Goal: Task Accomplishment & Management: Manage account settings

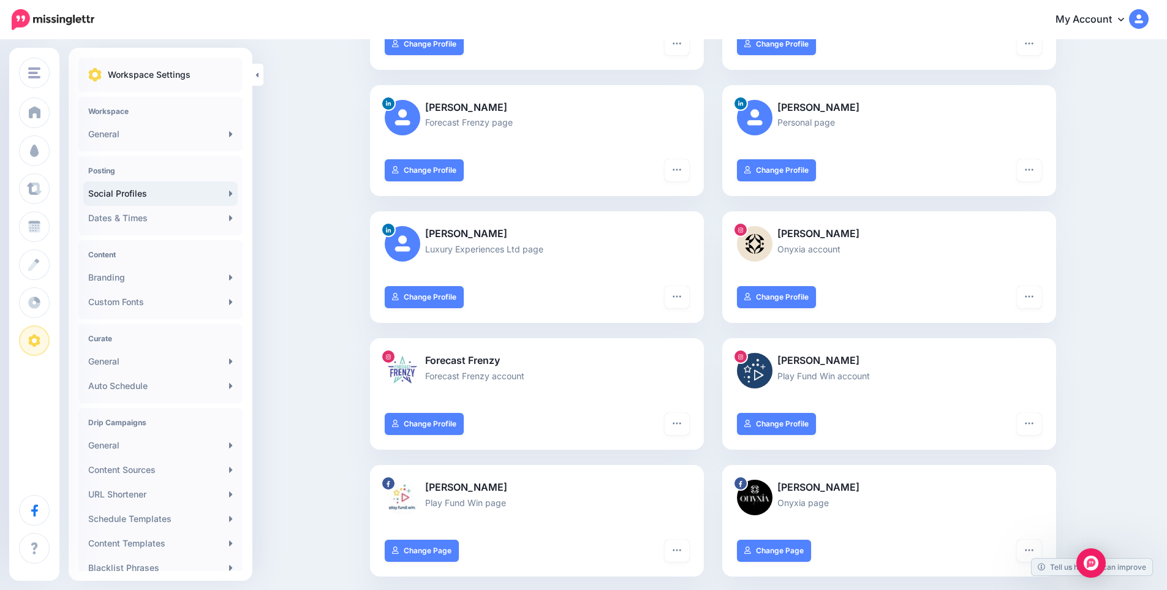
scroll to position [409, 0]
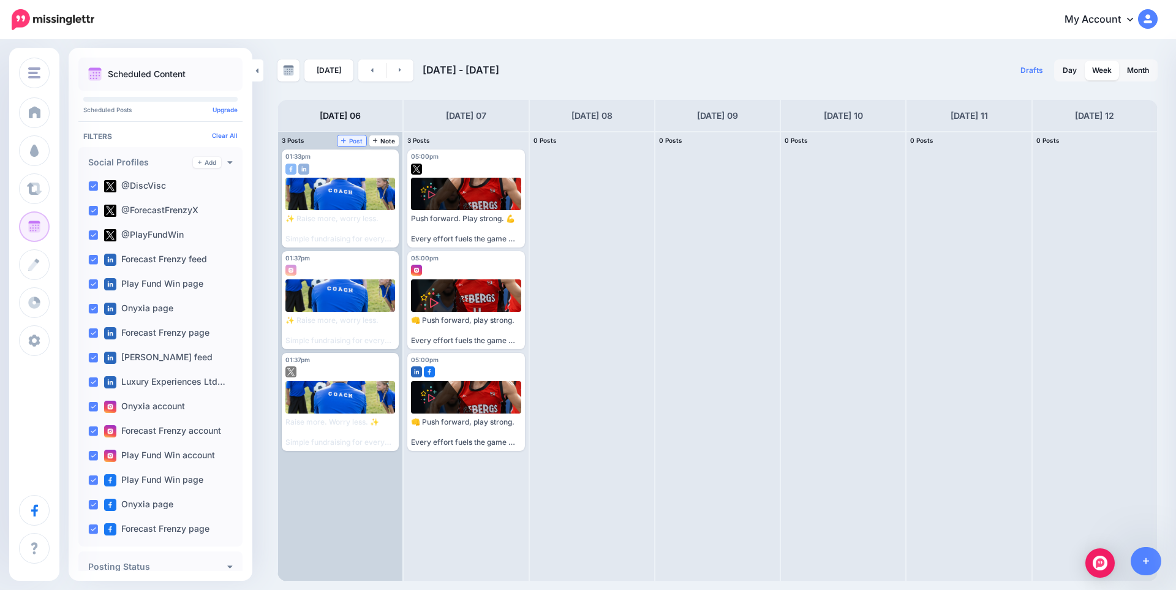
click at [355, 140] on span "Post" at bounding box center [351, 141] width 21 height 6
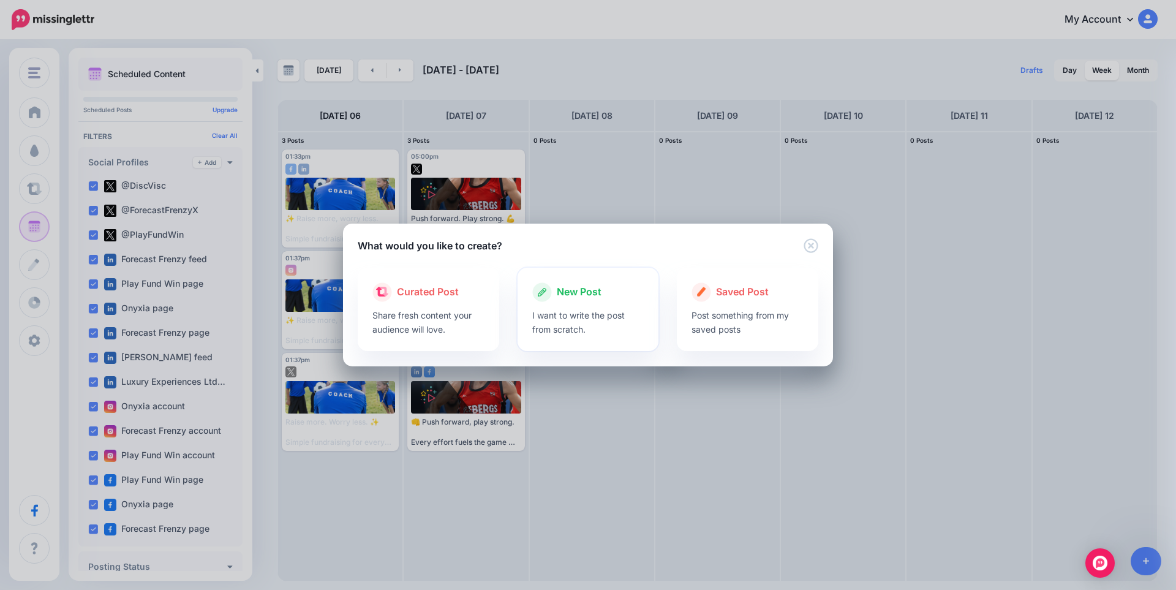
click at [610, 311] on p "I want to write the post from scratch." at bounding box center [588, 322] width 112 height 28
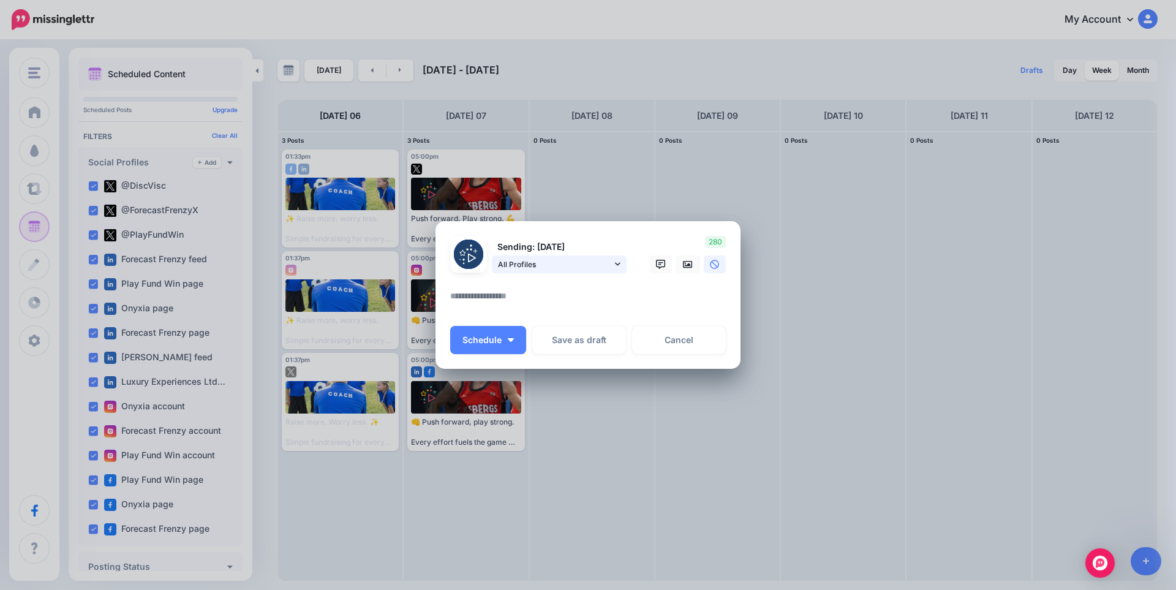
click at [570, 268] on span "All Profiles" at bounding box center [555, 264] width 114 height 13
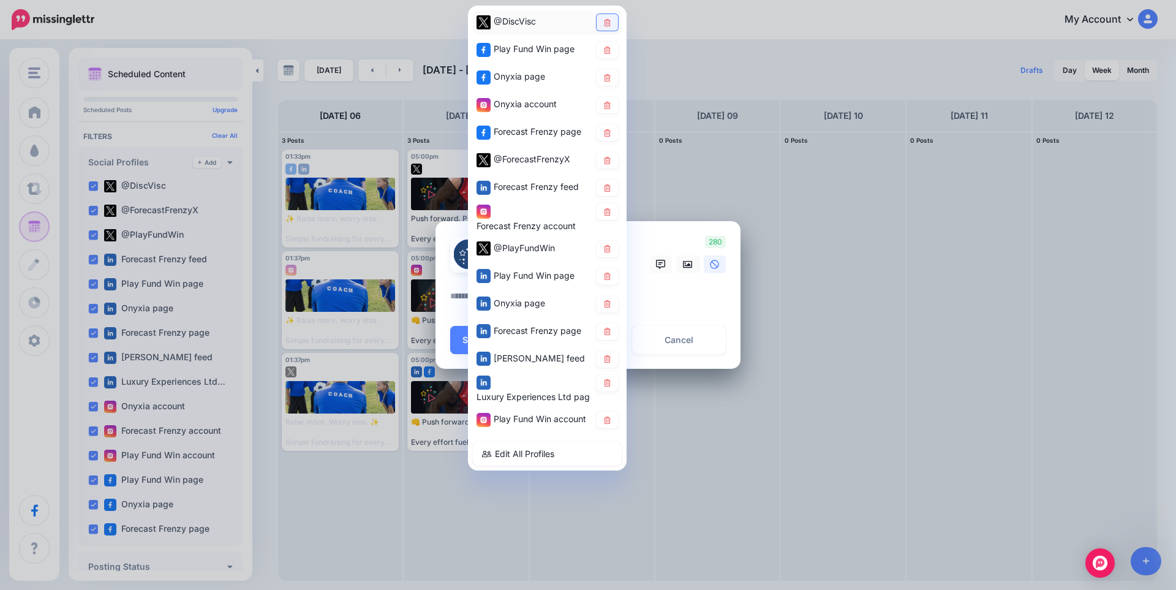
click at [612, 24] on link at bounding box center [607, 22] width 21 height 17
click at [612, 53] on link at bounding box center [607, 50] width 21 height 17
click at [612, 80] on link at bounding box center [607, 77] width 21 height 17
click at [611, 107] on icon at bounding box center [607, 104] width 9 height 7
click at [612, 161] on link at bounding box center [607, 160] width 21 height 17
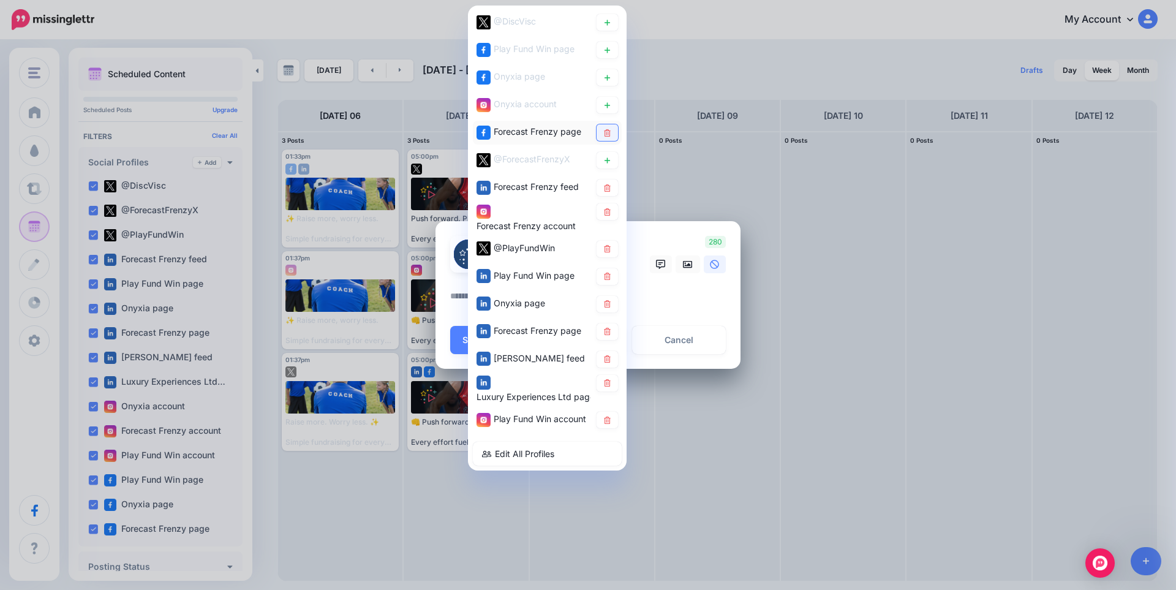
click at [614, 131] on link at bounding box center [607, 132] width 21 height 17
click at [614, 192] on link at bounding box center [607, 188] width 21 height 17
click at [611, 219] on link at bounding box center [607, 211] width 21 height 17
click at [610, 241] on link at bounding box center [607, 249] width 21 height 17
click at [605, 277] on icon at bounding box center [607, 276] width 7 height 7
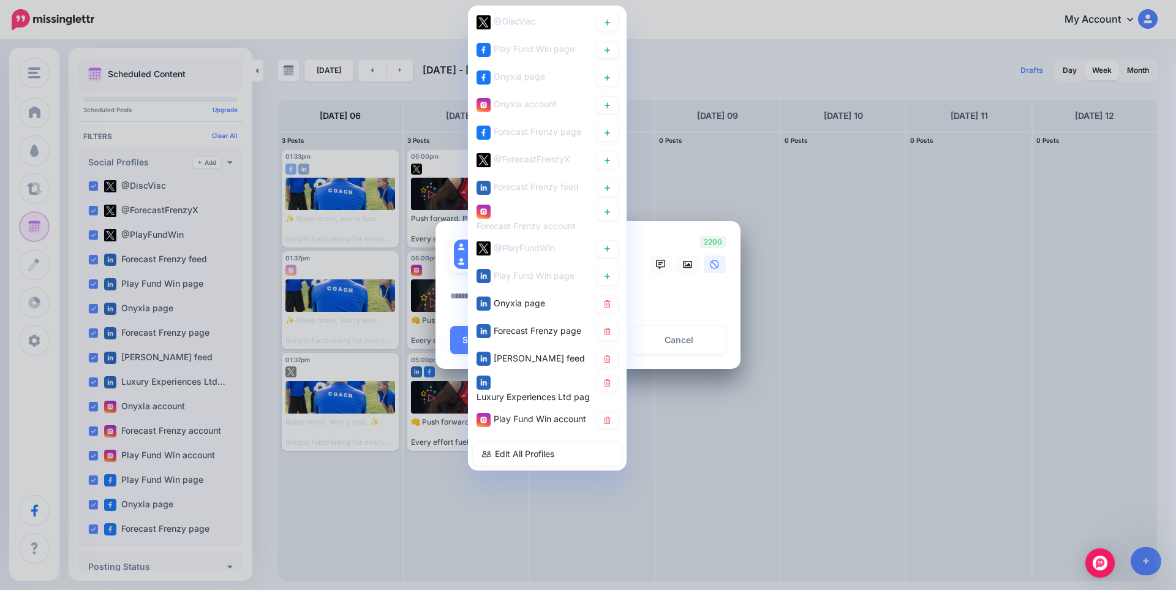
click at [608, 312] on div "Onyxia page" at bounding box center [547, 304] width 149 height 24
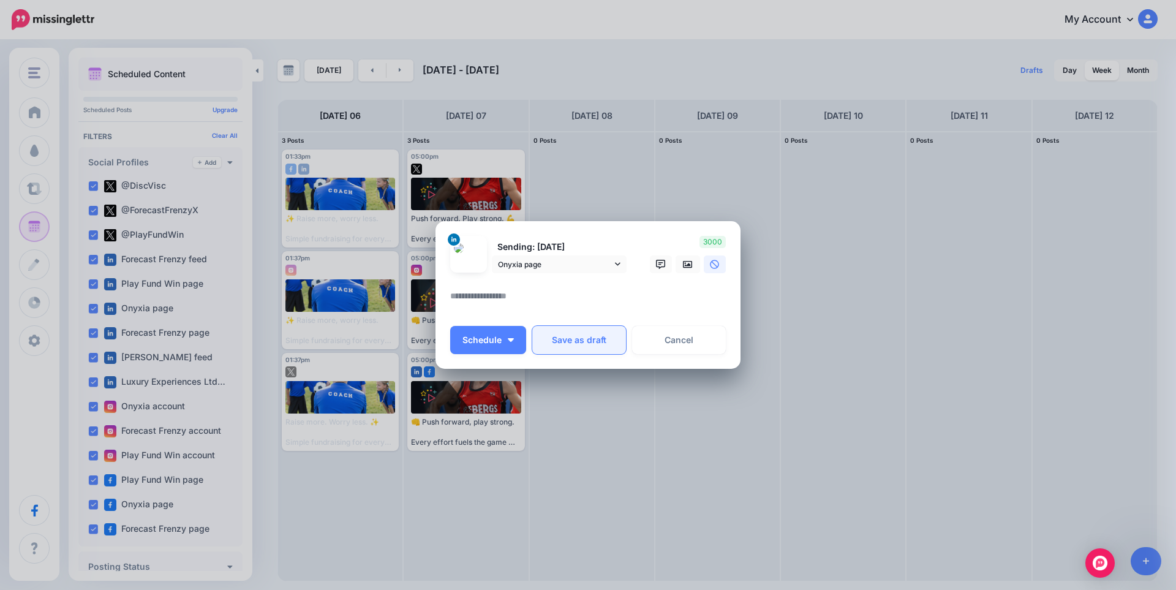
click at [607, 342] on button "Save as draft" at bounding box center [579, 340] width 94 height 28
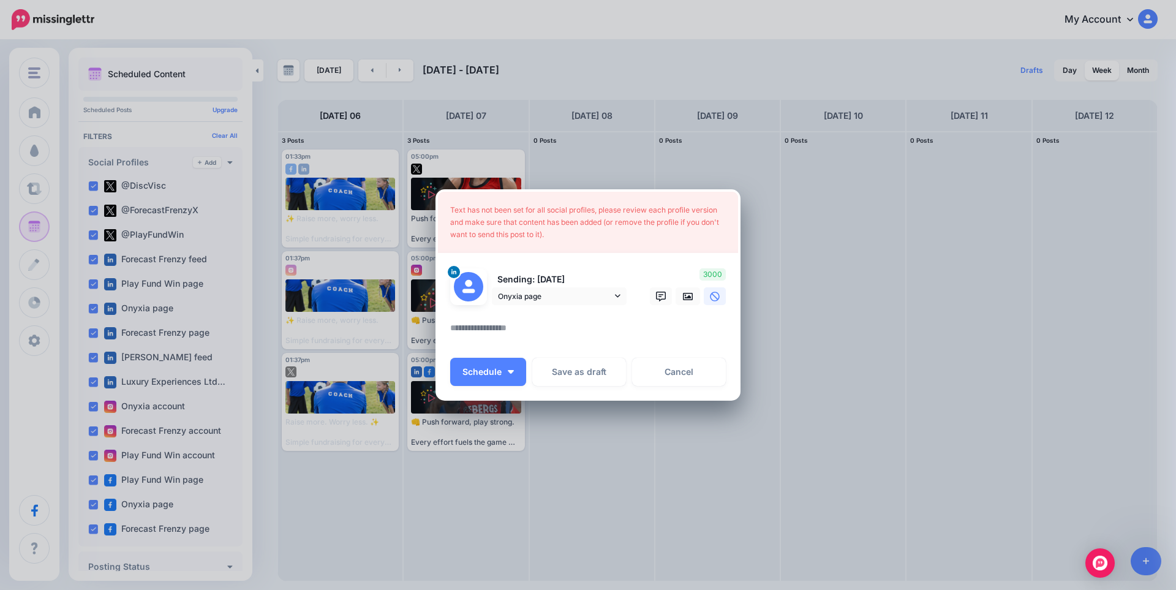
click at [572, 279] on p "Sending: 6th Oct" at bounding box center [559, 280] width 135 height 14
click at [572, 297] on span "Onyxia page" at bounding box center [555, 296] width 114 height 13
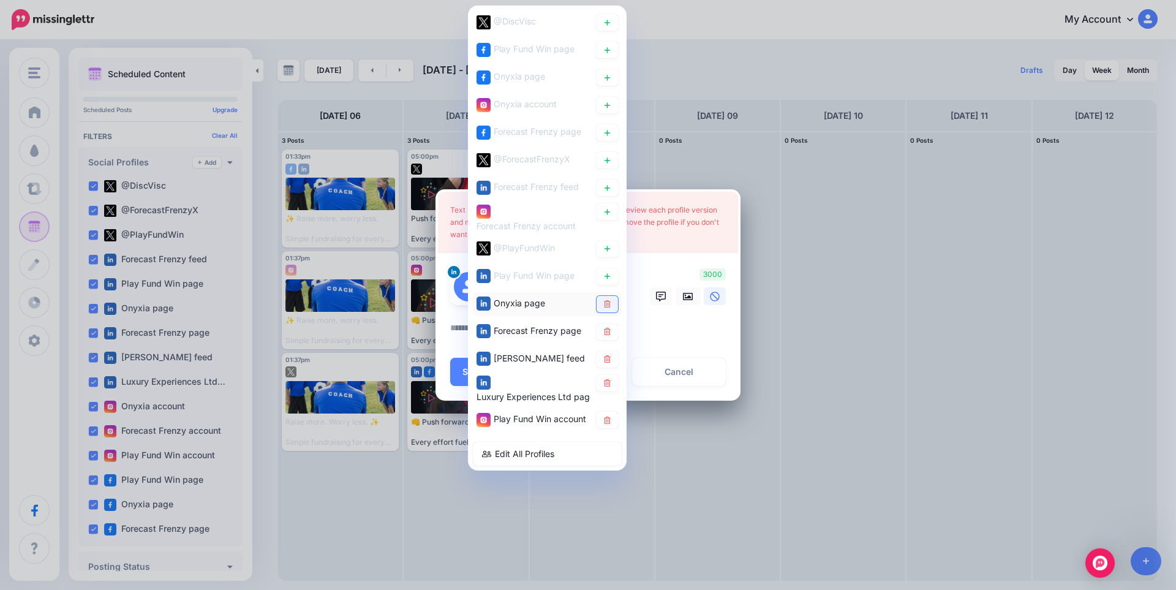
click at [607, 304] on icon at bounding box center [607, 304] width 9 height 7
click at [607, 333] on icon at bounding box center [607, 331] width 9 height 7
click at [610, 353] on link at bounding box center [607, 359] width 21 height 17
click at [610, 385] on icon at bounding box center [607, 383] width 7 height 7
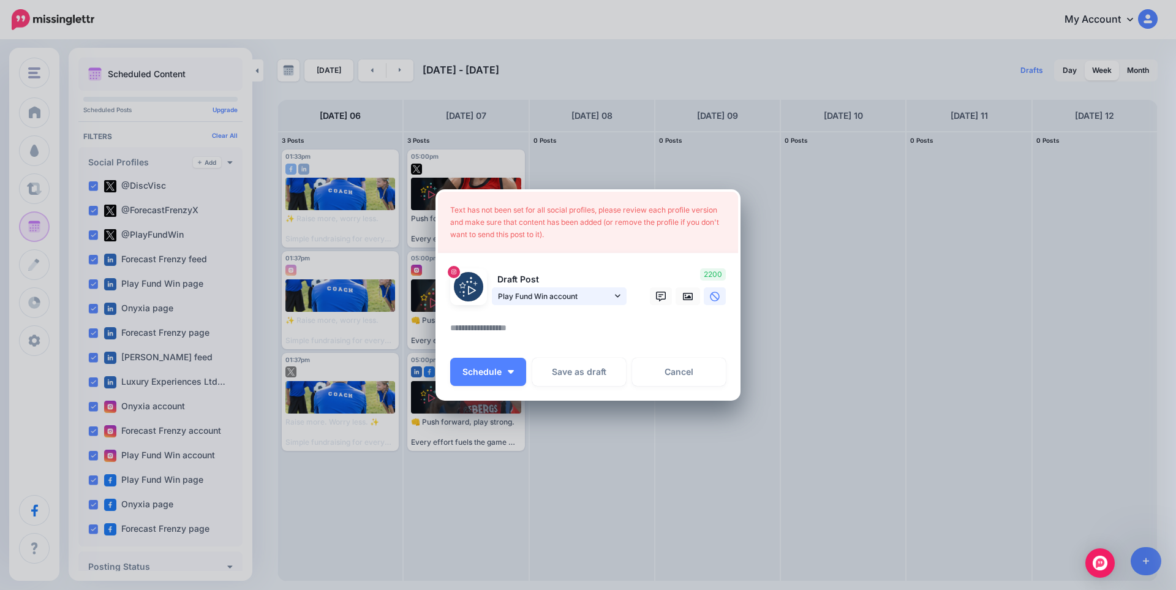
click at [599, 301] on span "Play Fund Win account" at bounding box center [555, 296] width 114 height 13
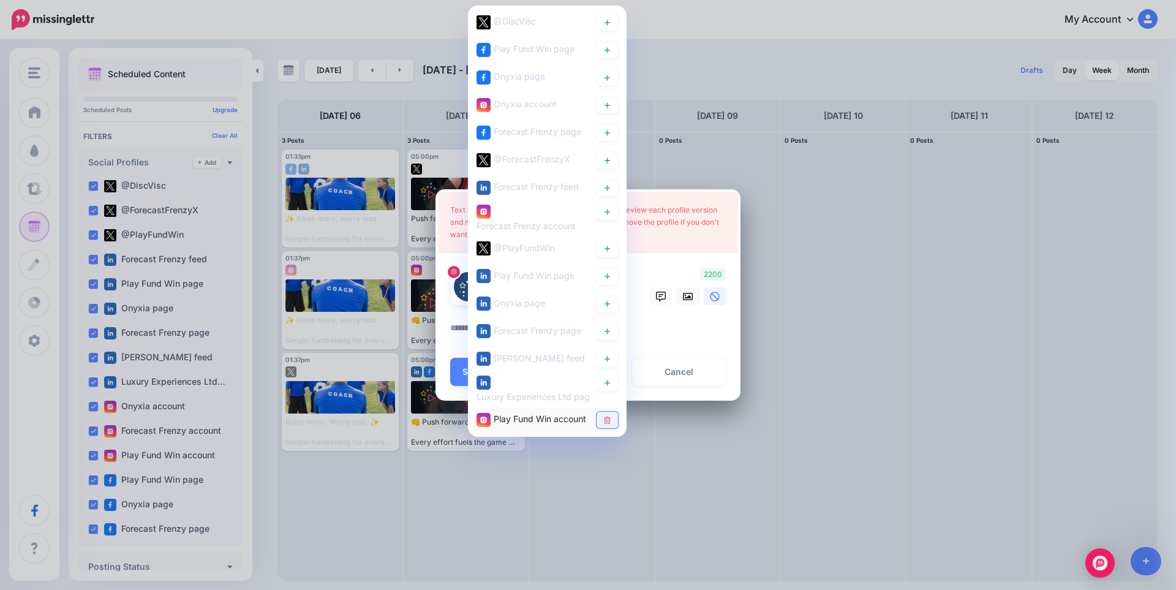
click at [610, 422] on icon at bounding box center [607, 420] width 7 height 7
click at [608, 131] on icon at bounding box center [607, 132] width 9 height 7
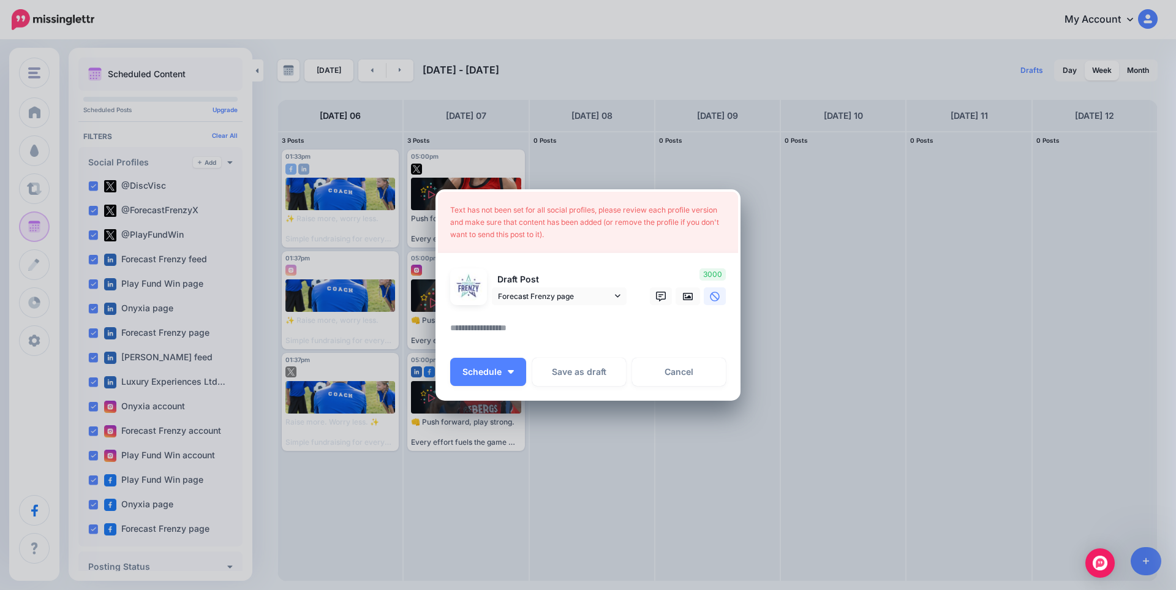
click at [592, 344] on textarea at bounding box center [591, 332] width 282 height 24
click at [524, 335] on textarea at bounding box center [591, 332] width 282 height 24
paste textarea "**********"
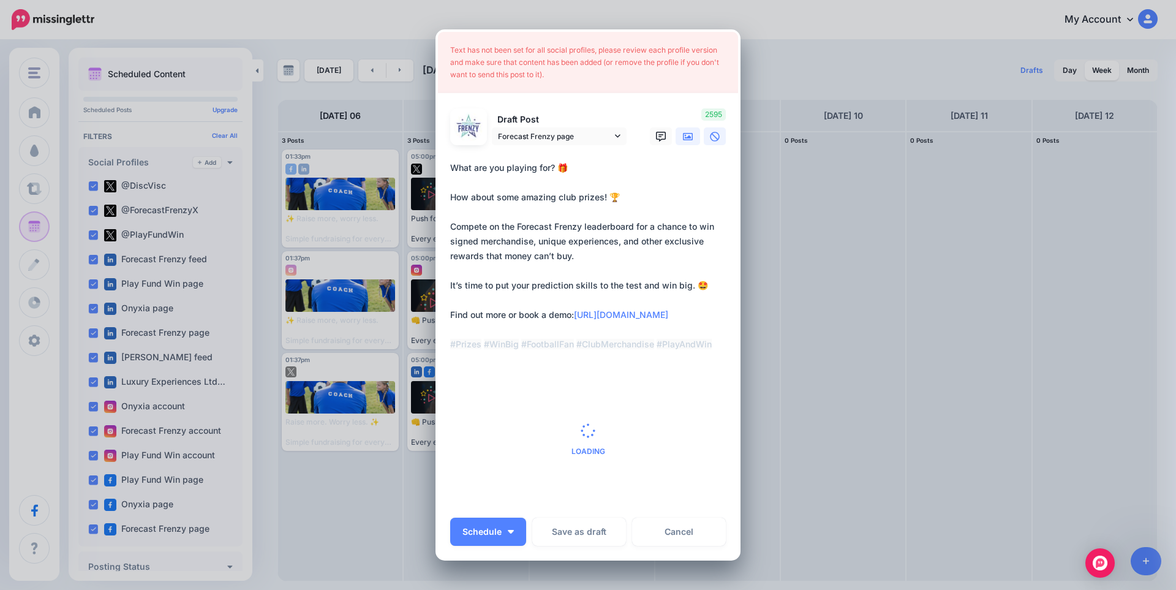
type textarea "**********"
click at [676, 138] on link at bounding box center [688, 136] width 25 height 18
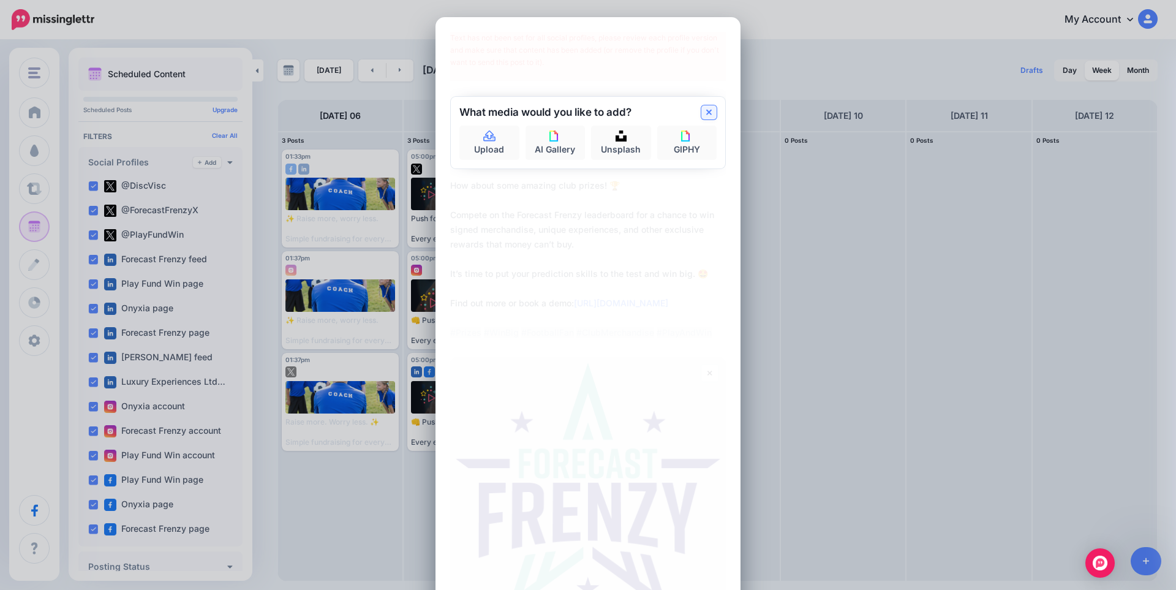
click at [706, 116] on icon at bounding box center [709, 113] width 6 height 10
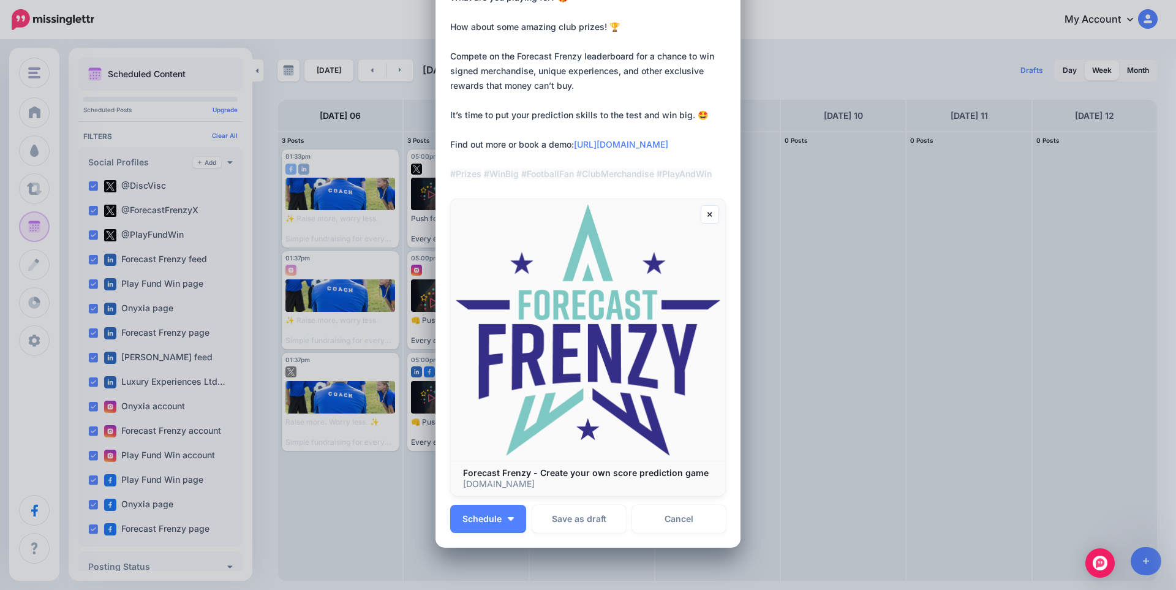
scroll to position [164, 0]
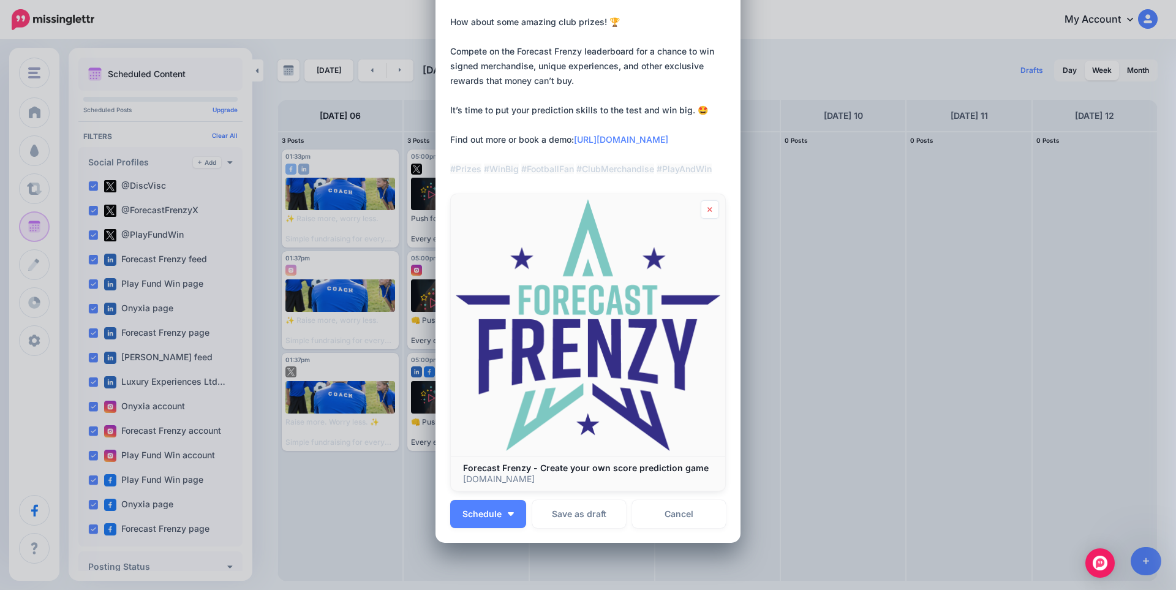
click at [708, 210] on icon at bounding box center [710, 209] width 4 height 5
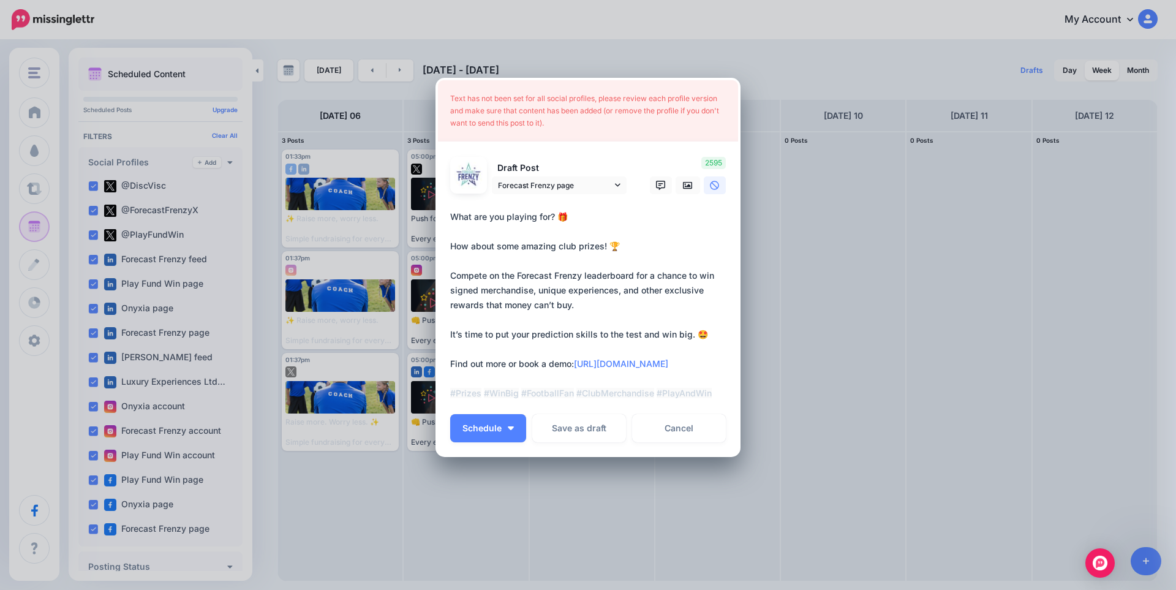
scroll to position [28, 0]
click at [683, 191] on link at bounding box center [688, 185] width 25 height 18
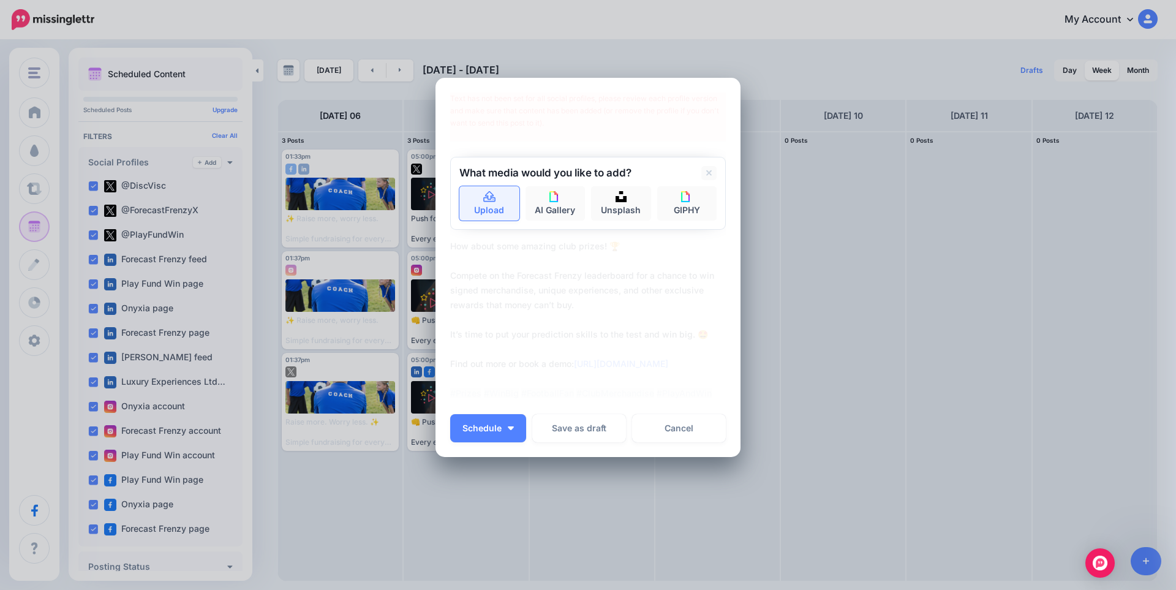
click at [493, 198] on link "Upload" at bounding box center [489, 203] width 60 height 34
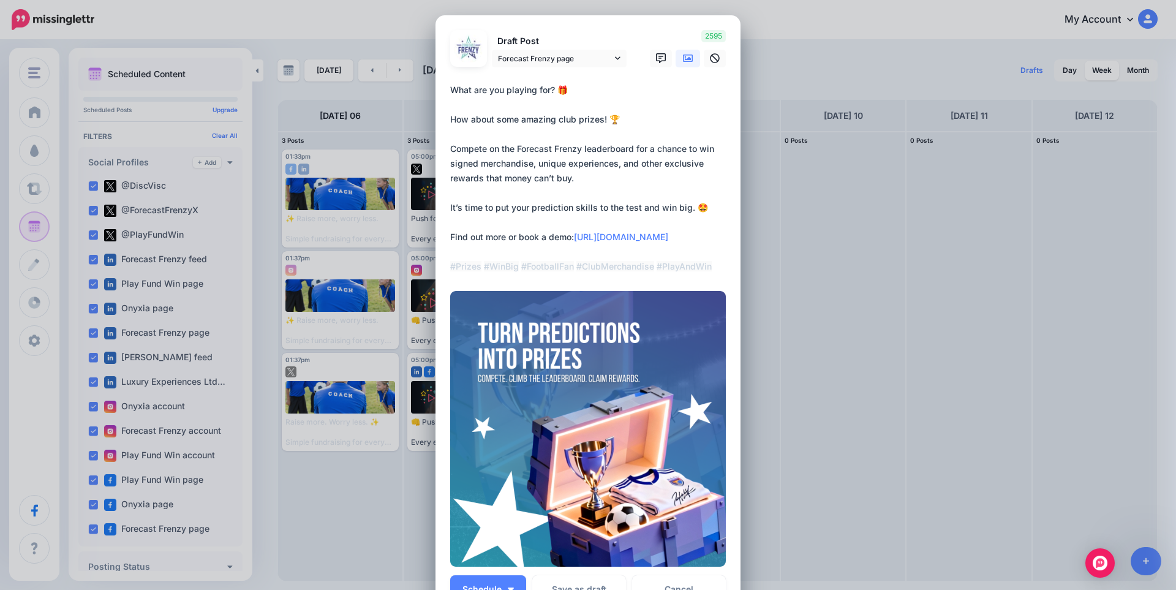
scroll to position [0, 0]
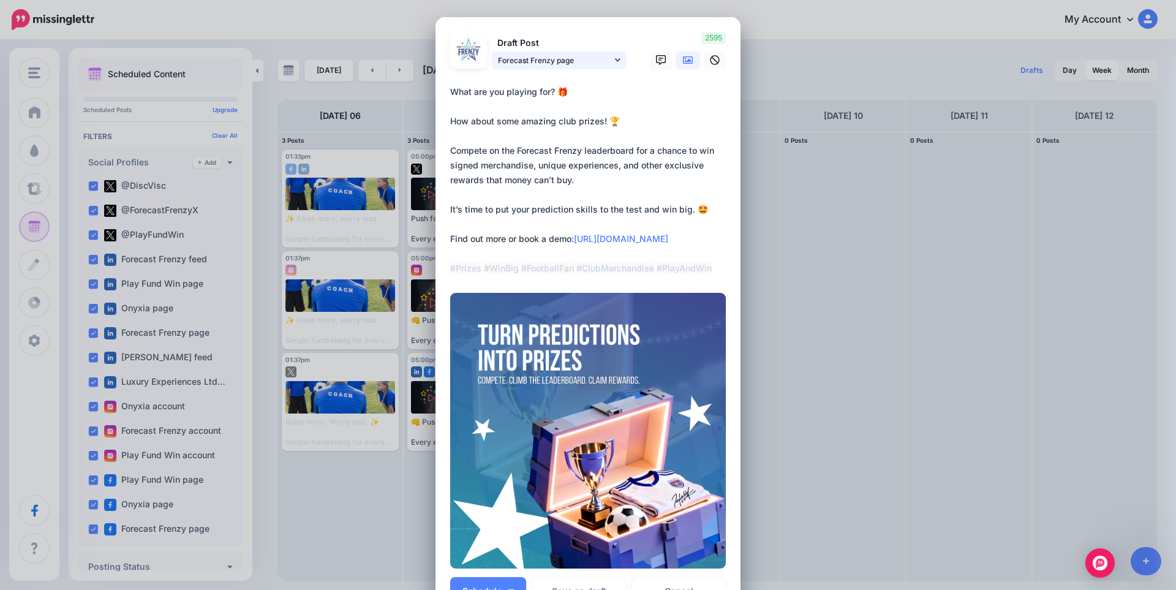
click at [584, 58] on span "Forecast Frenzy page" at bounding box center [555, 60] width 114 height 13
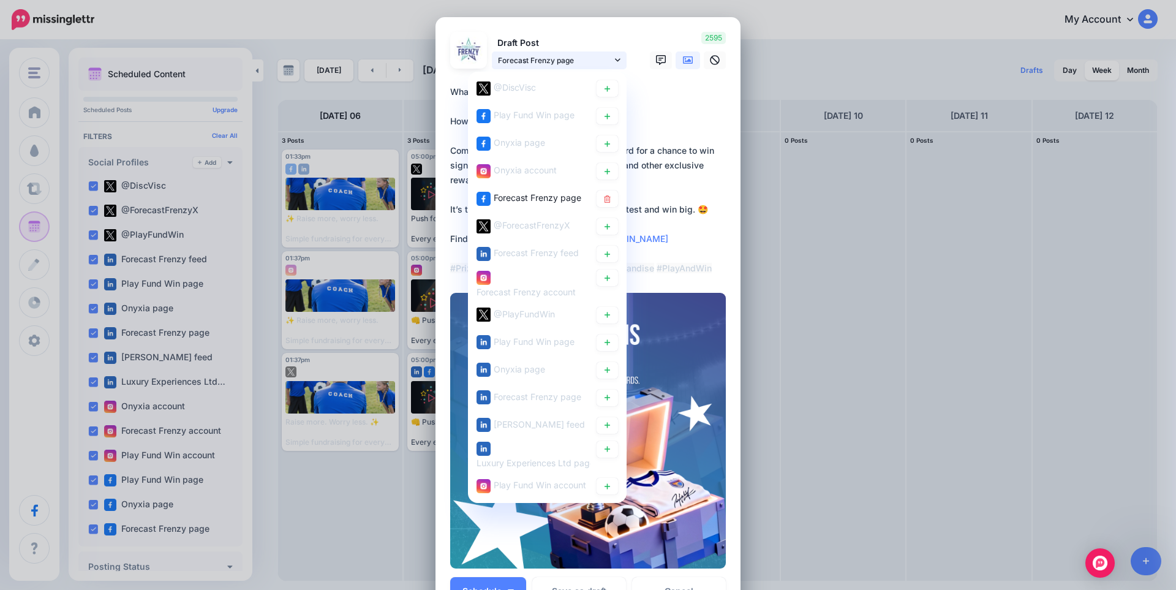
click at [584, 59] on span "Forecast Frenzy page" at bounding box center [555, 60] width 114 height 13
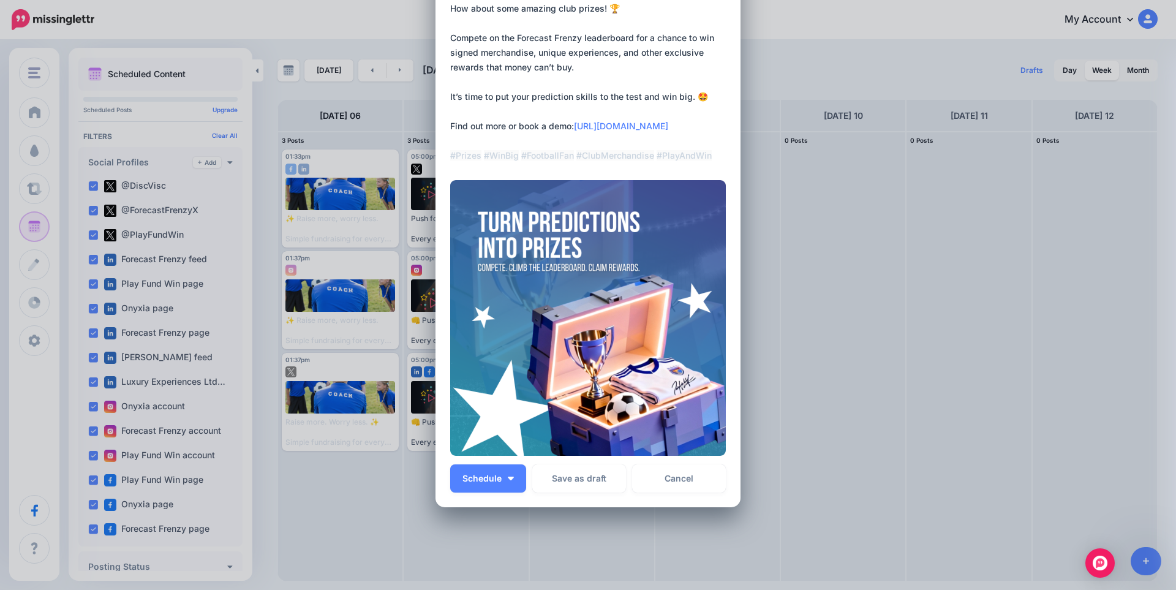
scroll to position [163, 0]
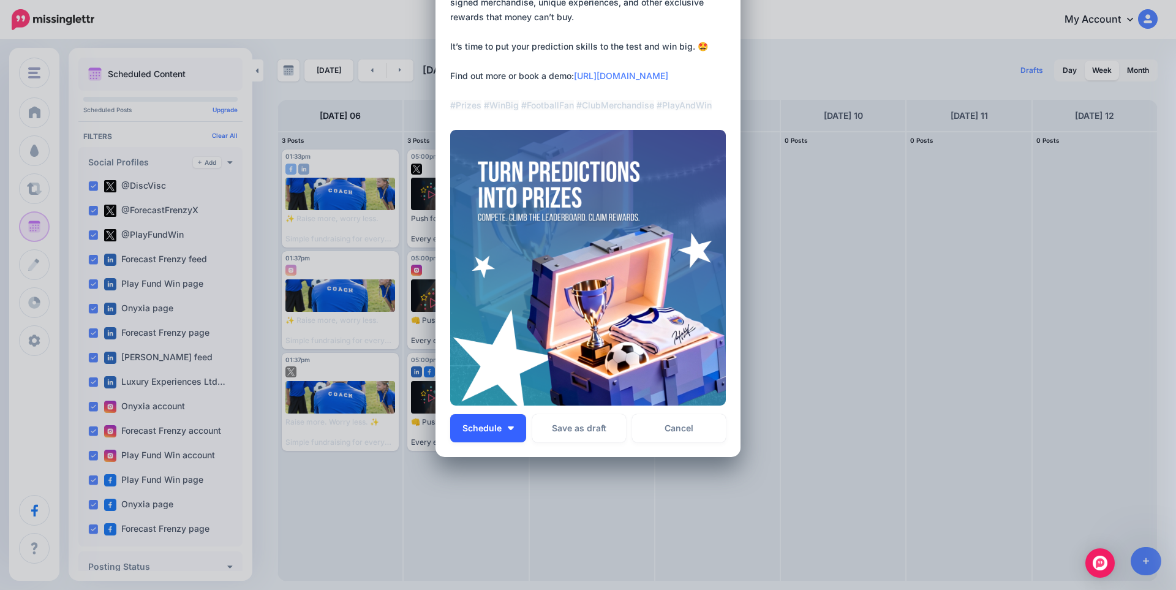
click at [464, 428] on span "Schedule" at bounding box center [482, 428] width 39 height 9
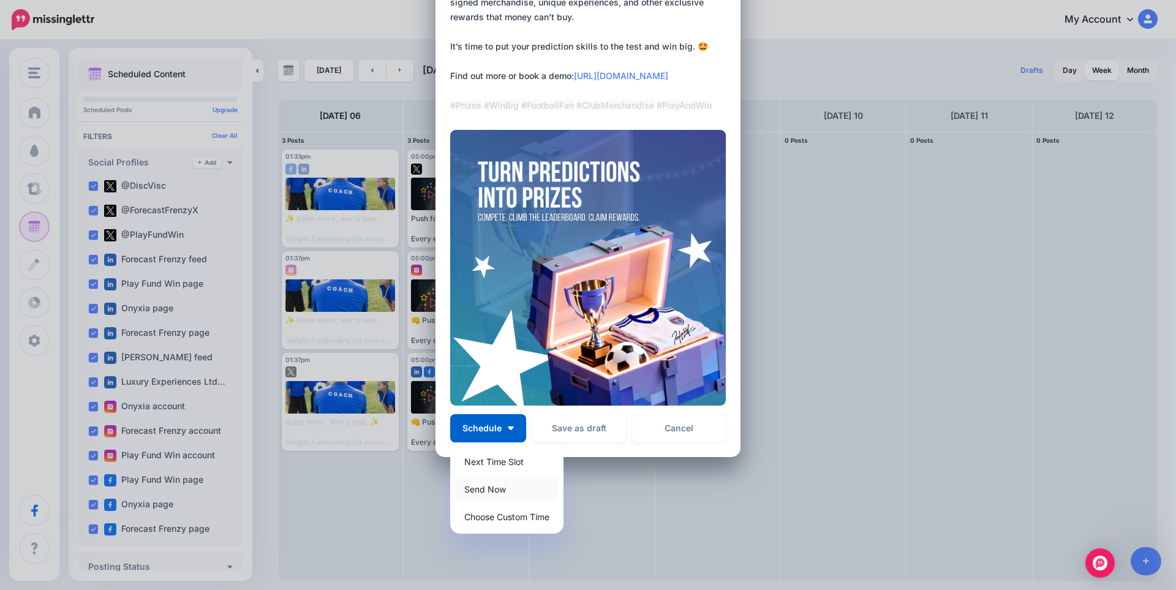
click at [496, 489] on link "Send Now" at bounding box center [507, 489] width 104 height 24
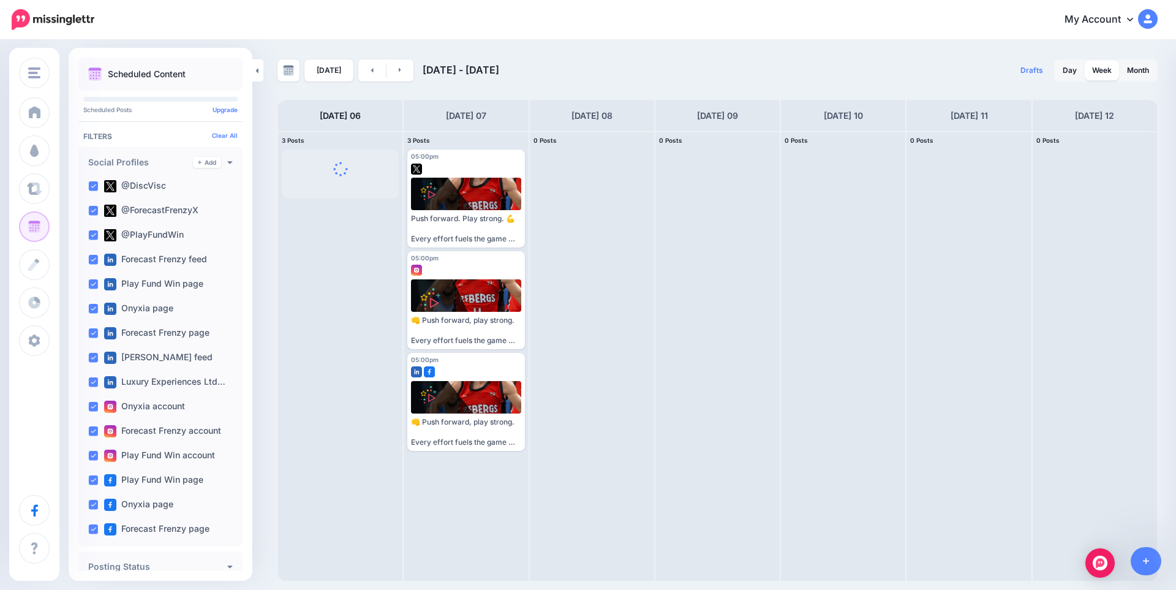
scroll to position [0, 0]
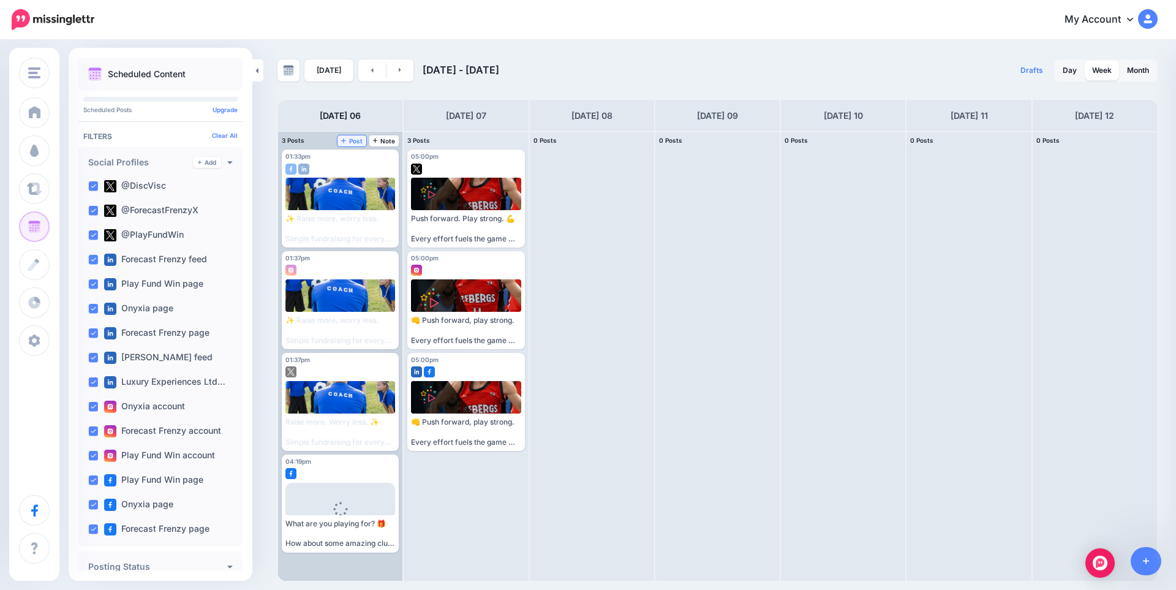
click at [357, 140] on span "Post" at bounding box center [351, 141] width 21 height 6
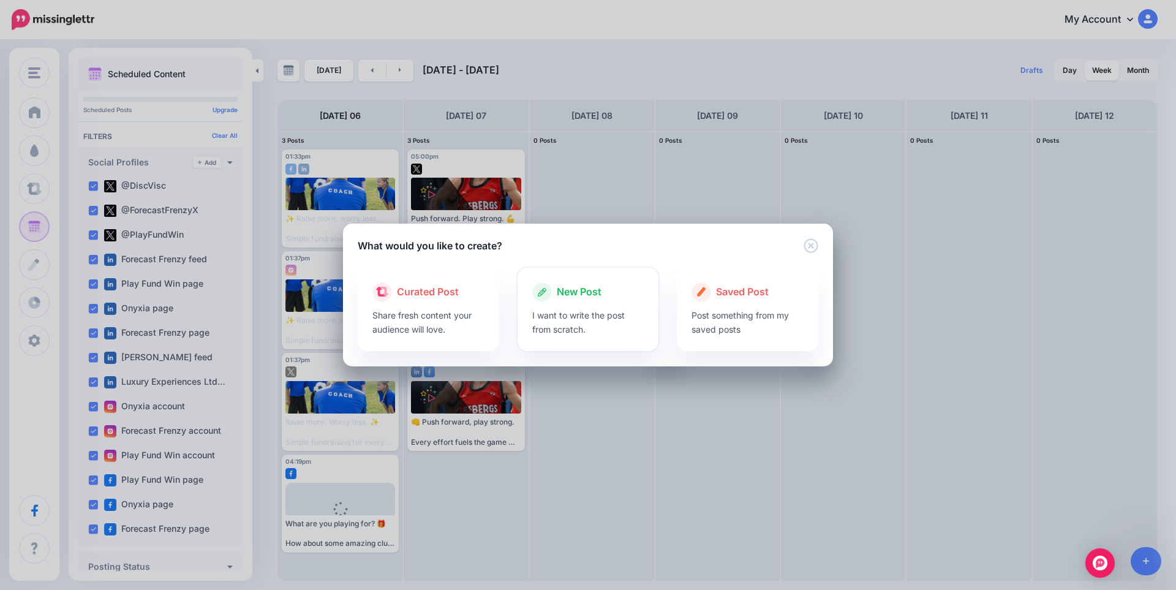
click at [605, 316] on p "I want to write the post from scratch." at bounding box center [588, 322] width 112 height 28
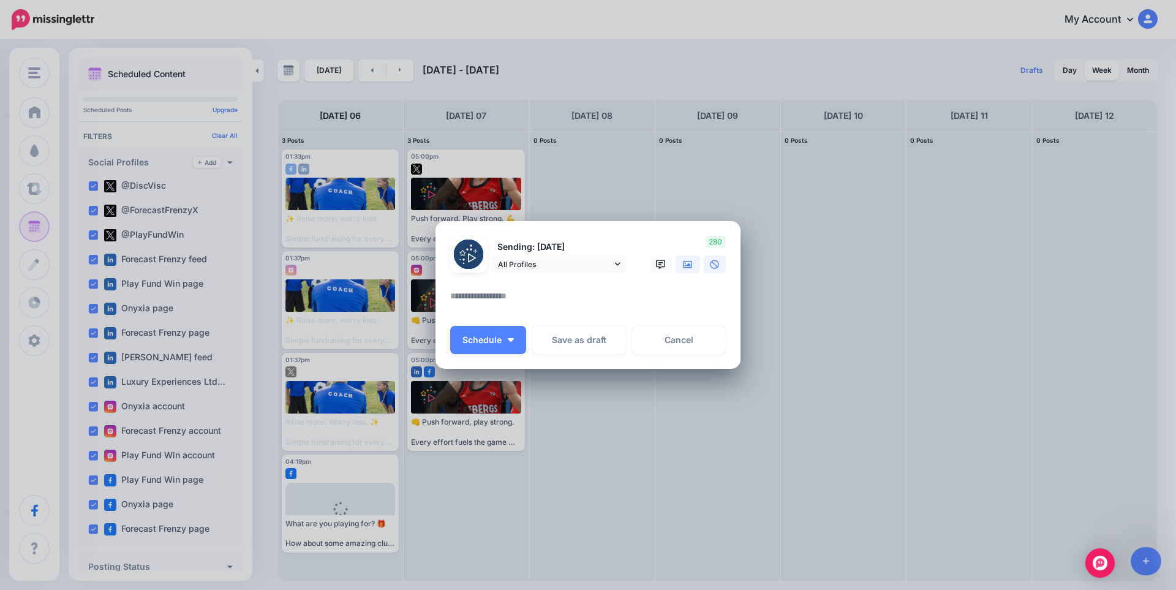
click at [693, 268] on link at bounding box center [688, 264] width 25 height 18
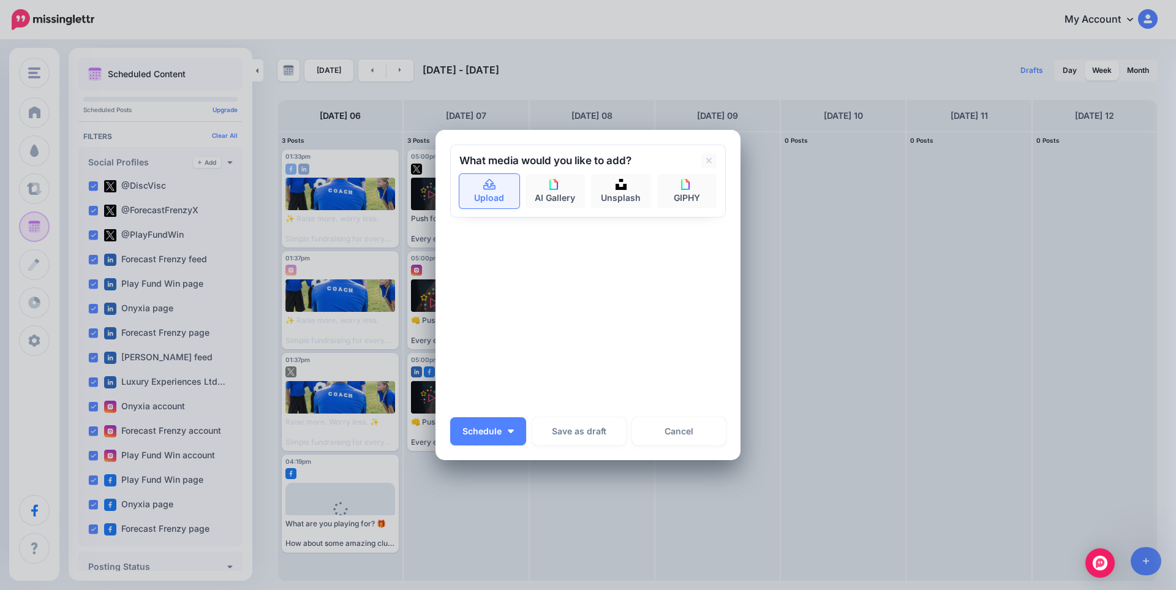
click at [485, 195] on link "Upload" at bounding box center [489, 191] width 60 height 34
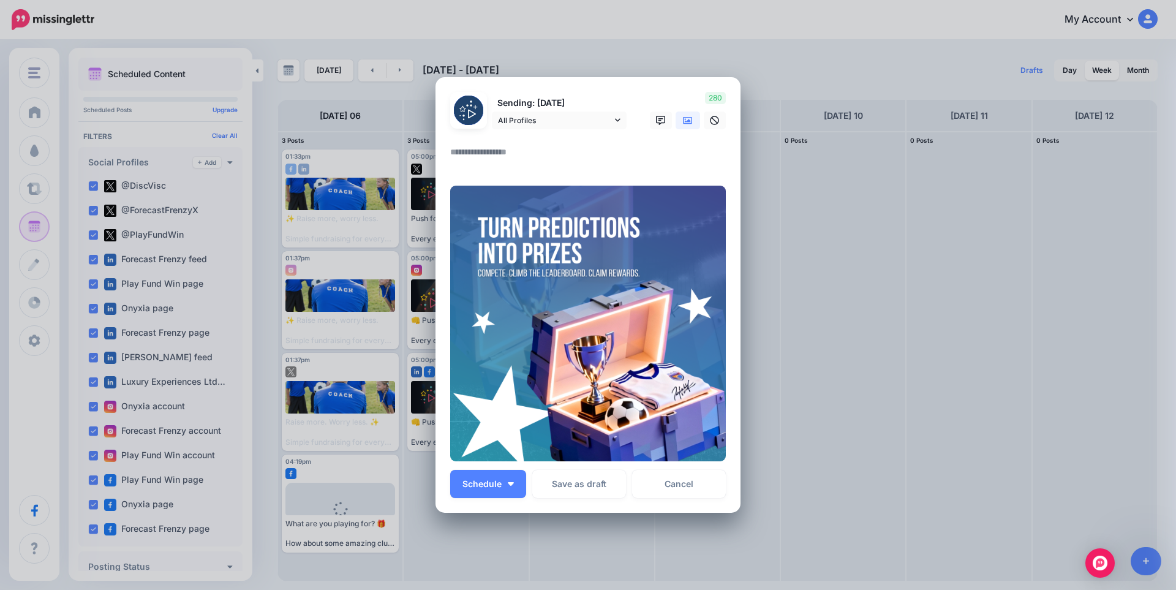
click at [478, 160] on textarea at bounding box center [591, 157] width 282 height 24
paste textarea "**********"
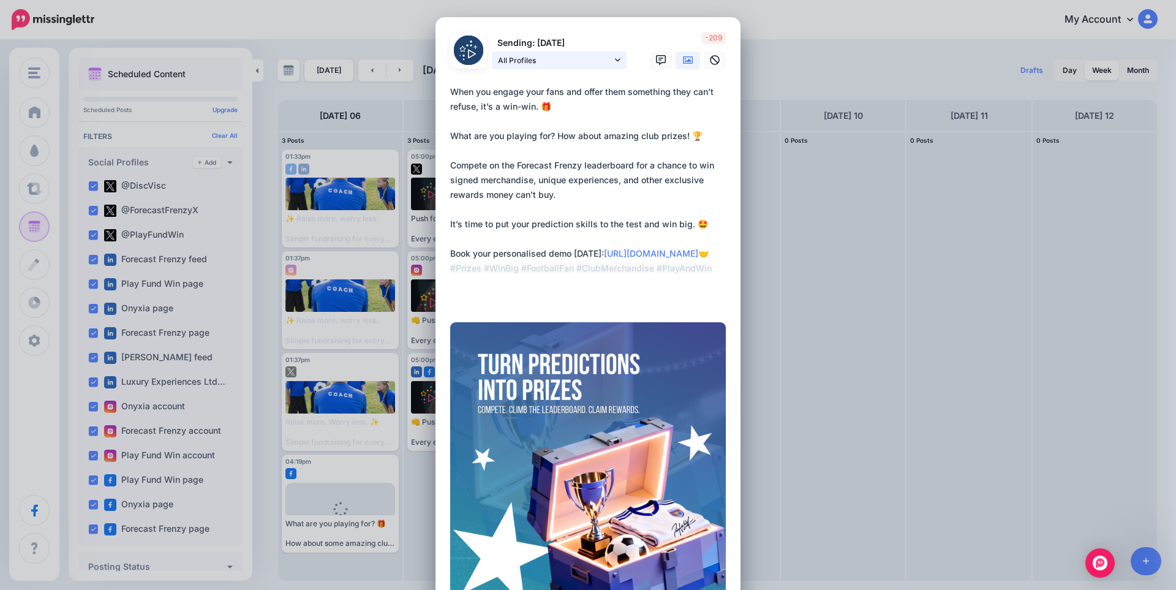
type textarea "**********"
click at [562, 67] on link "All Profiles" at bounding box center [559, 60] width 135 height 18
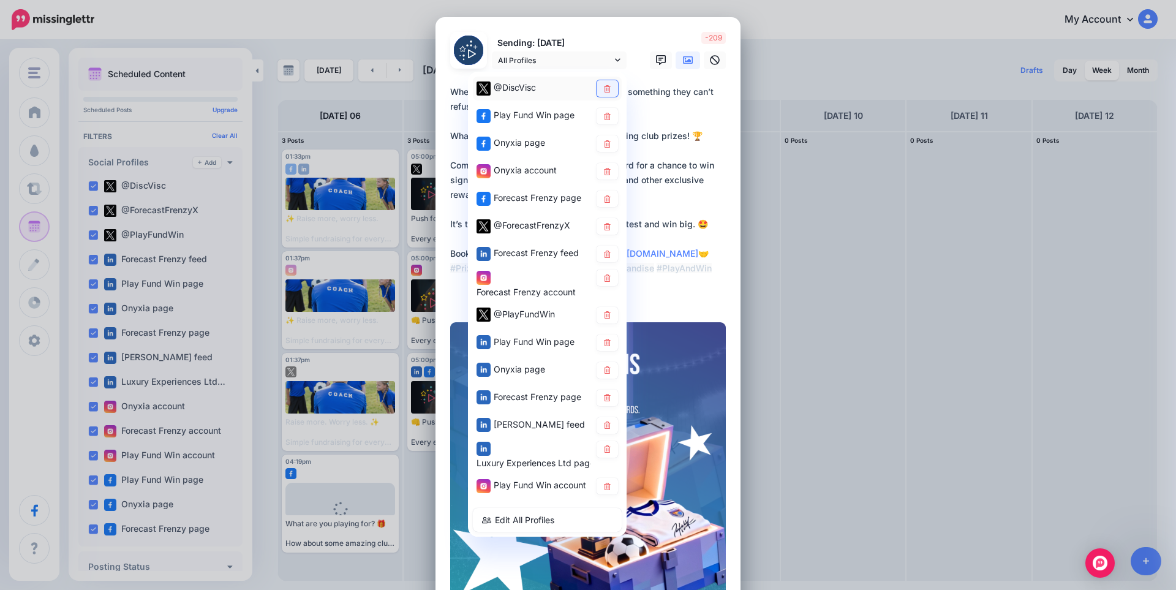
click at [607, 90] on icon at bounding box center [607, 88] width 9 height 7
click at [607, 114] on icon at bounding box center [607, 115] width 9 height 7
click at [603, 142] on icon at bounding box center [607, 143] width 9 height 7
click at [600, 180] on div "Onyxia account" at bounding box center [547, 171] width 149 height 24
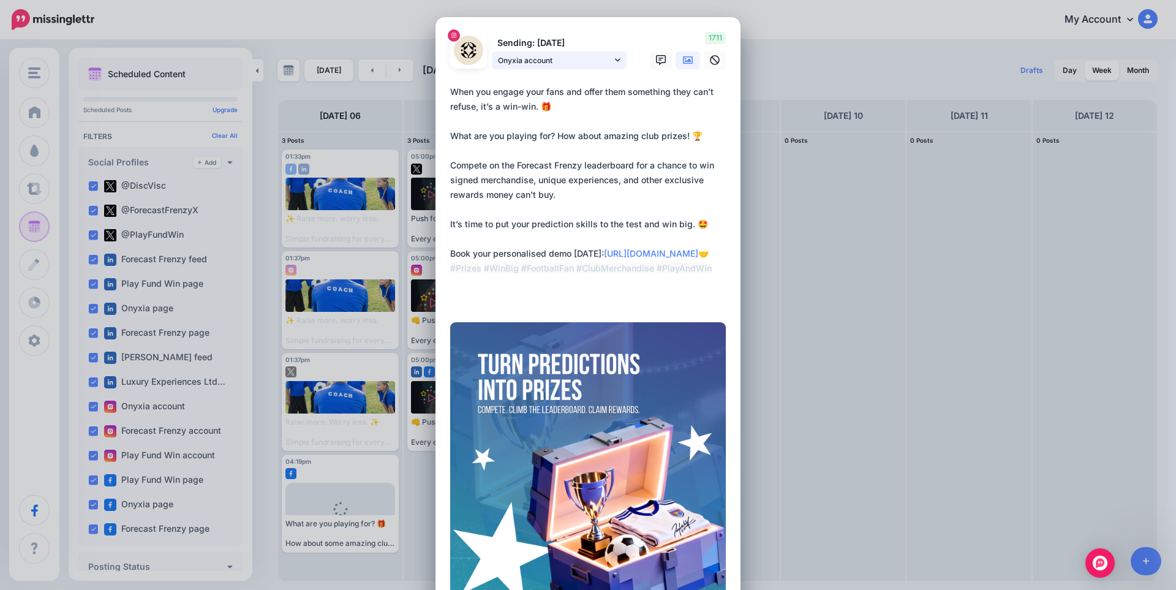
click at [607, 65] on span "Onyxia account" at bounding box center [555, 60] width 114 height 13
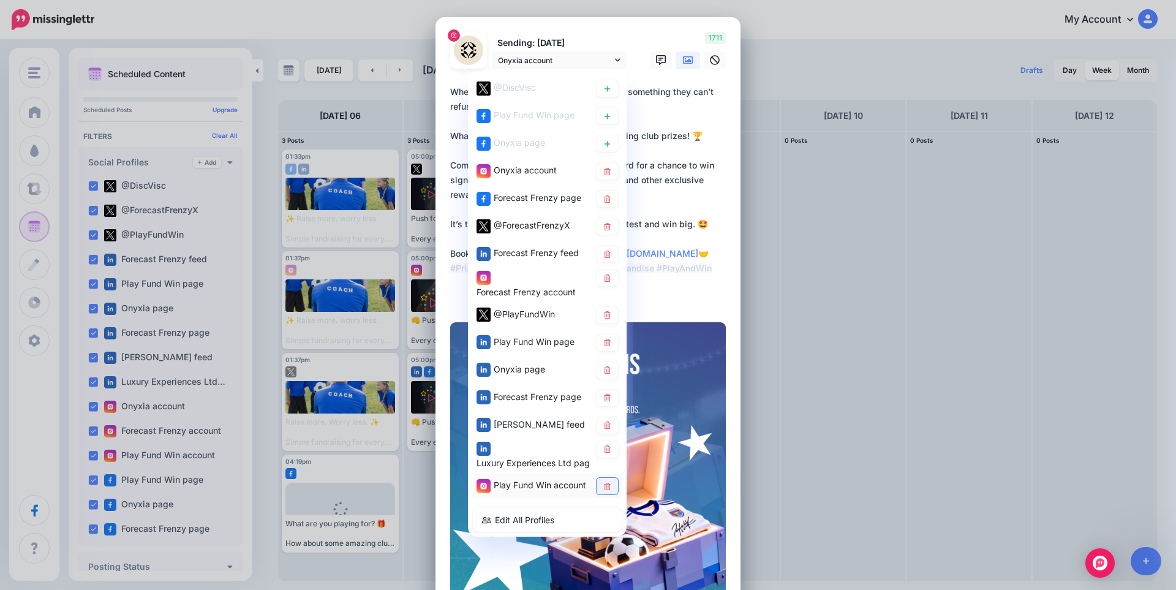
click at [604, 494] on link at bounding box center [607, 486] width 21 height 17
click at [608, 448] on link at bounding box center [607, 448] width 21 height 17
click at [605, 422] on icon at bounding box center [607, 425] width 9 height 7
click at [603, 395] on icon at bounding box center [607, 397] width 9 height 7
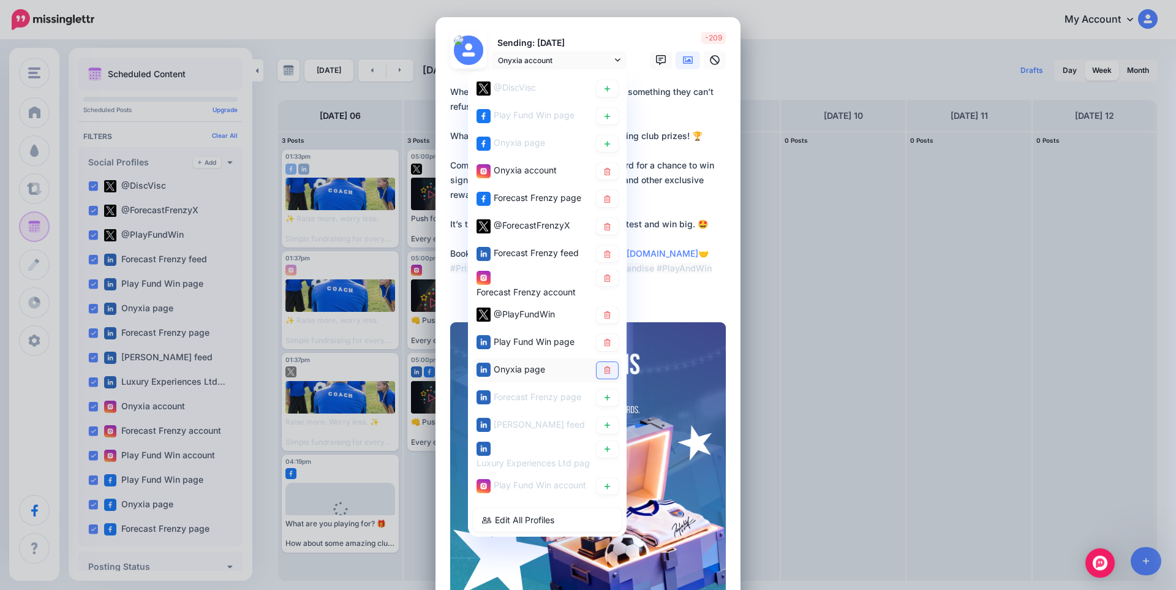
click at [604, 371] on icon at bounding box center [607, 369] width 7 height 7
click at [610, 341] on link at bounding box center [607, 342] width 21 height 17
click at [604, 313] on icon at bounding box center [607, 314] width 7 height 7
click at [604, 278] on icon at bounding box center [607, 277] width 7 height 7
click at [608, 249] on link at bounding box center [607, 254] width 21 height 17
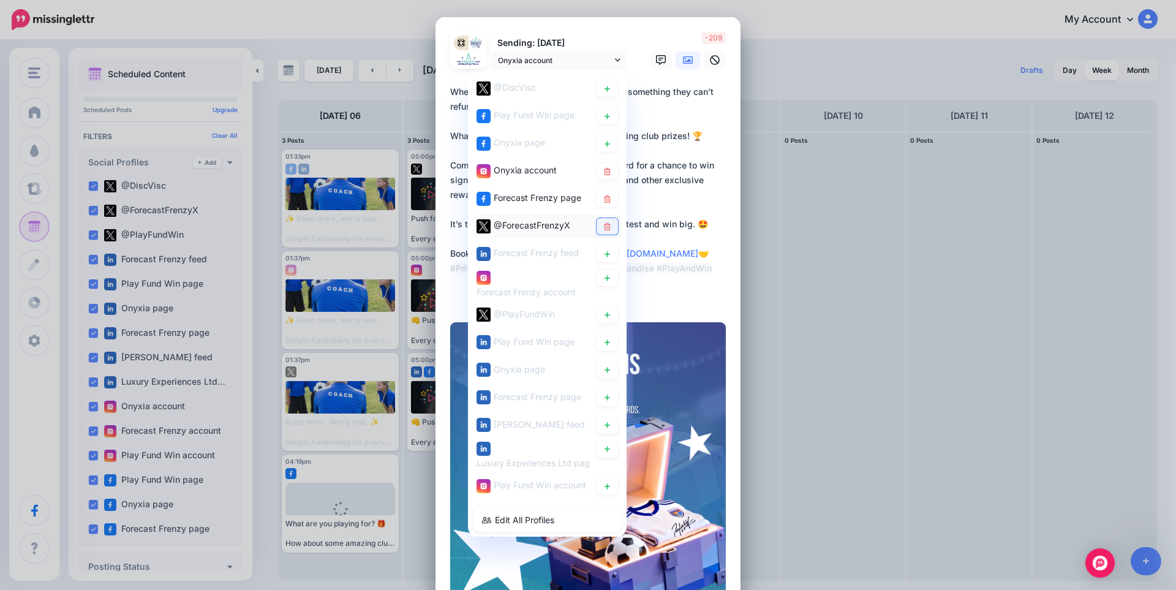
click at [605, 223] on icon at bounding box center [607, 225] width 9 height 7
click at [604, 198] on icon at bounding box center [607, 198] width 7 height 7
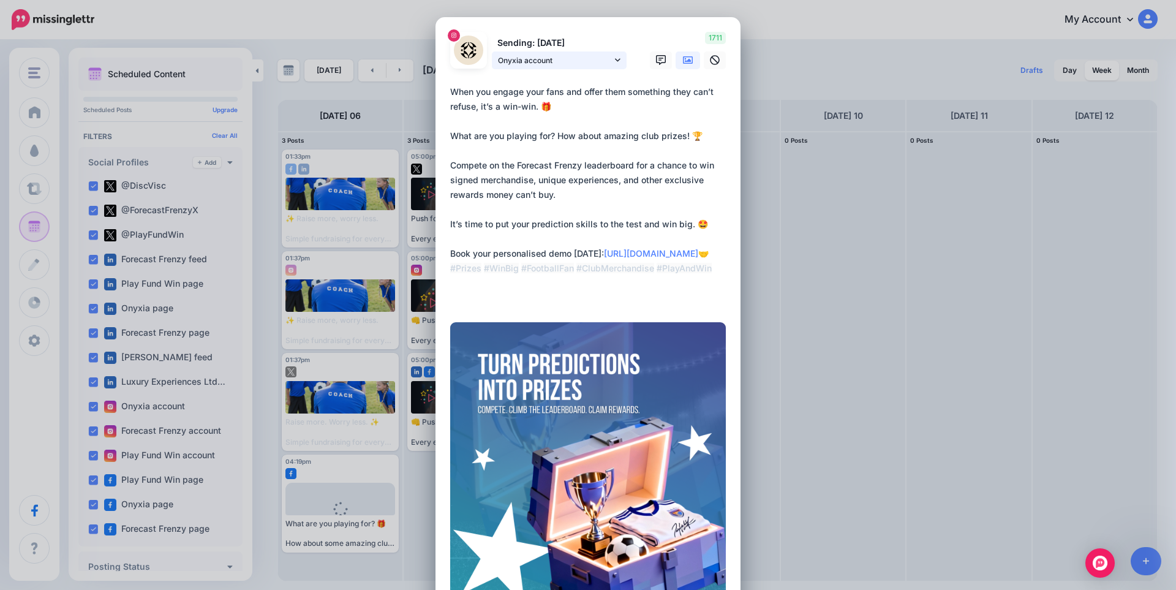
click at [610, 57] on link "Onyxia account" at bounding box center [559, 60] width 135 height 18
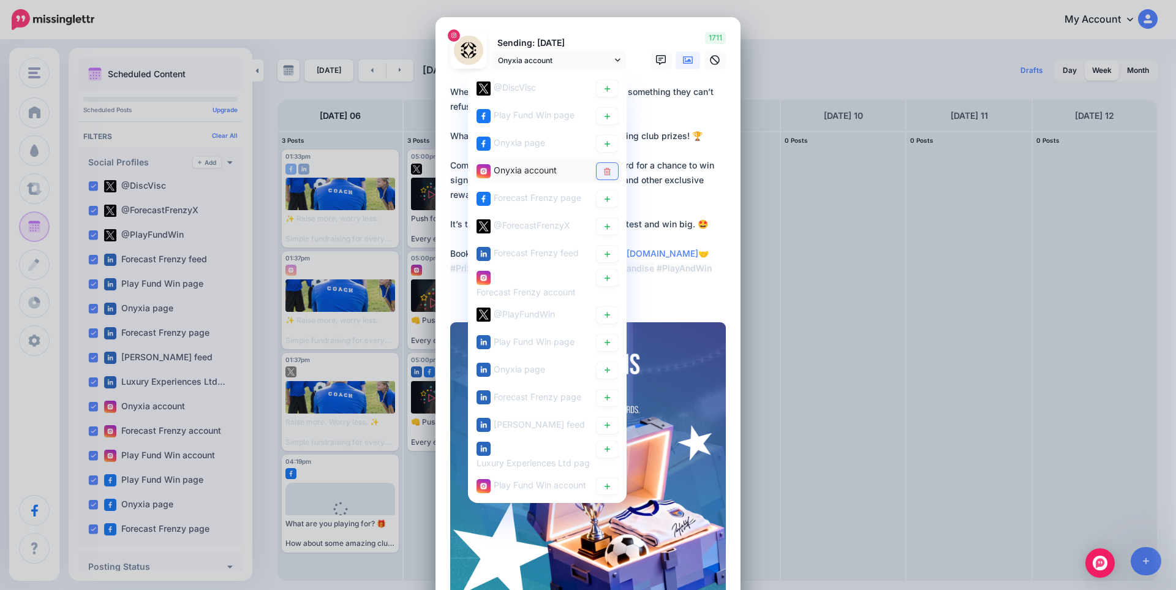
click at [606, 168] on icon at bounding box center [607, 170] width 9 height 7
click at [600, 48] on p "Sending: 6th Oct" at bounding box center [559, 43] width 135 height 14
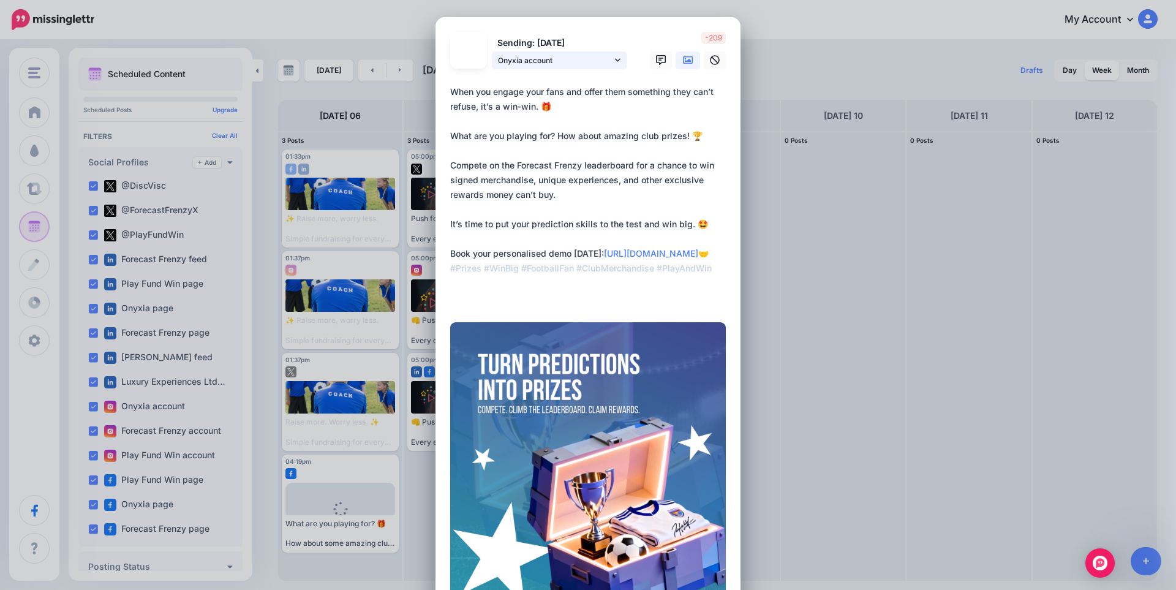
click at [601, 67] on link "Onyxia account" at bounding box center [559, 60] width 135 height 18
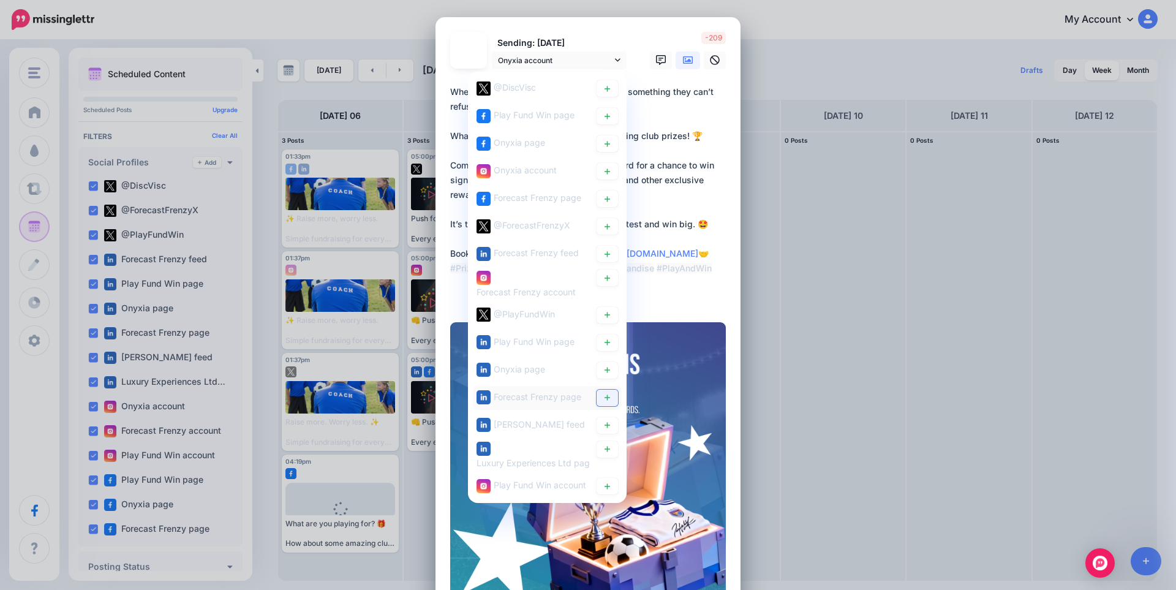
click at [607, 400] on icon at bounding box center [607, 397] width 9 height 7
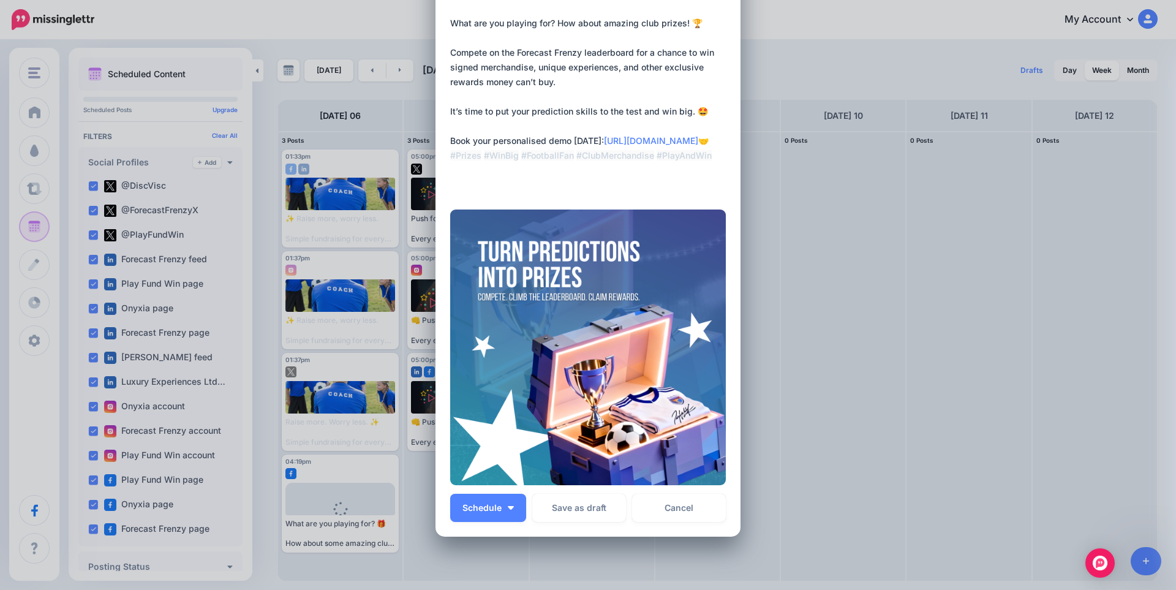
scroll to position [123, 0]
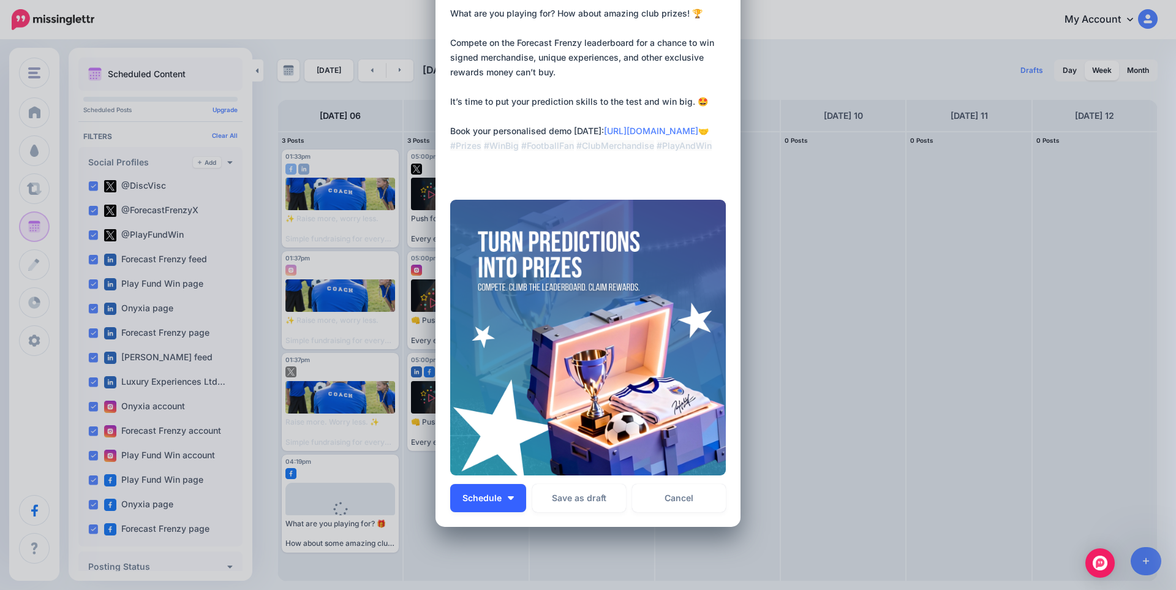
click at [484, 497] on span "Schedule" at bounding box center [482, 498] width 39 height 9
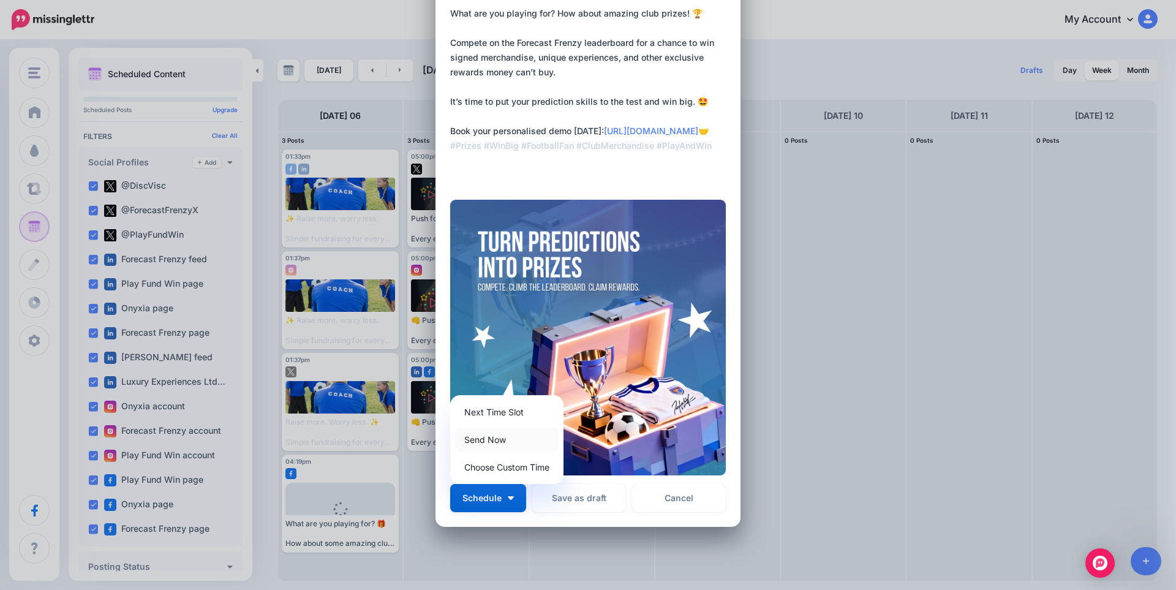
click at [491, 444] on link "Send Now" at bounding box center [507, 440] width 104 height 24
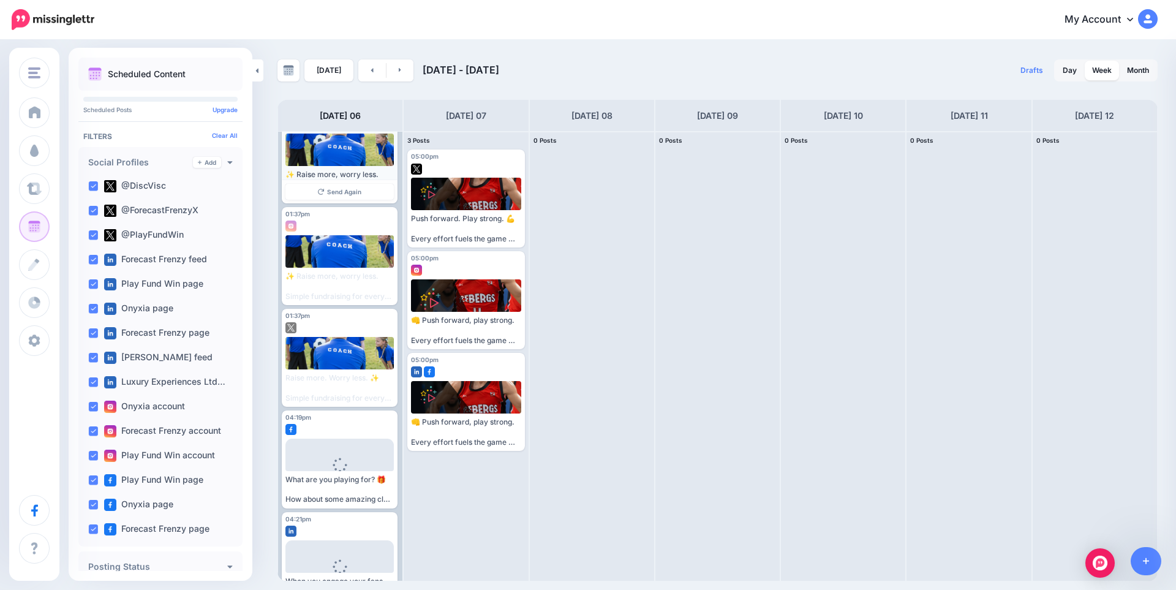
scroll to position [0, 0]
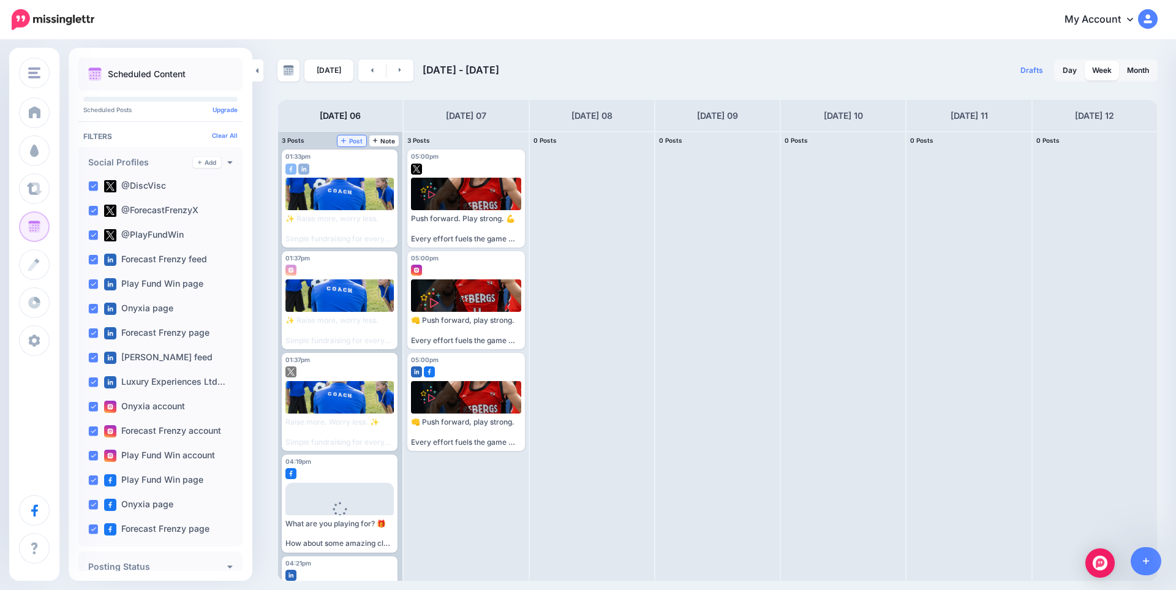
click at [354, 142] on span "Post" at bounding box center [351, 141] width 21 height 6
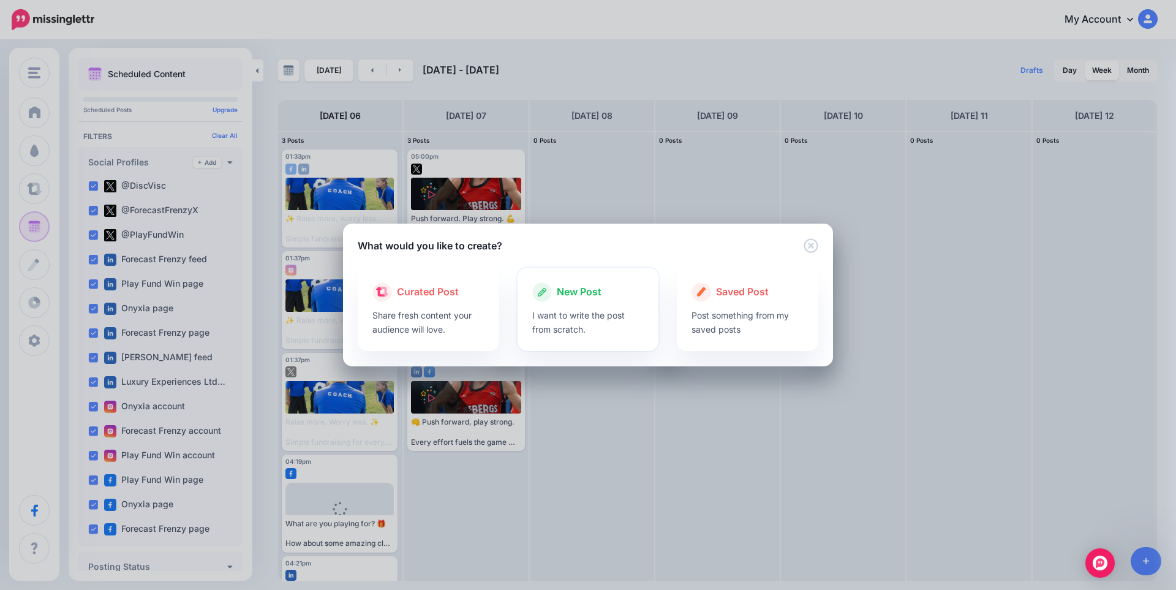
click at [576, 312] on p "I want to write the post from scratch." at bounding box center [588, 322] width 112 height 28
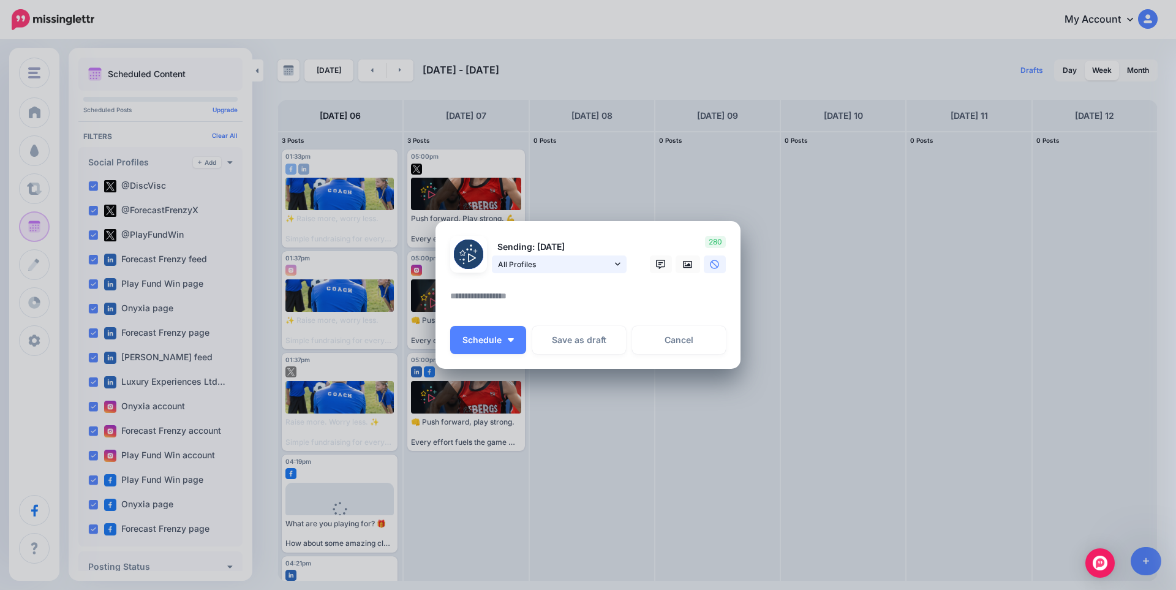
click at [605, 262] on span "All Profiles" at bounding box center [555, 264] width 114 height 13
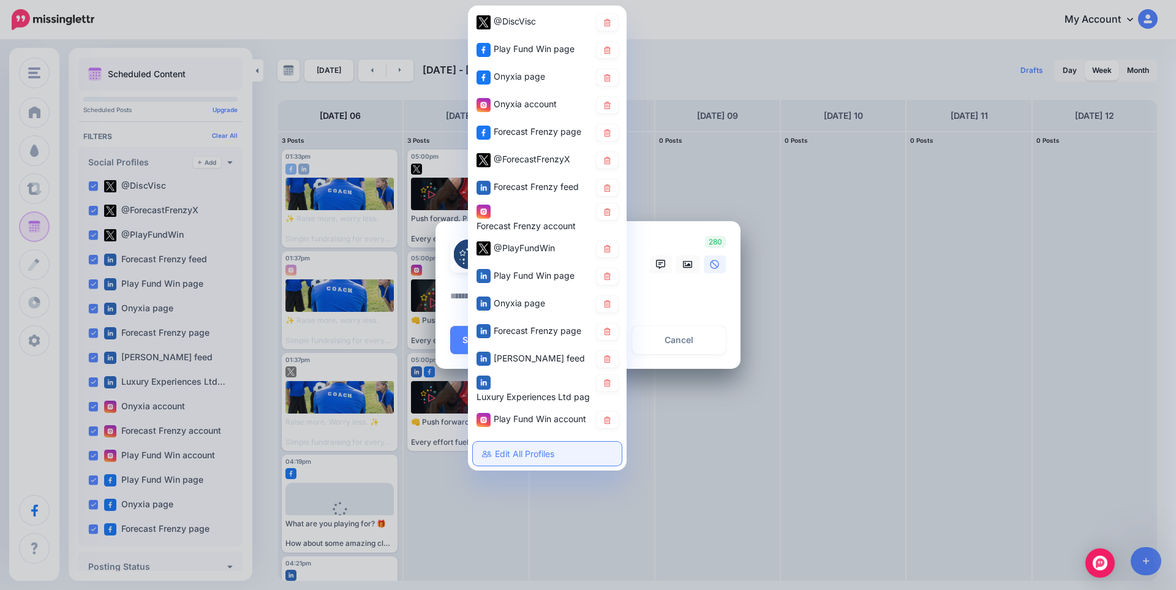
click at [508, 453] on link "Edit All Profiles" at bounding box center [547, 454] width 149 height 24
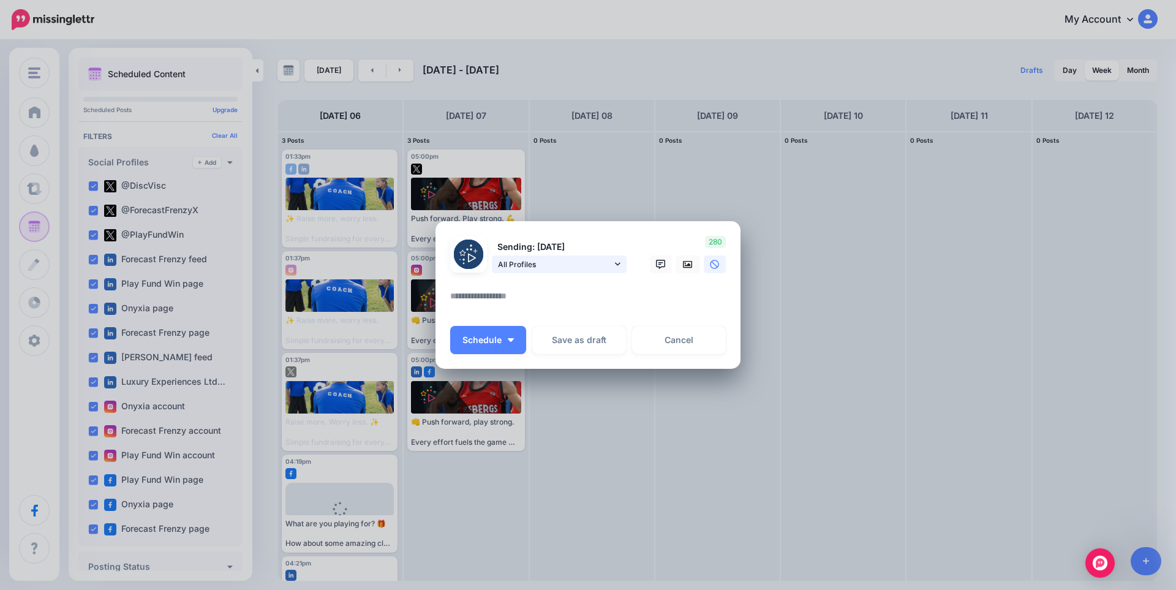
click at [567, 266] on span "All Profiles" at bounding box center [555, 264] width 114 height 13
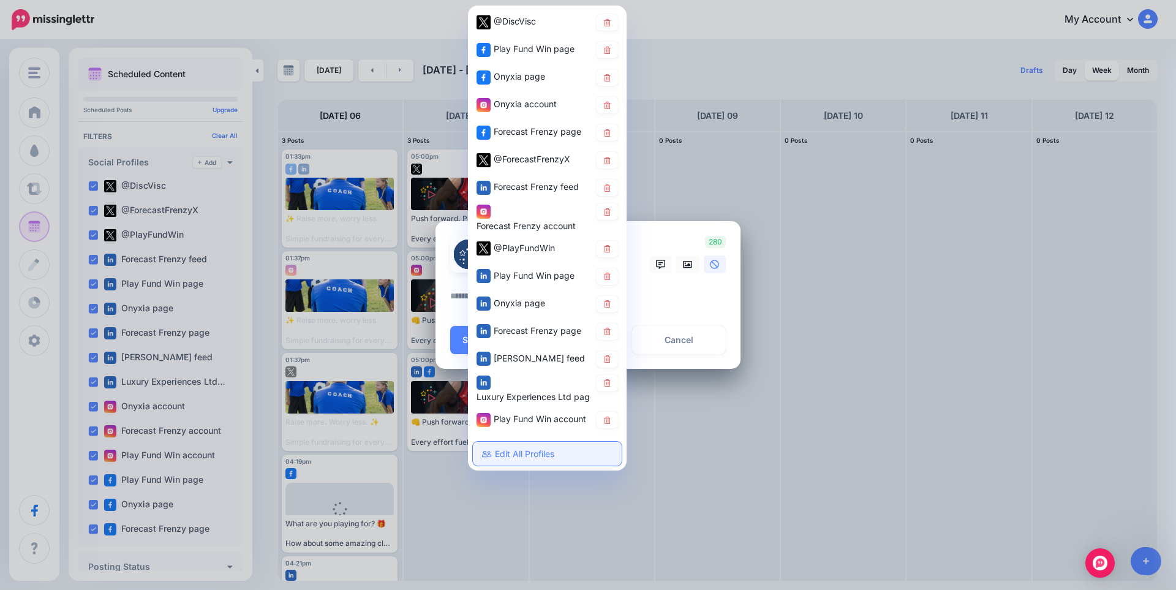
click at [554, 448] on link "Edit All Profiles" at bounding box center [547, 454] width 149 height 24
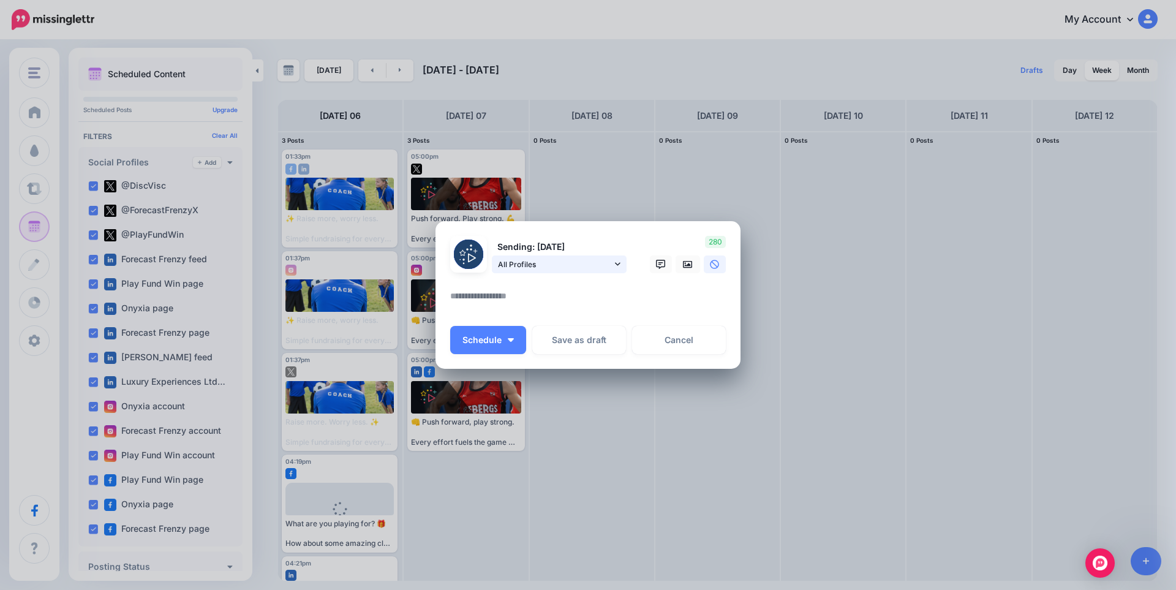
click at [550, 269] on span "All Profiles" at bounding box center [555, 264] width 114 height 13
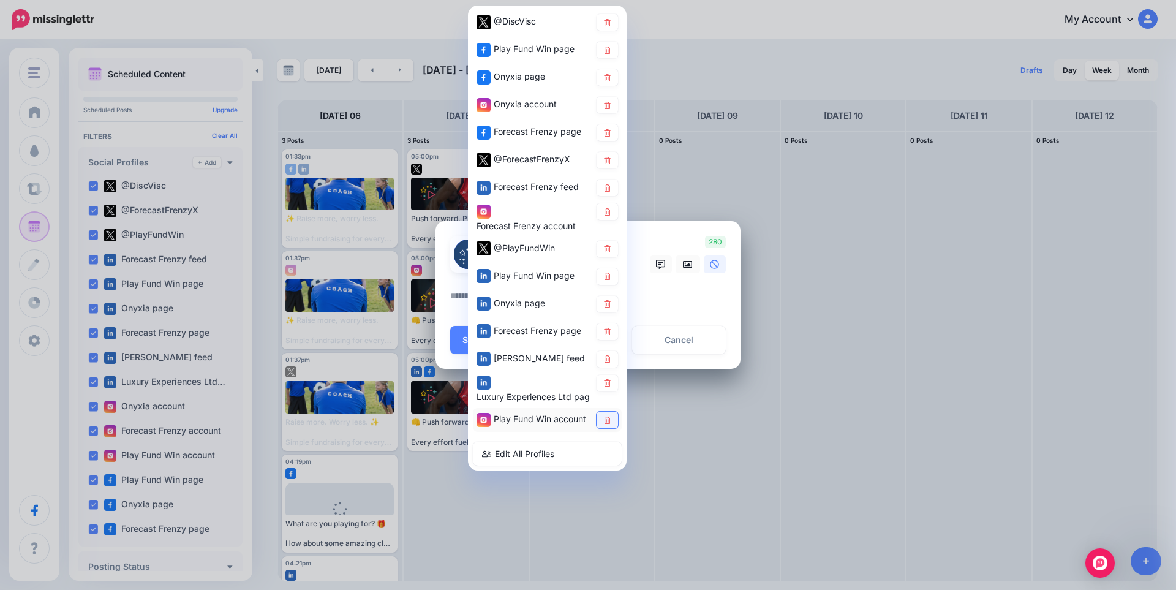
click at [607, 422] on icon at bounding box center [607, 420] width 7 height 7
click at [608, 382] on icon at bounding box center [607, 382] width 9 height 7
click at [606, 354] on link at bounding box center [607, 359] width 21 height 17
click at [608, 328] on icon at bounding box center [607, 331] width 9 height 7
click at [608, 294] on div "Onyxia page" at bounding box center [547, 304] width 149 height 24
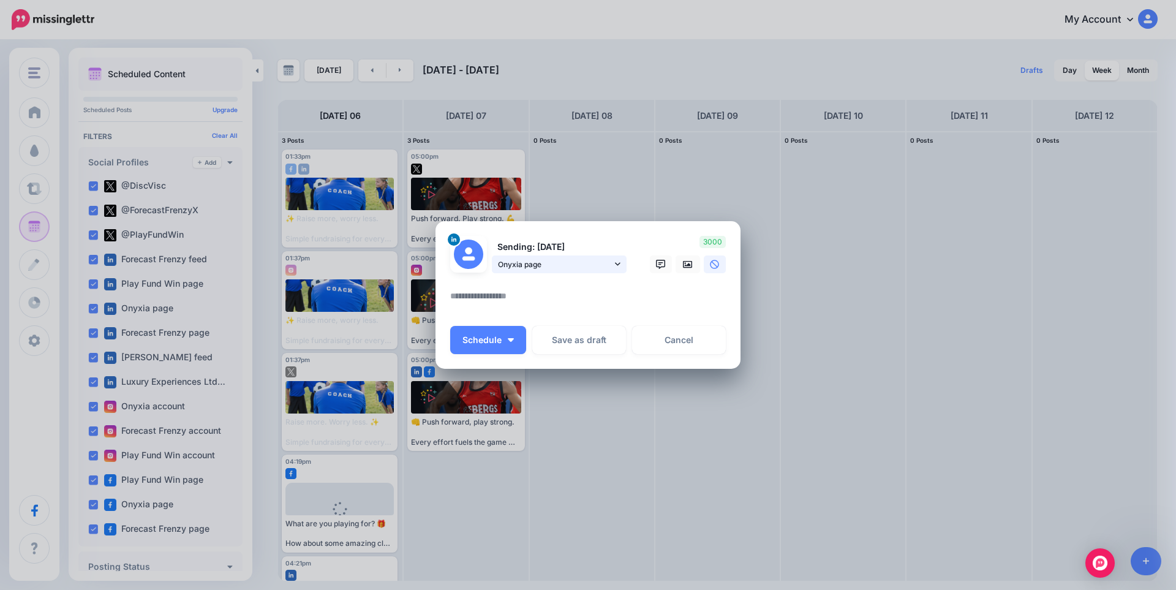
click at [611, 271] on link "Onyxia page" at bounding box center [559, 264] width 135 height 18
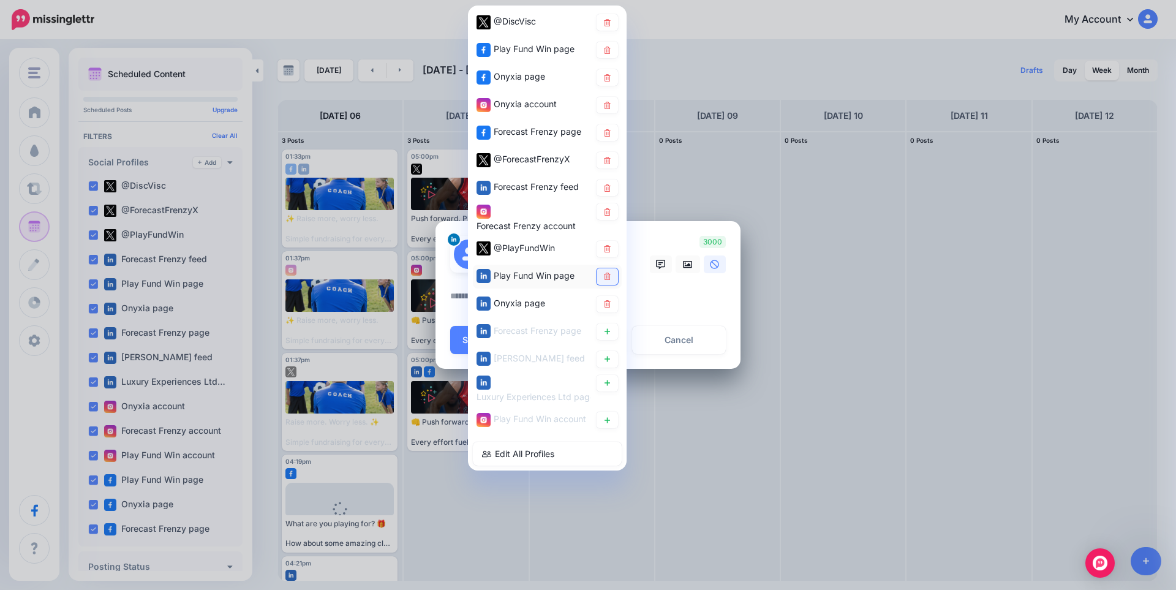
click at [610, 273] on icon at bounding box center [607, 276] width 9 height 7
click at [611, 295] on div "Onyxia page" at bounding box center [547, 304] width 149 height 24
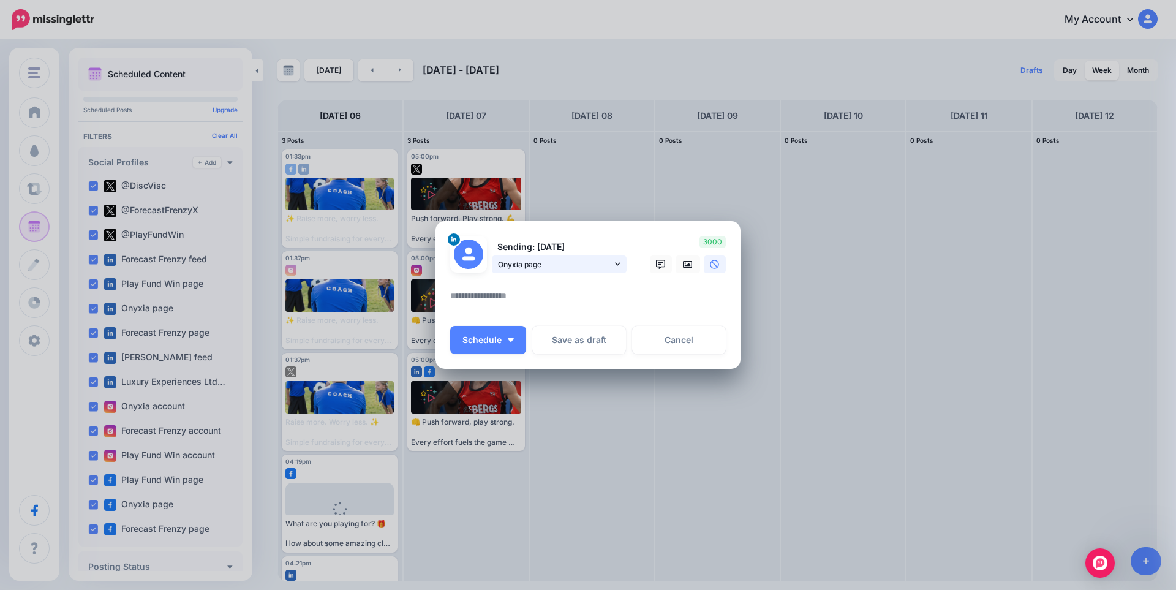
click at [615, 263] on icon at bounding box center [618, 264] width 6 height 9
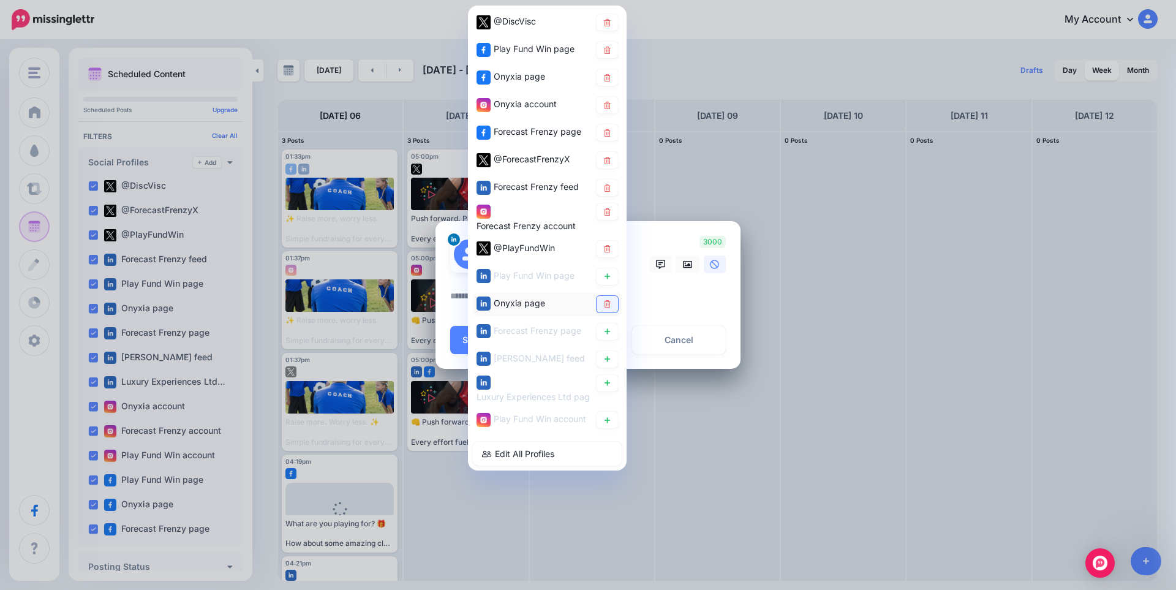
click at [611, 297] on link at bounding box center [607, 304] width 21 height 17
click at [613, 245] on link at bounding box center [607, 249] width 21 height 17
click at [609, 208] on icon at bounding box center [607, 211] width 9 height 7
click at [611, 184] on icon at bounding box center [607, 187] width 9 height 7
click at [612, 159] on link at bounding box center [607, 160] width 21 height 17
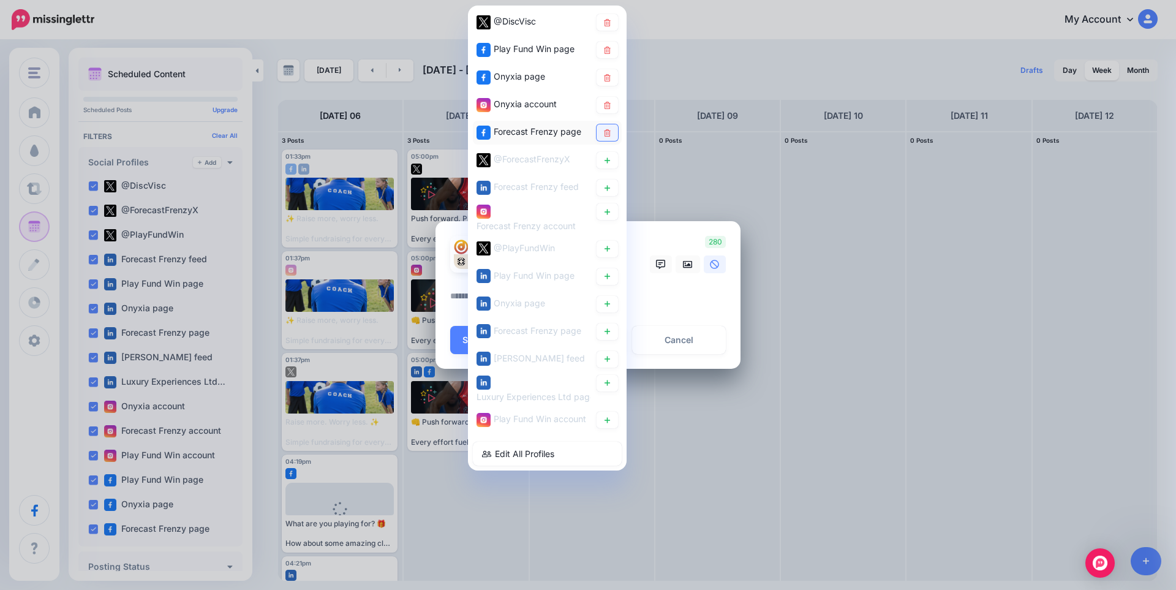
click at [612, 128] on link at bounding box center [607, 132] width 21 height 17
click at [610, 104] on icon at bounding box center [607, 104] width 7 height 7
click at [609, 74] on icon at bounding box center [607, 77] width 9 height 7
click at [609, 49] on icon at bounding box center [607, 49] width 9 height 7
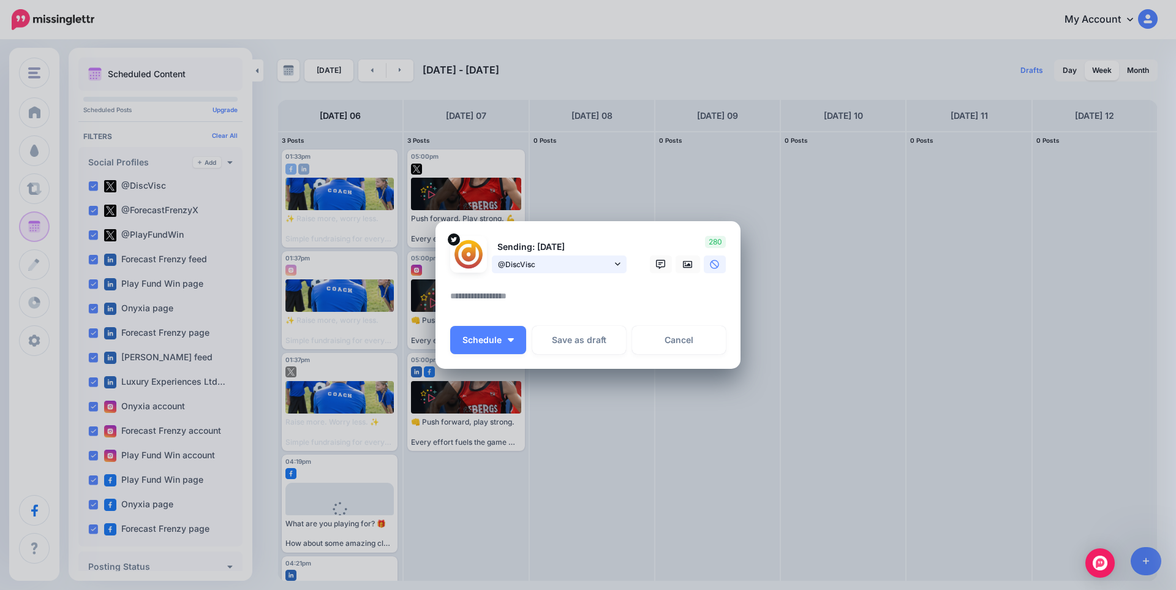
click at [607, 262] on span "@DiscVisc" at bounding box center [555, 264] width 114 height 13
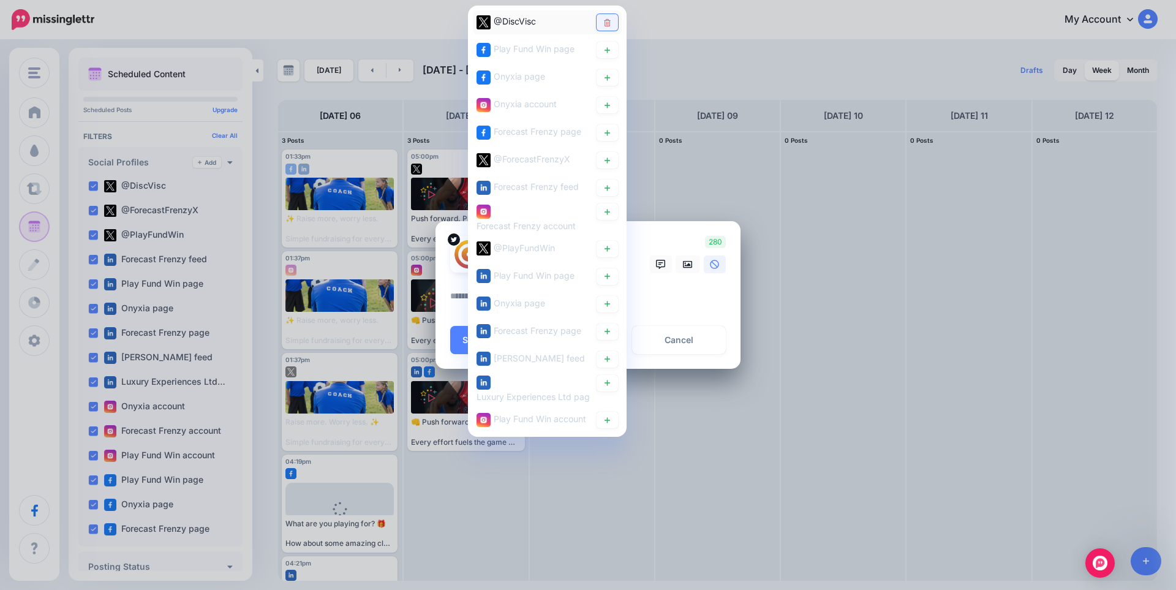
click at [607, 25] on icon at bounding box center [607, 21] width 9 height 7
click at [579, 231] on div "Forecast Frenzy account" at bounding box center [534, 218] width 114 height 30
click at [610, 216] on link at bounding box center [607, 211] width 21 height 17
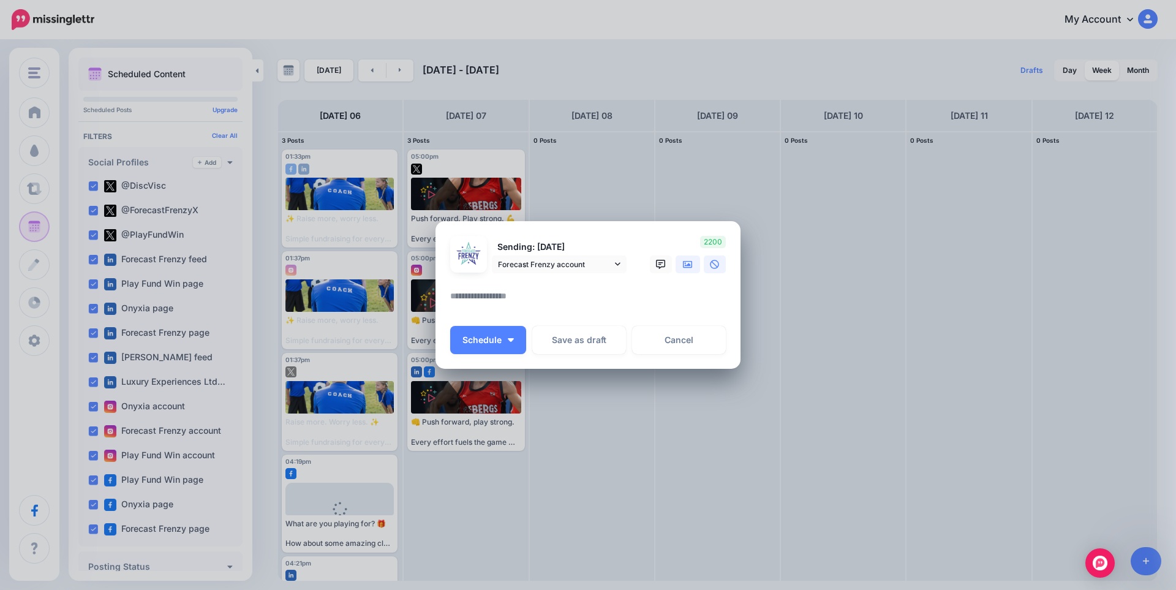
click at [689, 260] on icon at bounding box center [688, 265] width 10 height 10
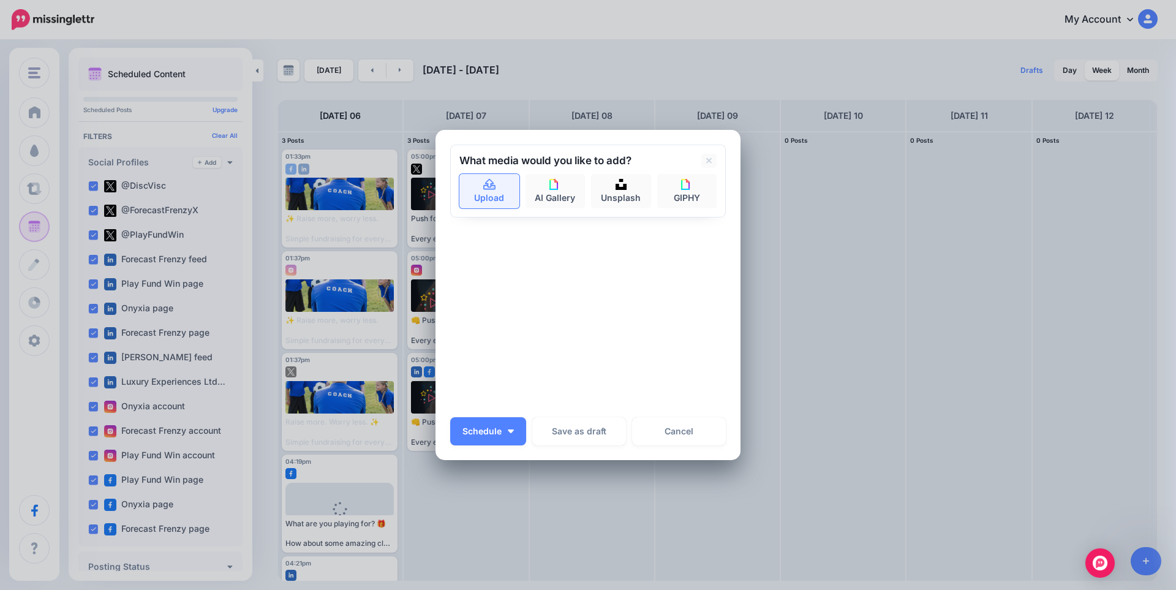
click at [504, 190] on link "Upload" at bounding box center [489, 191] width 60 height 34
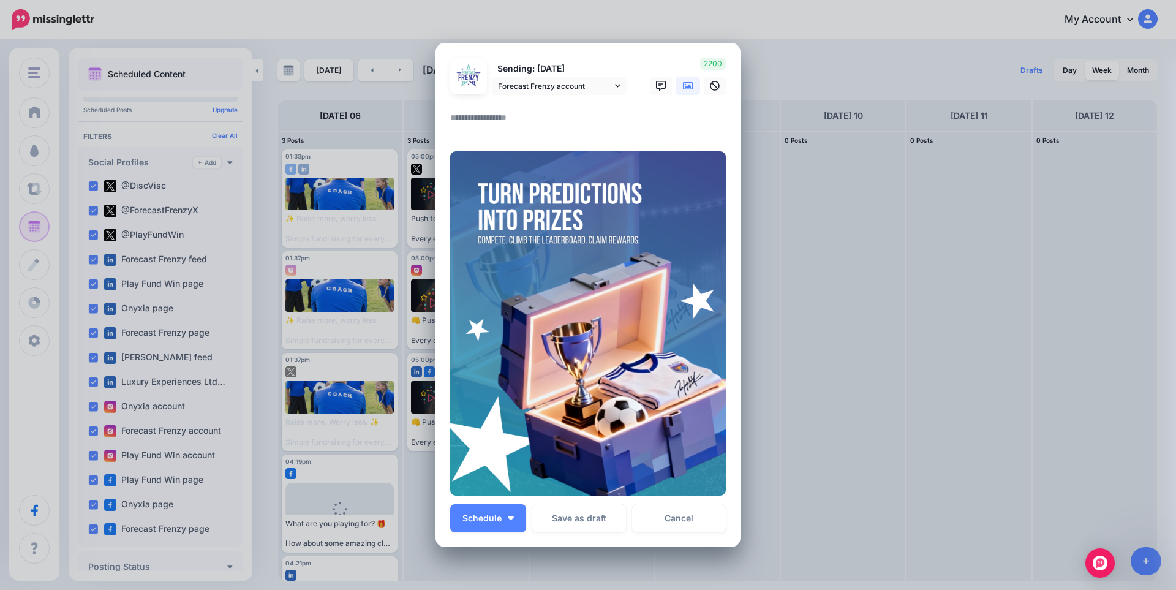
click at [506, 122] on textarea at bounding box center [591, 122] width 282 height 24
paste textarea "**********"
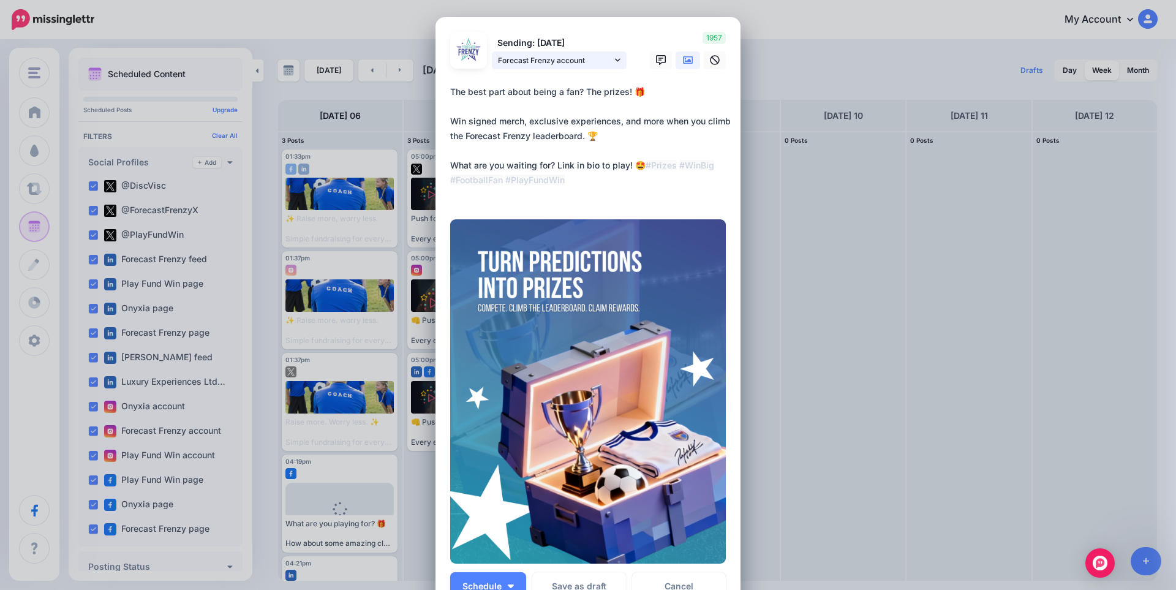
type textarea "**********"
click at [575, 67] on link "Forecast Frenzy account" at bounding box center [559, 60] width 135 height 18
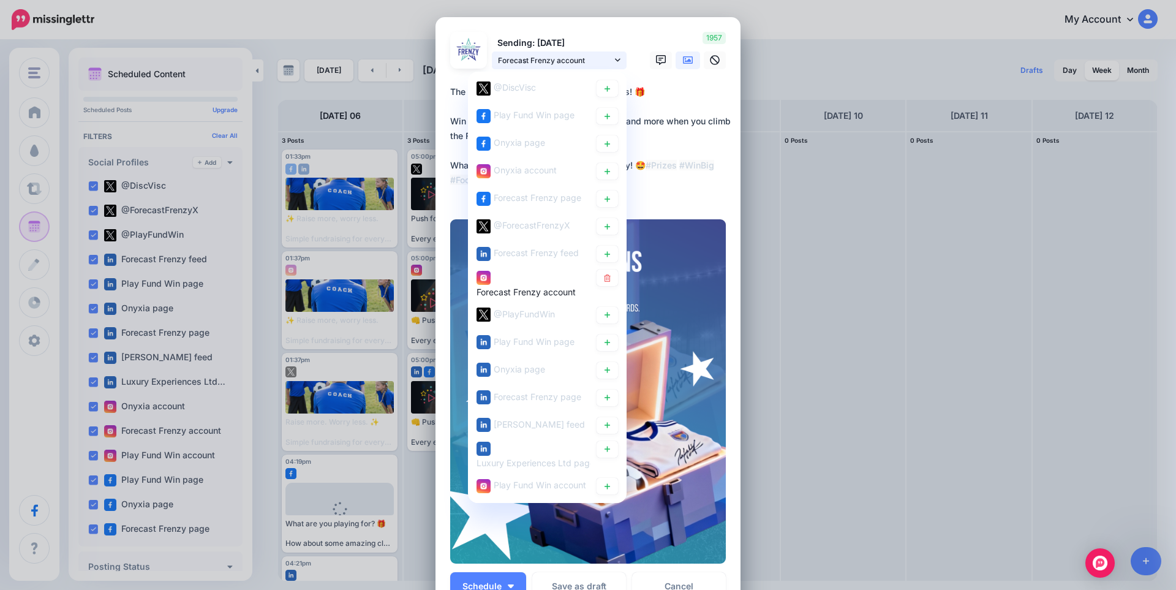
click at [578, 62] on span "Forecast Frenzy account" at bounding box center [555, 60] width 114 height 13
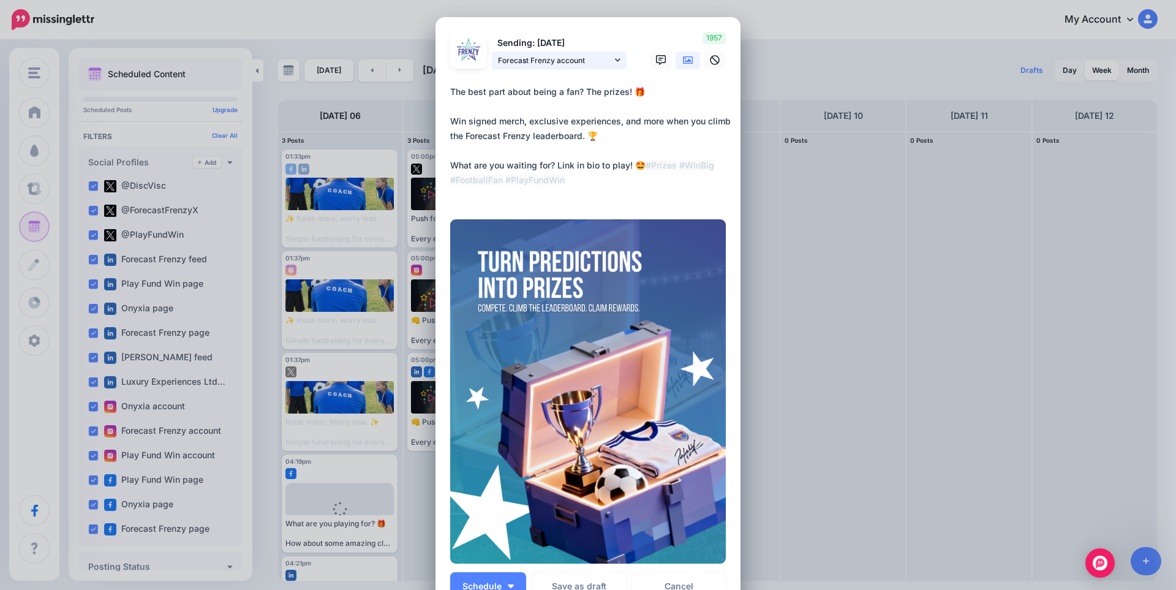
scroll to position [158, 0]
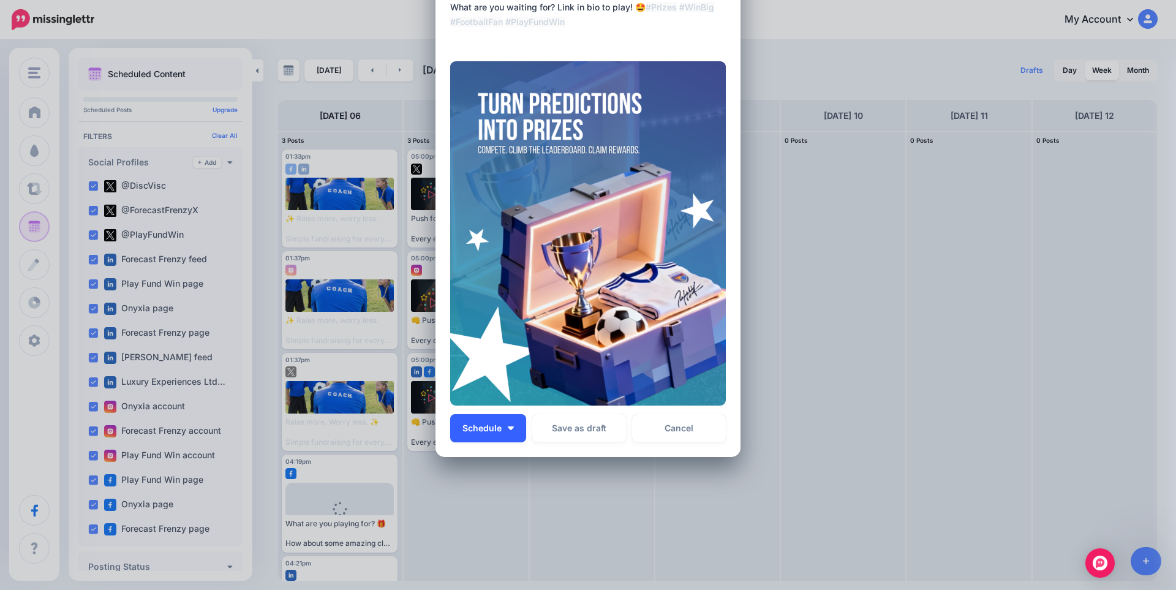
click at [487, 429] on span "Schedule" at bounding box center [482, 428] width 39 height 9
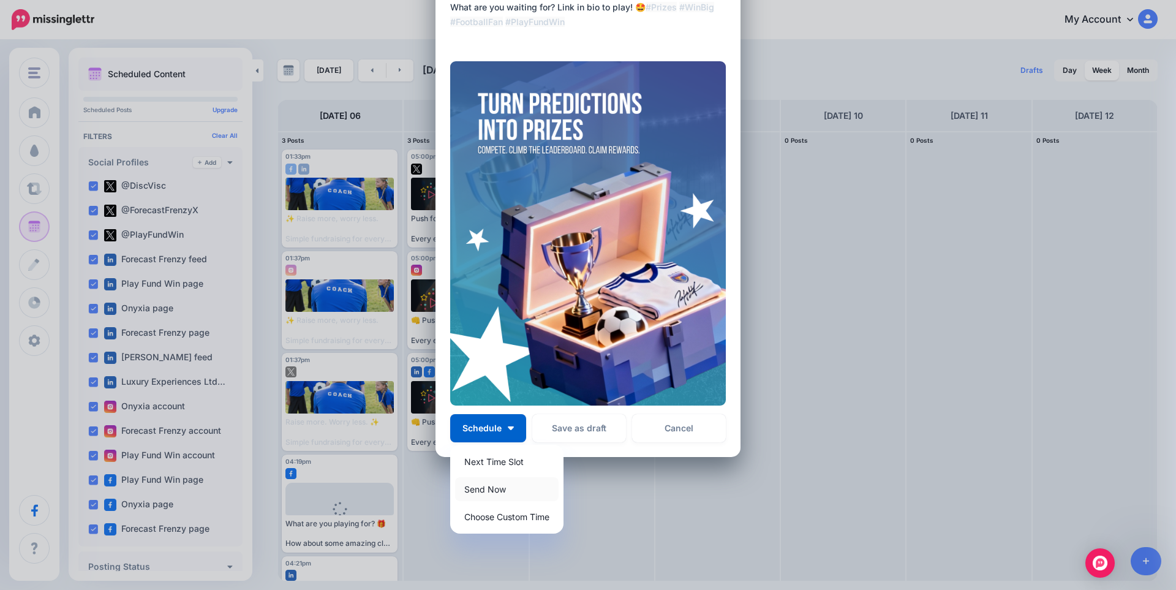
click at [503, 488] on link "Send Now" at bounding box center [507, 489] width 104 height 24
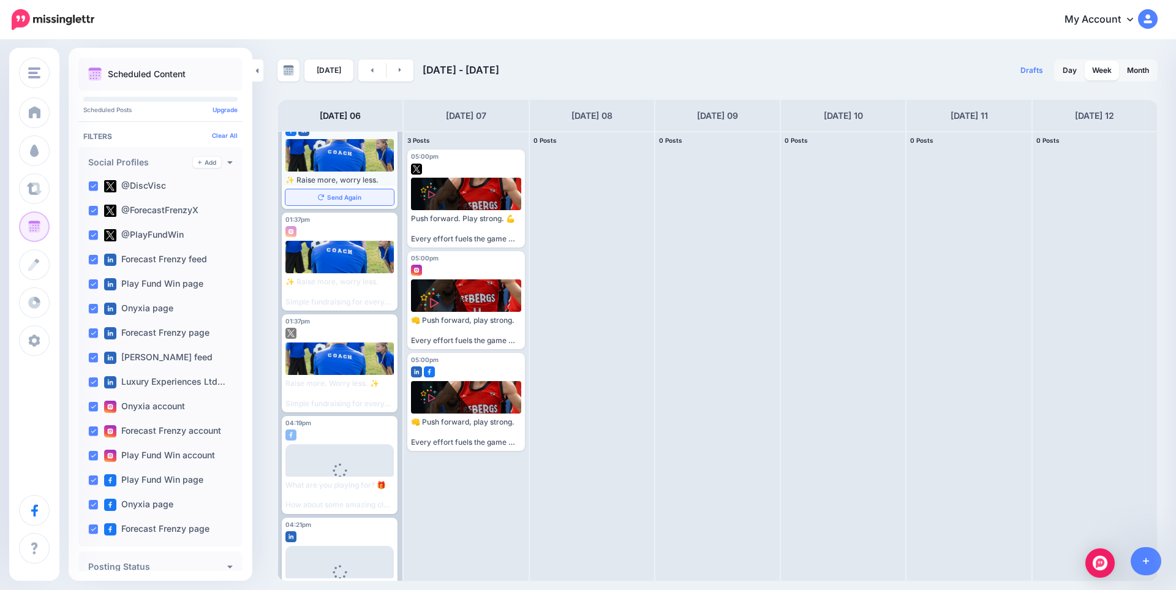
scroll to position [0, 0]
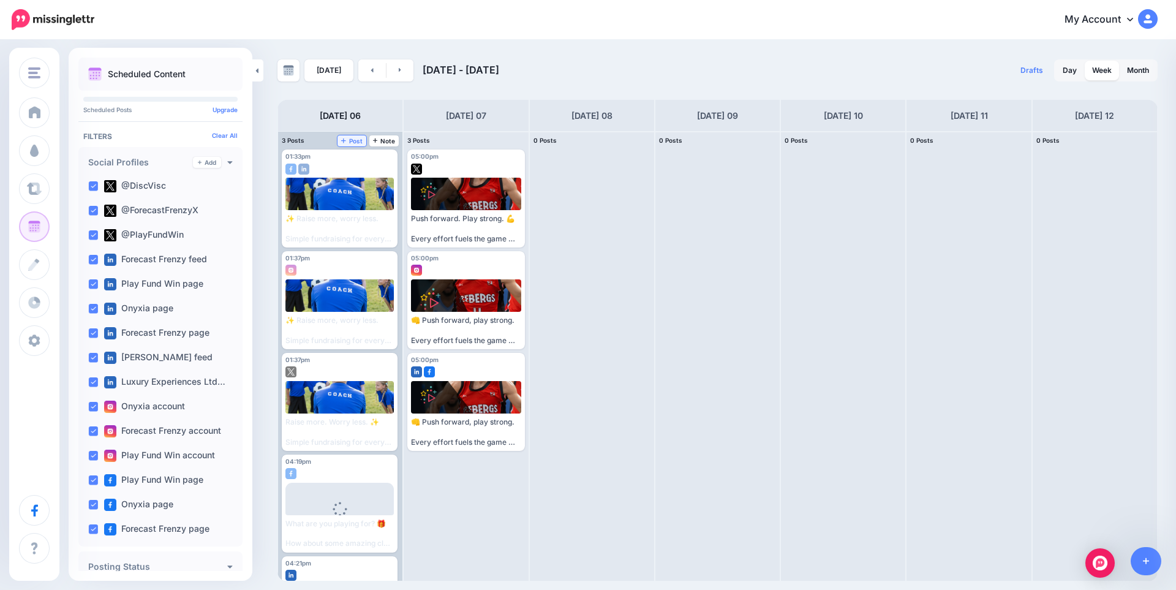
click at [348, 143] on span "Post" at bounding box center [351, 141] width 21 height 6
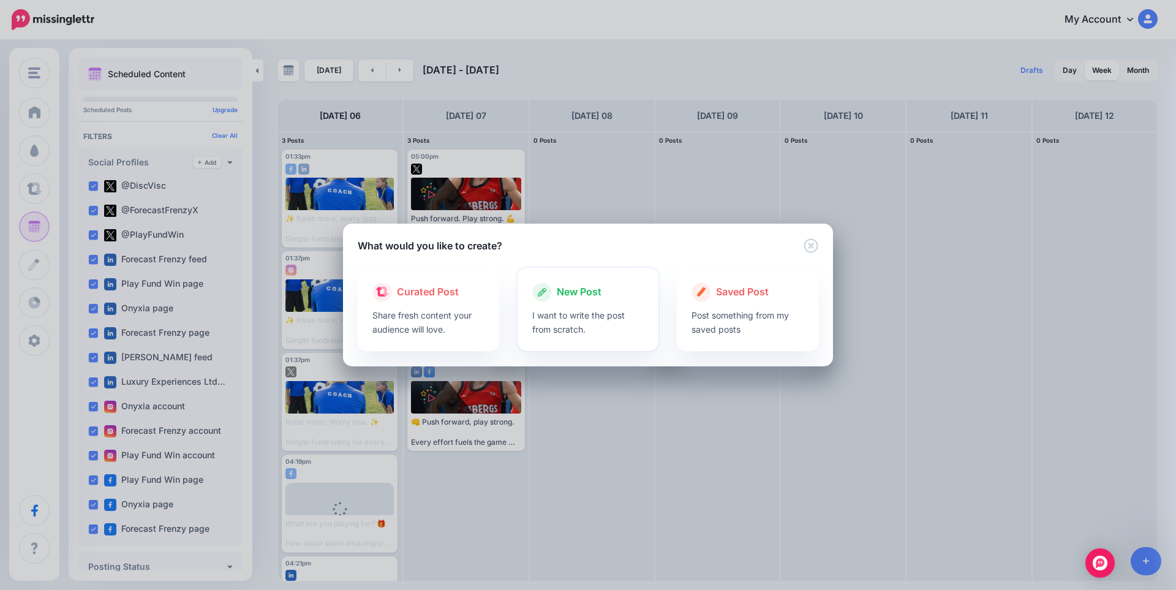
click at [584, 301] on div "New Post" at bounding box center [588, 292] width 112 height 20
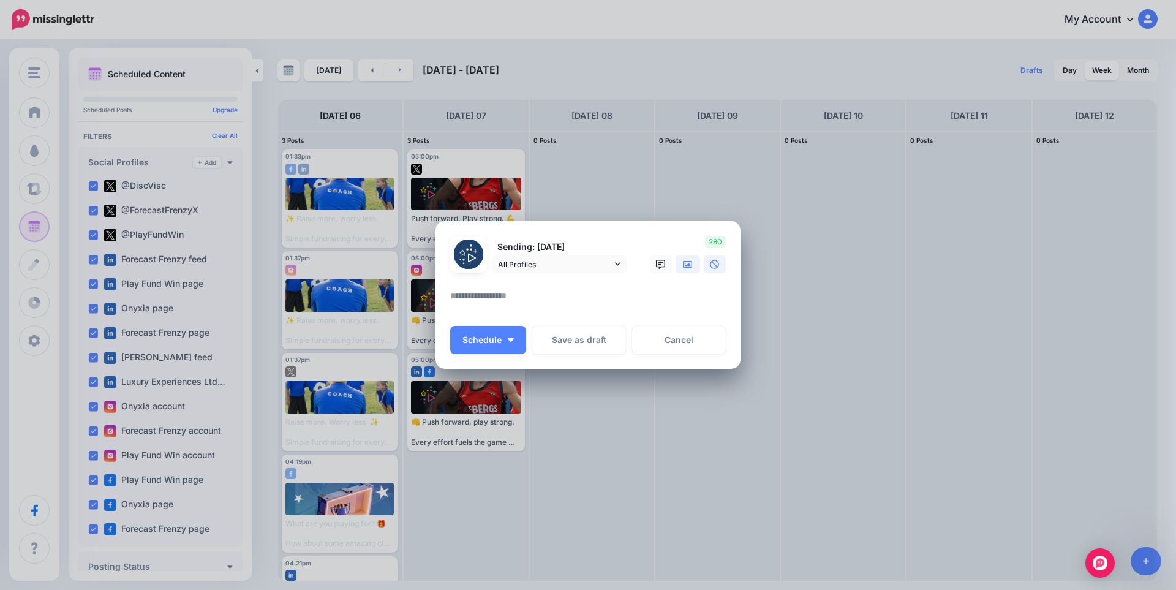
click at [690, 267] on icon at bounding box center [688, 263] width 10 height 7
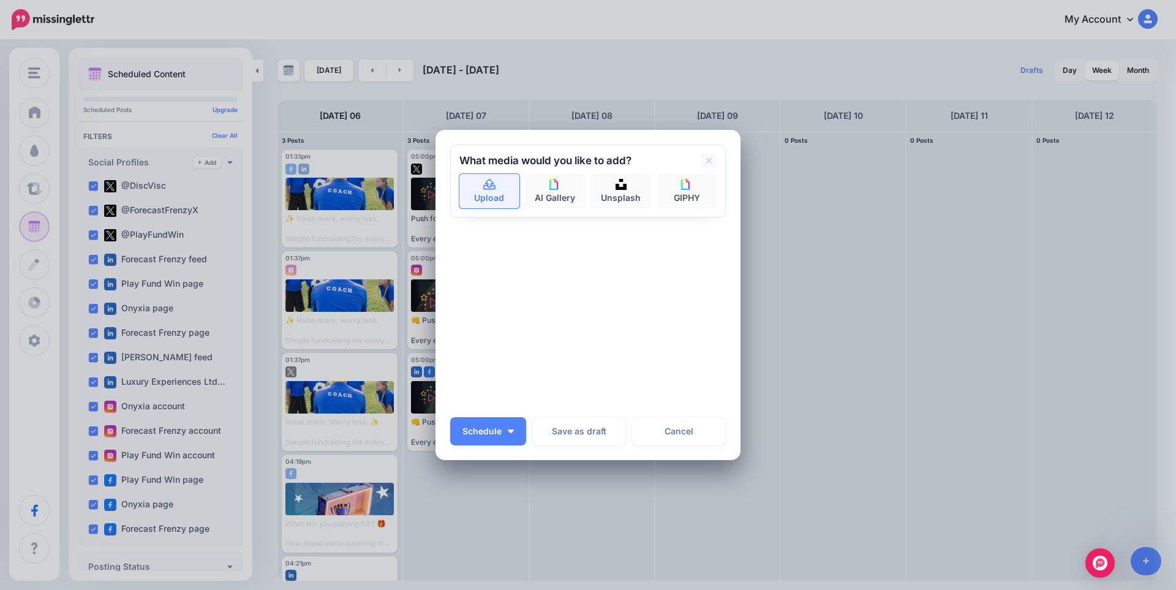
click at [490, 187] on icon at bounding box center [490, 185] width 14 height 11
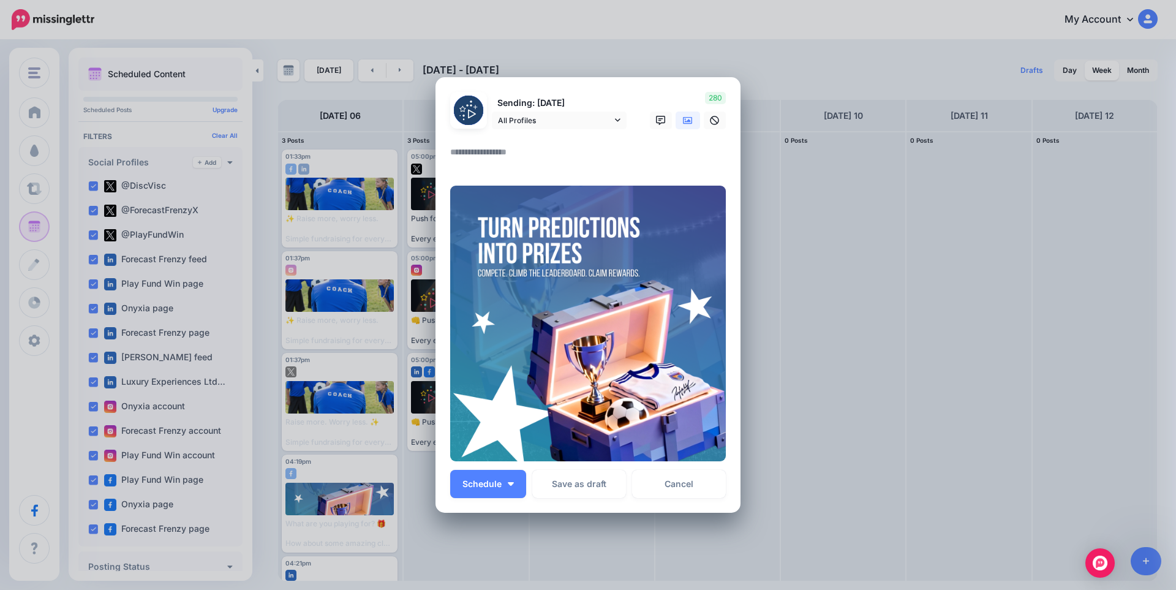
click at [494, 148] on textarea at bounding box center [591, 157] width 282 height 24
paste textarea "**********"
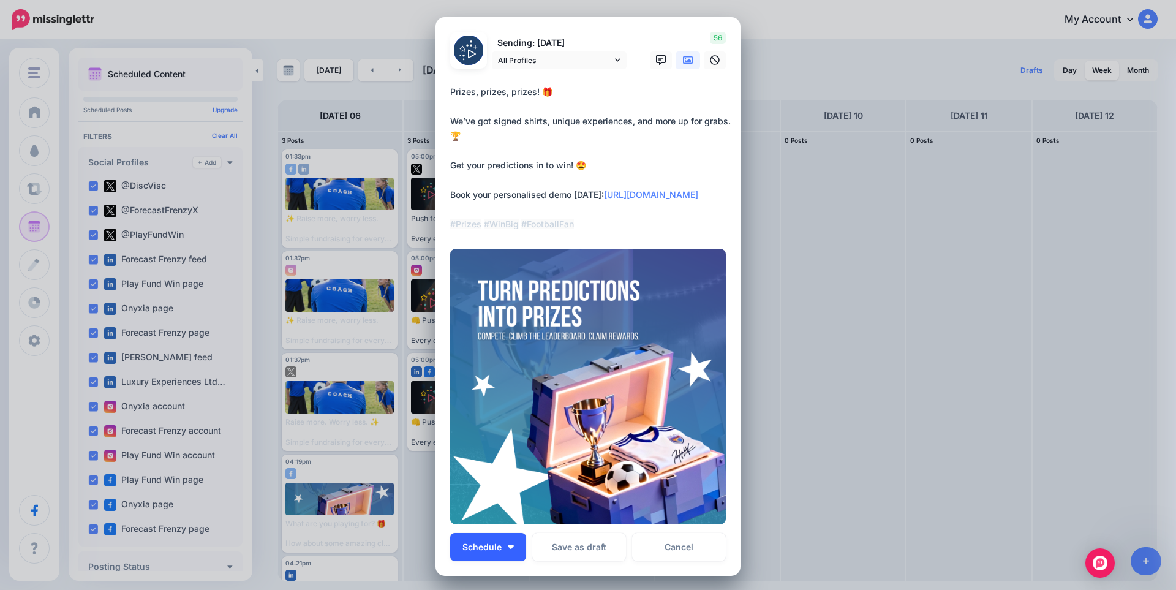
type textarea "**********"
click at [508, 546] on img "button" at bounding box center [511, 547] width 6 height 4
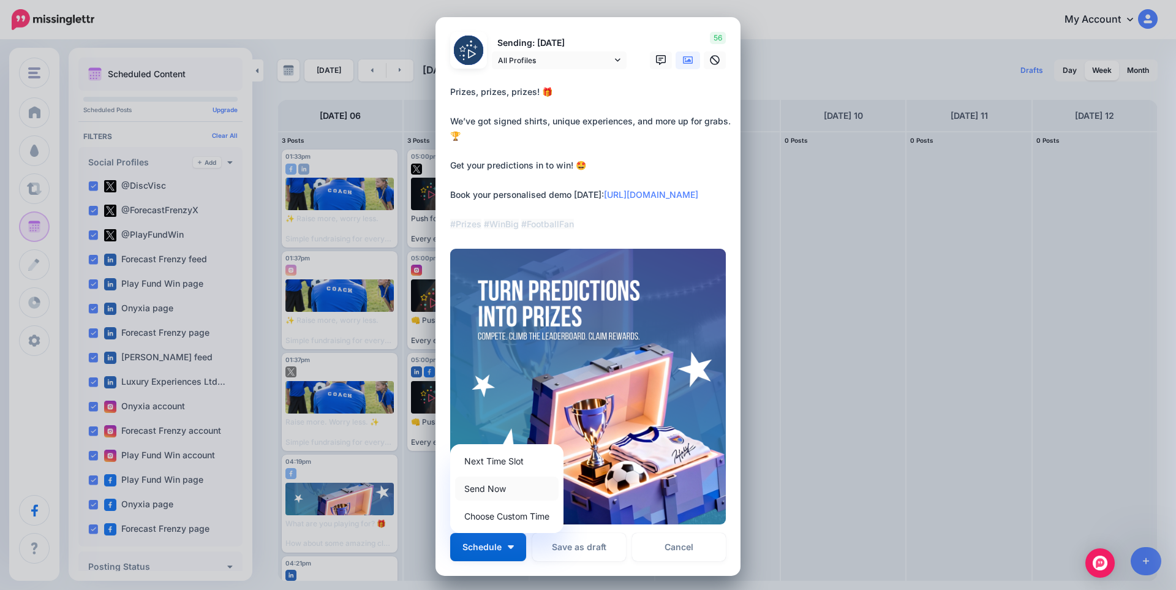
click at [488, 488] on link "Send Now" at bounding box center [507, 489] width 104 height 24
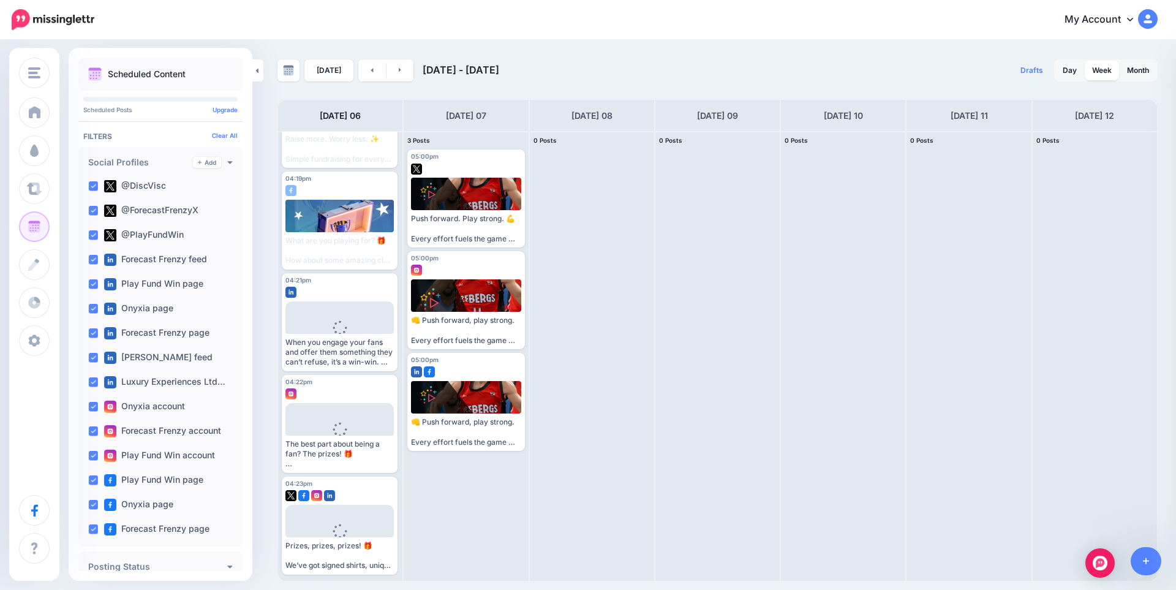
scroll to position [284, 0]
click at [392, 564] on div "Edit Manage Dates Assign to User Delete Post" at bounding box center [340, 561] width 116 height 23
click at [388, 561] on button "button" at bounding box center [386, 562] width 16 height 16
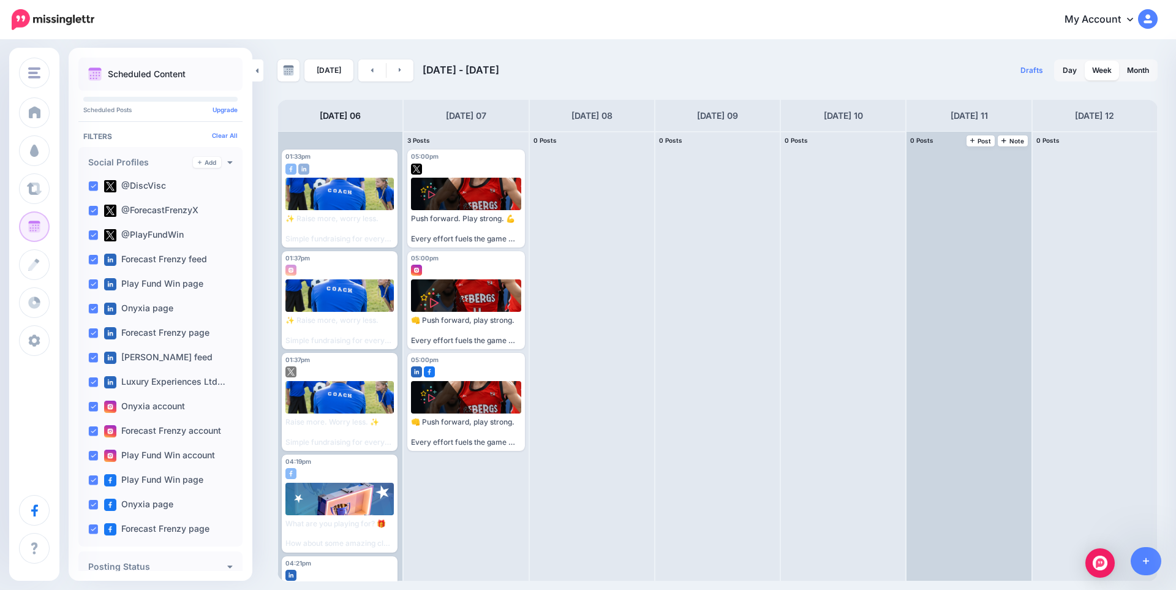
click at [992, 245] on div at bounding box center [969, 356] width 124 height 449
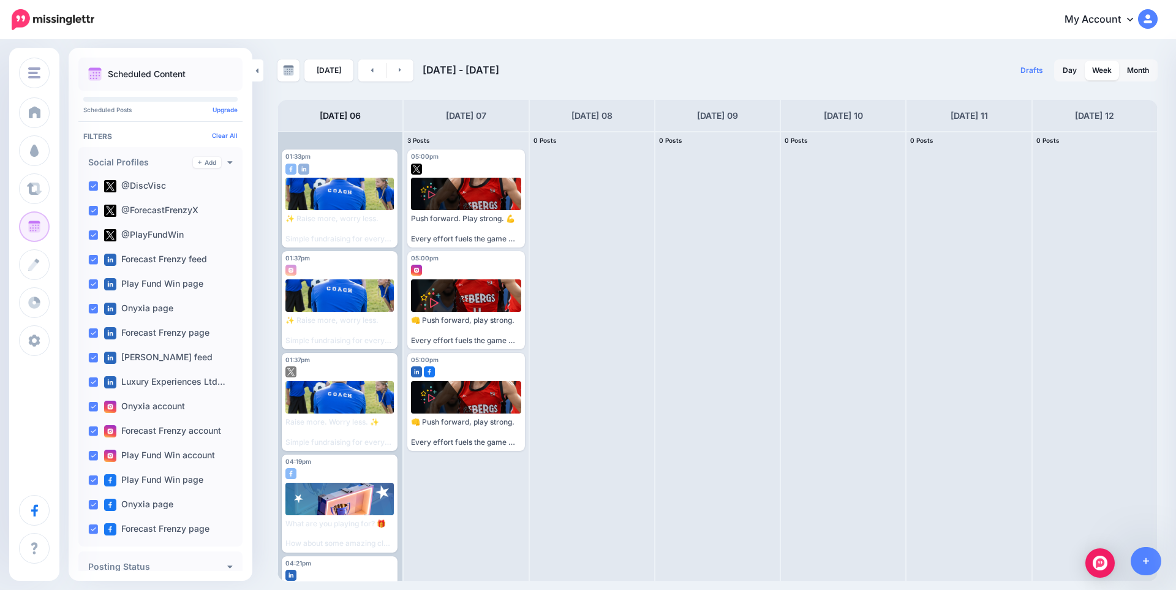
click at [265, 540] on div "Today Oct 06 - Oct 13, 2025 Drafts 0 Day Week Month PRO TIP" at bounding box center [588, 311] width 1176 height 540
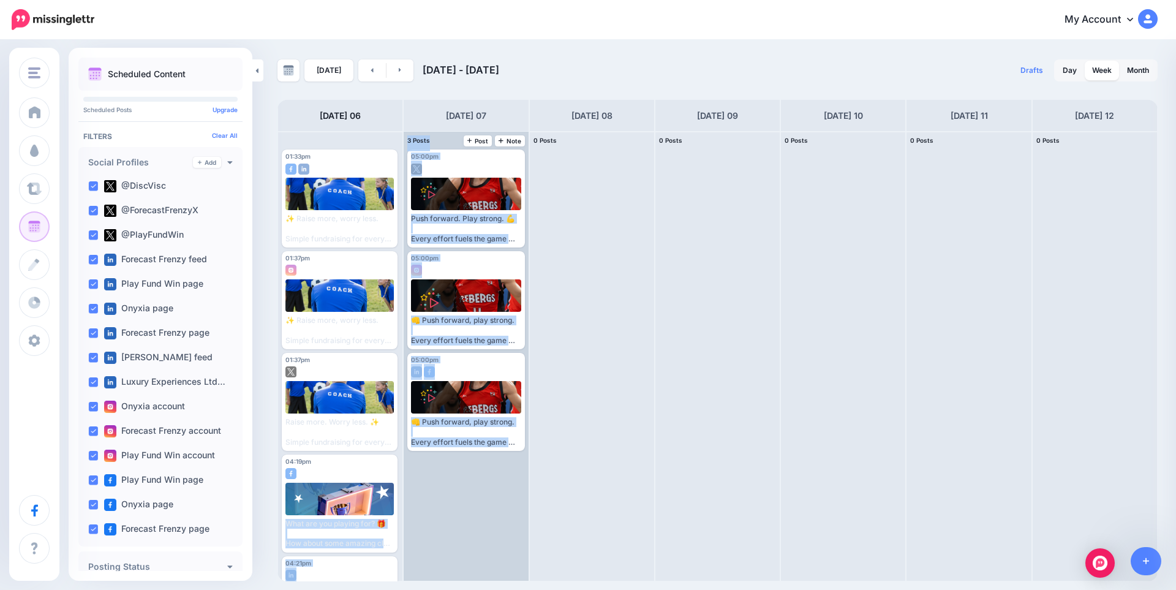
drag, startPoint x: 346, startPoint y: 461, endPoint x: 463, endPoint y: 508, distance: 126.4
click at [463, 507] on div "3 Posts 06 Note Post 01:33pm Mon, October 6, 2025 01:33pm Published" at bounding box center [718, 356] width 880 height 450
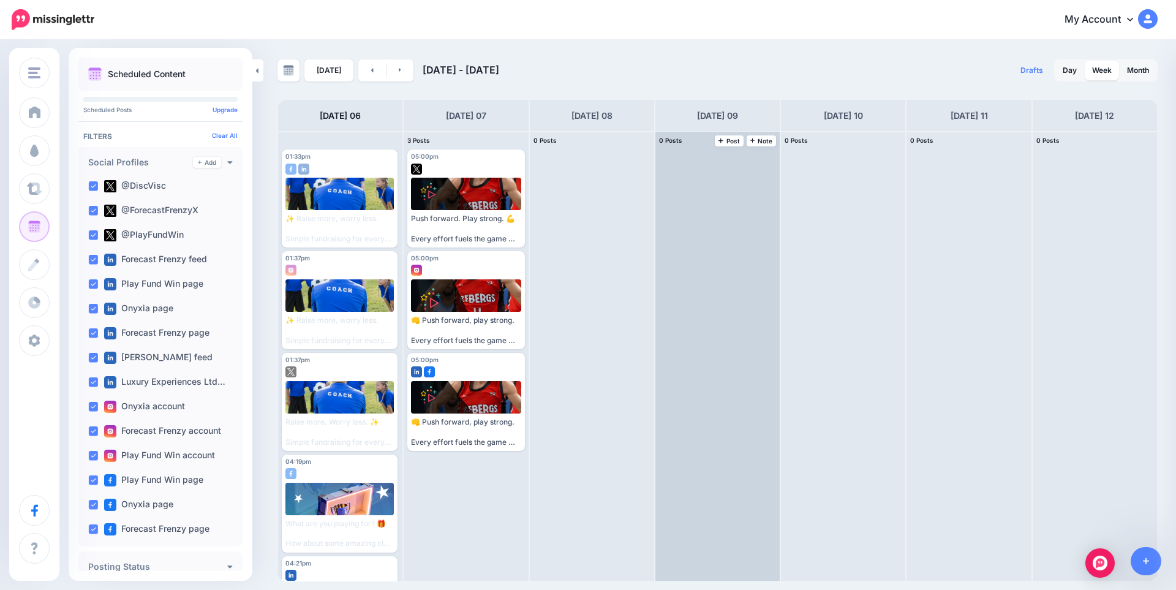
click at [660, 493] on div at bounding box center [718, 356] width 124 height 449
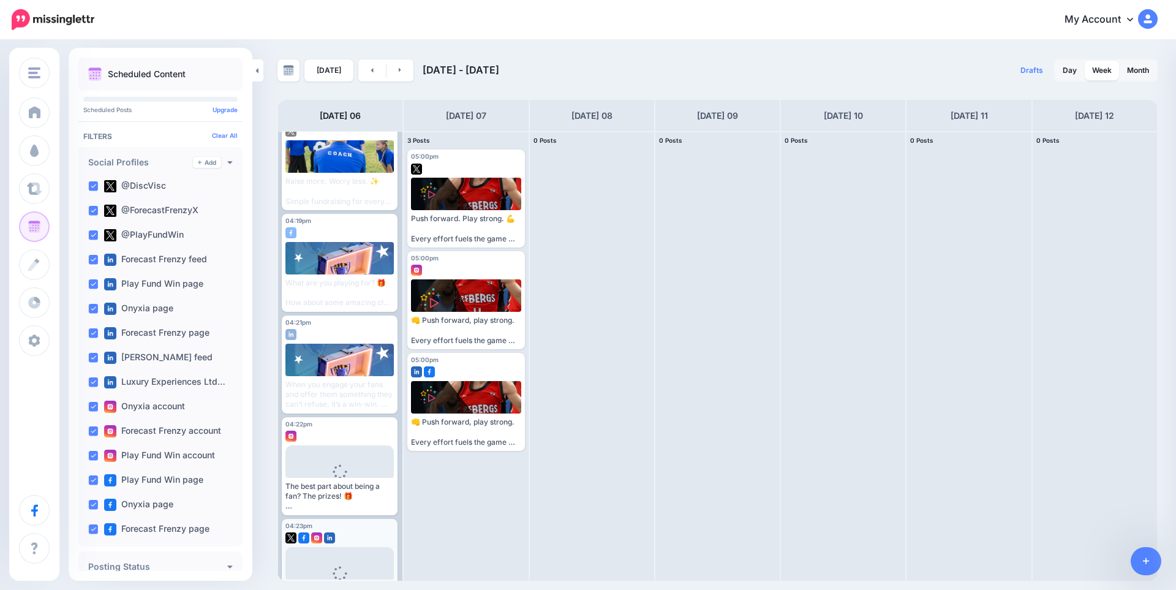
scroll to position [284, 0]
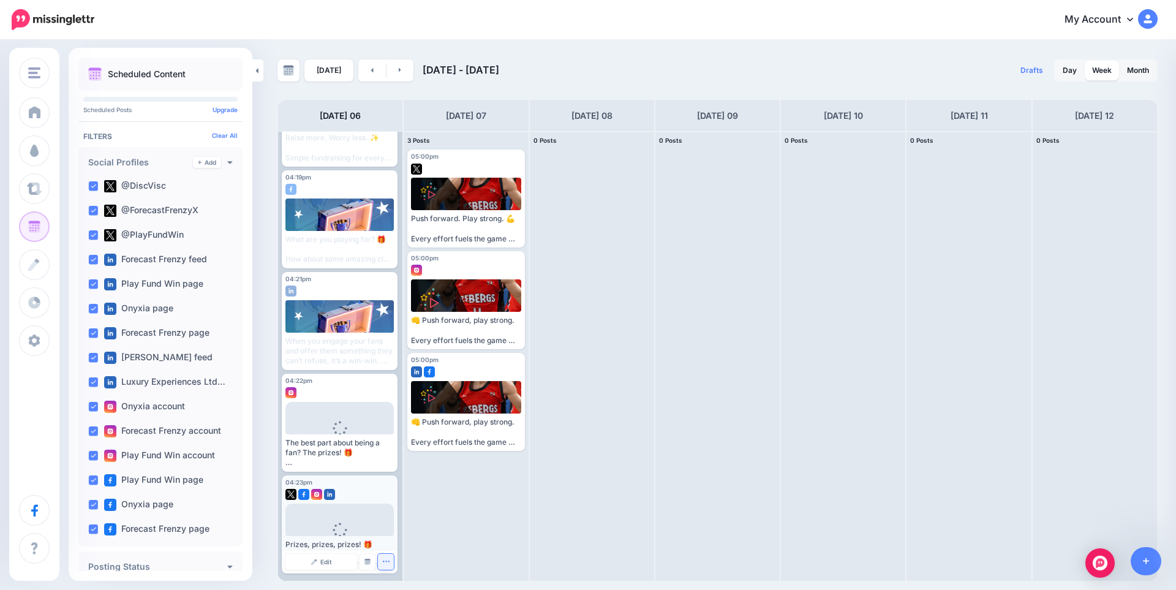
click at [382, 563] on icon "button" at bounding box center [386, 562] width 8 height 8
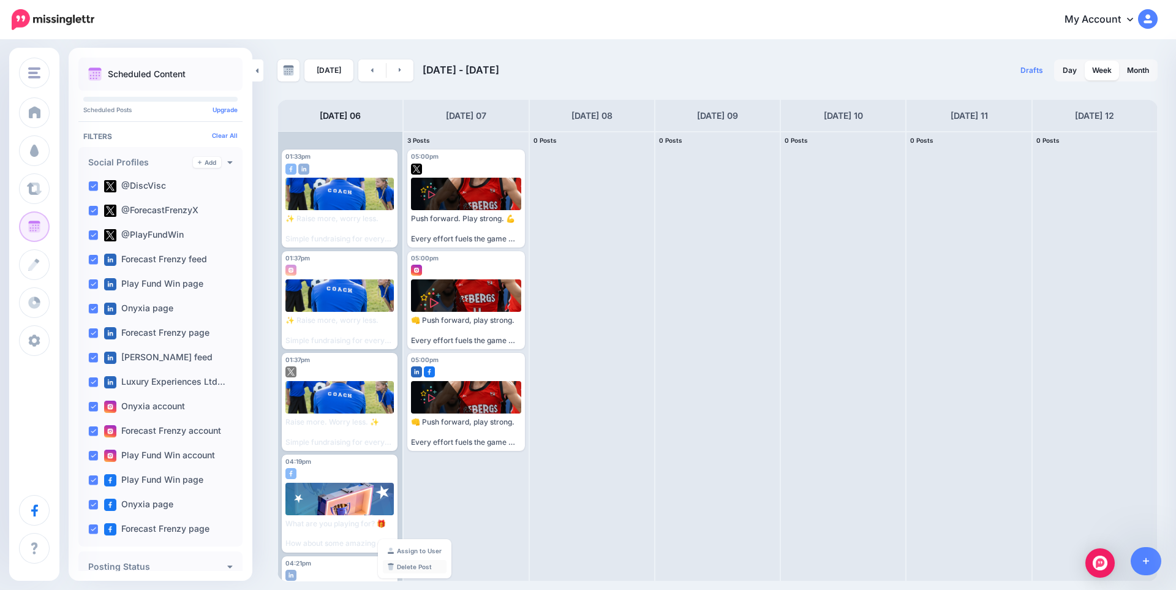
click at [411, 565] on link "Delete Post" at bounding box center [415, 566] width 64 height 13
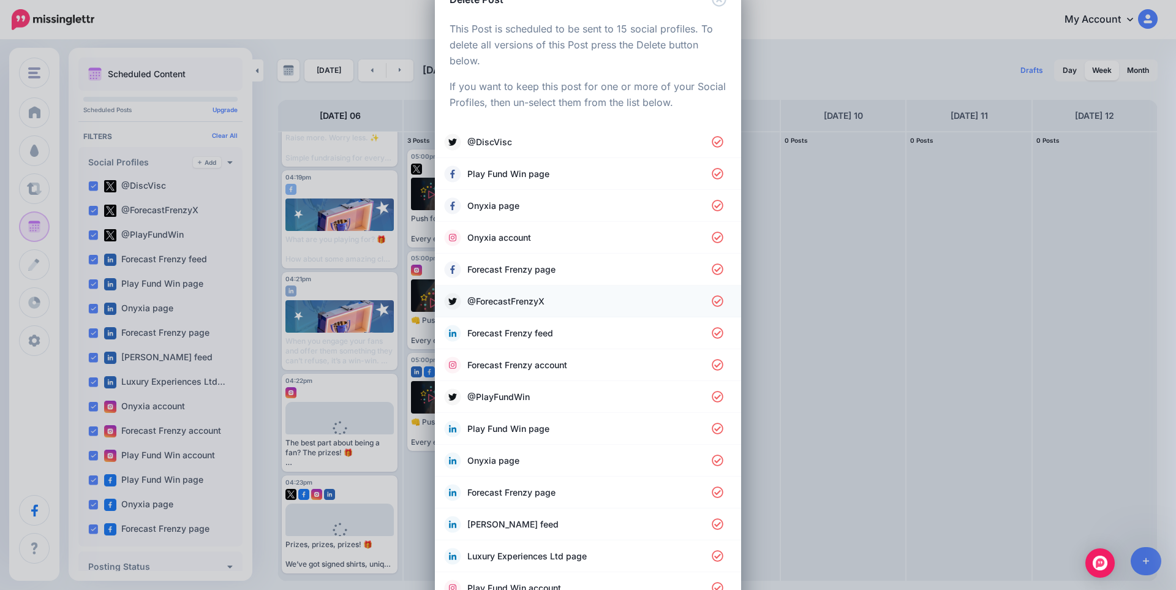
scroll to position [126, 0]
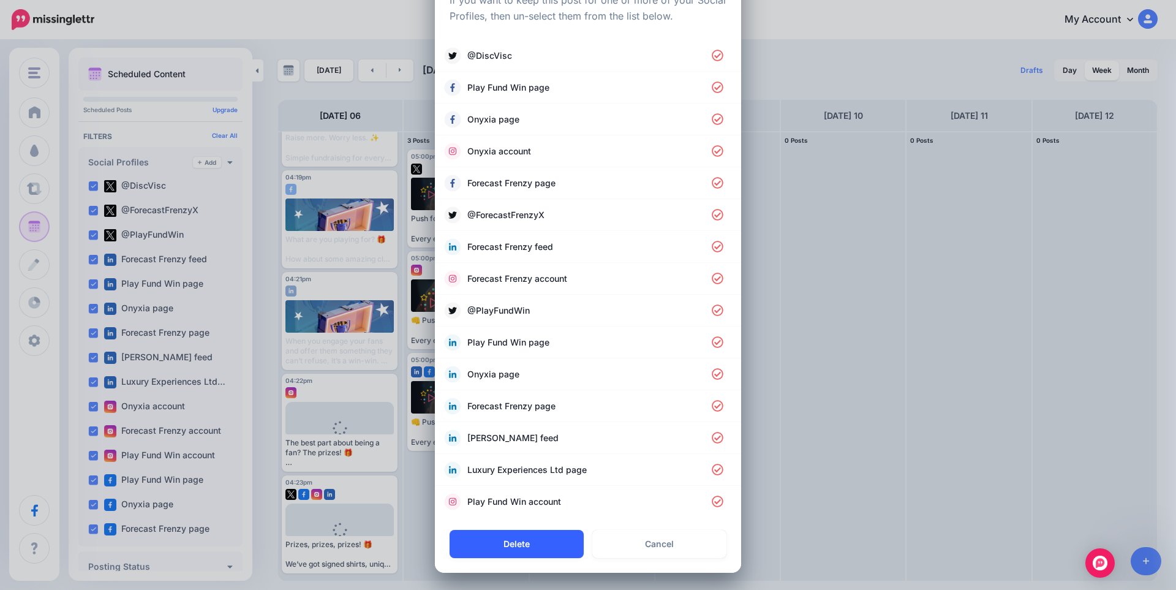
click at [546, 542] on button "Delete" at bounding box center [517, 544] width 134 height 28
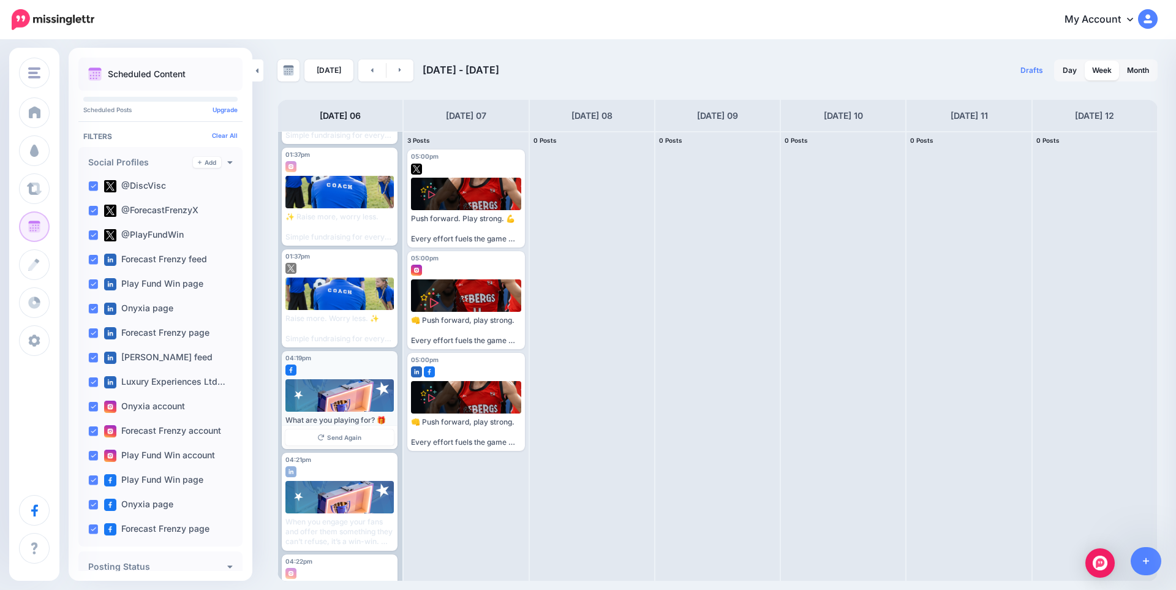
scroll to position [0, 0]
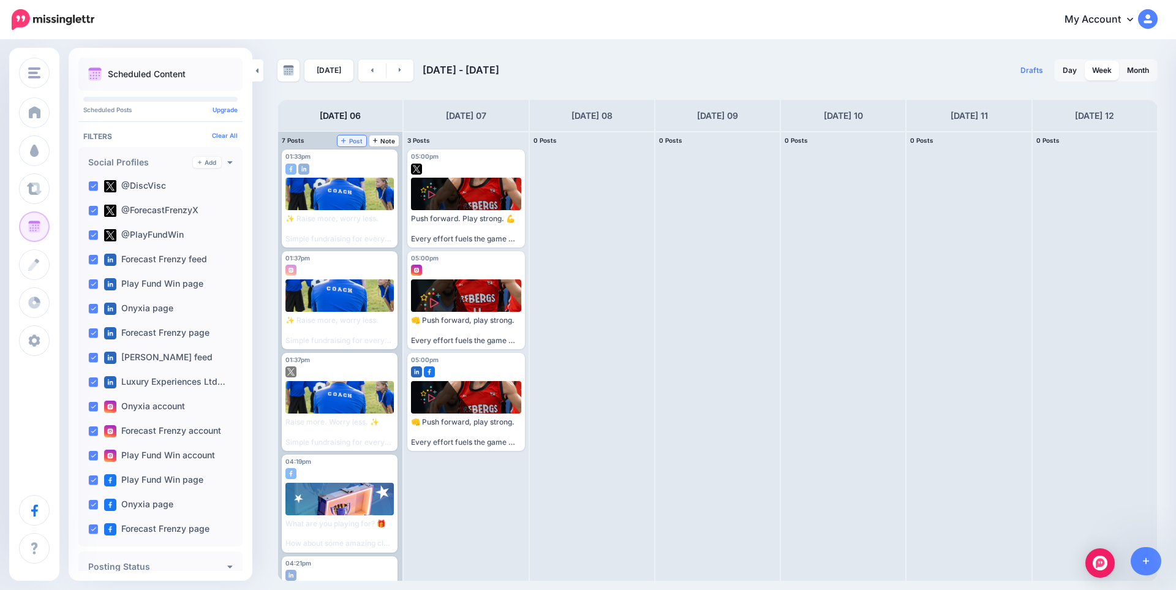
click at [350, 138] on span "Post" at bounding box center [351, 141] width 21 height 6
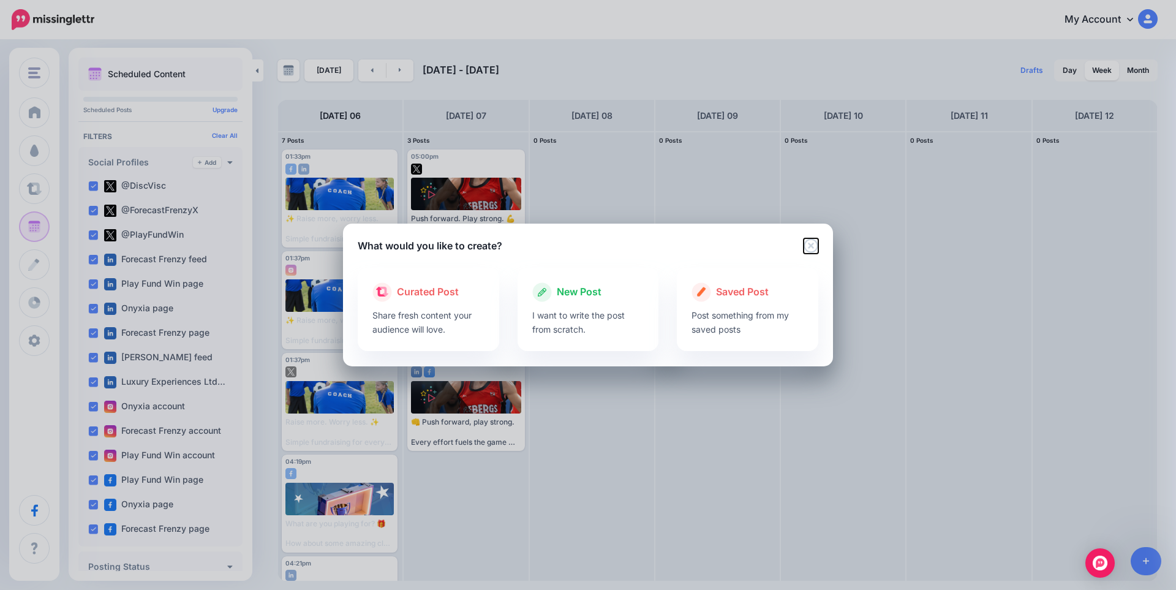
click at [810, 246] on icon "Close" at bounding box center [811, 245] width 14 height 14
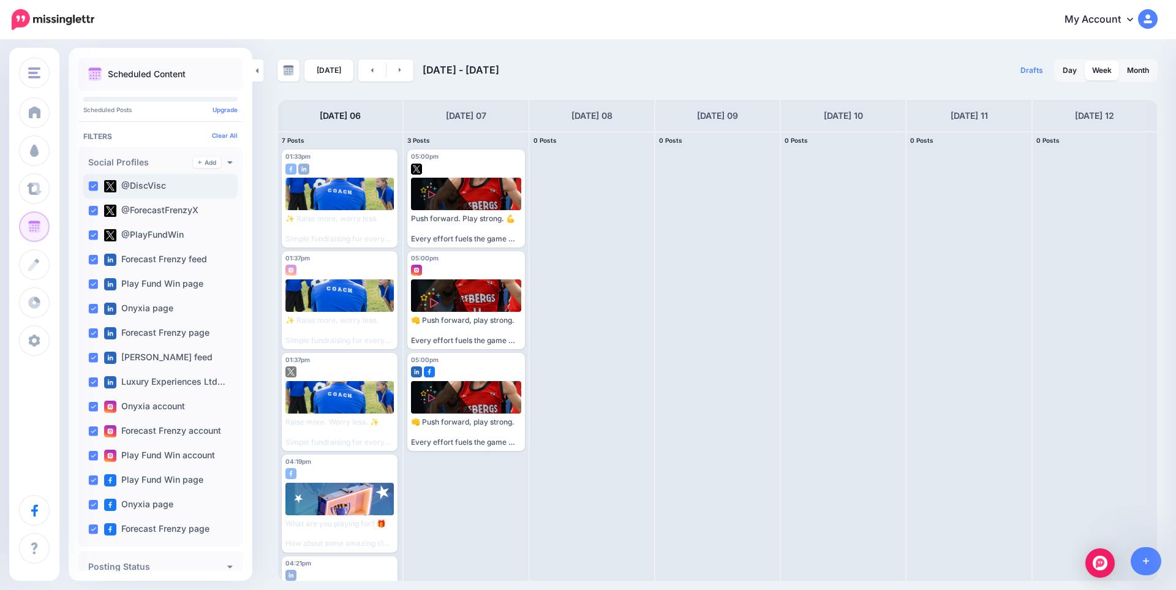
click at [89, 184] on ins at bounding box center [93, 186] width 10 height 10
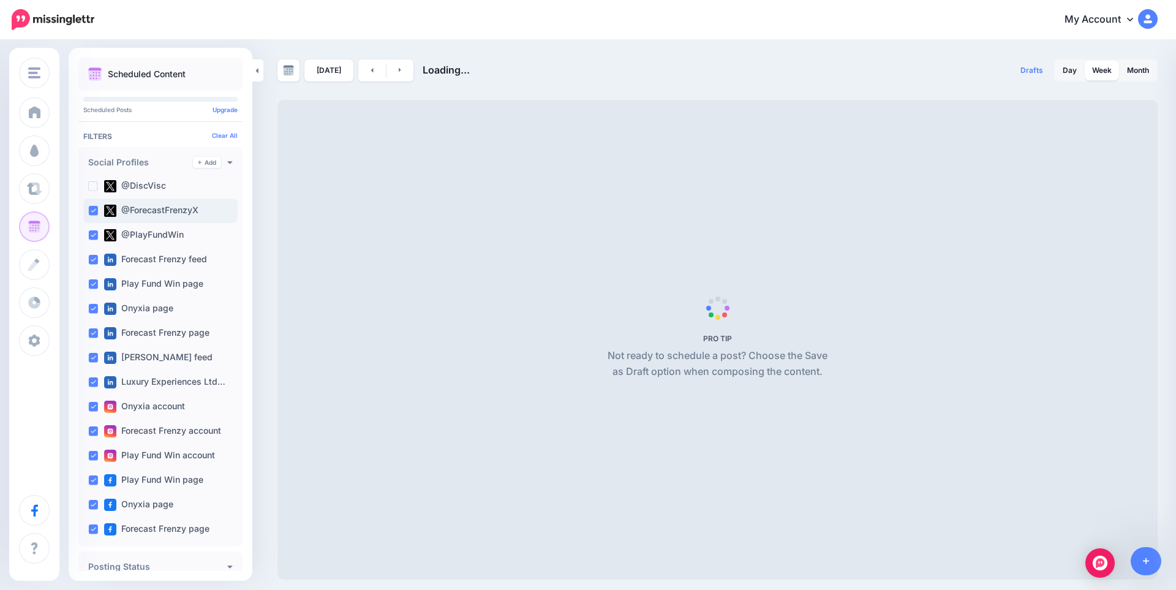
click at [93, 213] on ins at bounding box center [93, 211] width 10 height 10
click at [93, 235] on ins at bounding box center [93, 235] width 10 height 10
click at [94, 267] on div "Forecast Frenzy feed" at bounding box center [160, 260] width 154 height 25
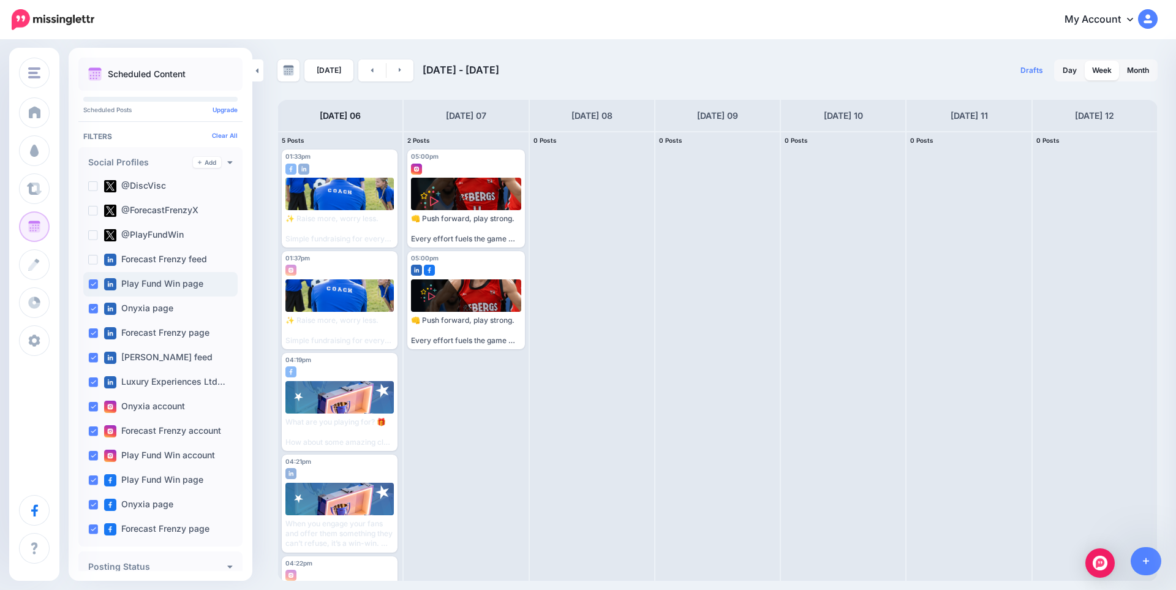
click at [92, 289] on div "Play Fund Win page" at bounding box center [160, 284] width 154 height 25
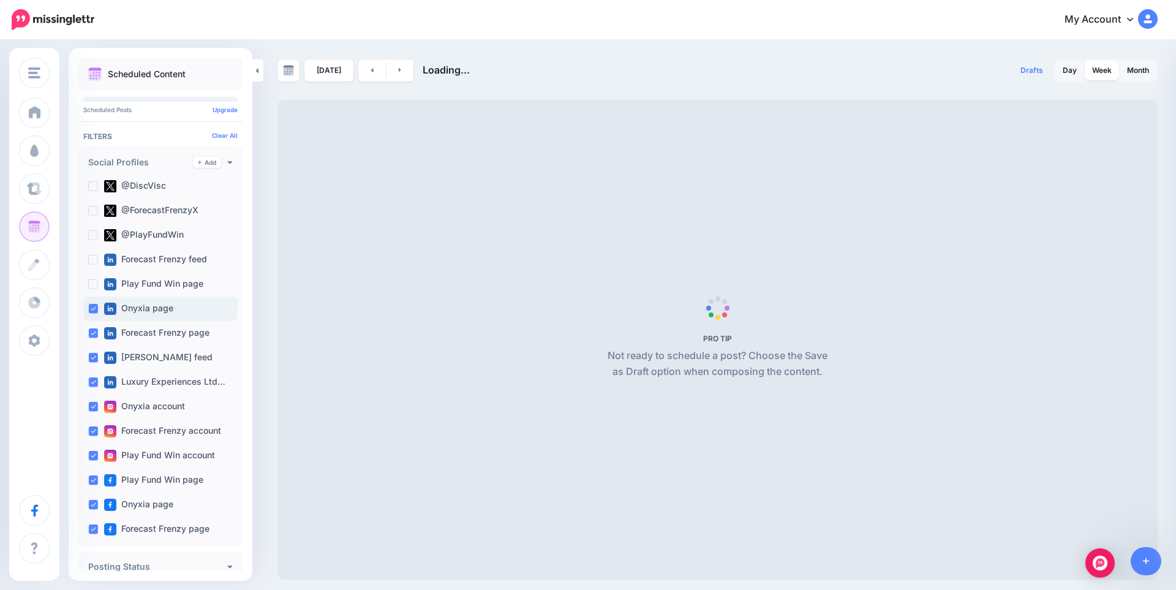
click at [93, 314] on div "Onyxia page" at bounding box center [160, 309] width 154 height 25
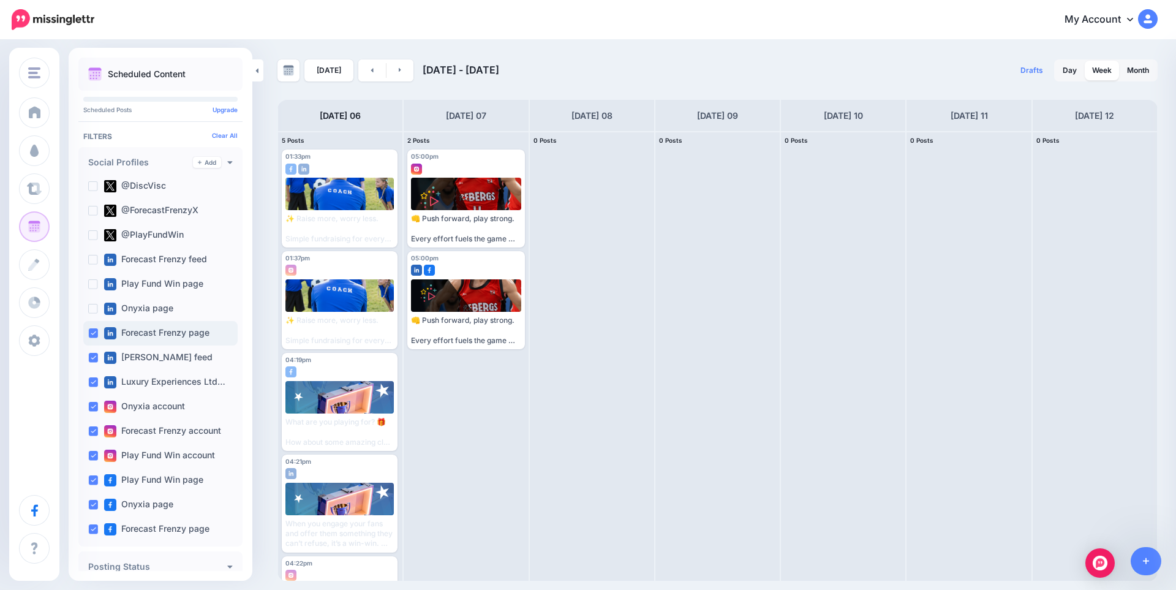
click at [95, 335] on ins at bounding box center [93, 333] width 10 height 10
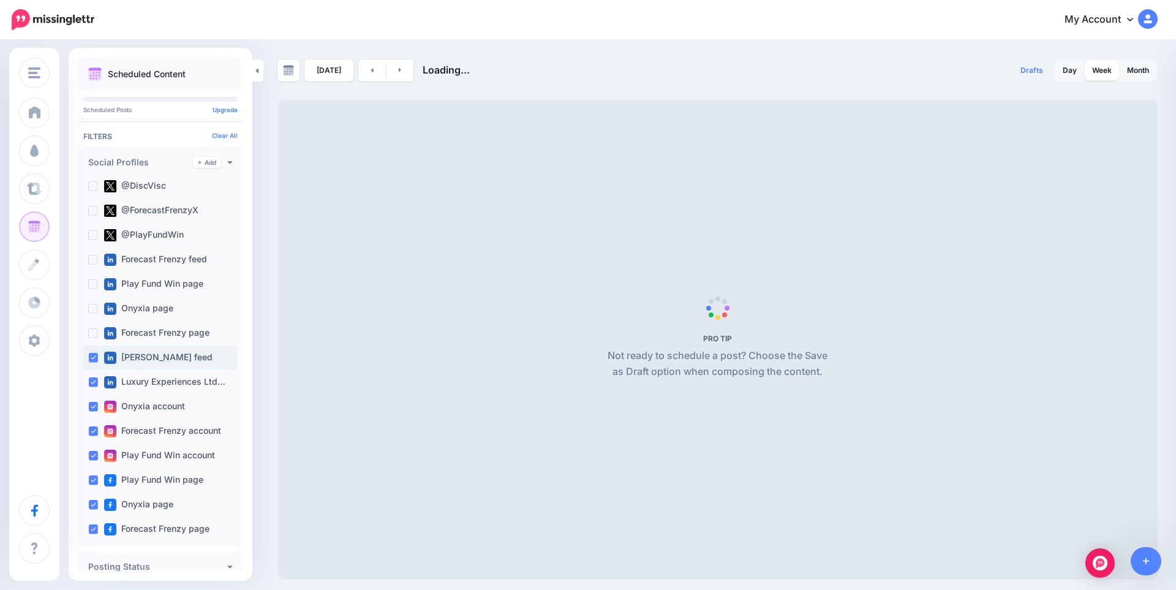
click at [95, 360] on ins at bounding box center [93, 358] width 10 height 10
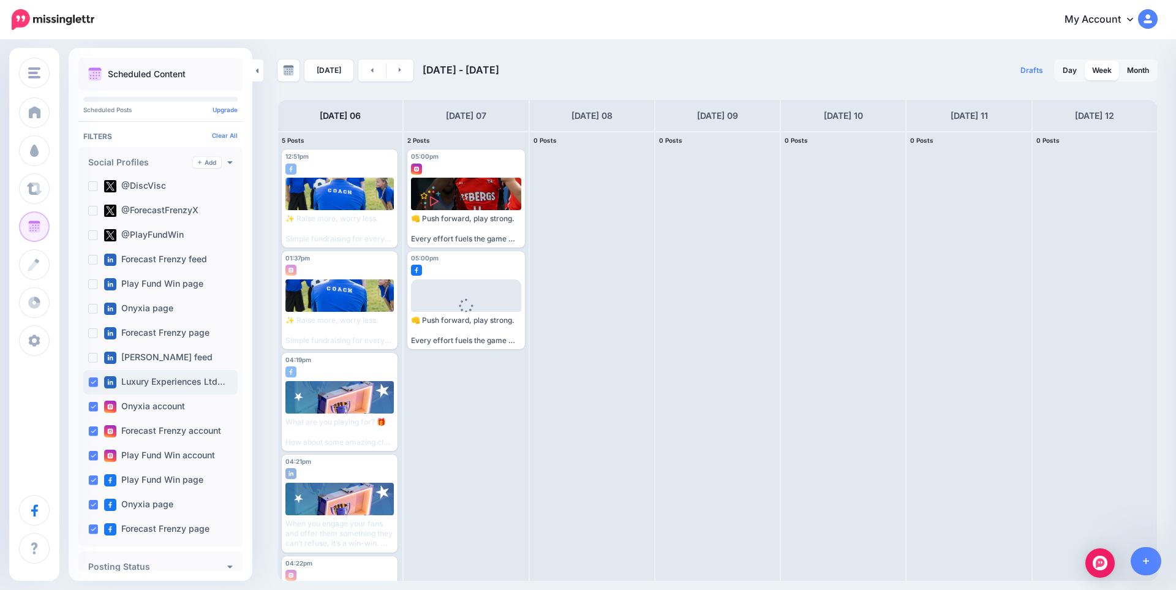
click at [93, 393] on div "Luxury Experiences Ltd…" at bounding box center [160, 382] width 154 height 25
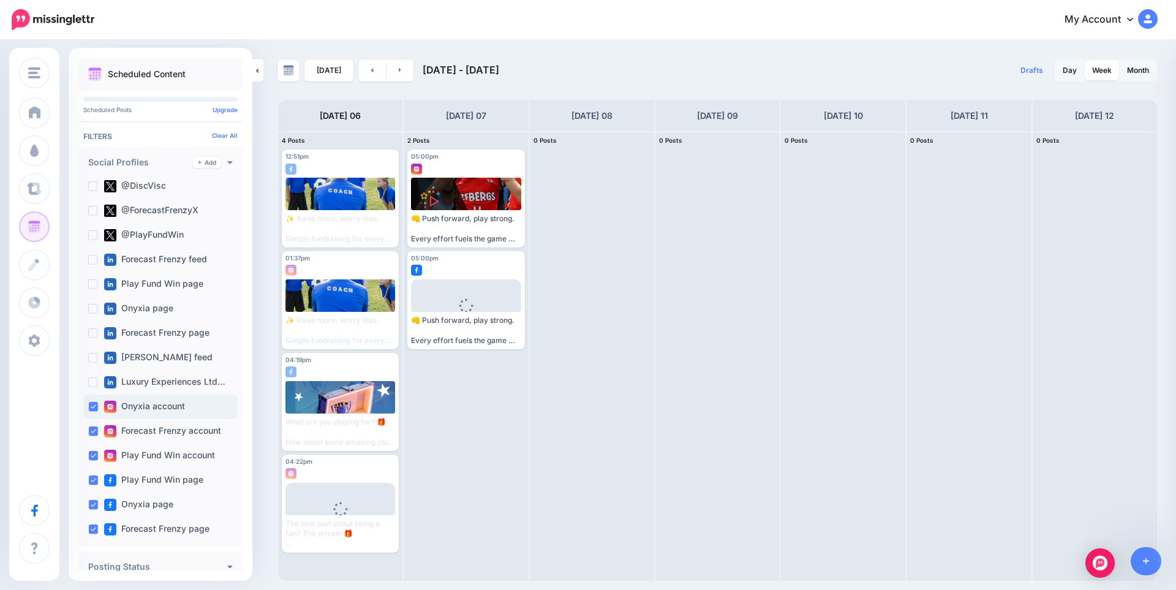
click at [93, 412] on div "Onyxia account" at bounding box center [160, 407] width 154 height 25
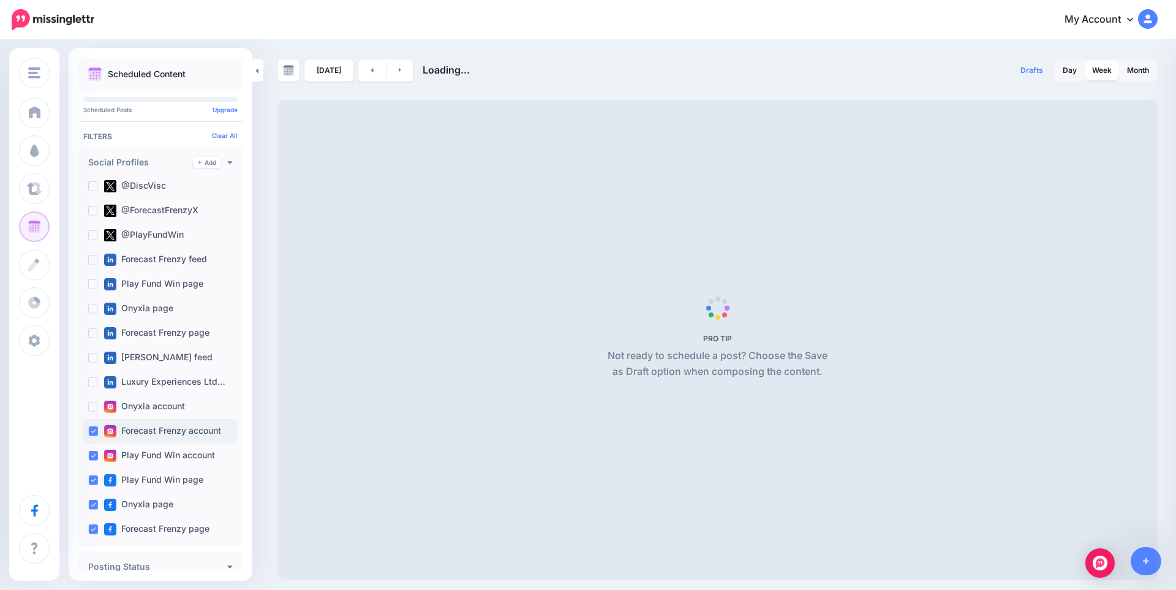
click at [93, 431] on ins at bounding box center [93, 431] width 10 height 10
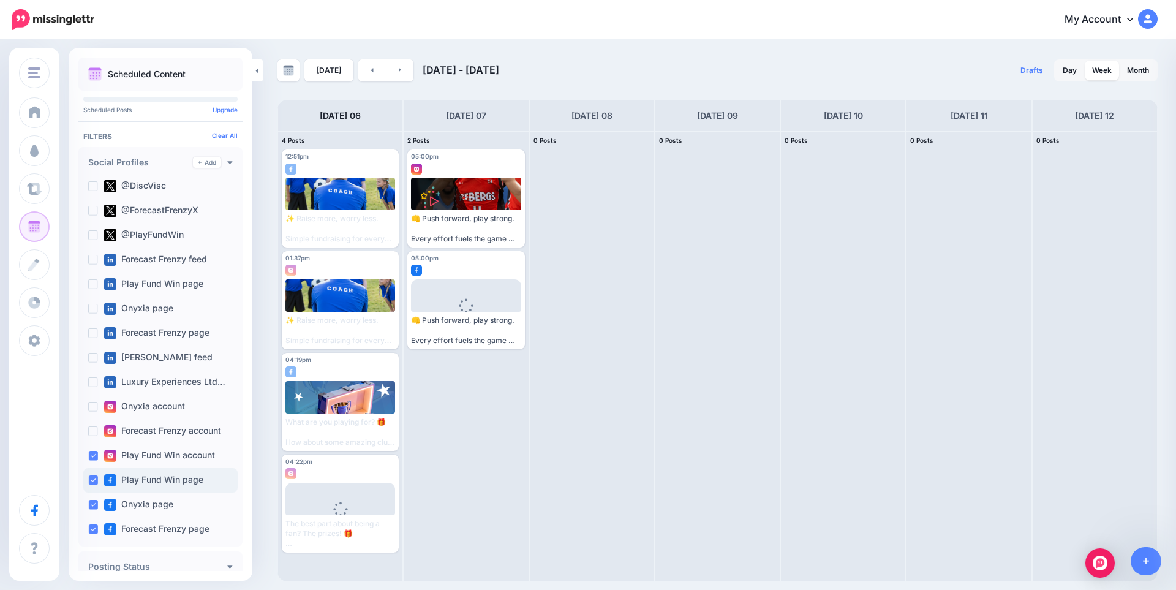
click at [94, 488] on div "Play Fund Win page" at bounding box center [160, 480] width 154 height 25
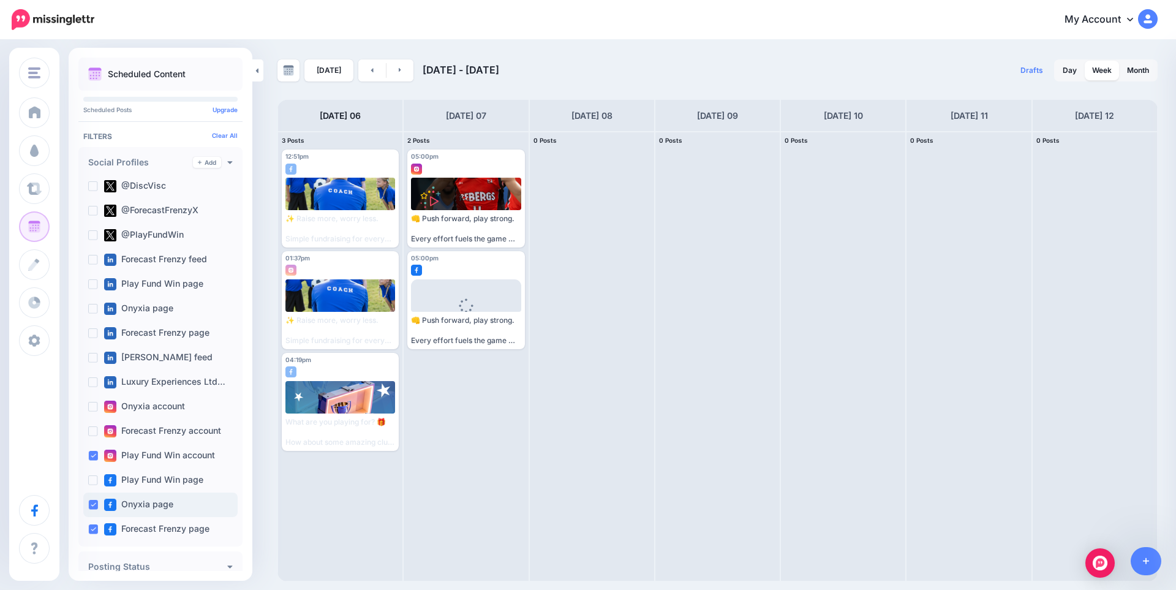
click at [94, 512] on div "Onyxia page" at bounding box center [160, 505] width 154 height 25
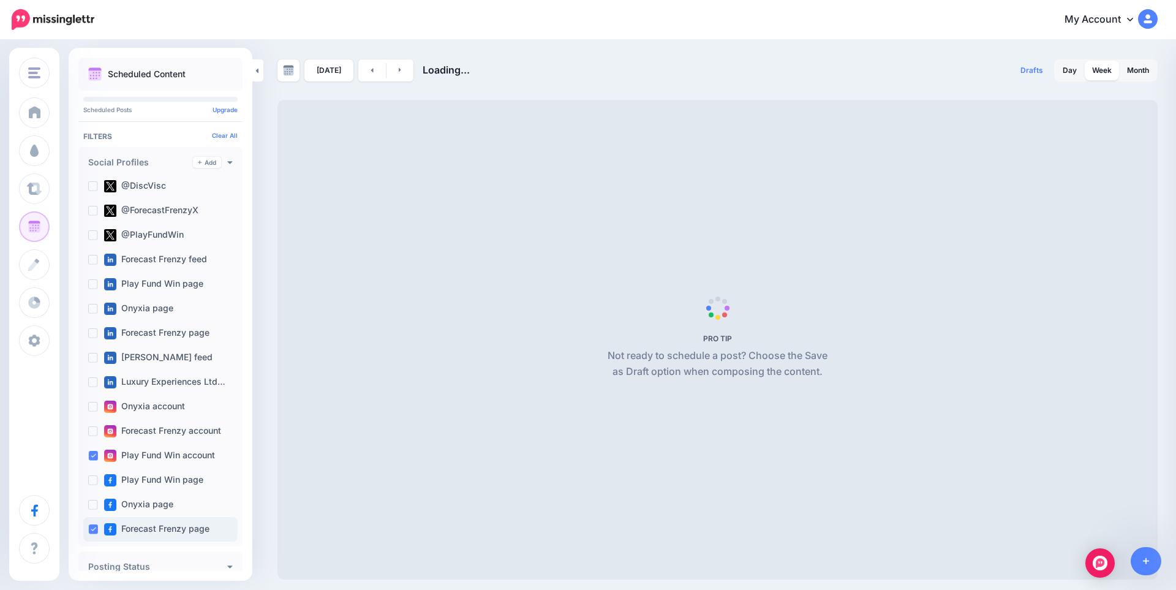
click at [93, 528] on ins at bounding box center [93, 529] width 10 height 10
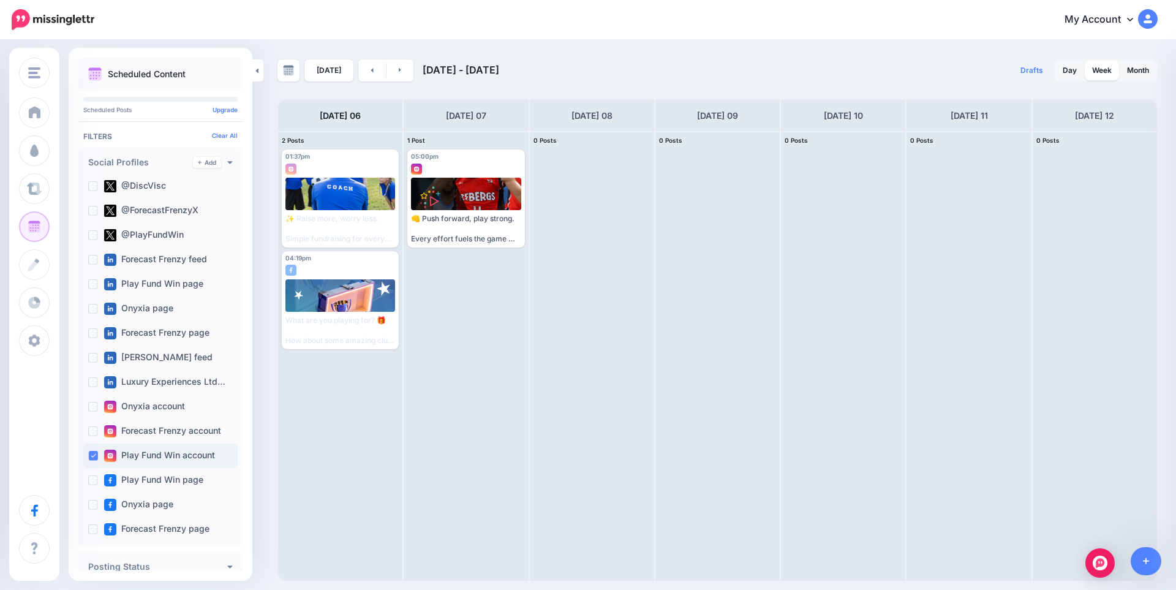
click at [94, 460] on ins at bounding box center [93, 456] width 10 height 10
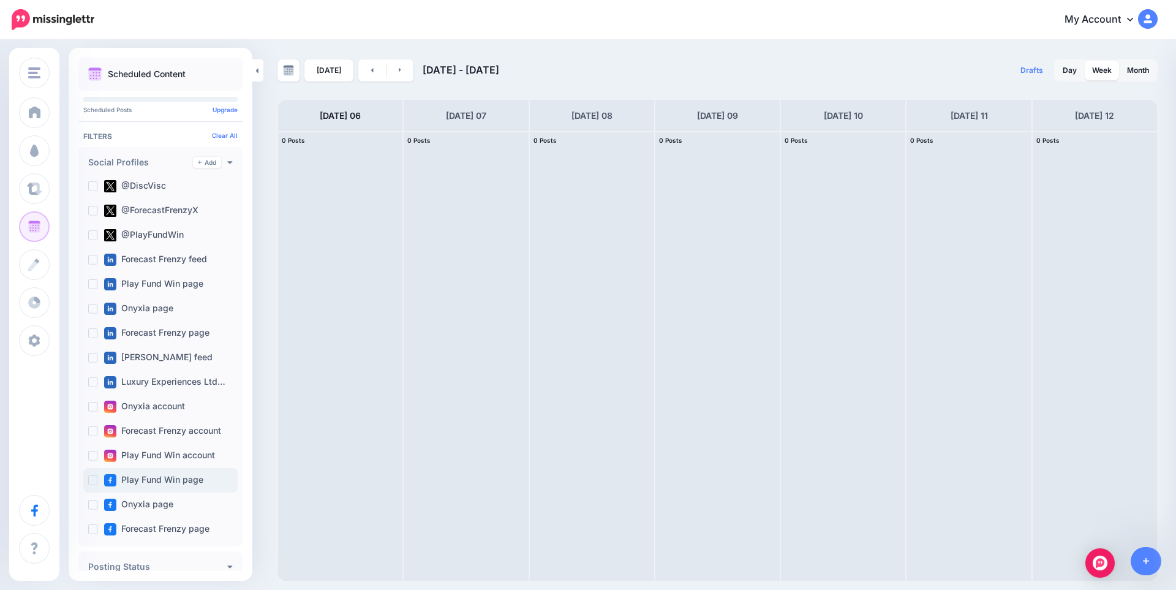
click at [159, 476] on label "Play Fund Win page" at bounding box center [153, 480] width 99 height 12
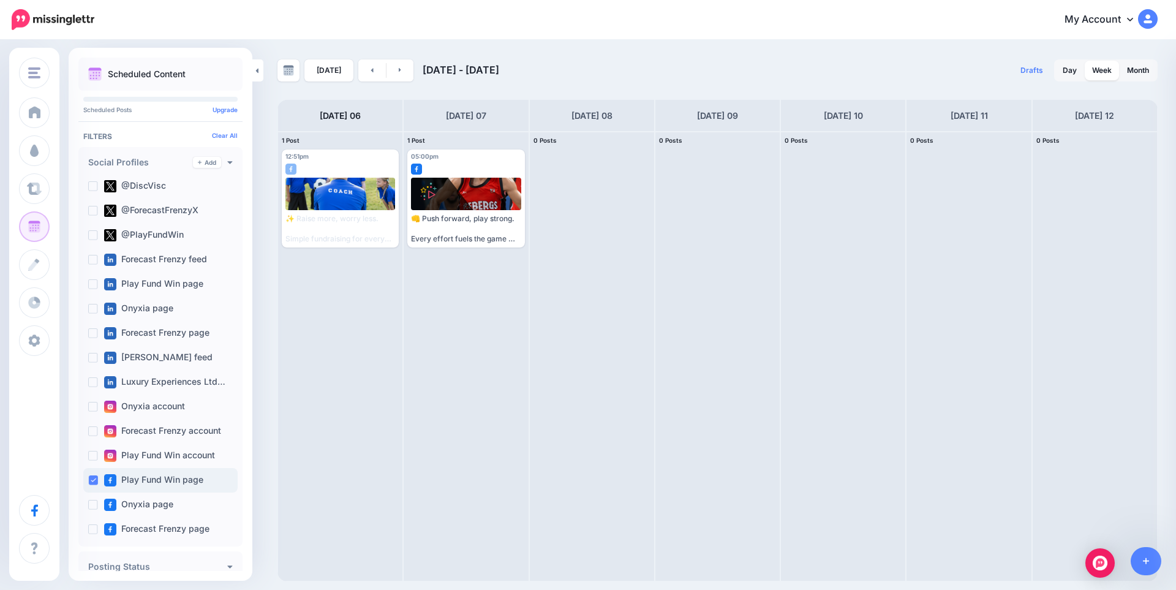
click at [168, 477] on label "Play Fund Win page" at bounding box center [153, 480] width 99 height 12
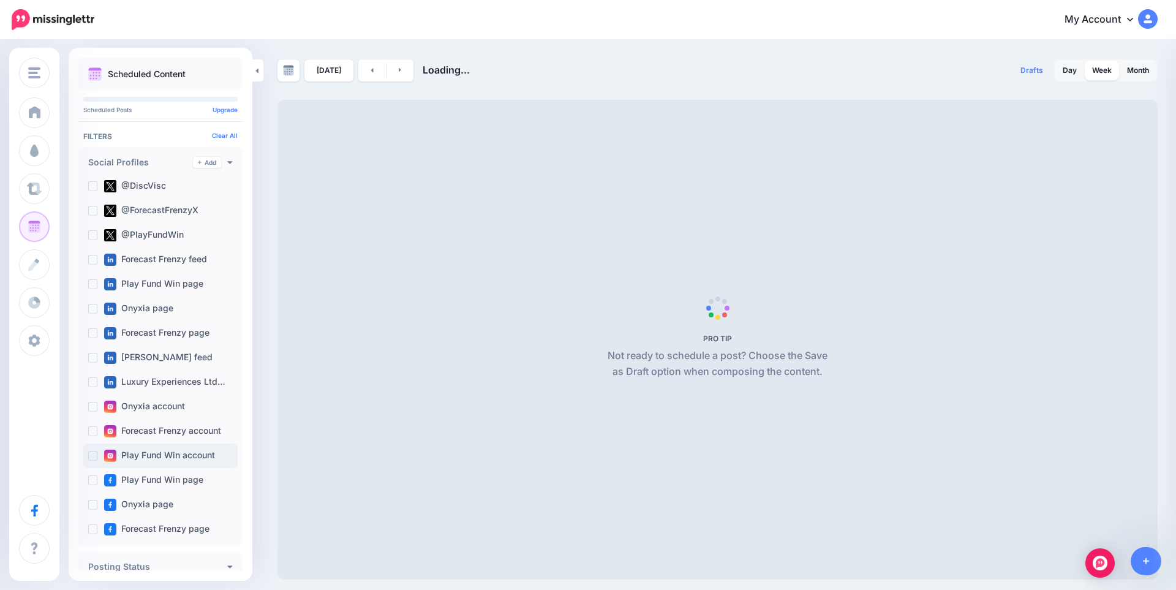
click at [177, 452] on label "Play Fund Win account" at bounding box center [159, 456] width 111 height 12
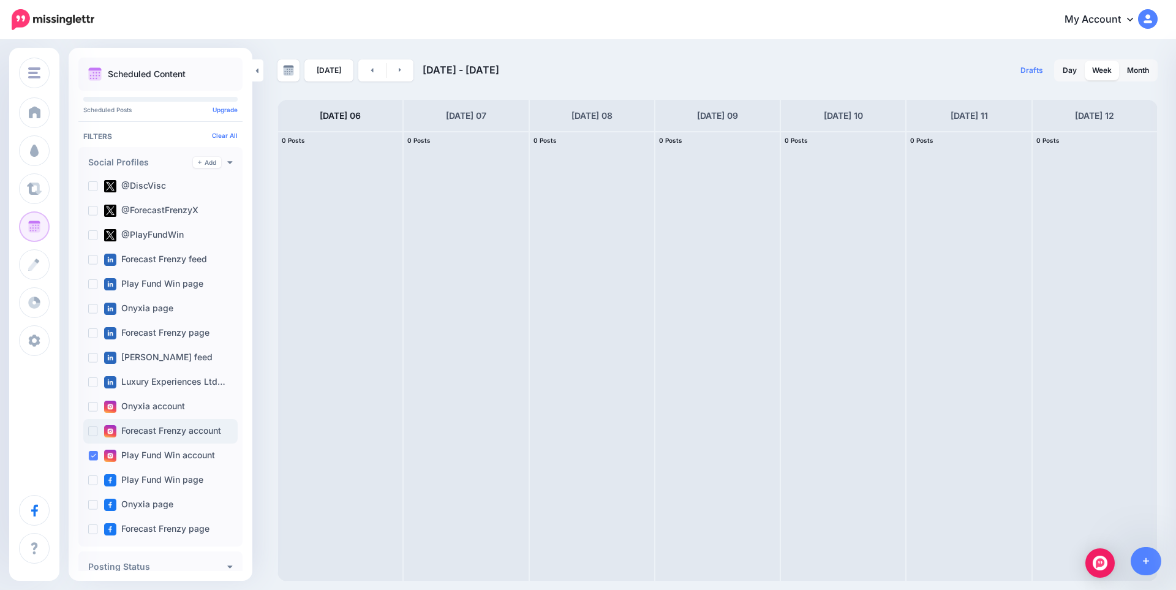
click at [181, 436] on label "Forecast Frenzy account" at bounding box center [162, 431] width 117 height 12
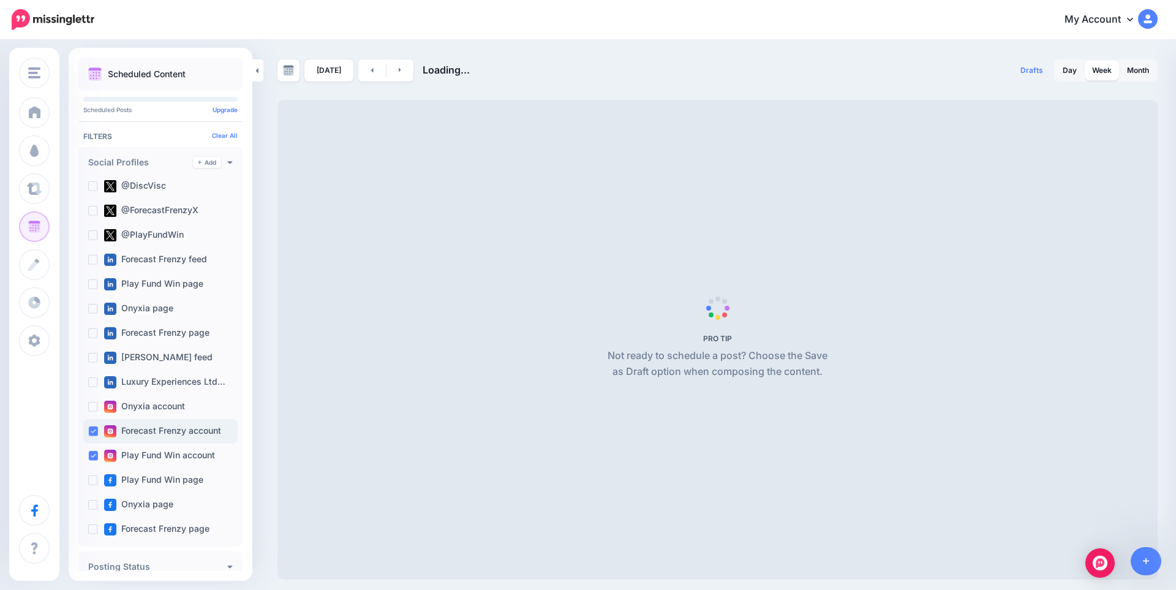
click at [181, 436] on label "Forecast Frenzy account" at bounding box center [162, 431] width 117 height 12
click at [180, 453] on label "Play Fund Win account" at bounding box center [159, 456] width 111 height 12
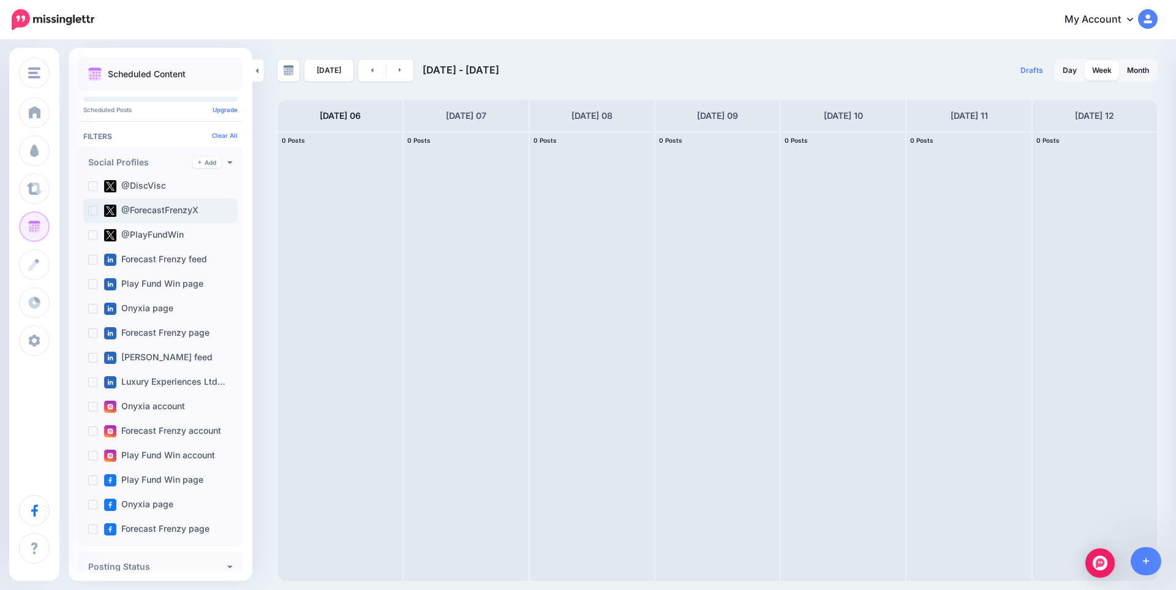
click at [168, 211] on label "@ForecastFrenzyX" at bounding box center [151, 211] width 94 height 12
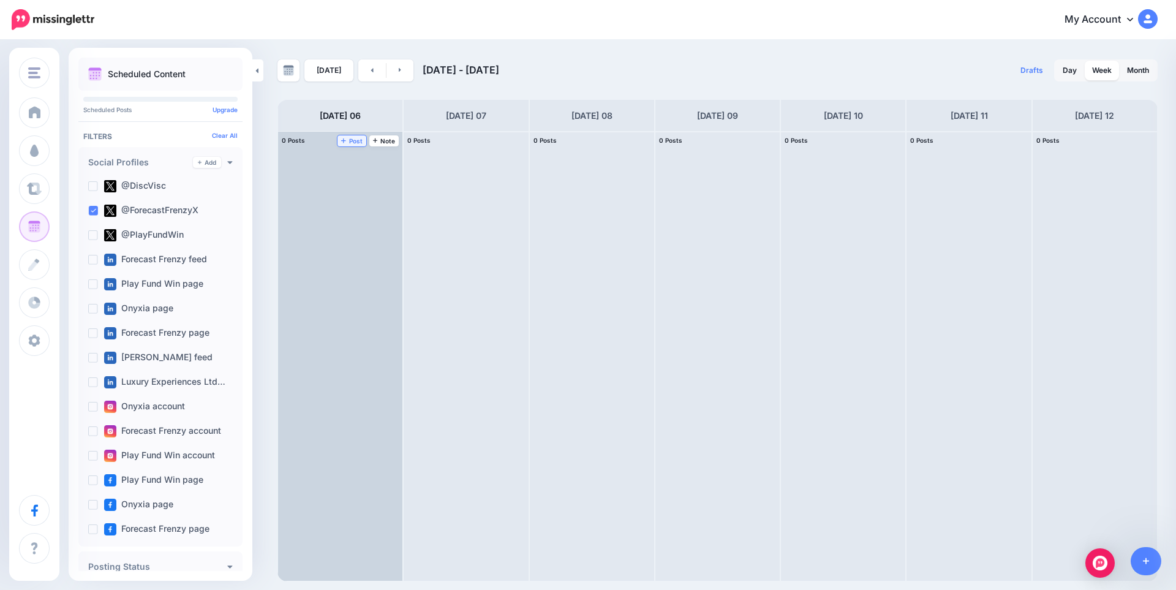
click at [350, 140] on span "Post" at bounding box center [351, 141] width 21 height 6
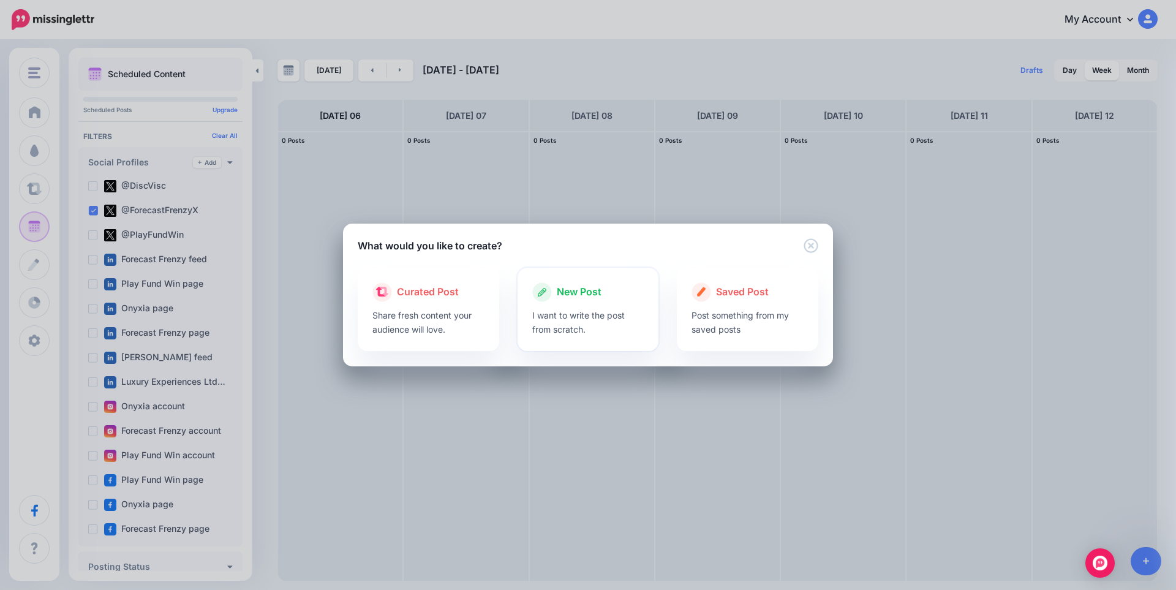
click at [588, 303] on div at bounding box center [588, 305] width 112 height 6
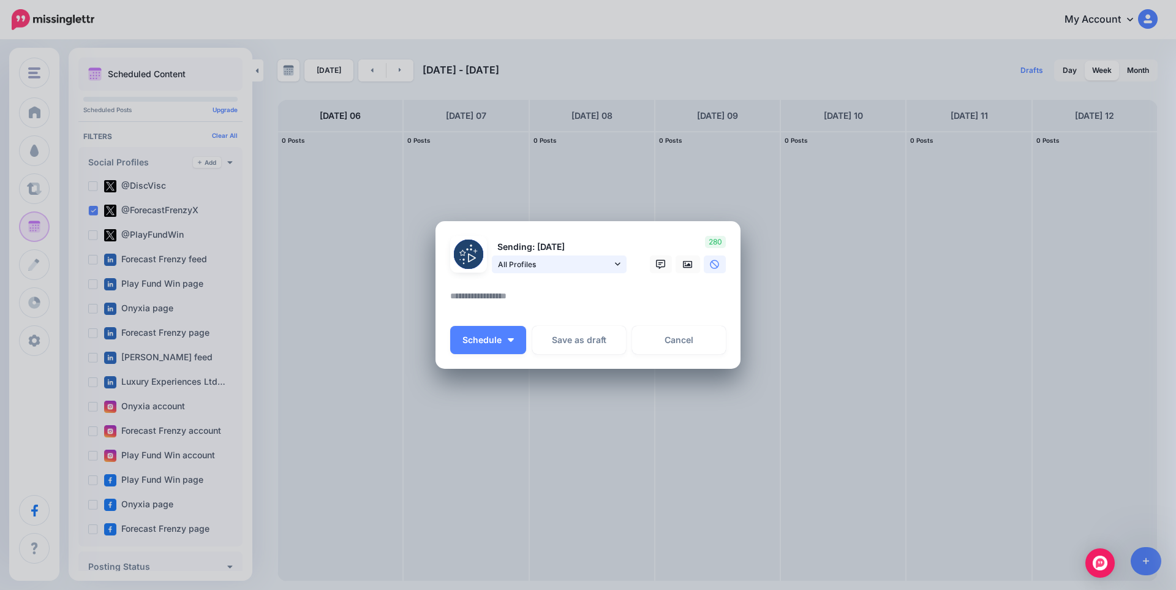
click at [580, 260] on span "All Profiles" at bounding box center [555, 264] width 114 height 13
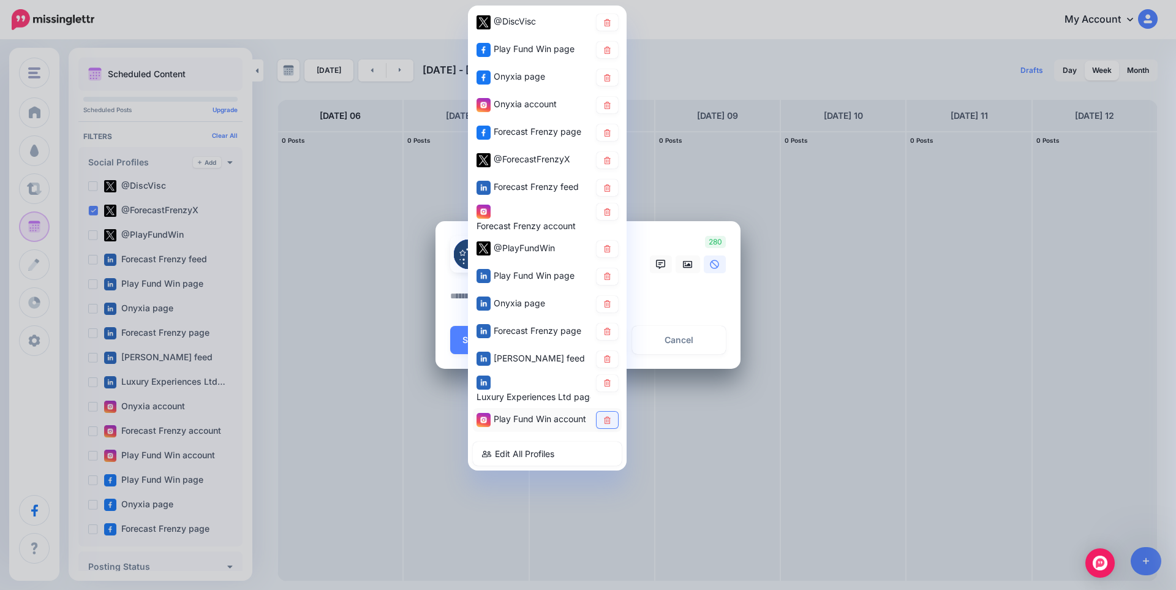
click at [615, 420] on link at bounding box center [607, 420] width 21 height 17
click at [611, 385] on icon at bounding box center [607, 382] width 9 height 7
click at [686, 345] on link "Cancel" at bounding box center [679, 340] width 94 height 28
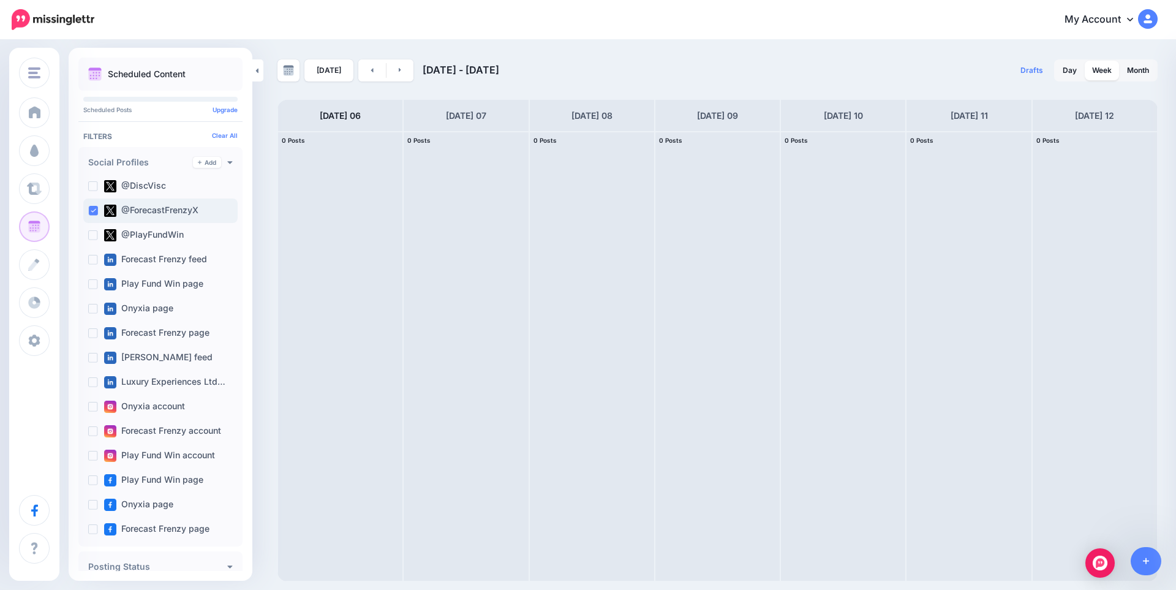
click at [97, 209] on ins at bounding box center [93, 211] width 10 height 10
click at [218, 134] on link "Clear All" at bounding box center [225, 135] width 26 height 7
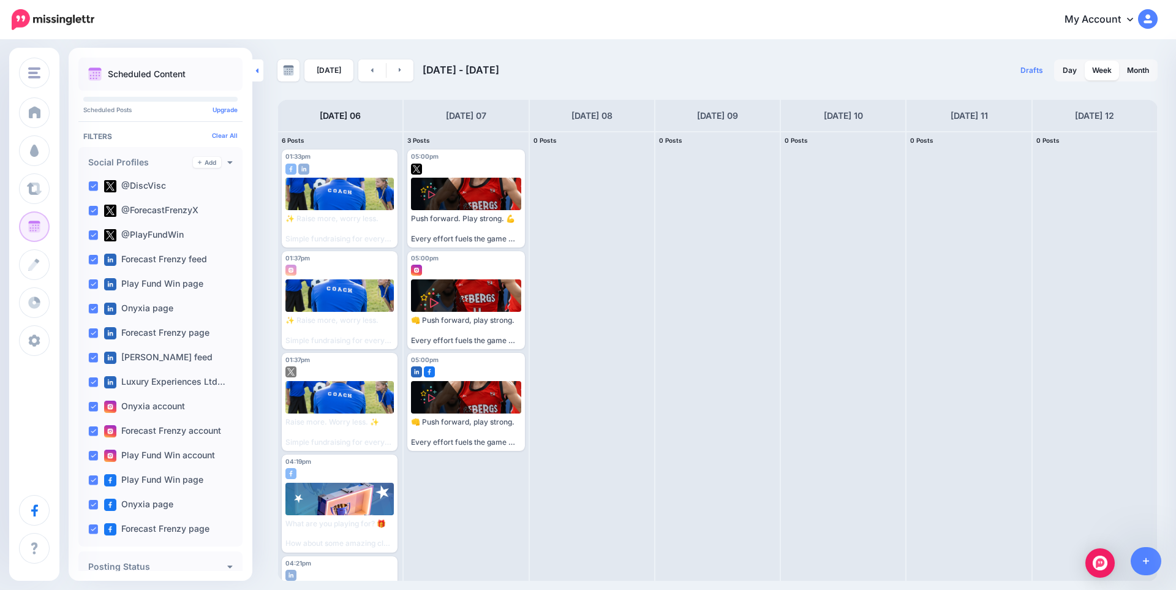
click at [259, 75] on link at bounding box center [257, 70] width 11 height 22
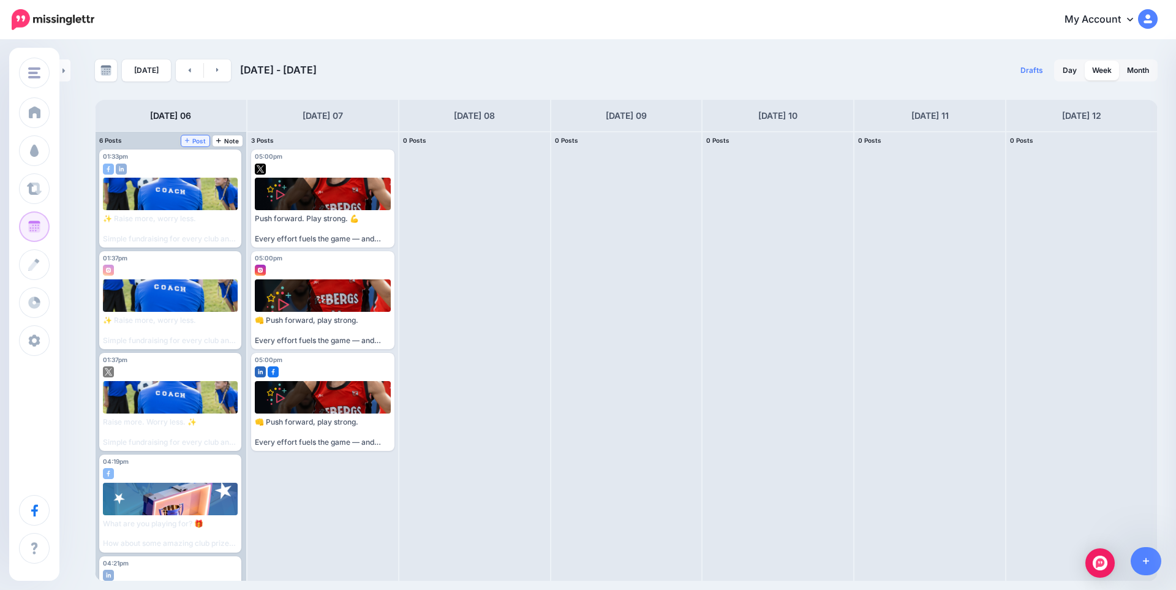
click at [199, 138] on span "Post" at bounding box center [195, 141] width 21 height 6
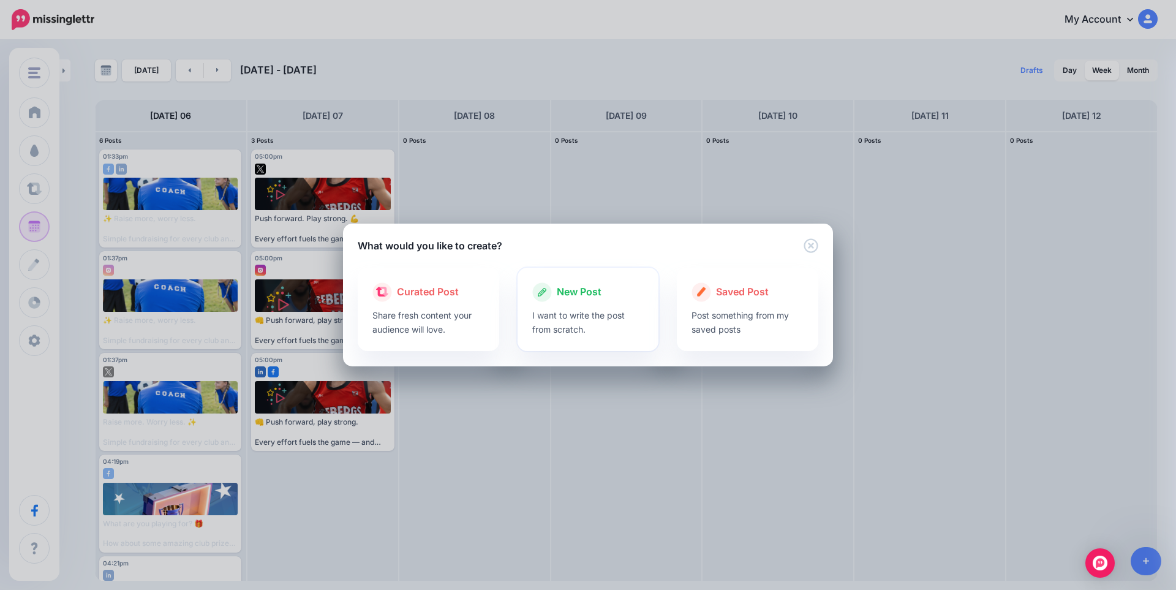
click at [591, 290] on span "New Post" at bounding box center [579, 292] width 45 height 16
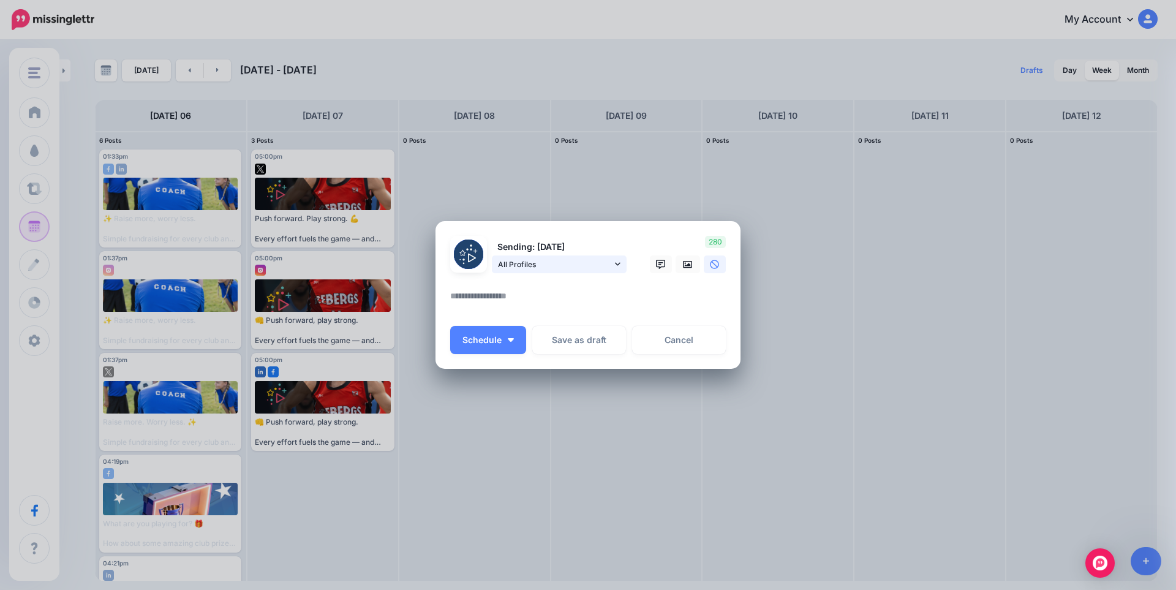
click at [545, 264] on span "All Profiles" at bounding box center [555, 264] width 114 height 13
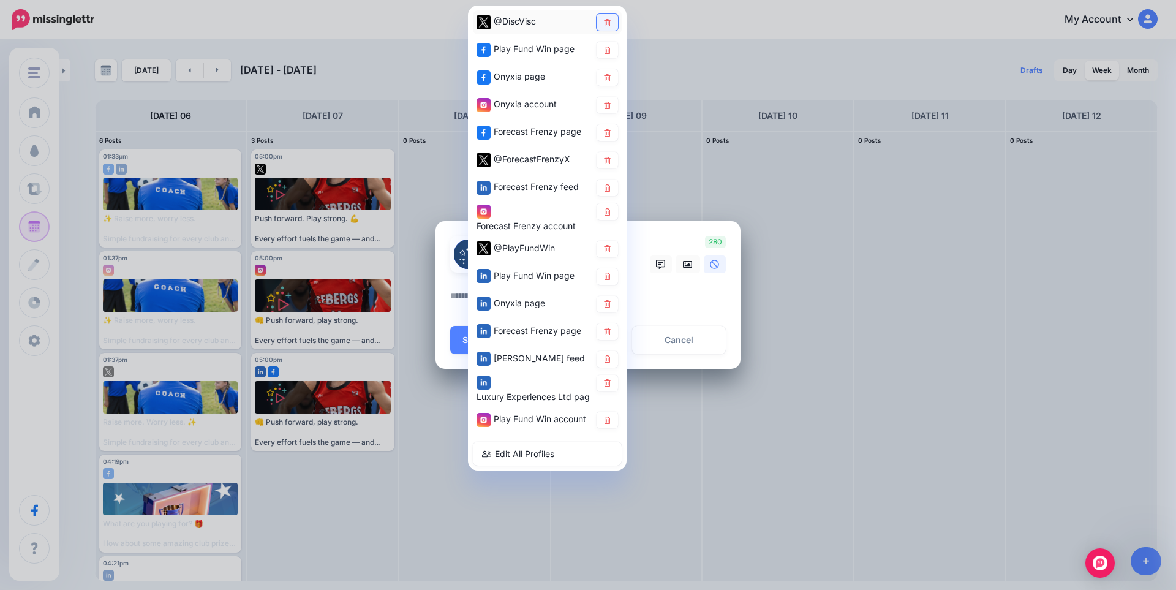
click at [603, 22] on icon at bounding box center [607, 21] width 9 height 7
click at [608, 45] on link at bounding box center [607, 50] width 21 height 17
click at [610, 73] on link at bounding box center [607, 77] width 21 height 17
click at [605, 102] on icon at bounding box center [607, 104] width 9 height 7
click at [608, 134] on icon at bounding box center [607, 132] width 9 height 7
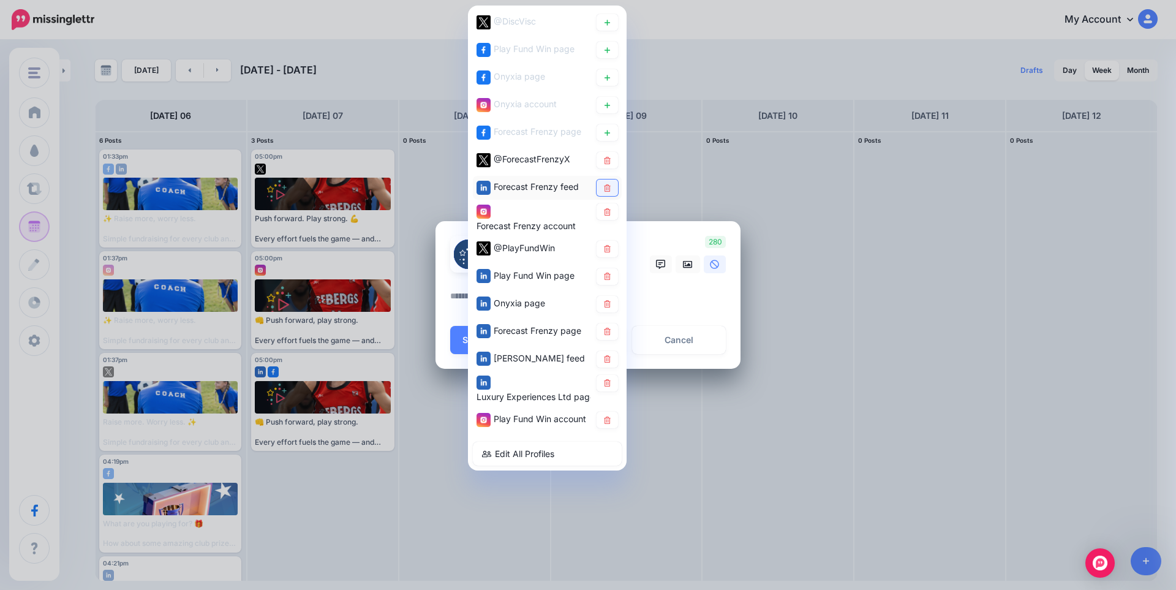
click at [606, 190] on icon at bounding box center [607, 187] width 9 height 7
click at [608, 217] on link at bounding box center [607, 211] width 21 height 17
click at [613, 245] on link at bounding box center [607, 249] width 21 height 17
click at [611, 273] on icon at bounding box center [607, 276] width 9 height 7
click at [611, 307] on icon at bounding box center [607, 303] width 9 height 7
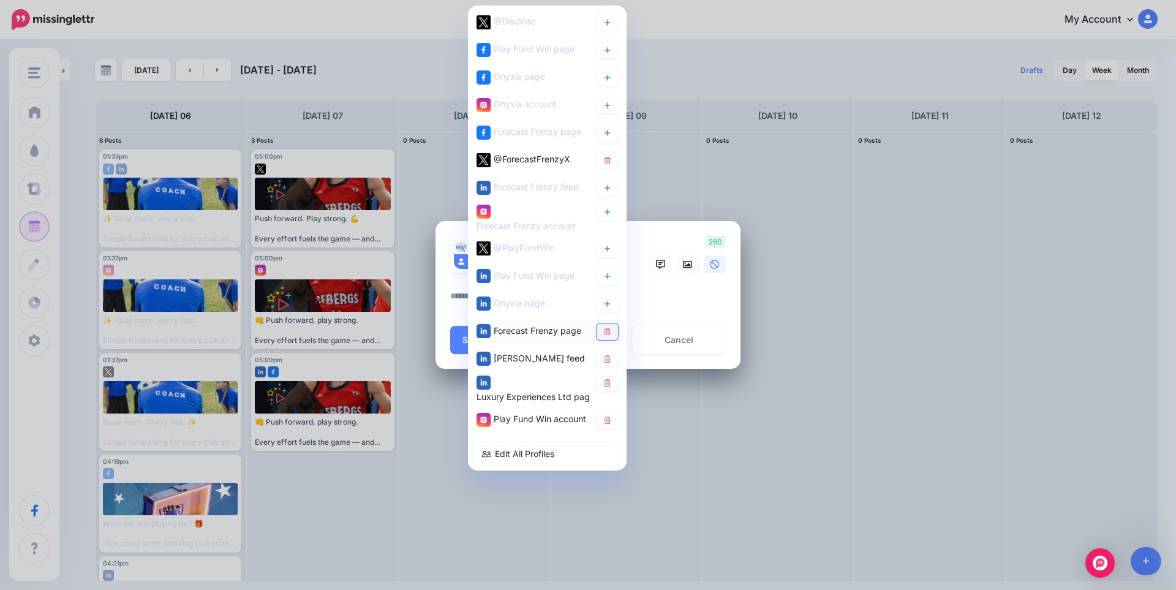
click at [613, 333] on link at bounding box center [607, 331] width 21 height 17
click at [615, 357] on link at bounding box center [607, 359] width 21 height 17
click at [607, 388] on link at bounding box center [607, 383] width 21 height 17
click at [609, 424] on link at bounding box center [607, 420] width 21 height 17
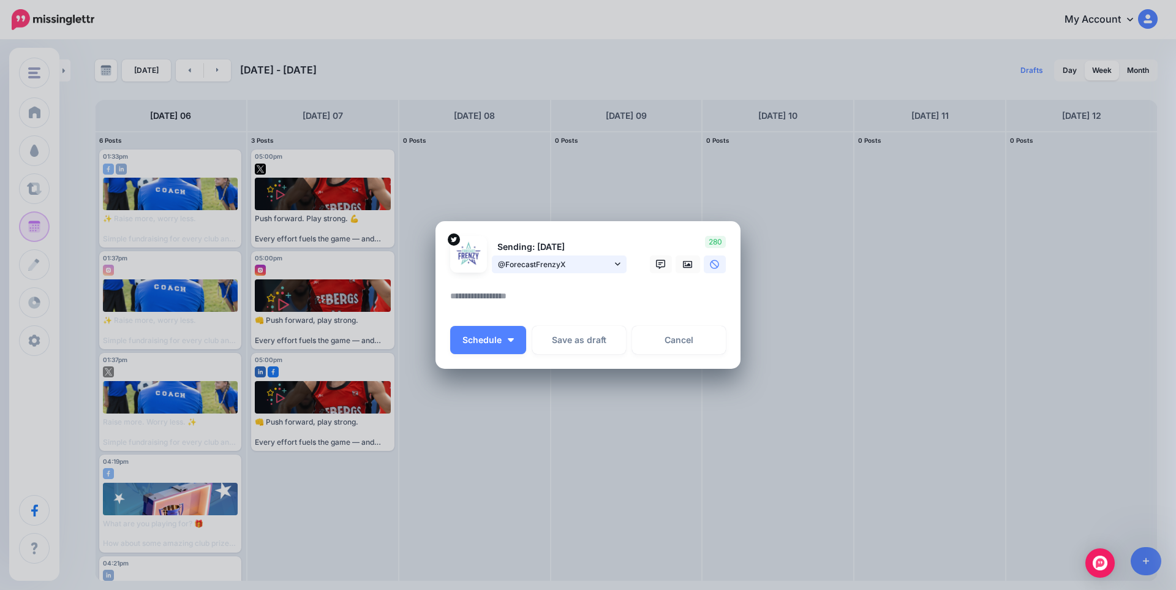
click at [550, 260] on span "@ForecastFrenzyX" at bounding box center [555, 264] width 114 height 13
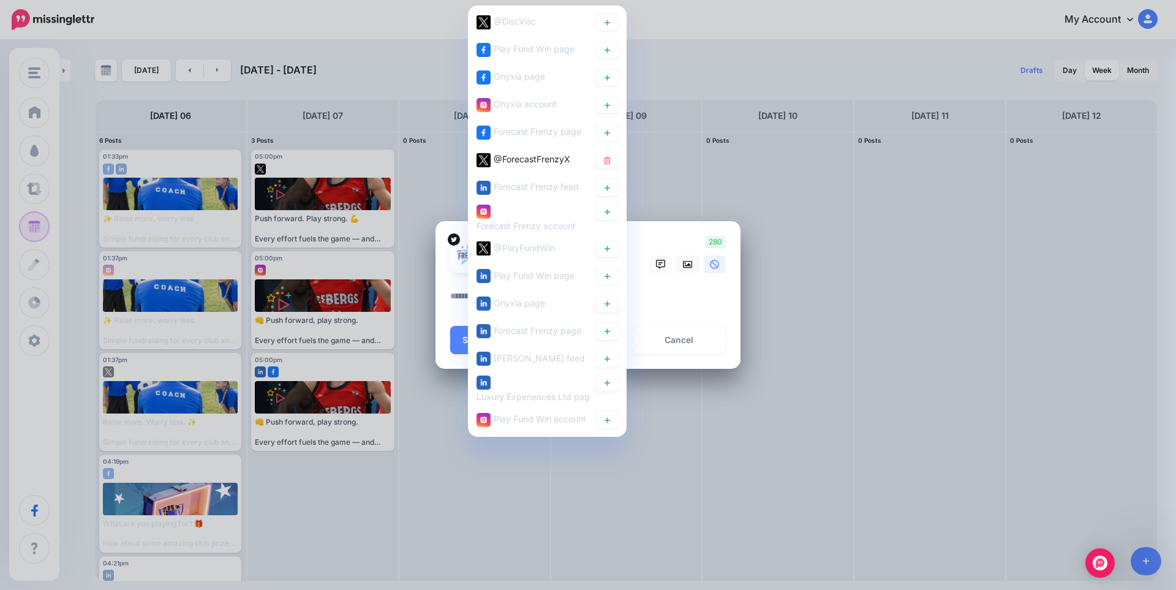
click at [670, 306] on textarea at bounding box center [591, 301] width 282 height 24
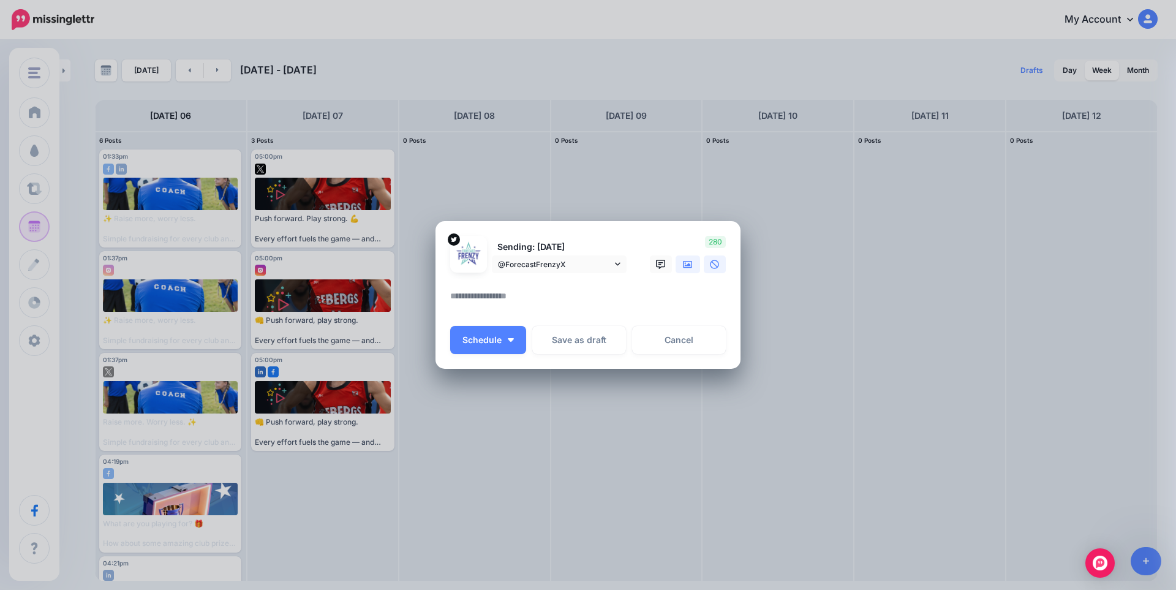
click at [690, 265] on icon at bounding box center [688, 263] width 10 height 7
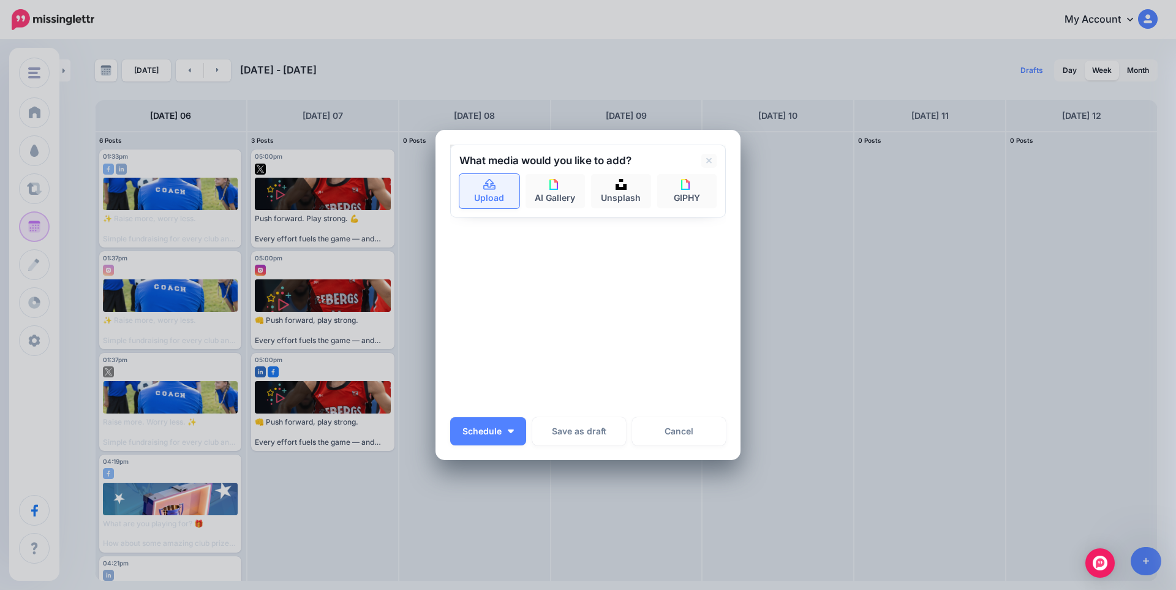
click at [480, 195] on link "Upload" at bounding box center [489, 191] width 60 height 34
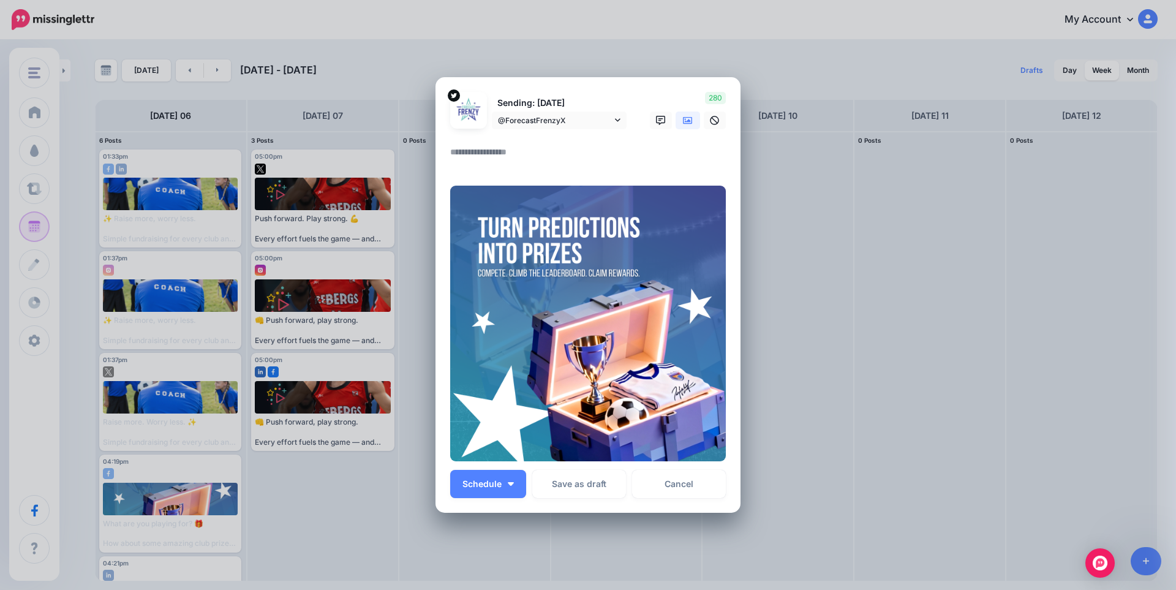
click at [523, 152] on textarea at bounding box center [591, 157] width 282 height 24
paste textarea "**********"
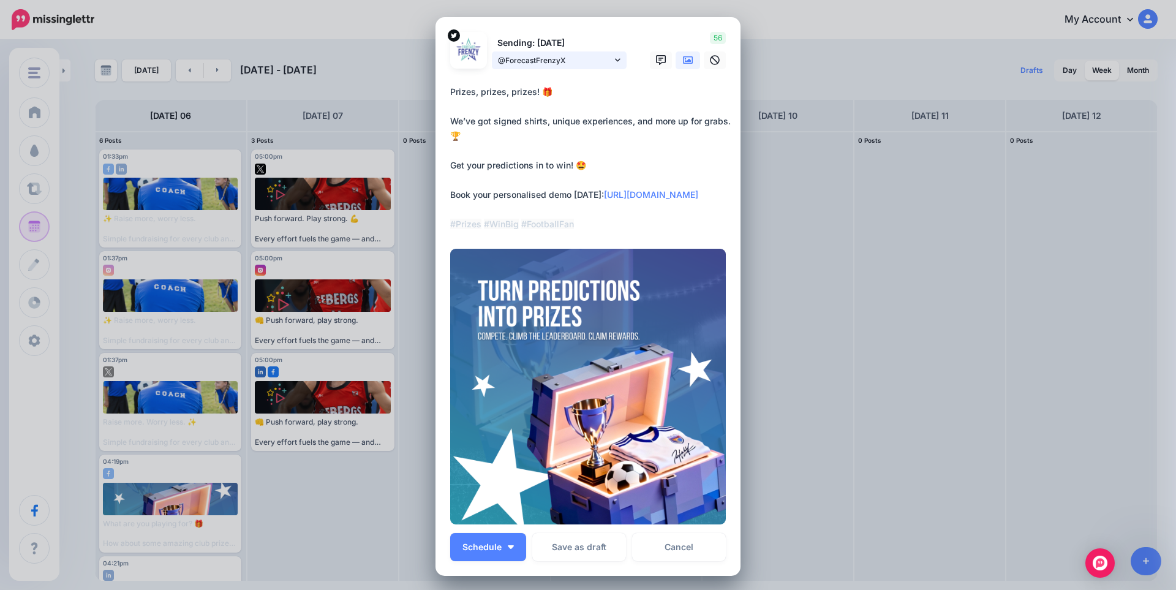
type textarea "**********"
click at [591, 60] on span "@ForecastFrenzyX" at bounding box center [555, 60] width 114 height 13
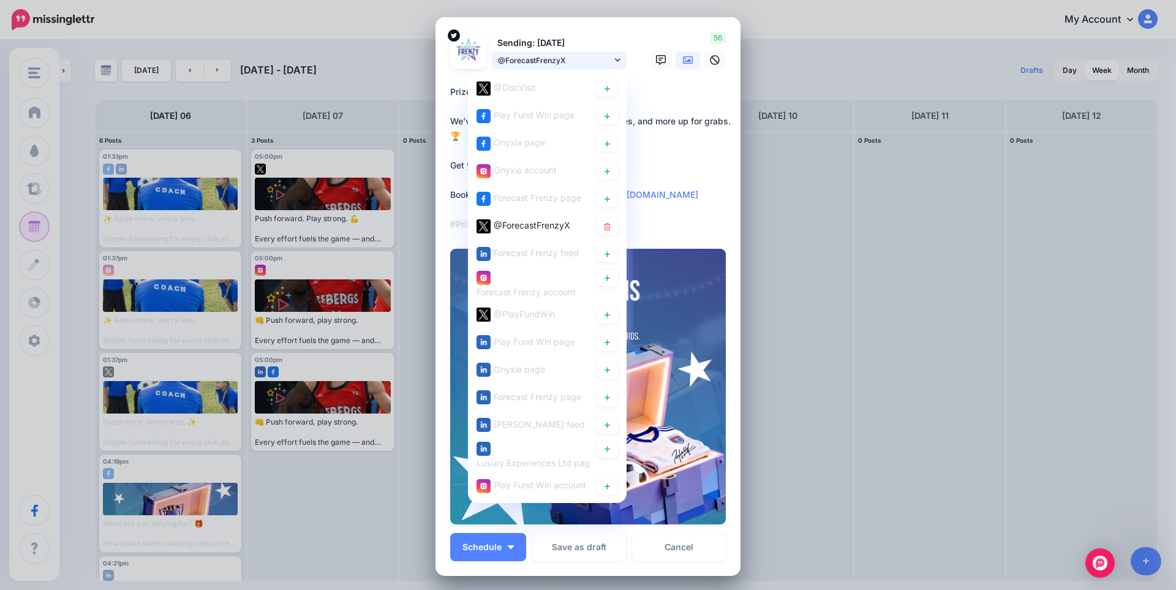
click at [590, 60] on span "@ForecastFrenzyX" at bounding box center [555, 60] width 114 height 13
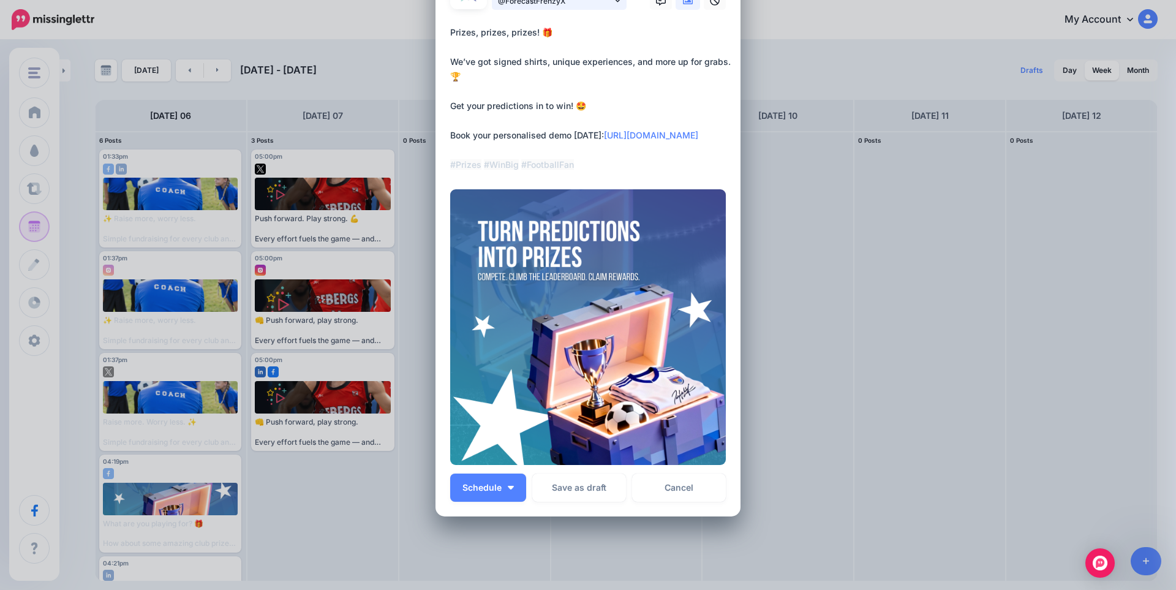
scroll to position [119, 0]
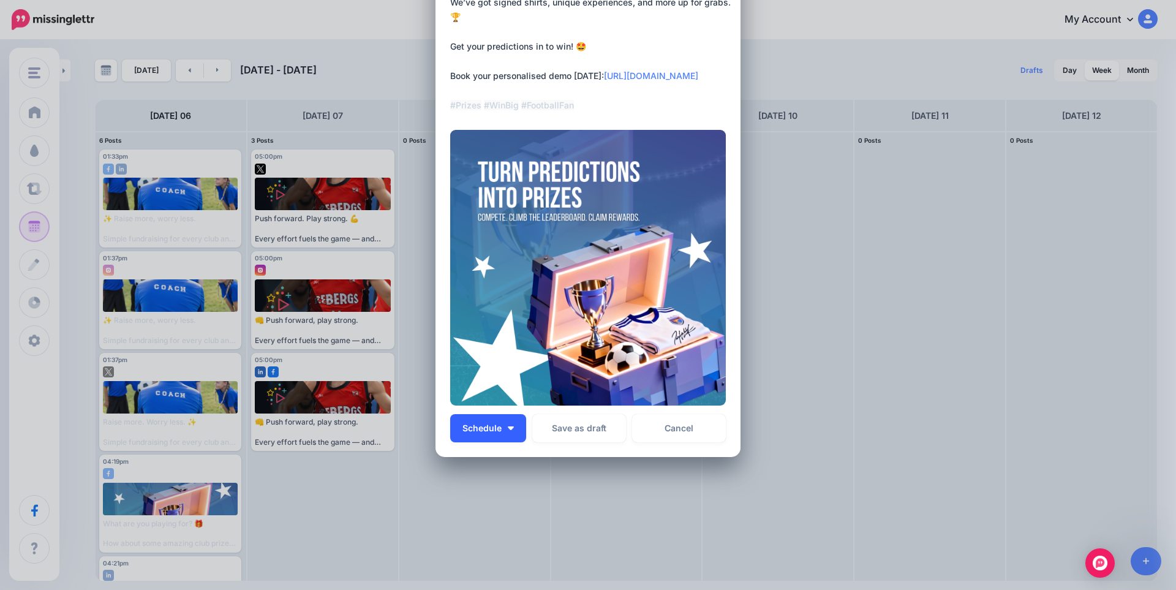
click at [504, 430] on button "Schedule" at bounding box center [488, 428] width 76 height 28
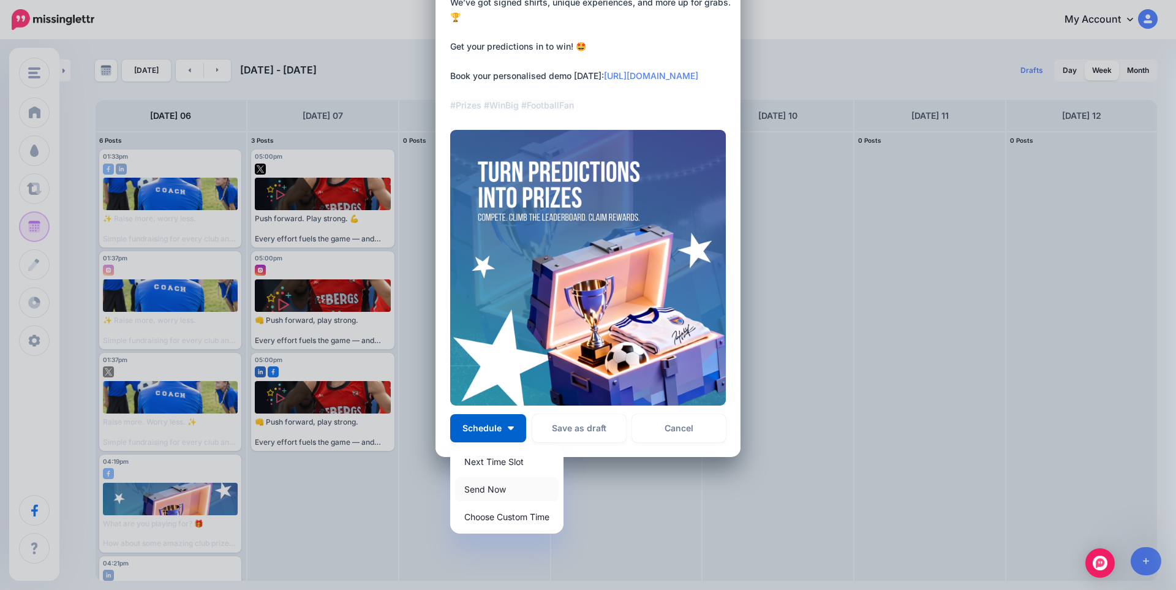
click at [491, 490] on link "Send Now" at bounding box center [507, 489] width 104 height 24
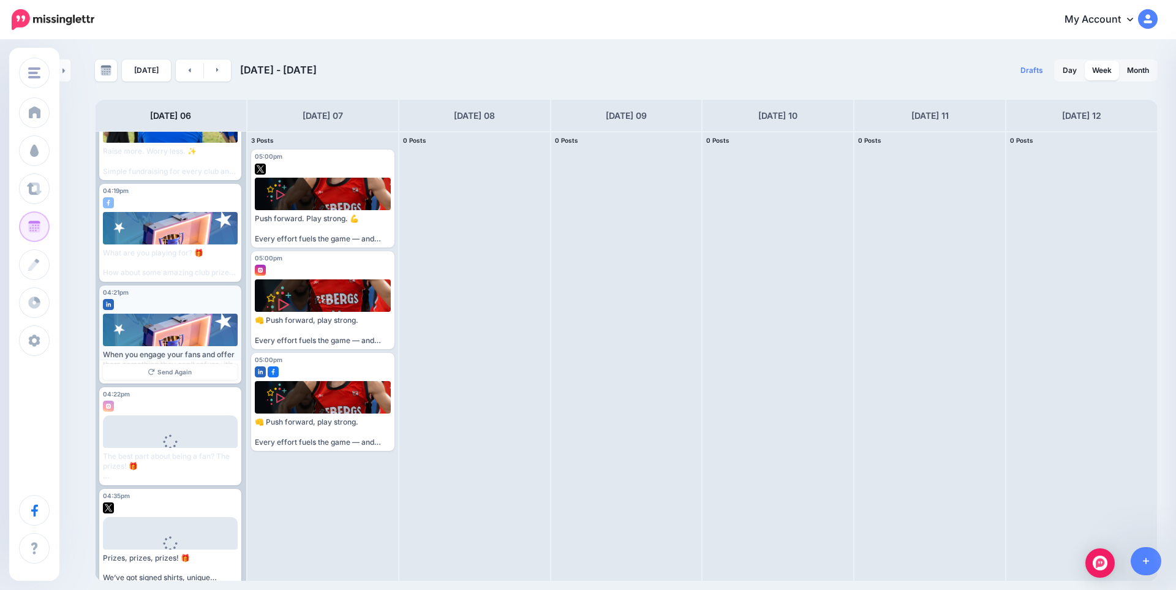
scroll to position [284, 0]
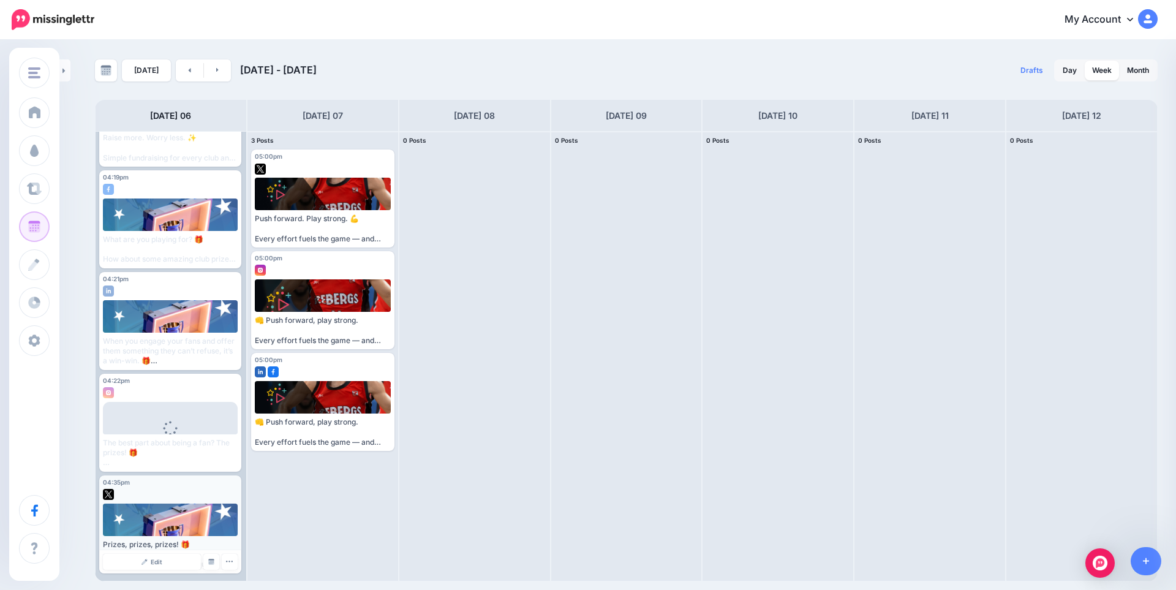
click at [168, 570] on div "Edit Manage Dates Assign to User Delete Post" at bounding box center [170, 561] width 142 height 23
click at [153, 560] on span "Edit" at bounding box center [157, 562] width 12 height 6
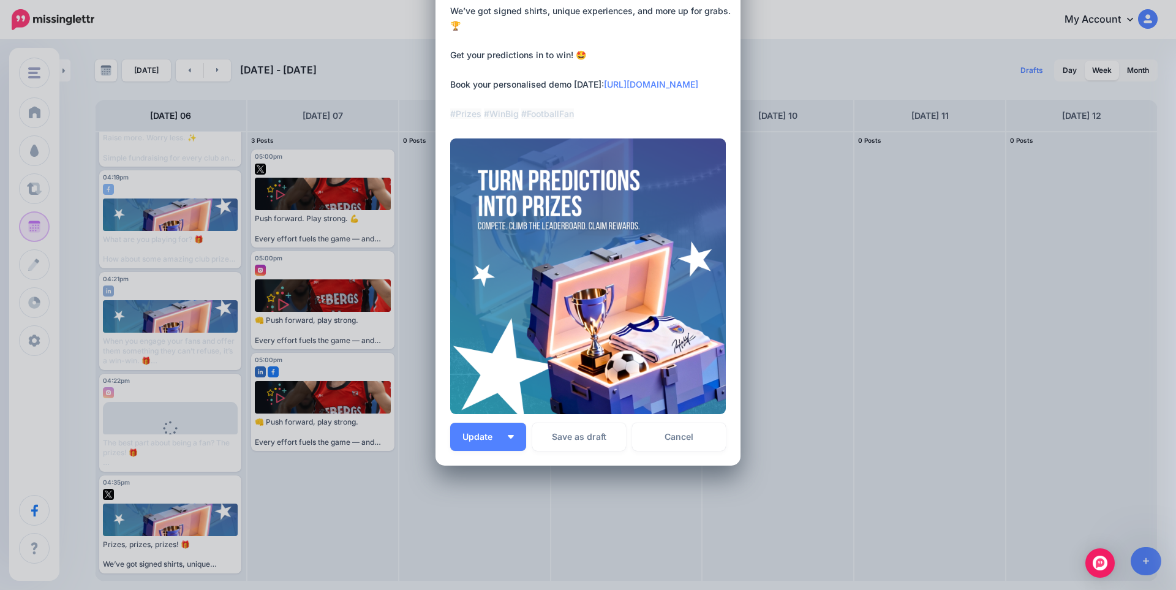
scroll to position [119, 0]
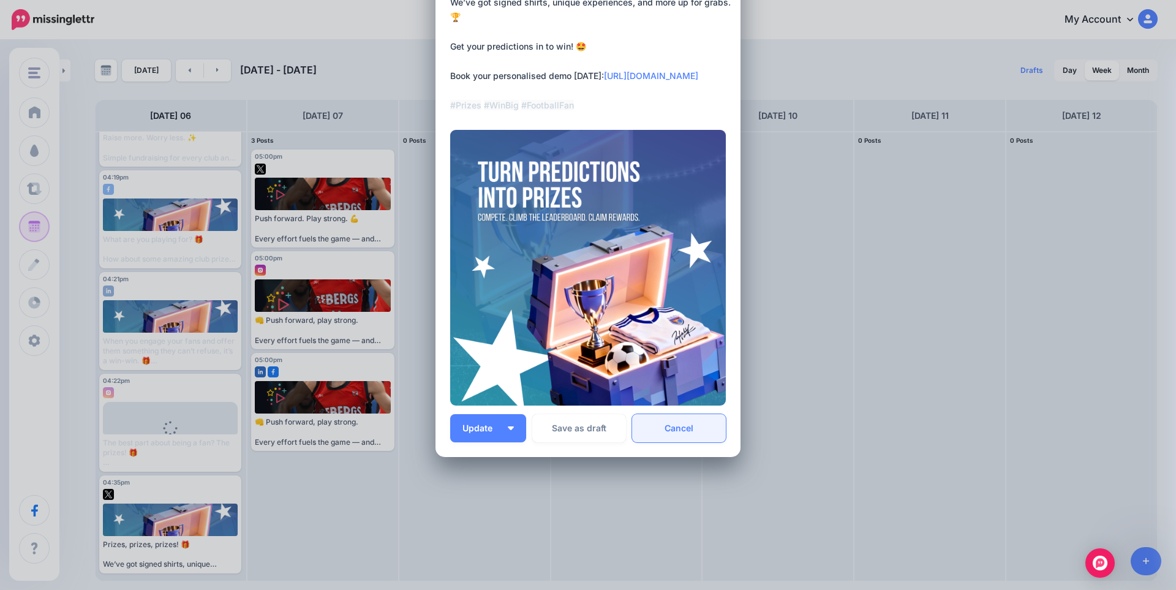
click at [678, 428] on link "Cancel" at bounding box center [679, 428] width 94 height 28
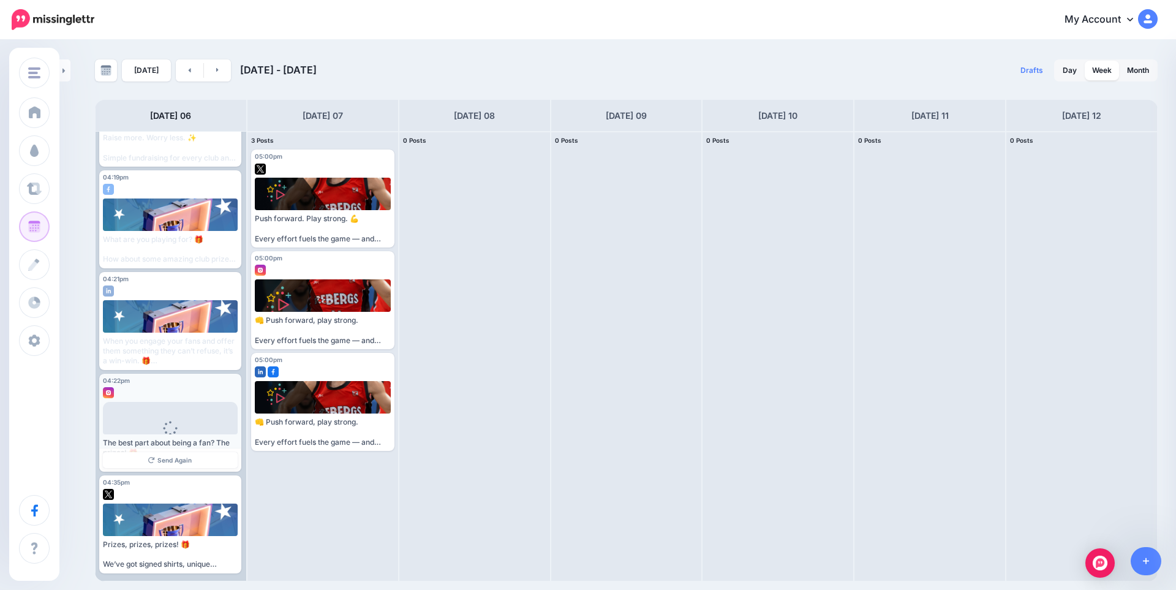
scroll to position [0, 0]
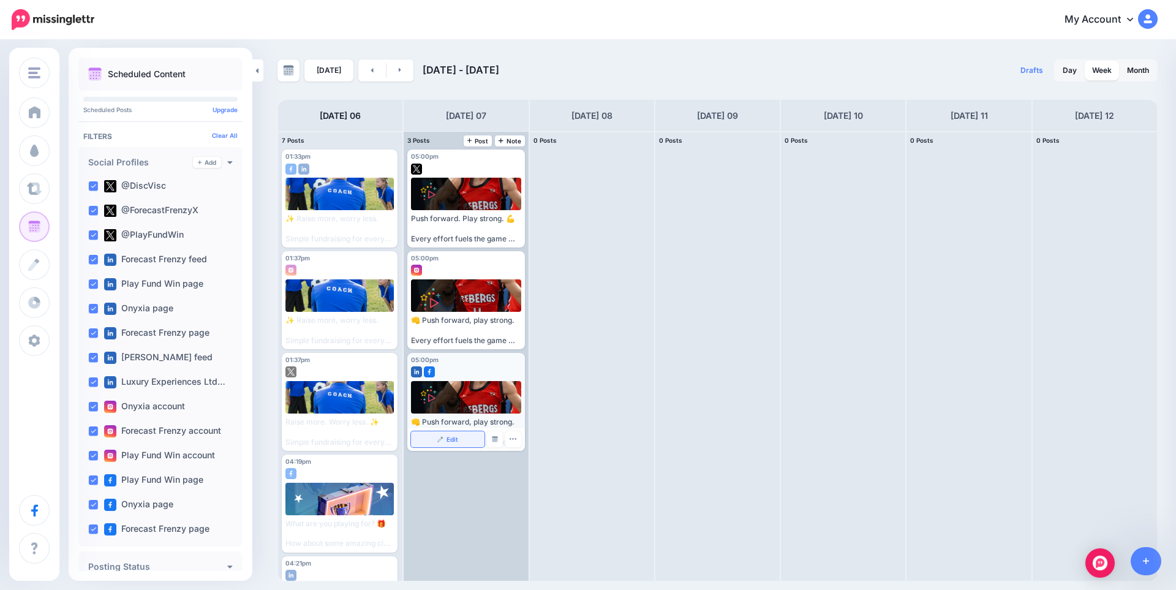
click at [446, 439] on link "Edit" at bounding box center [447, 439] width 73 height 16
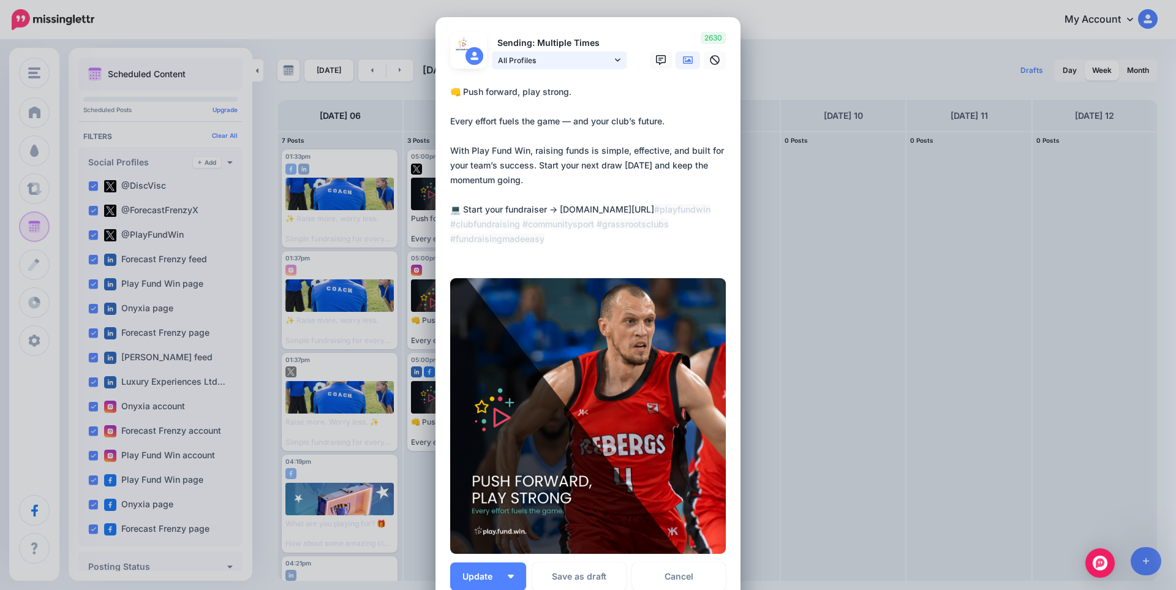
click at [546, 67] on link "All Profiles" at bounding box center [559, 60] width 135 height 18
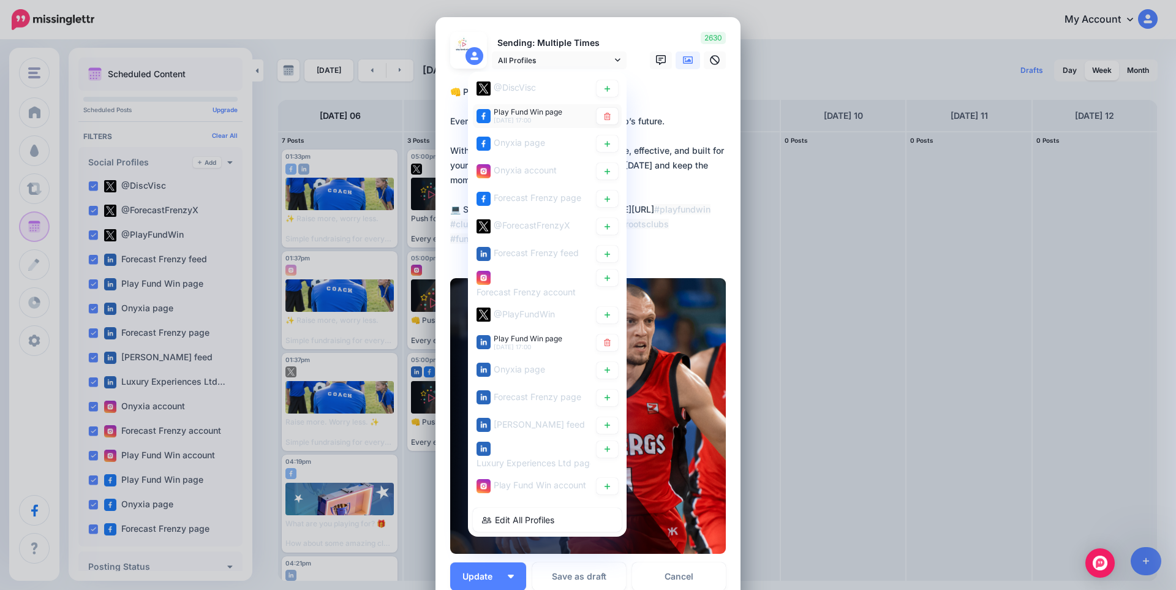
click at [543, 118] on div "Play Fund Win page 7th Oct 17:00" at bounding box center [528, 115] width 69 height 15
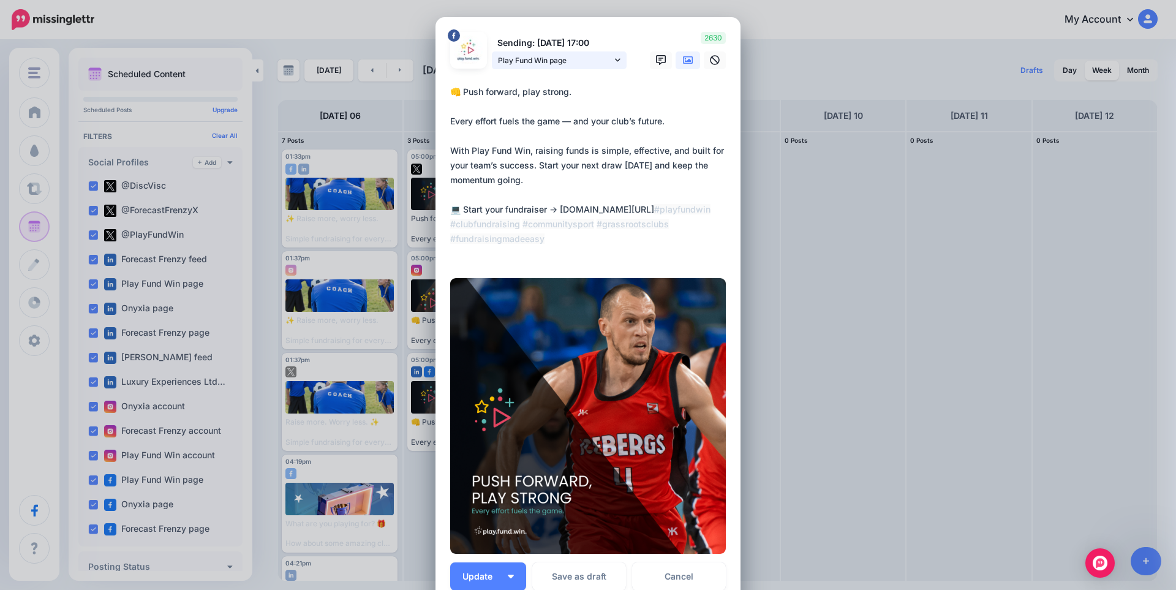
click at [539, 65] on span "Play Fund Win page" at bounding box center [555, 60] width 114 height 13
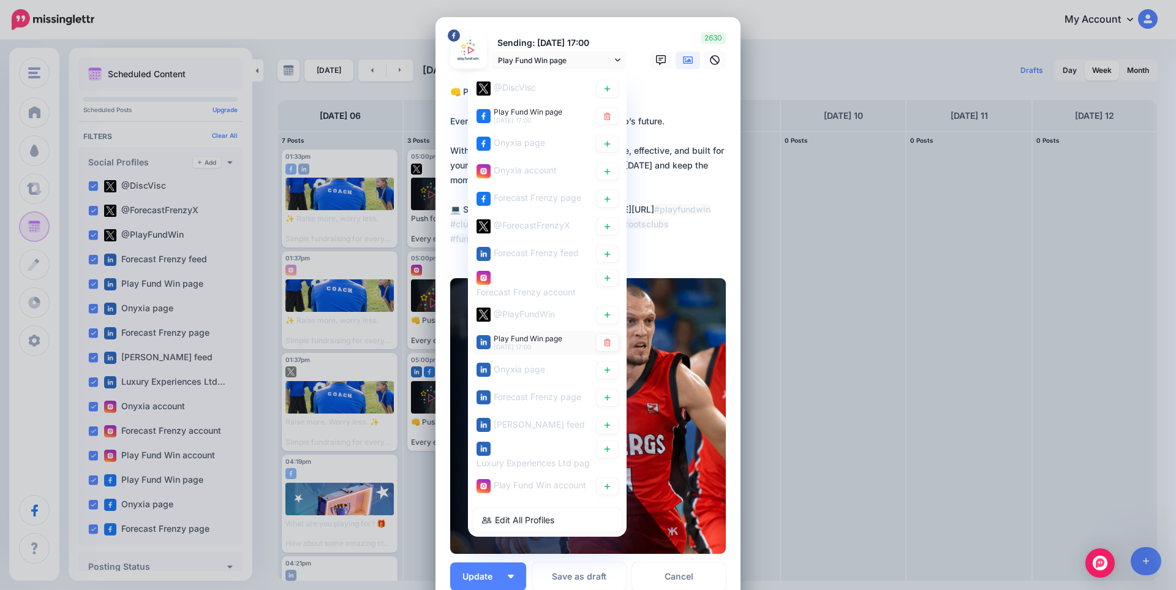
click at [540, 340] on span "Play Fund Win page" at bounding box center [528, 337] width 69 height 9
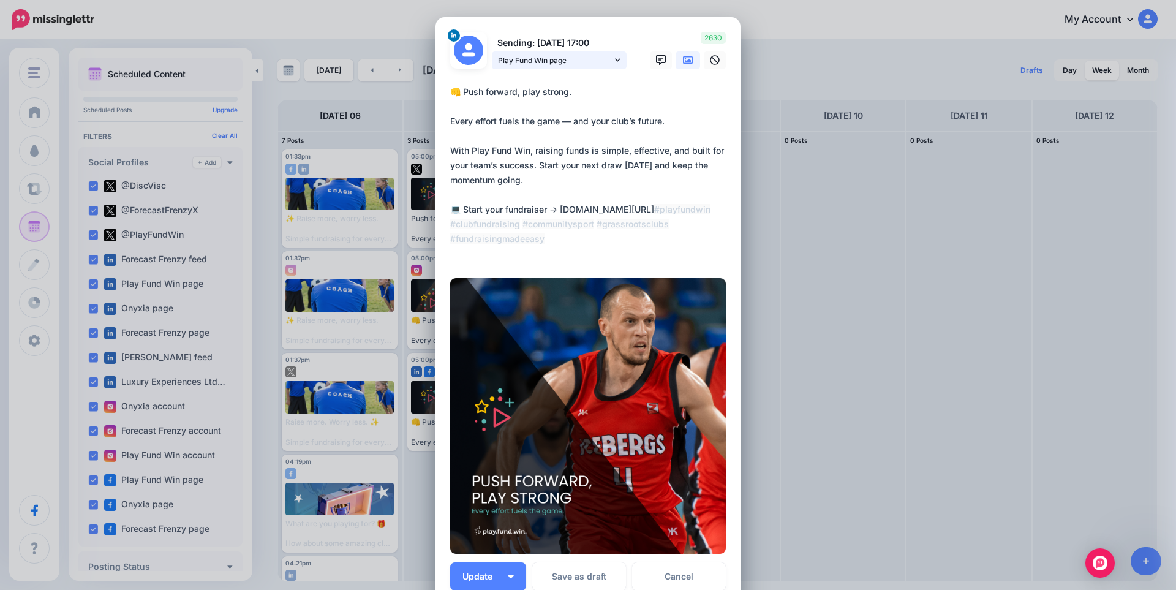
click at [561, 59] on span "Play Fund Win page" at bounding box center [555, 60] width 114 height 13
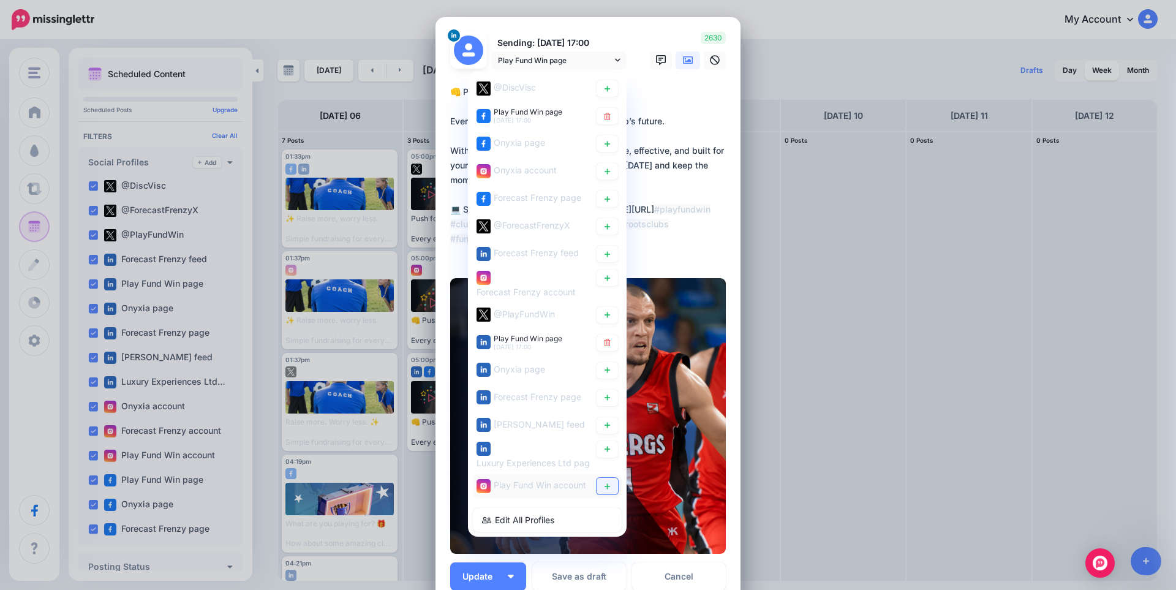
click at [605, 485] on icon at bounding box center [608, 486] width 6 height 6
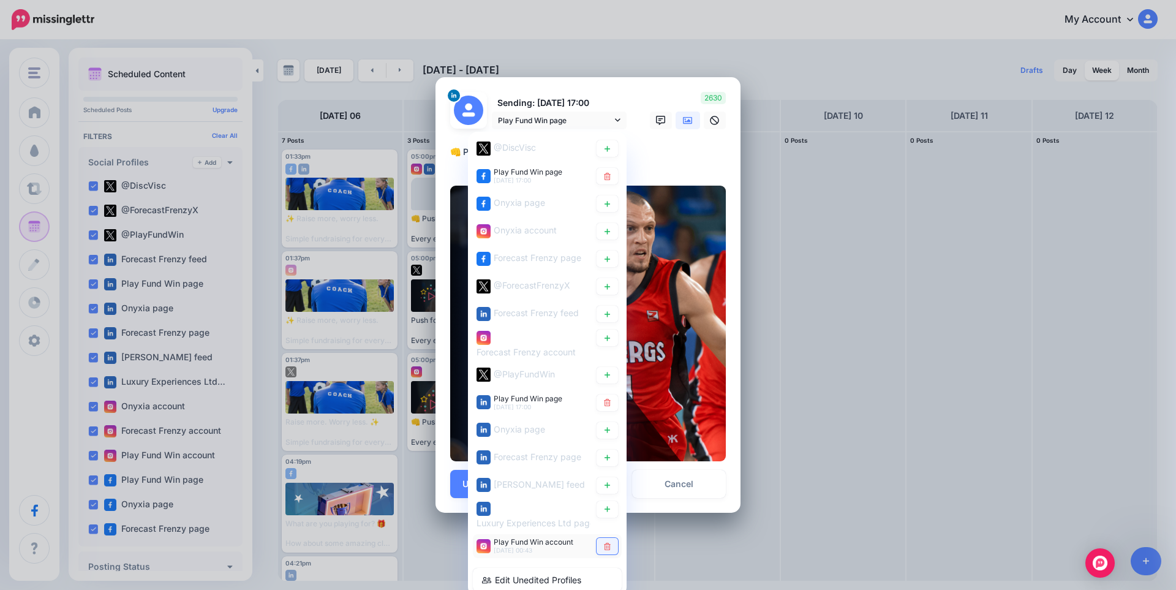
click at [607, 548] on icon at bounding box center [607, 546] width 9 height 7
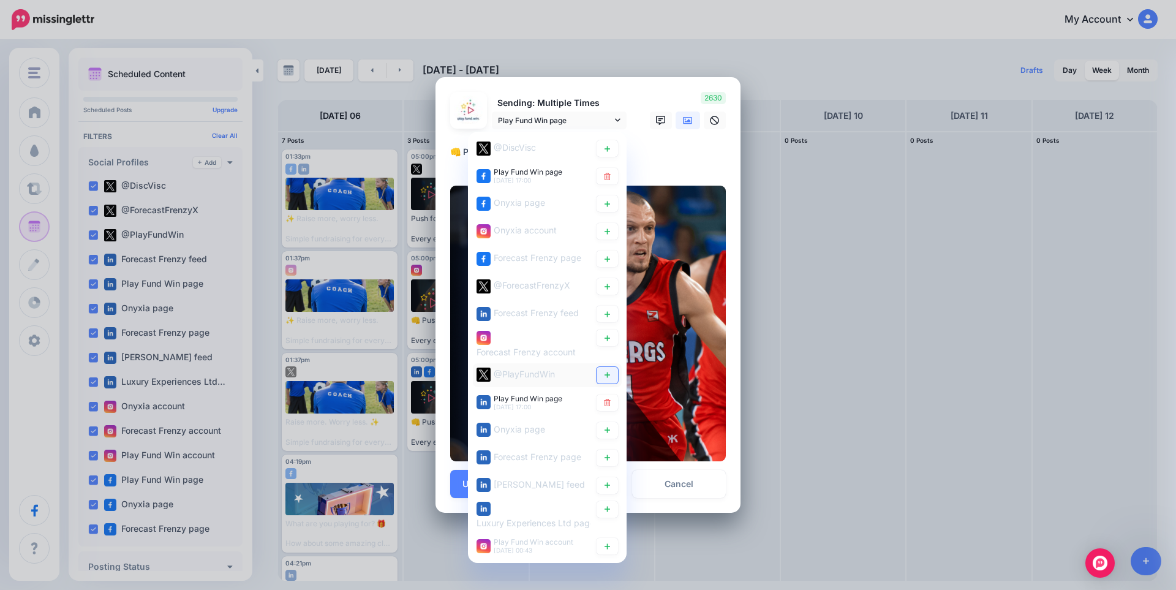
click at [603, 378] on icon at bounding box center [607, 374] width 9 height 7
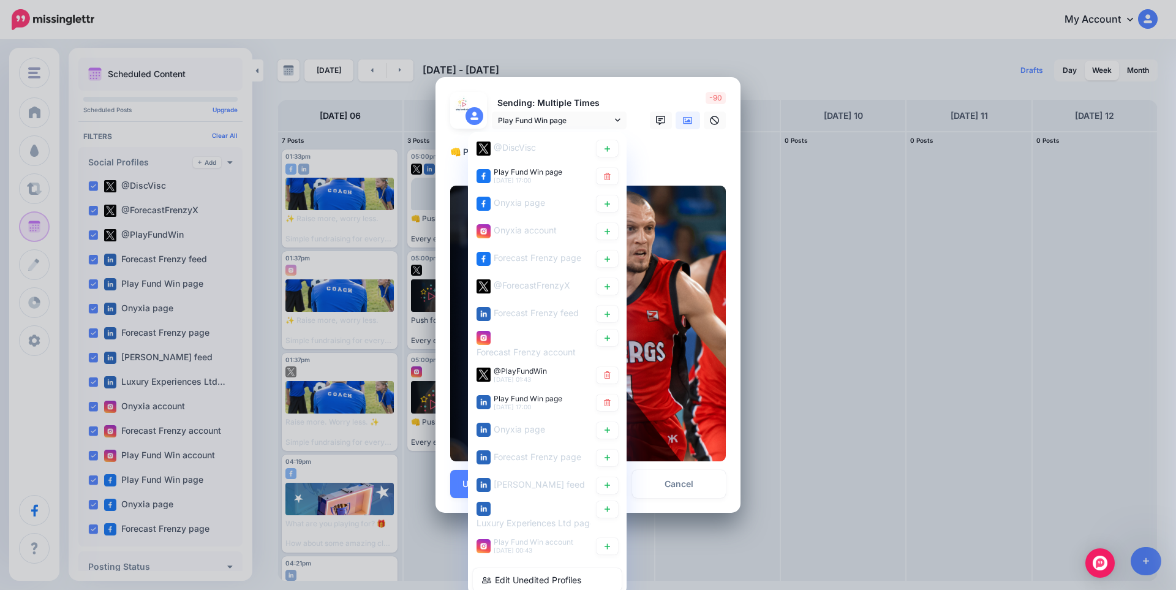
click at [661, 161] on textarea "**********" at bounding box center [591, 157] width 282 height 24
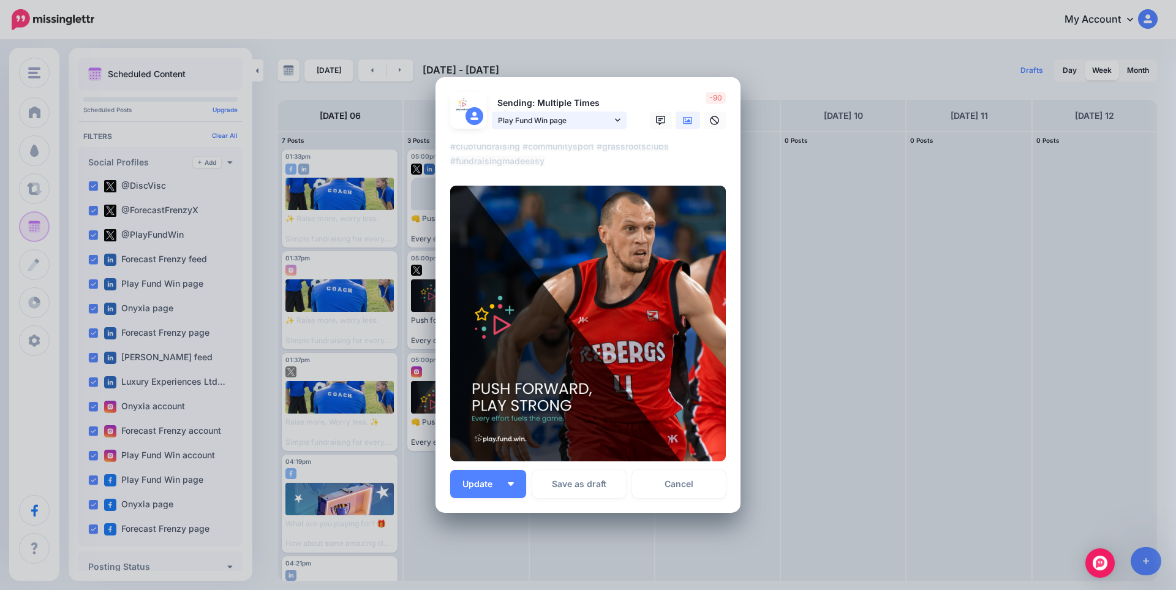
click at [569, 126] on span "Play Fund Win page" at bounding box center [555, 120] width 114 height 13
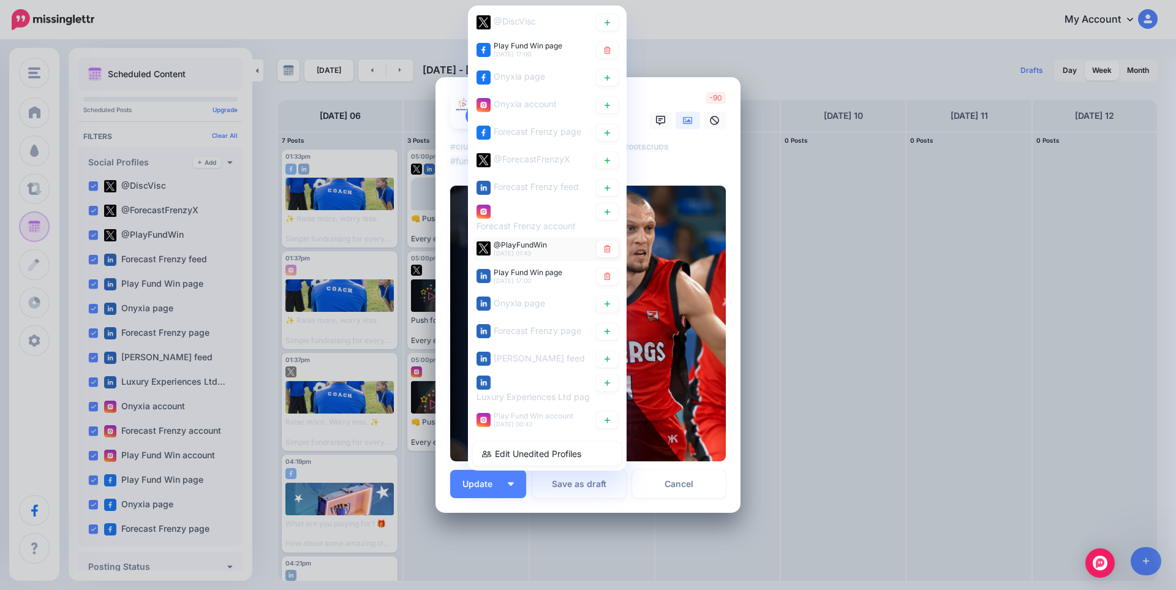
click at [521, 246] on span "@PlayFundWin" at bounding box center [520, 244] width 53 height 9
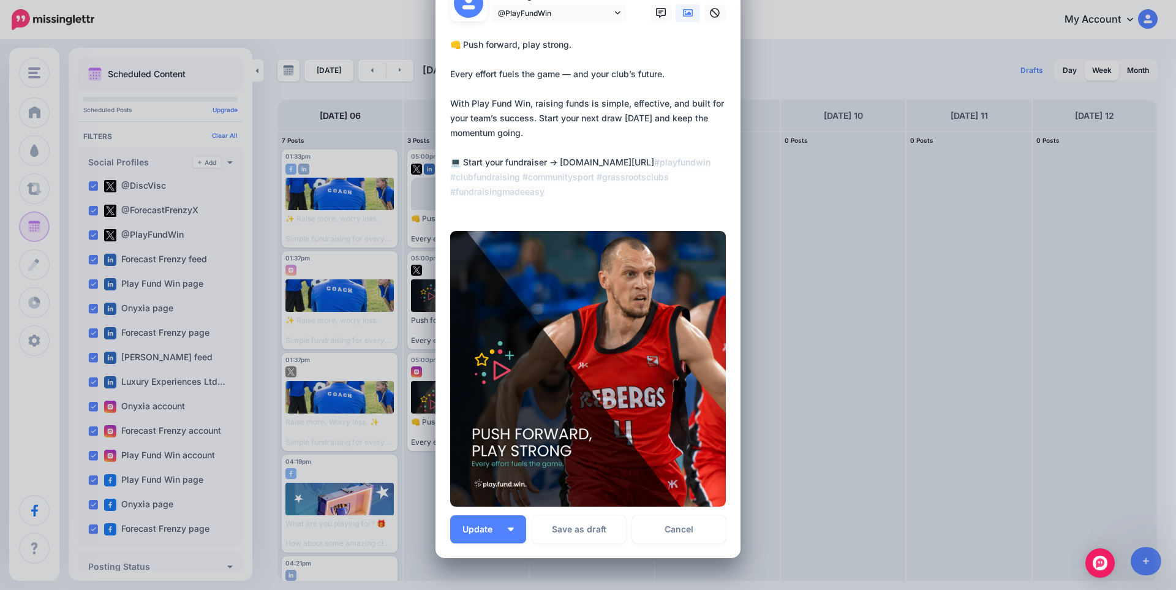
scroll to position [26, 0]
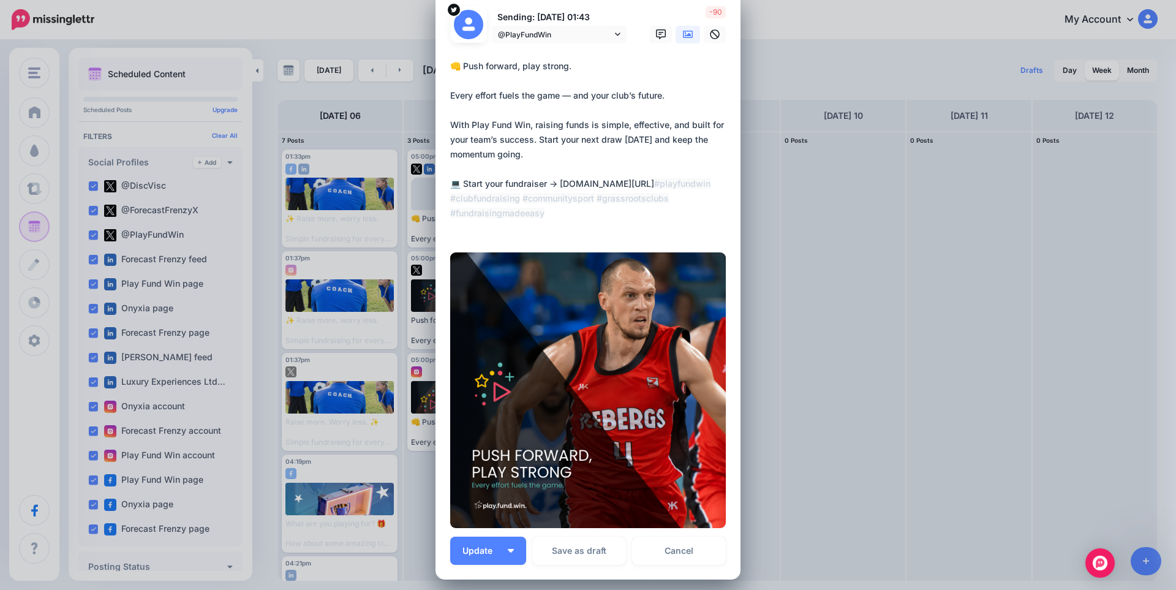
click at [550, 118] on textarea "**********" at bounding box center [591, 147] width 282 height 176
click at [553, 140] on textarea "**********" at bounding box center [591, 147] width 282 height 176
paste textarea
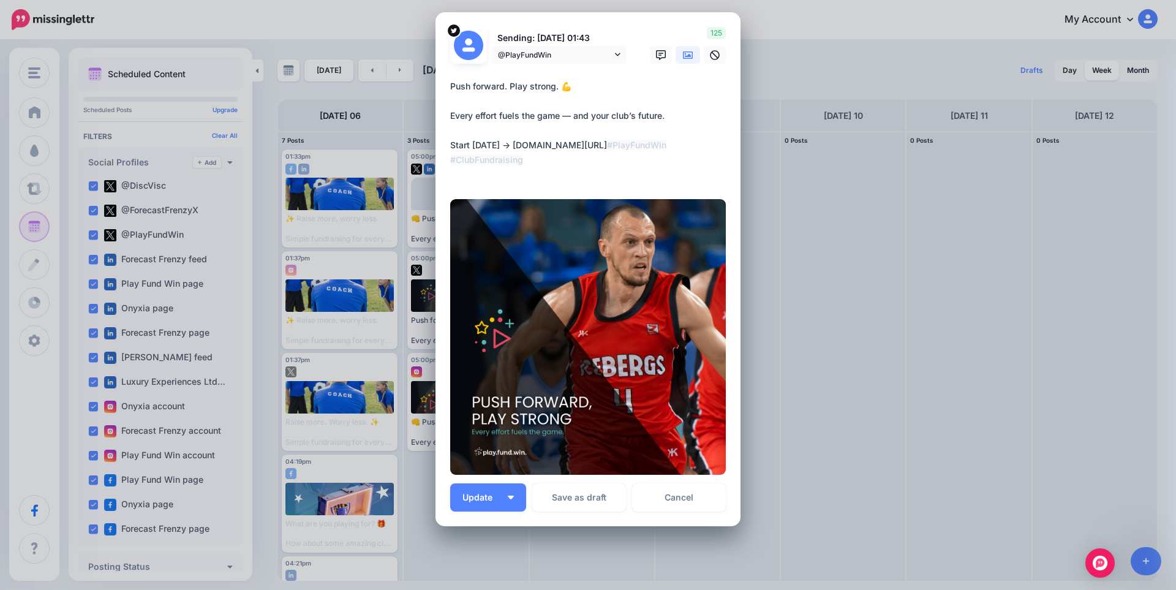
scroll to position [0, 0]
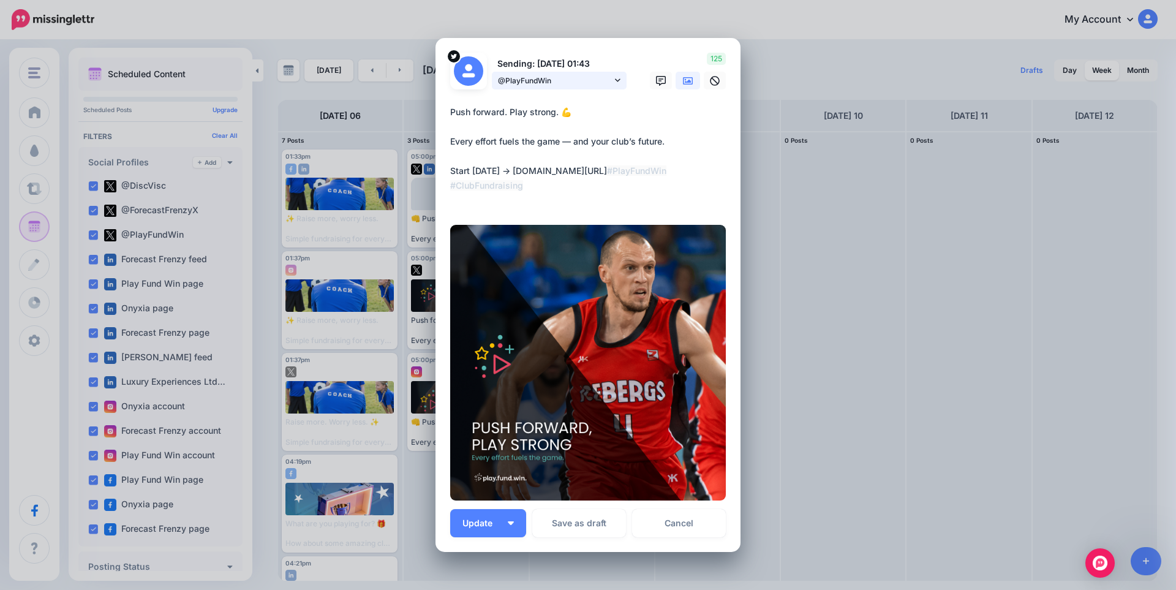
click at [559, 78] on span "@PlayFundWin" at bounding box center [555, 80] width 114 height 13
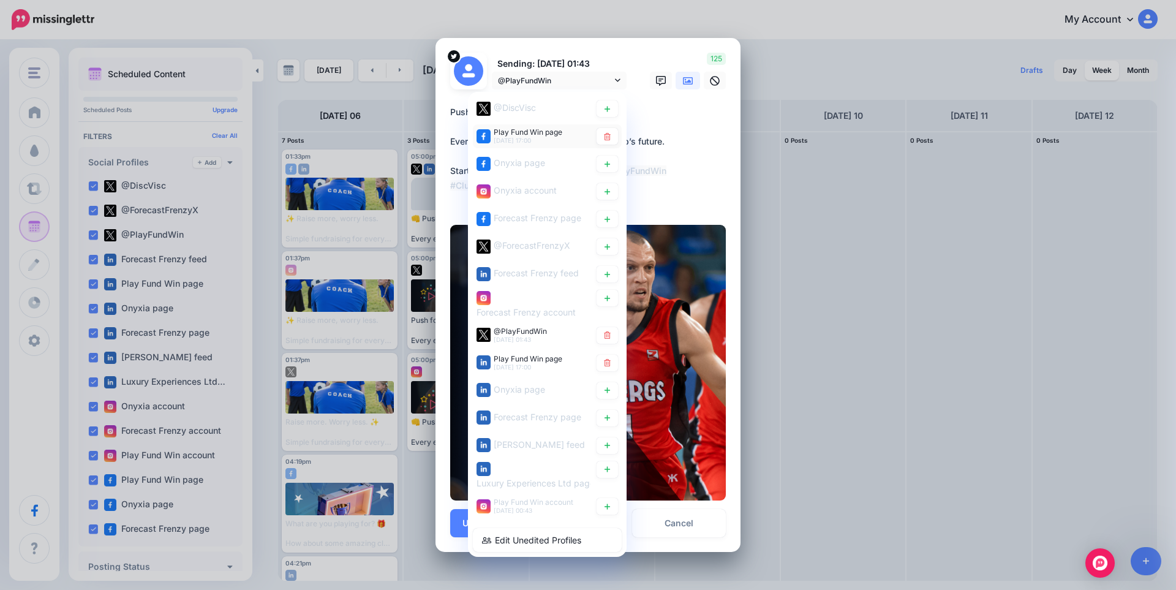
click at [538, 130] on span "Play Fund Win page" at bounding box center [528, 131] width 69 height 9
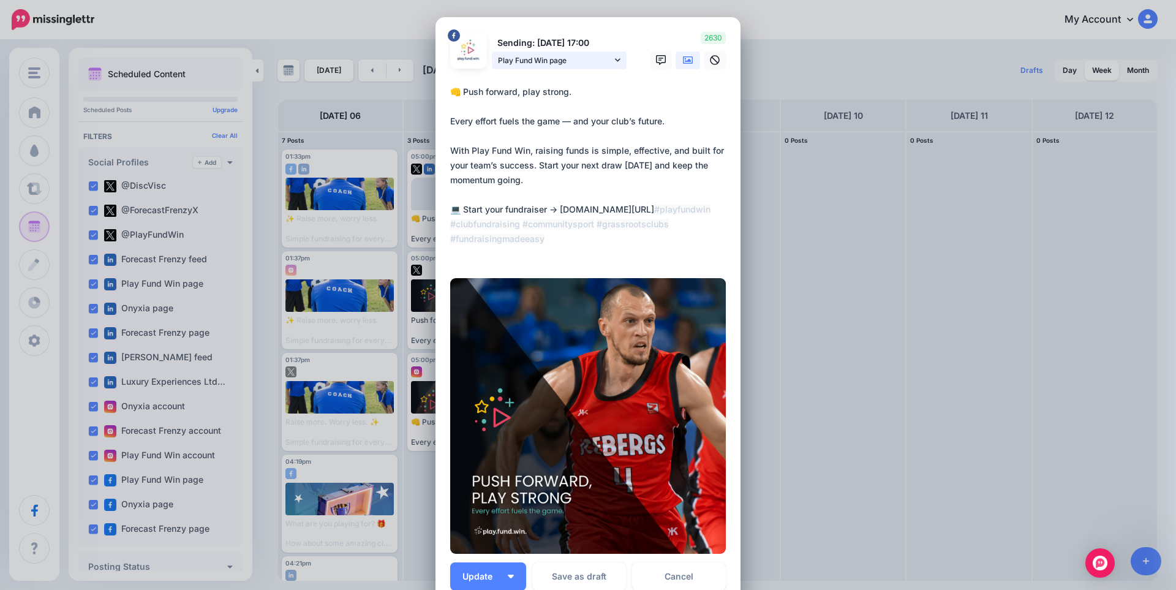
click at [546, 63] on span "Play Fund Win page" at bounding box center [555, 60] width 114 height 13
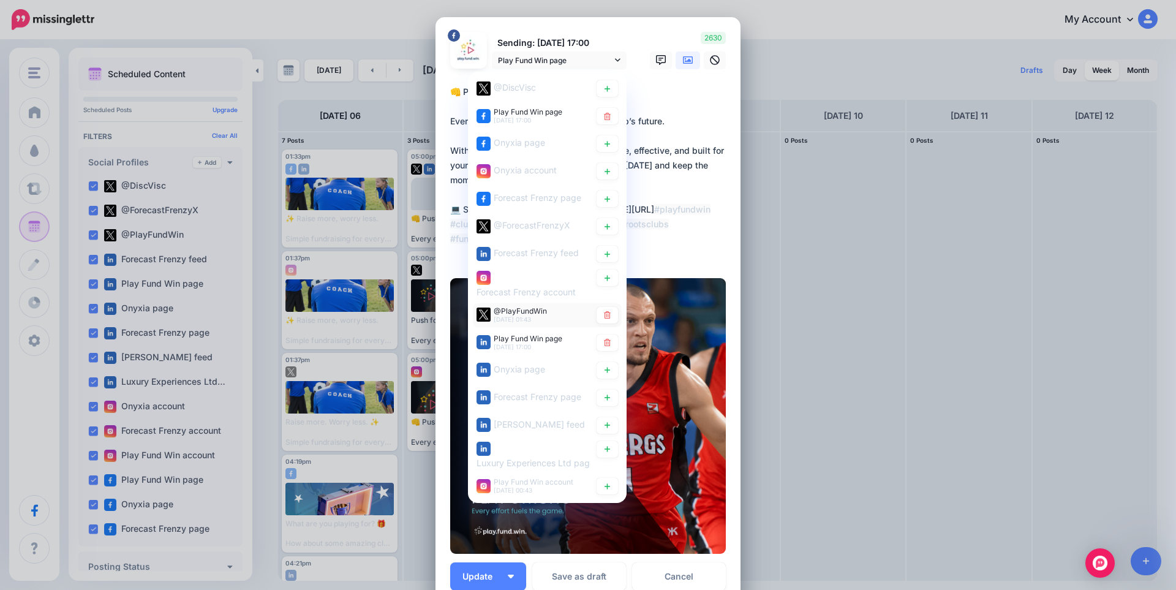
click at [523, 314] on span "@PlayFundWin" at bounding box center [520, 310] width 53 height 9
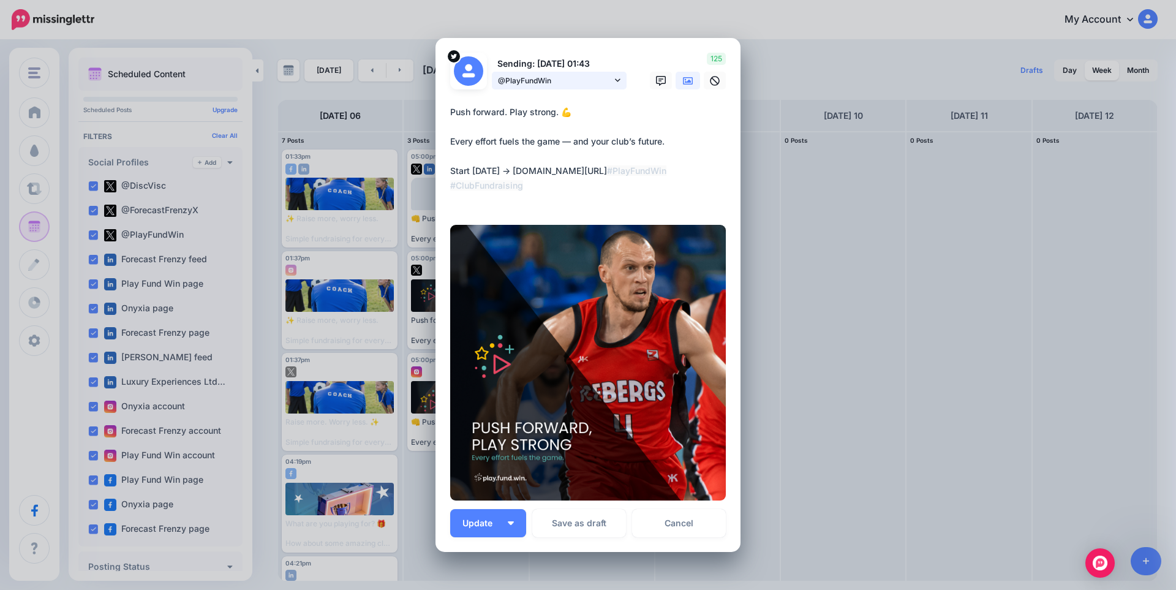
click at [558, 86] on span "@PlayFundWin" at bounding box center [555, 80] width 114 height 13
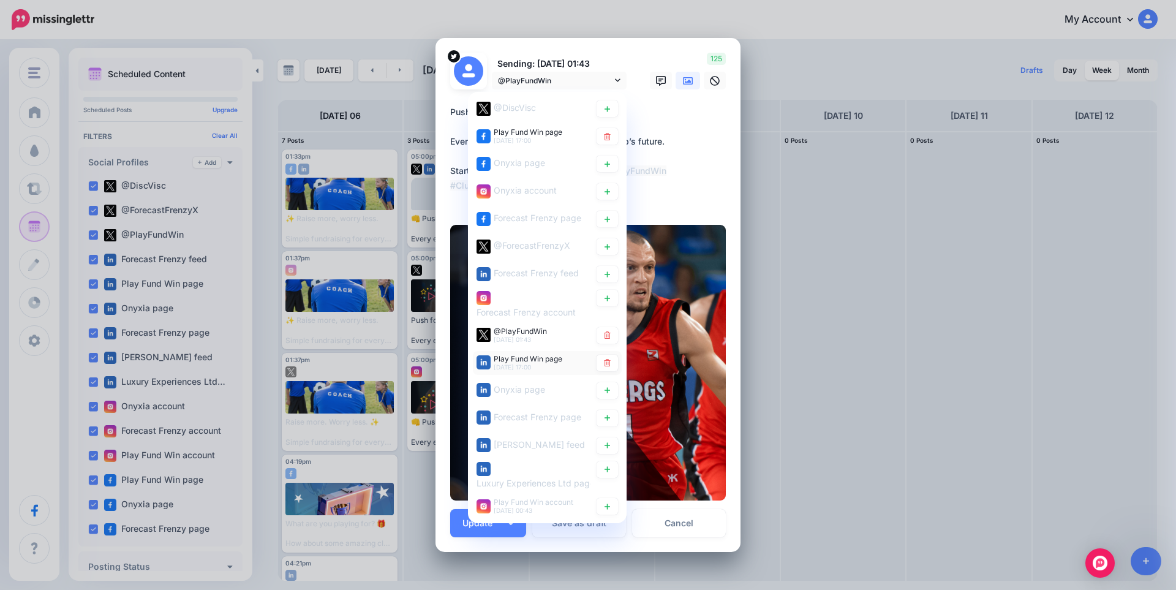
click at [532, 361] on span "Play Fund Win page" at bounding box center [528, 358] width 69 height 9
type textarea "**********"
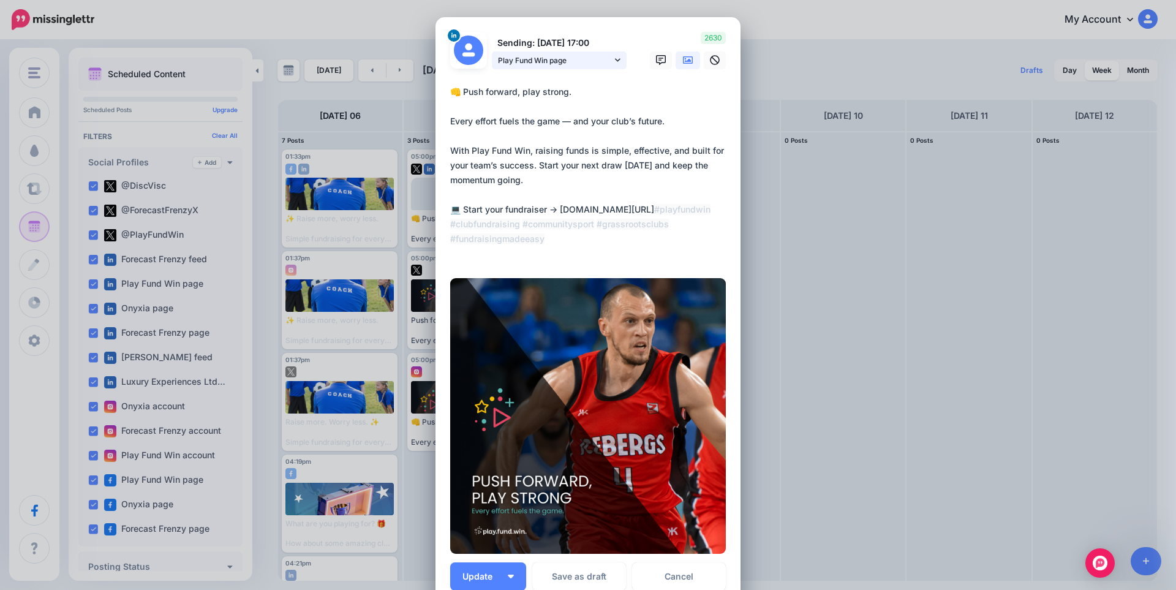
click at [565, 62] on span "Play Fund Win page" at bounding box center [555, 60] width 114 height 13
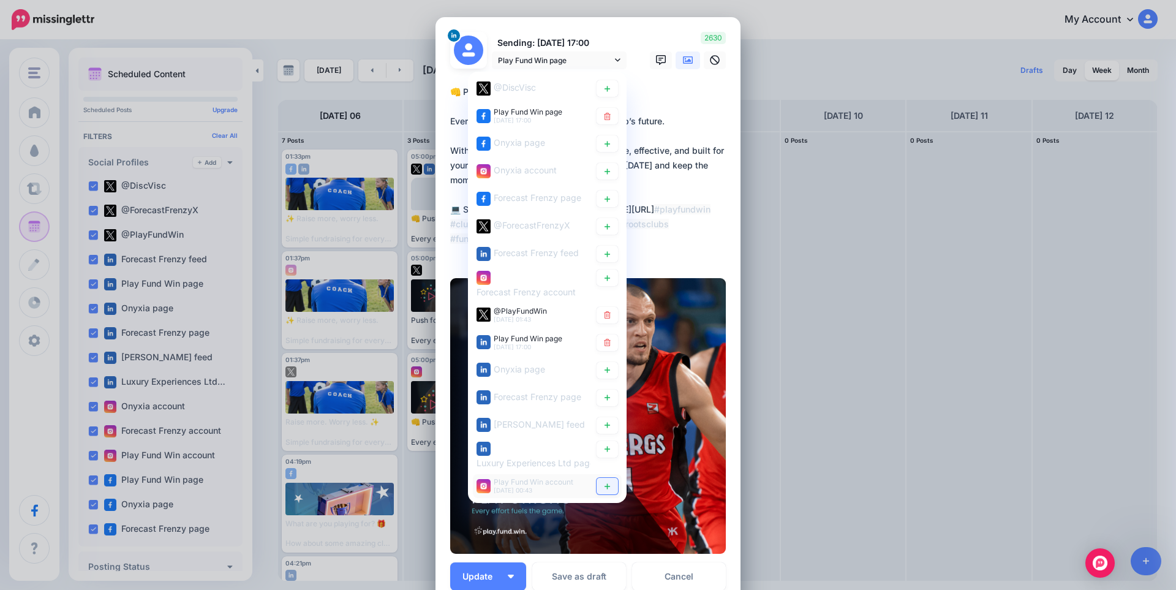
click at [603, 490] on link at bounding box center [607, 486] width 21 height 17
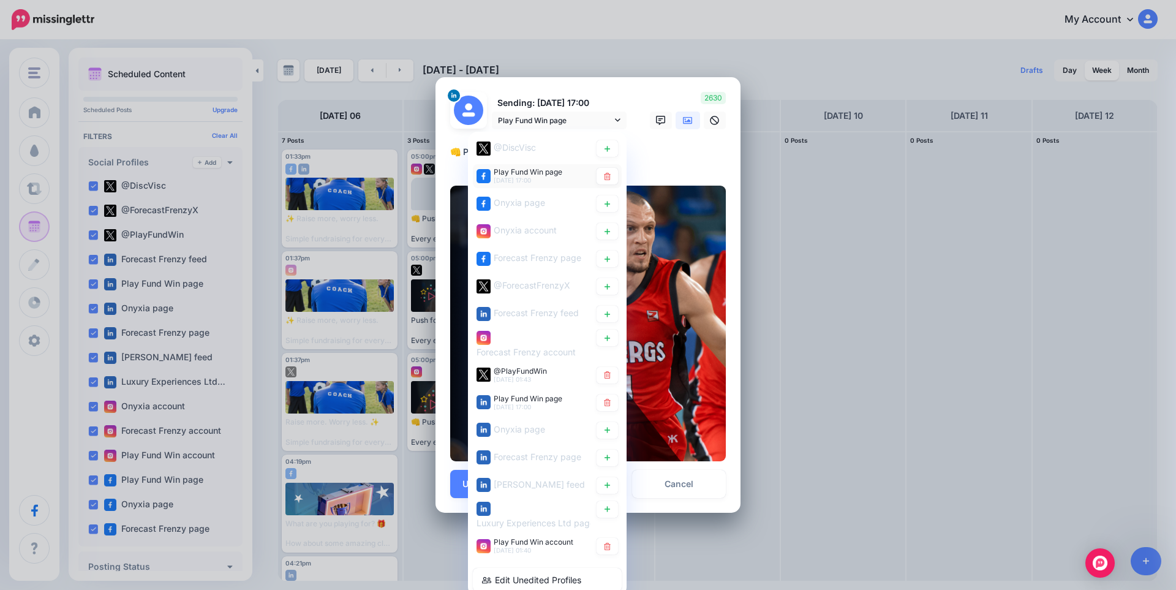
click at [557, 173] on span "Play Fund Win page" at bounding box center [528, 171] width 69 height 9
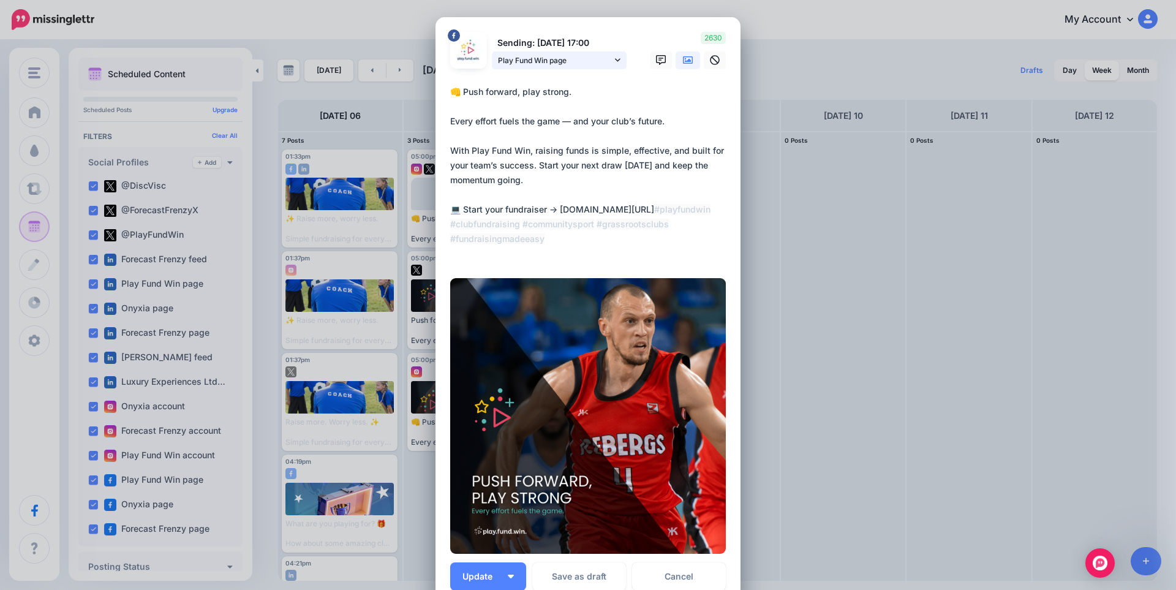
click at [559, 60] on span "Play Fund Win page" at bounding box center [555, 60] width 114 height 13
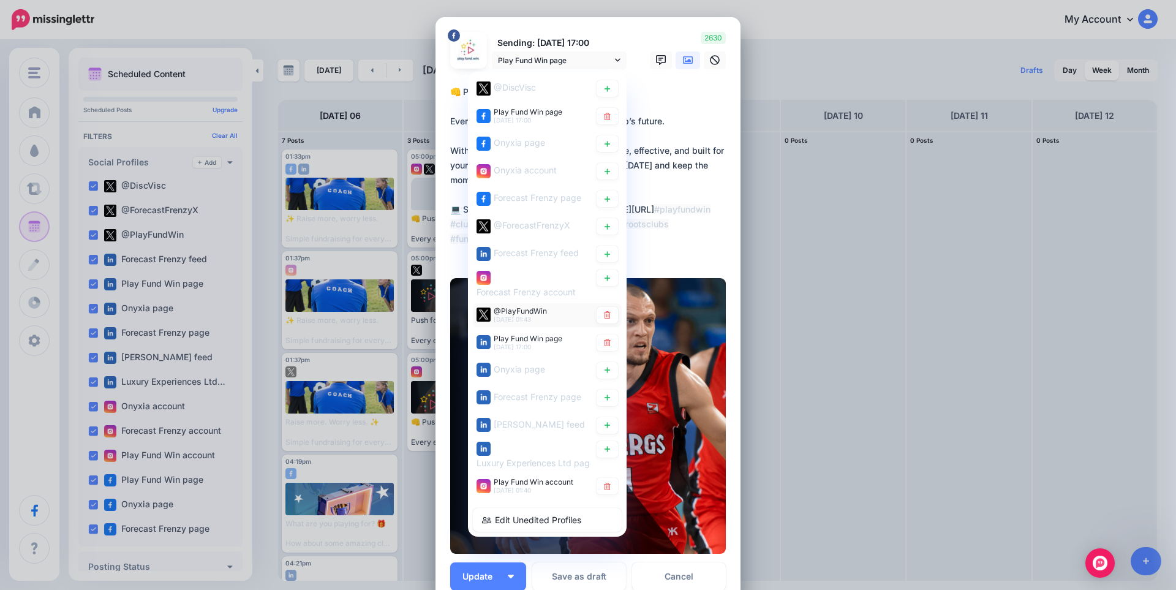
click at [537, 314] on span "@PlayFundWin" at bounding box center [520, 310] width 53 height 9
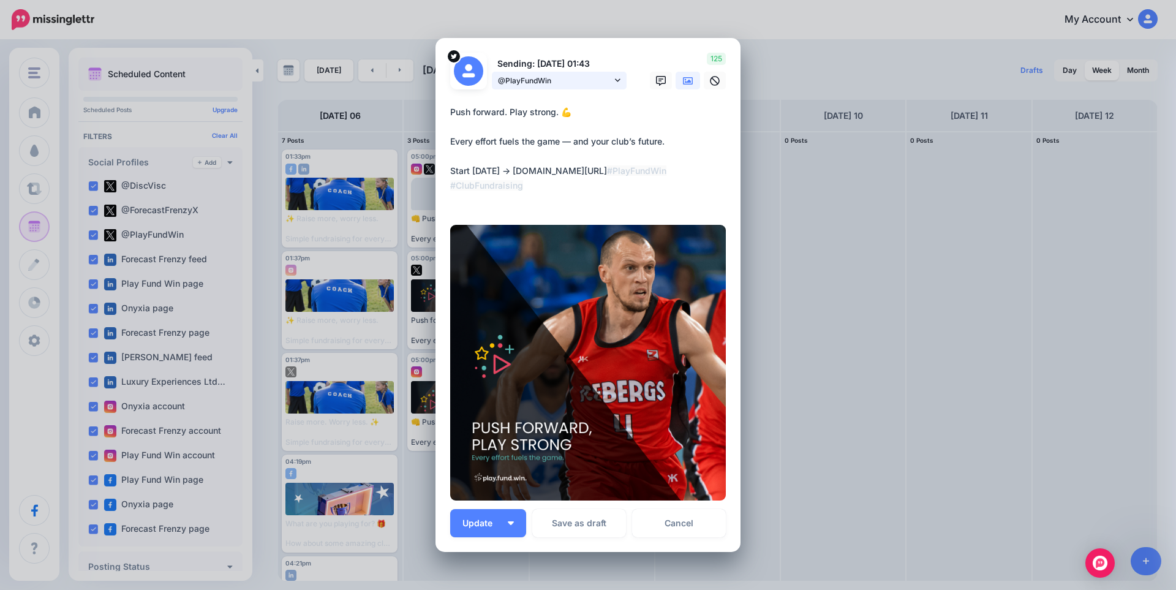
click at [561, 81] on span "@PlayFundWin" at bounding box center [555, 80] width 114 height 13
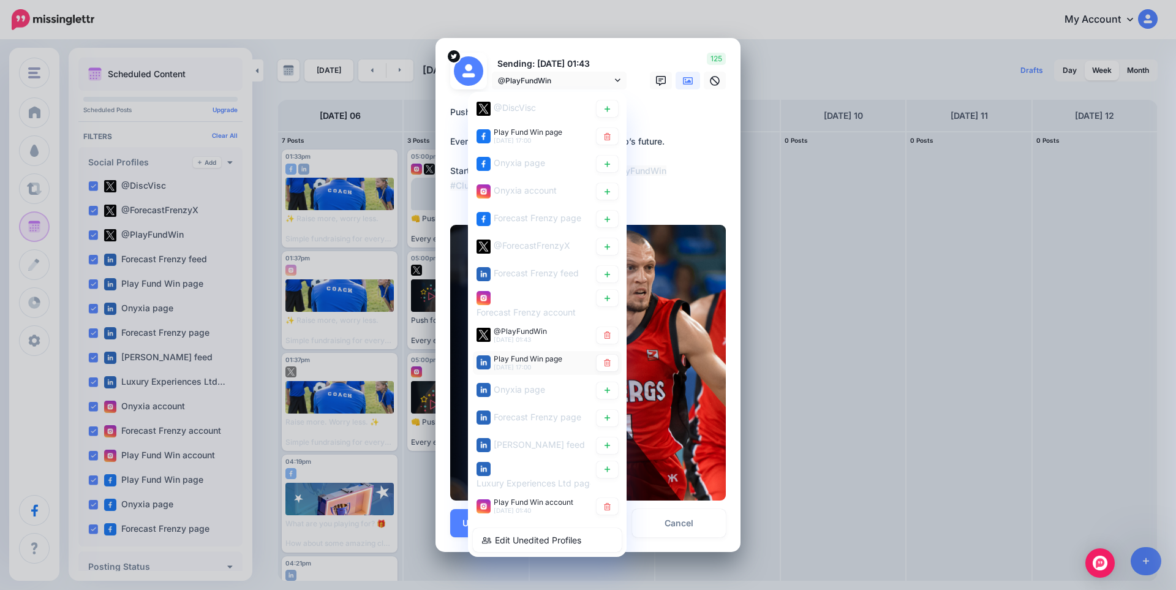
click at [532, 361] on span "Play Fund Win page" at bounding box center [528, 358] width 69 height 9
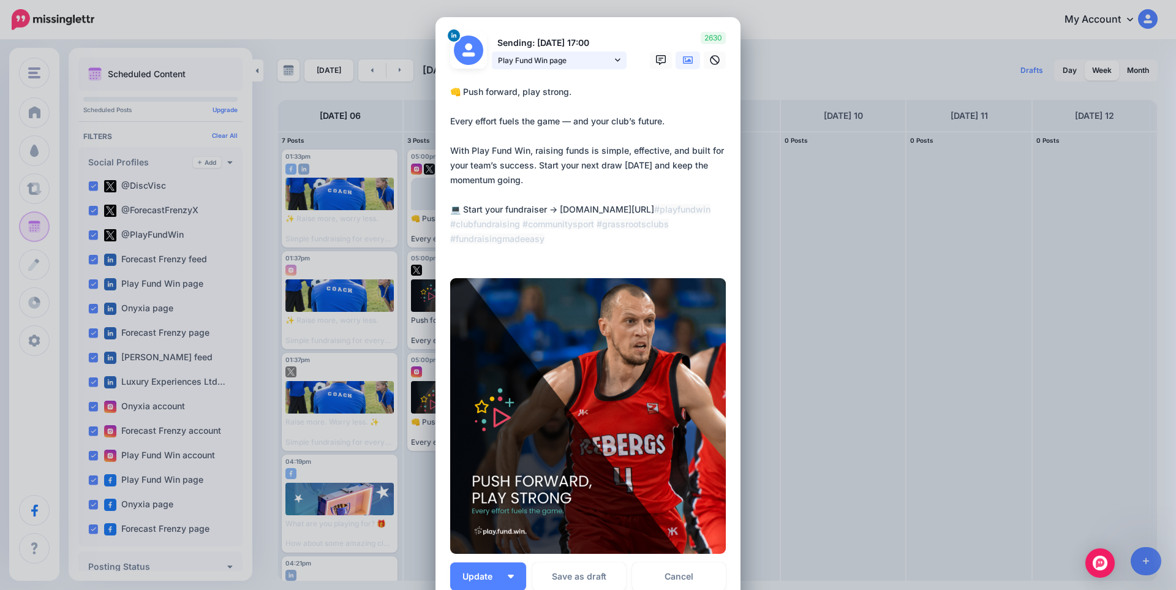
click at [568, 65] on span "Play Fund Win page" at bounding box center [555, 60] width 114 height 13
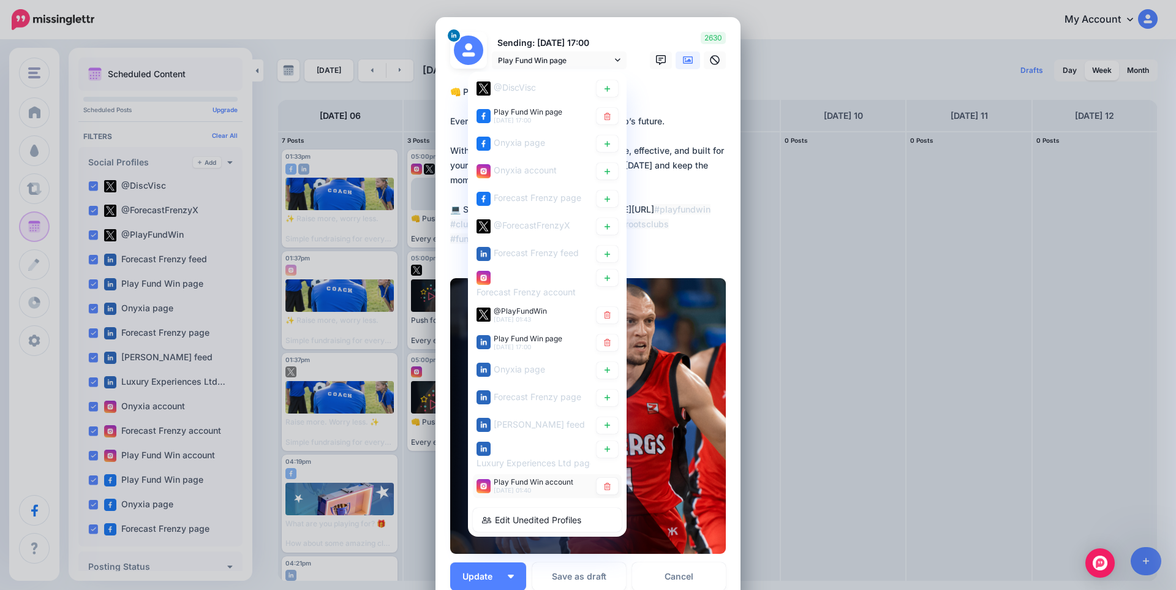
click at [513, 484] on span "Play Fund Win account" at bounding box center [534, 481] width 80 height 9
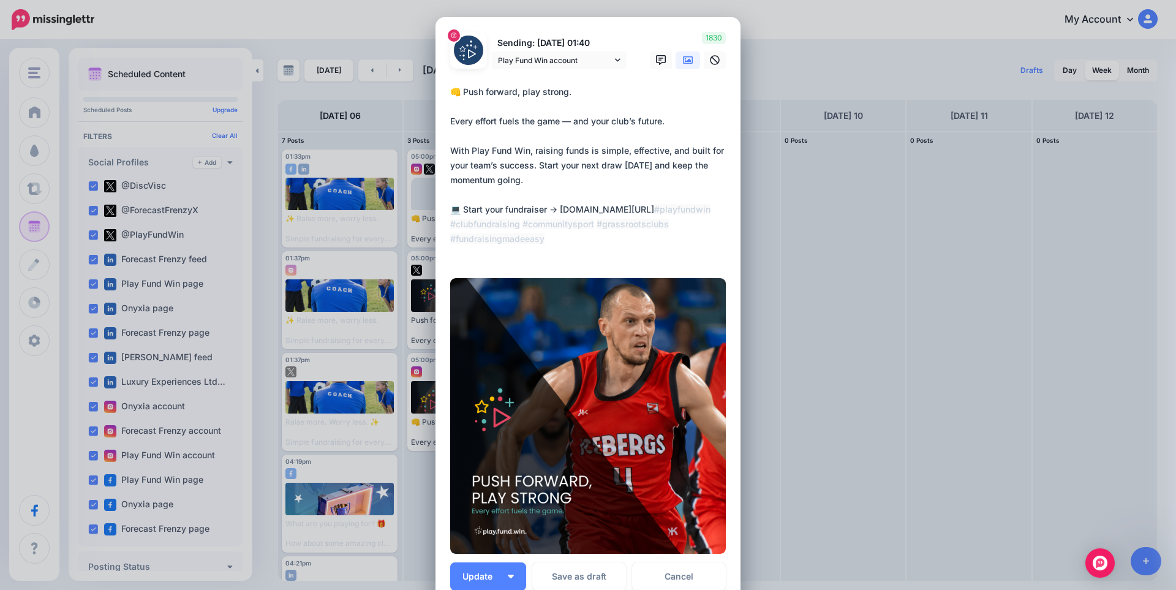
click at [678, 62] on link at bounding box center [688, 60] width 25 height 18
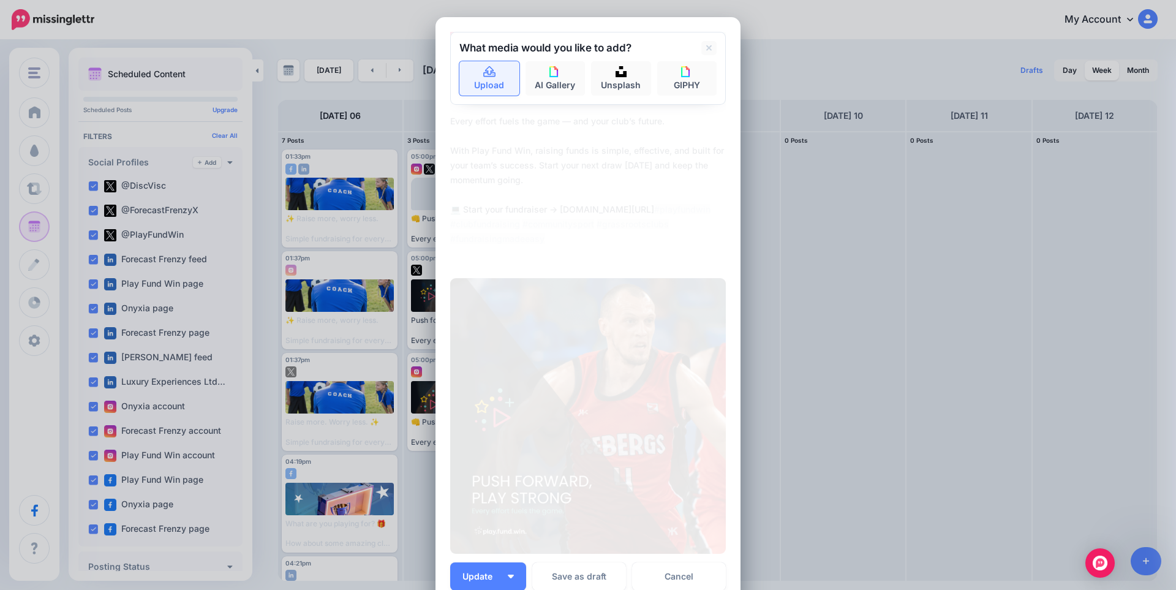
click at [496, 76] on link "Upload" at bounding box center [489, 78] width 60 height 34
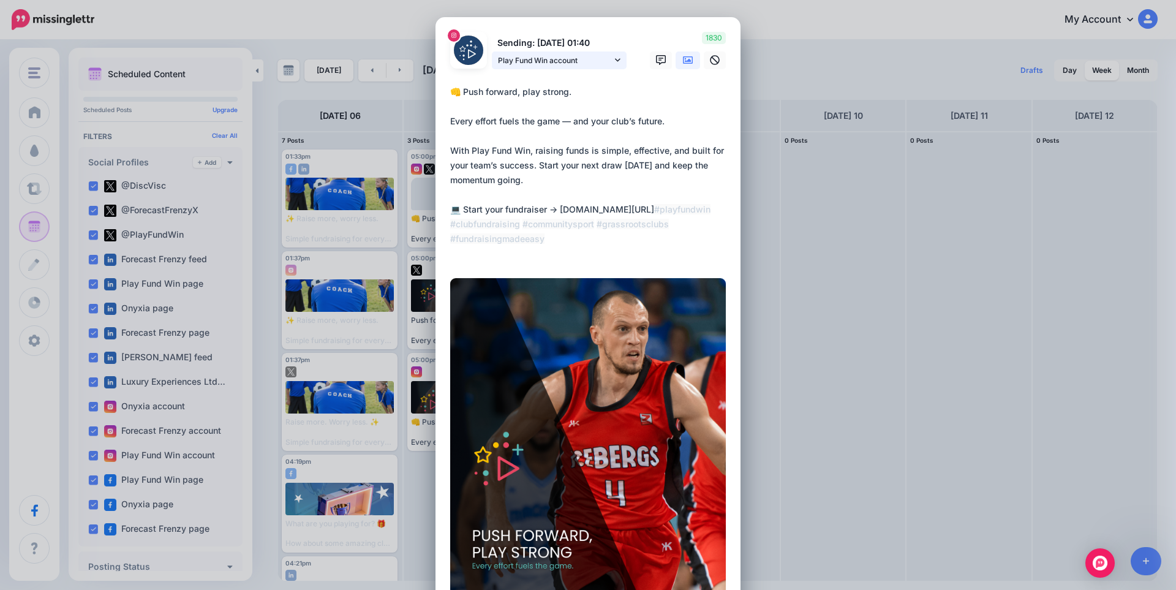
click at [568, 62] on span "Play Fund Win account" at bounding box center [555, 60] width 114 height 13
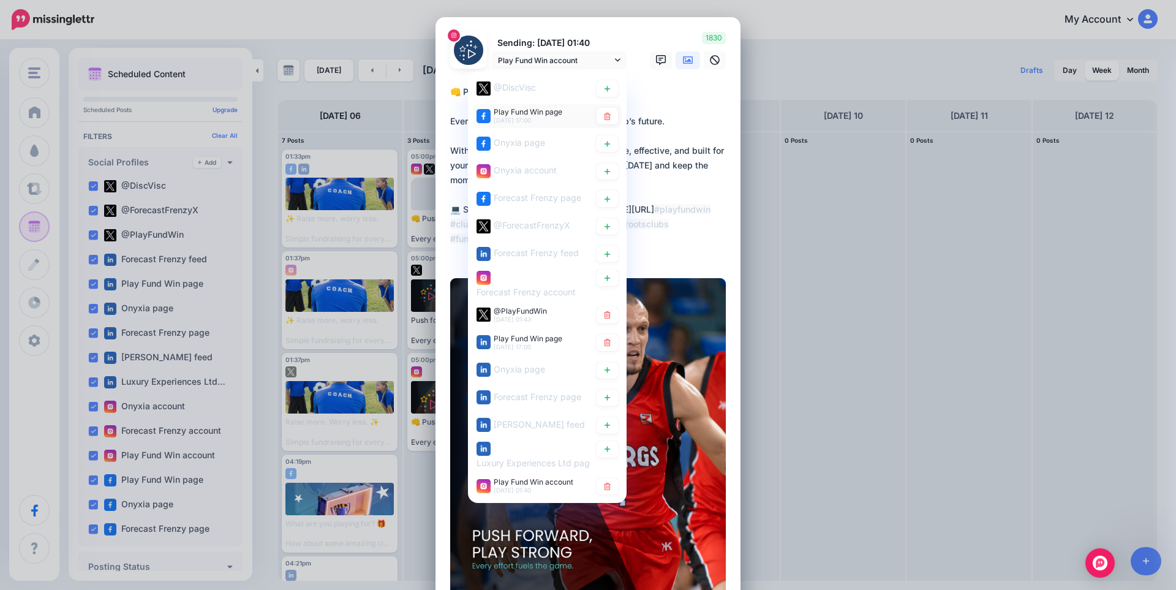
click at [546, 108] on span "Play Fund Win page" at bounding box center [528, 111] width 69 height 9
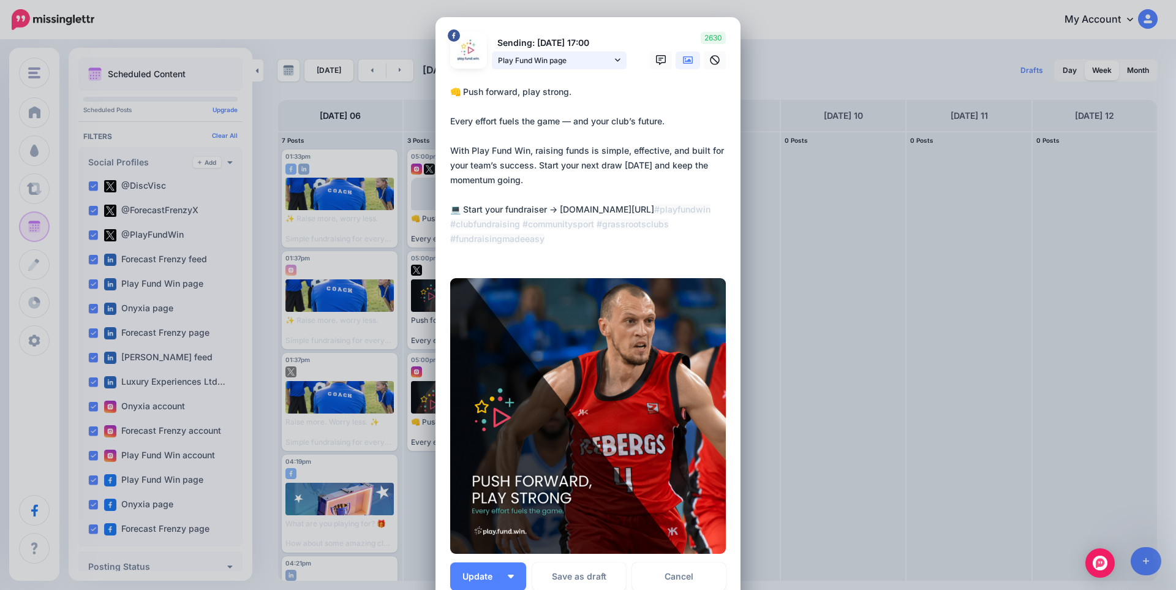
click at [552, 59] on span "Play Fund Win page" at bounding box center [555, 60] width 114 height 13
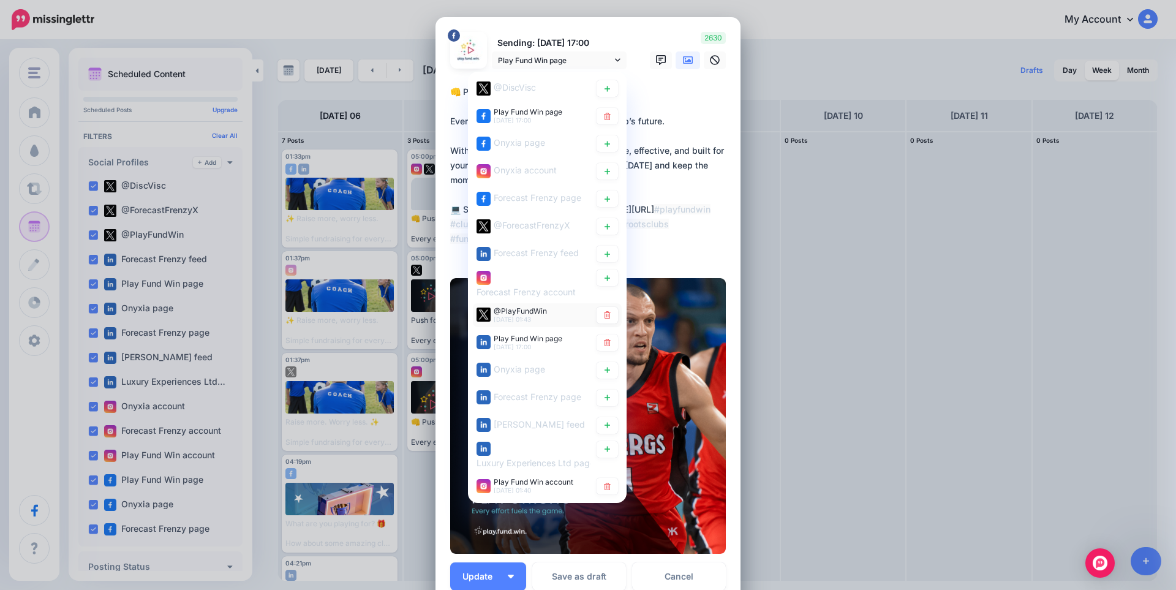
click at [534, 313] on span "@PlayFundWin" at bounding box center [520, 310] width 53 height 9
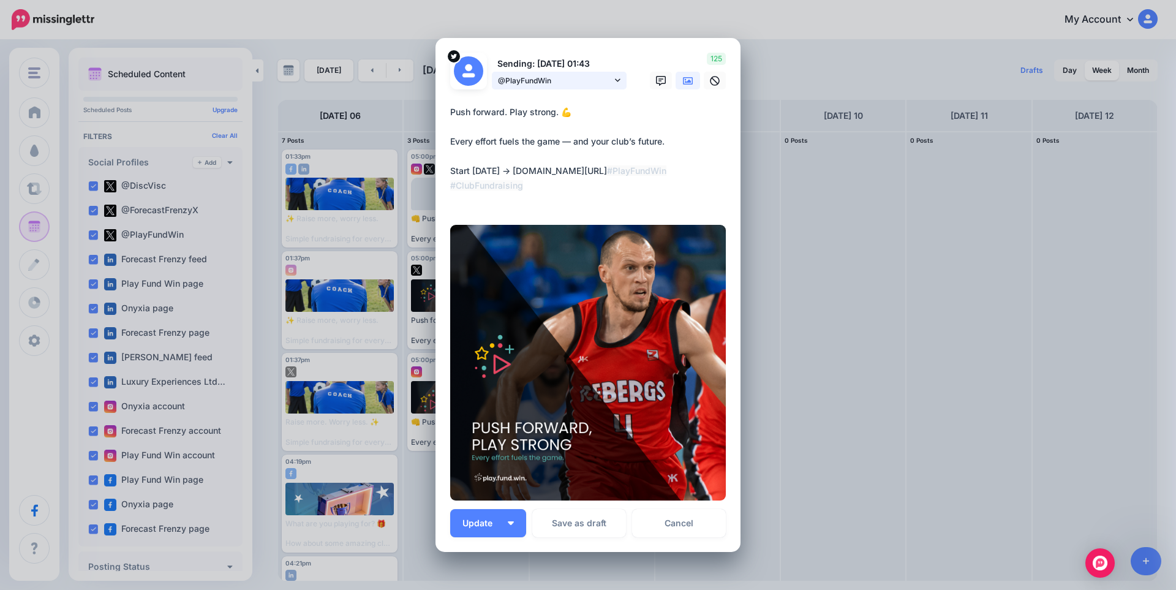
click at [534, 87] on span "@PlayFundWin" at bounding box center [555, 80] width 114 height 13
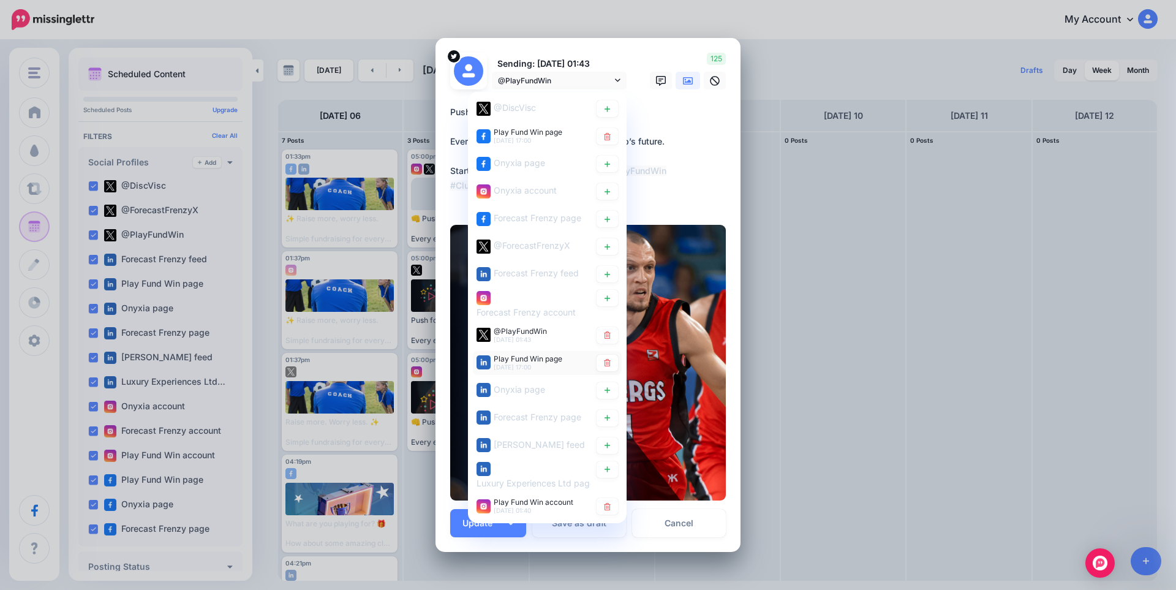
click at [522, 365] on span "7th Oct 17:00" at bounding box center [512, 366] width 37 height 7
type textarea "**********"
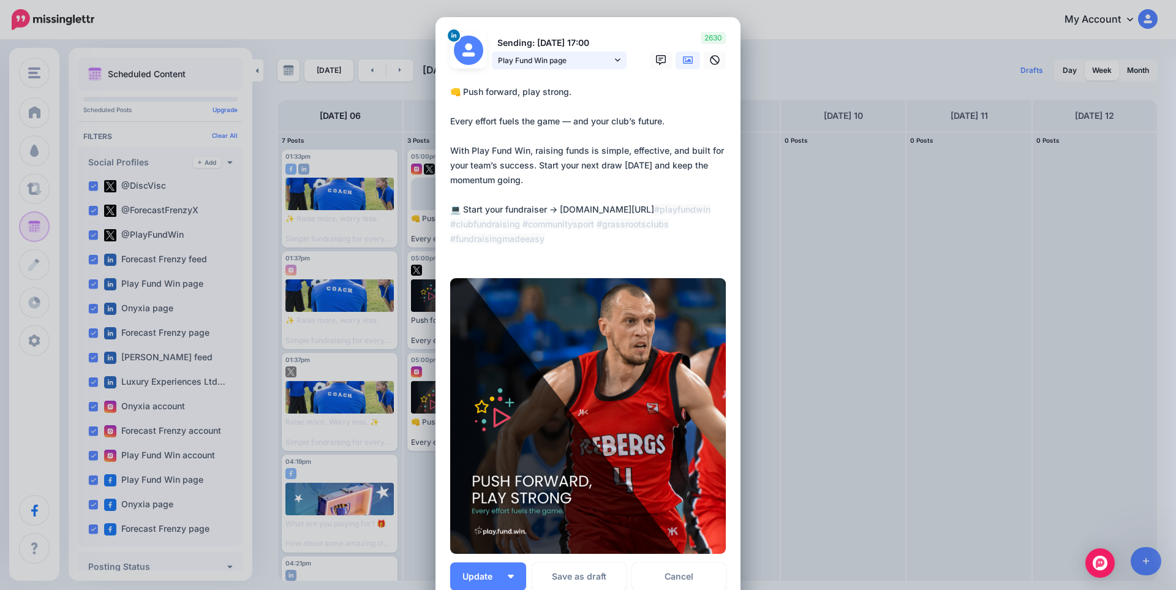
click at [538, 65] on span "Play Fund Win page" at bounding box center [555, 60] width 114 height 13
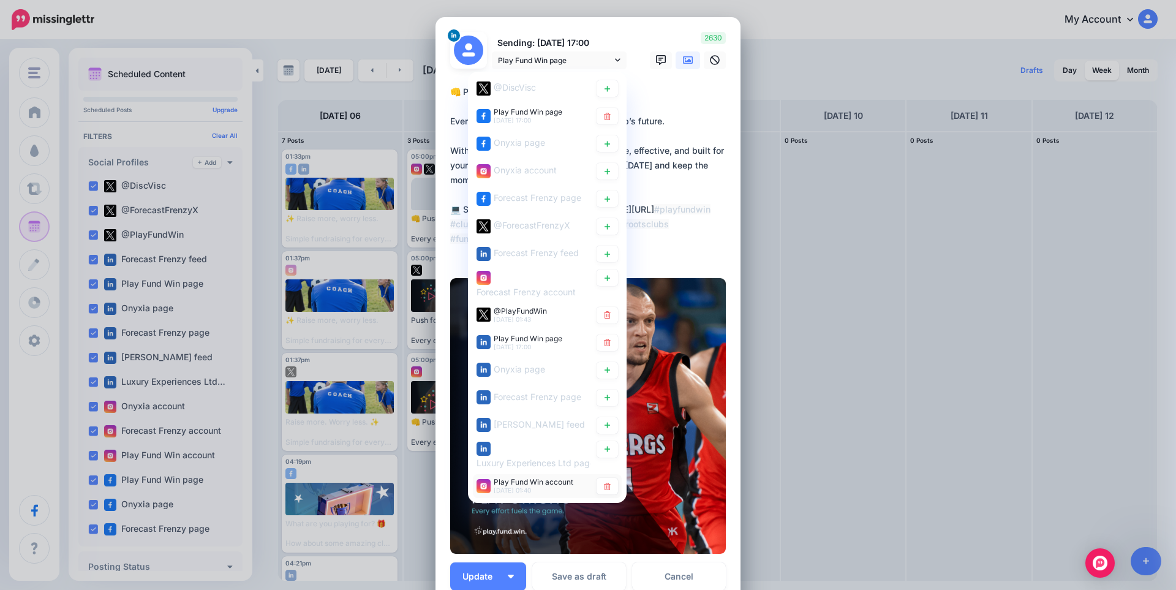
click at [539, 485] on span "Play Fund Win account" at bounding box center [534, 481] width 80 height 9
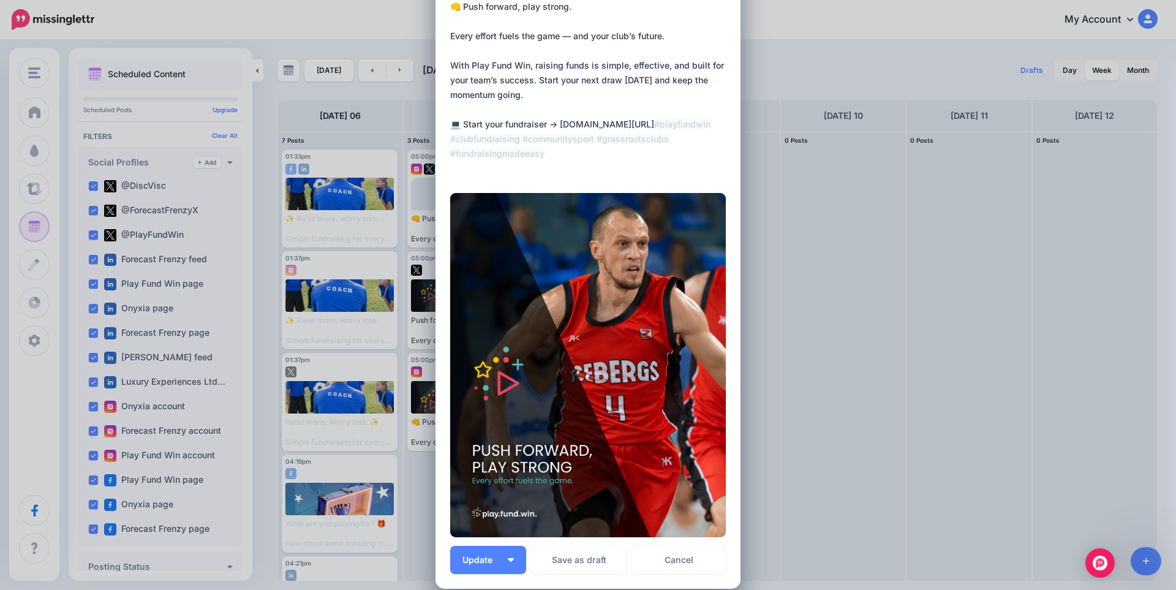
scroll to position [81, 0]
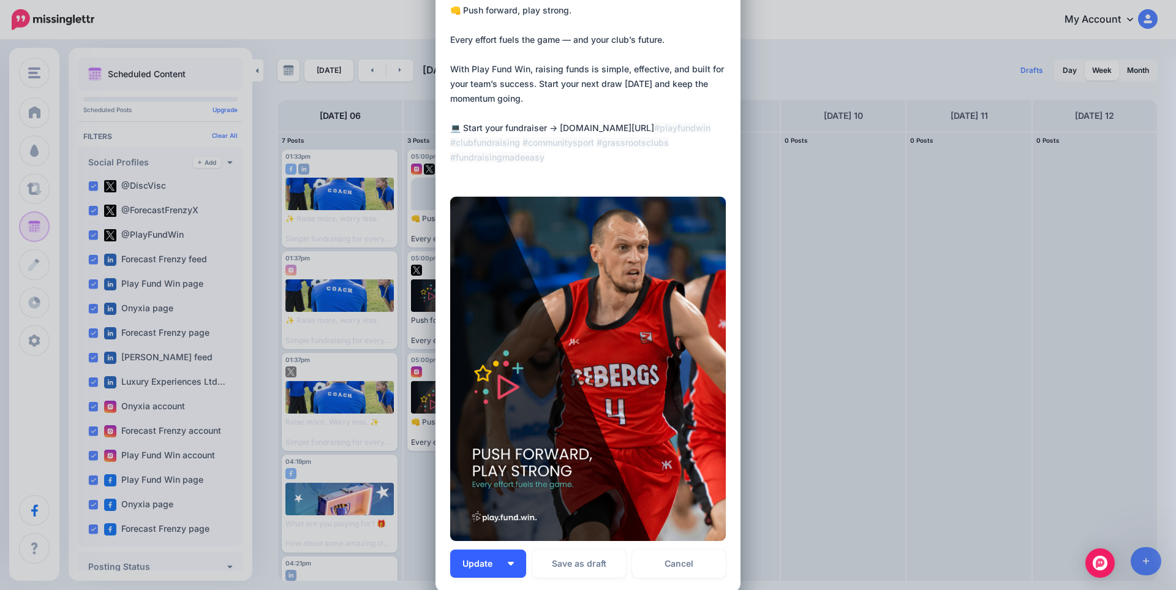
click at [508, 564] on img "button" at bounding box center [511, 564] width 6 height 4
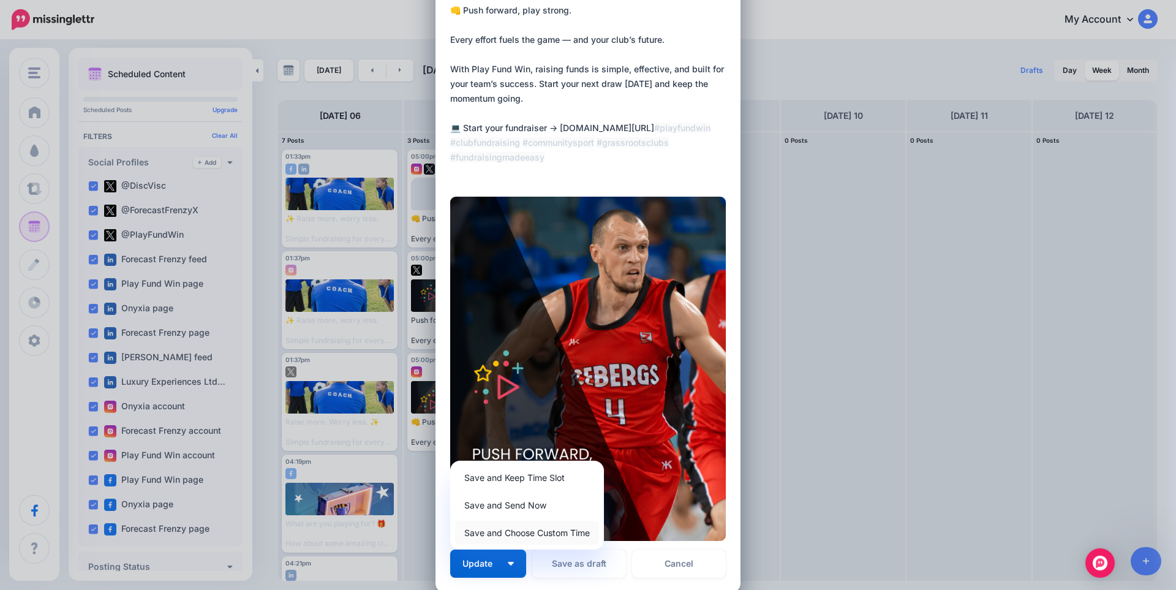
click at [516, 532] on link "Save and Choose Custom Time" at bounding box center [527, 533] width 144 height 24
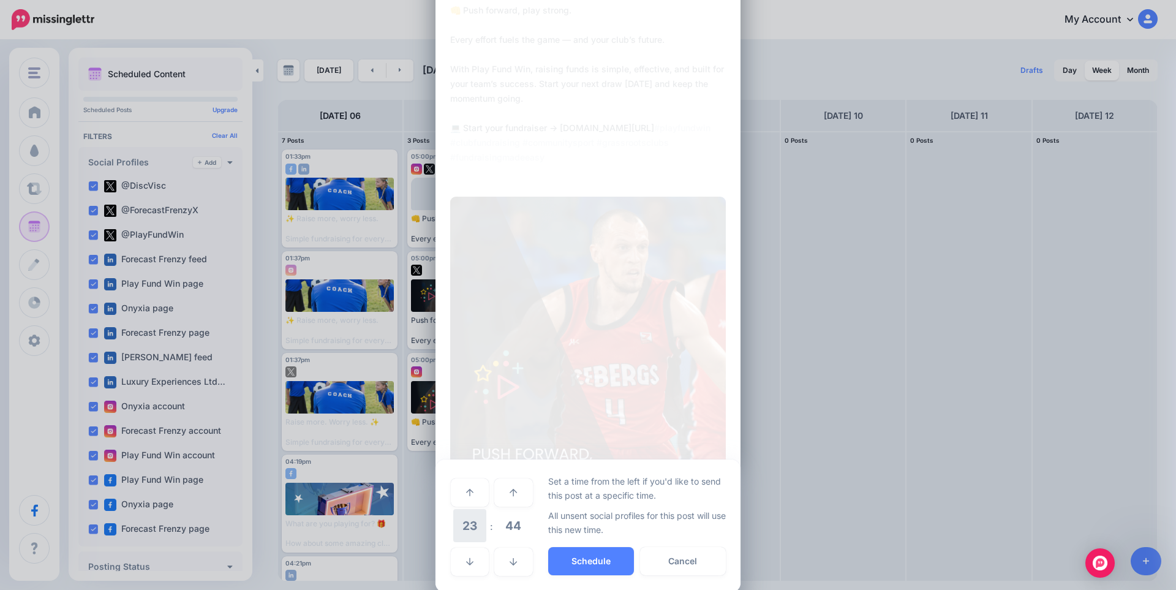
click at [471, 526] on span "23" at bounding box center [469, 525] width 33 height 33
click at [478, 521] on td "10" at bounding box center [483, 517] width 13 height 18
click at [506, 530] on span "44" at bounding box center [513, 525] width 33 height 33
click at [450, 491] on td "00" at bounding box center [456, 492] width 13 height 34
click at [581, 556] on button "Schedule" at bounding box center [591, 561] width 86 height 28
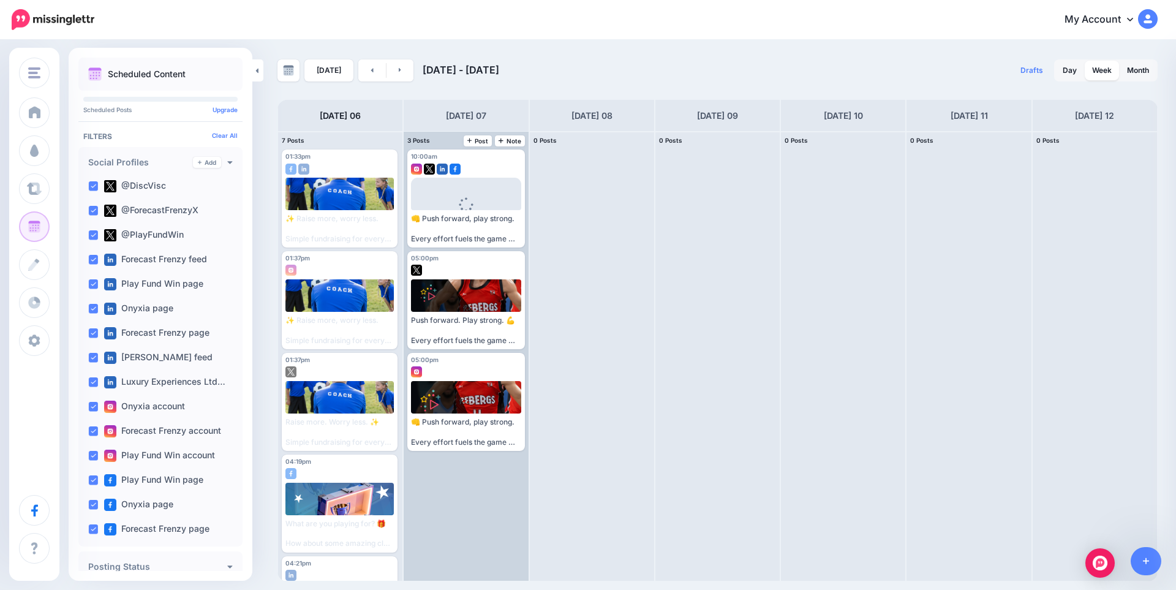
click at [515, 352] on icon "button" at bounding box center [513, 356] width 8 height 8
click at [534, 376] on link "Delete Post" at bounding box center [542, 375] width 64 height 13
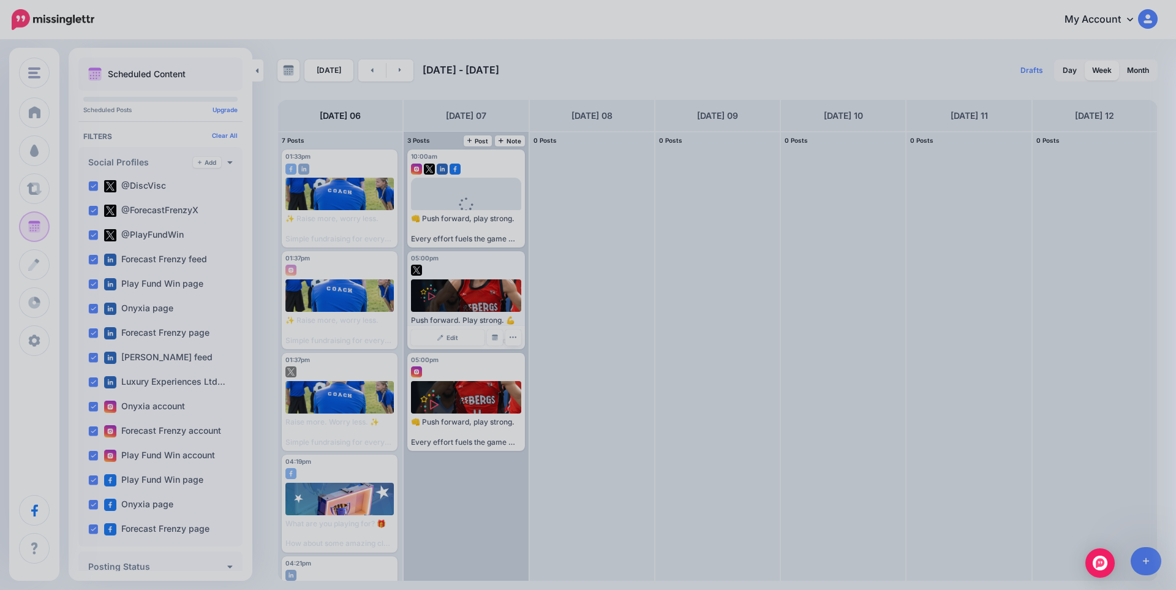
scroll to position [0, 0]
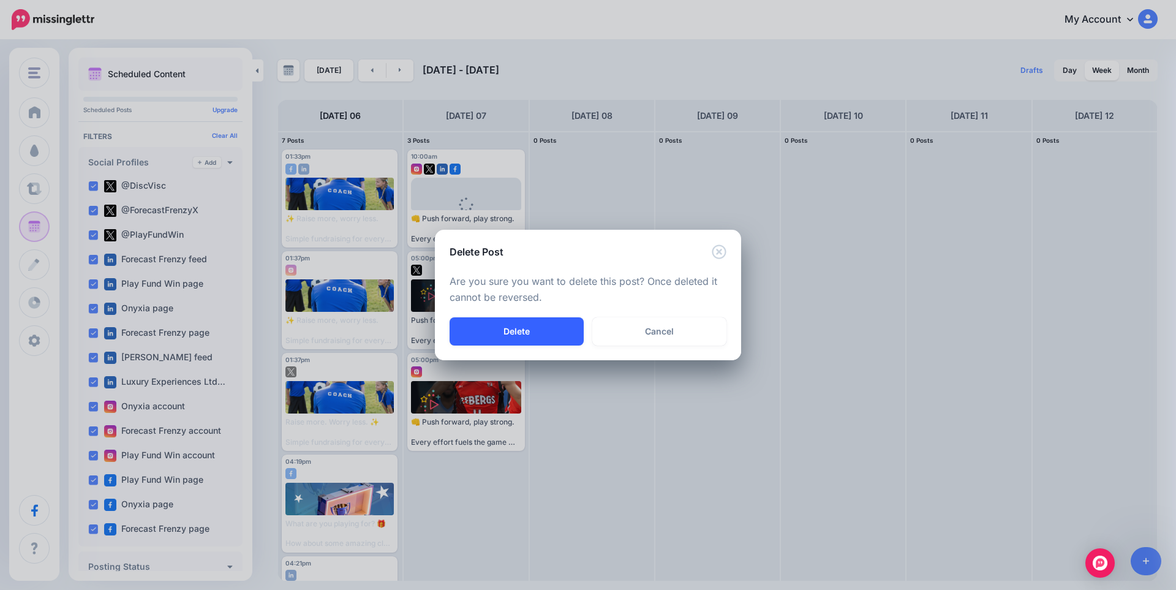
click at [536, 333] on button "Delete" at bounding box center [517, 331] width 134 height 28
click at [580, 432] on div "Delete Post Loading Are you sure you want to delete this post? Once deleted it …" at bounding box center [588, 295] width 1176 height 590
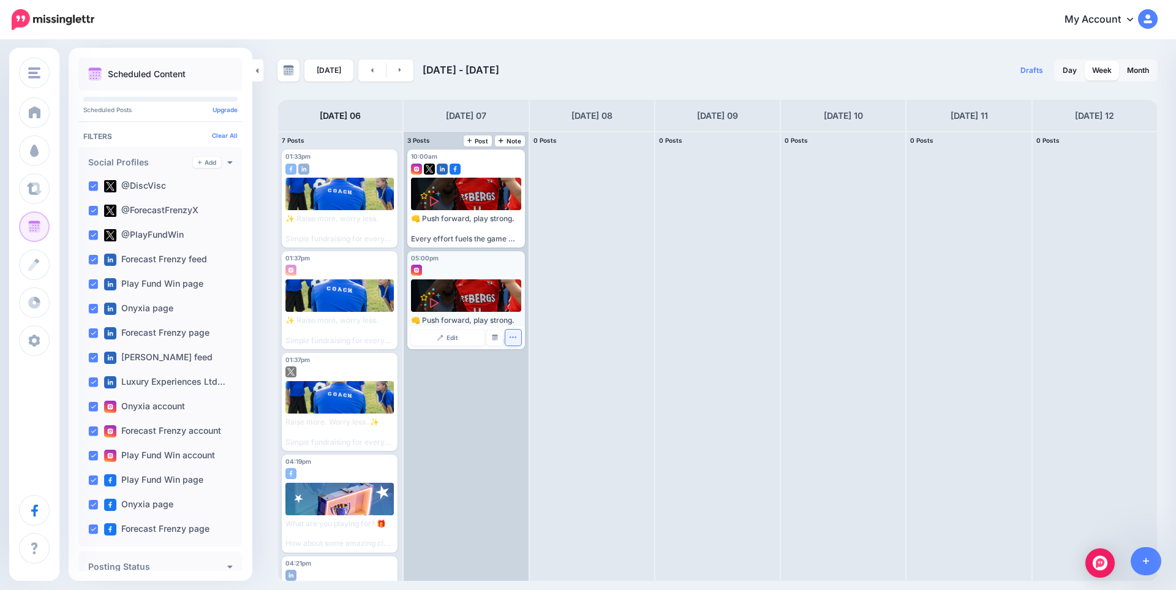
click at [515, 334] on icon "button" at bounding box center [513, 337] width 8 height 8
click at [533, 374] on link "Delete Post" at bounding box center [542, 375] width 64 height 13
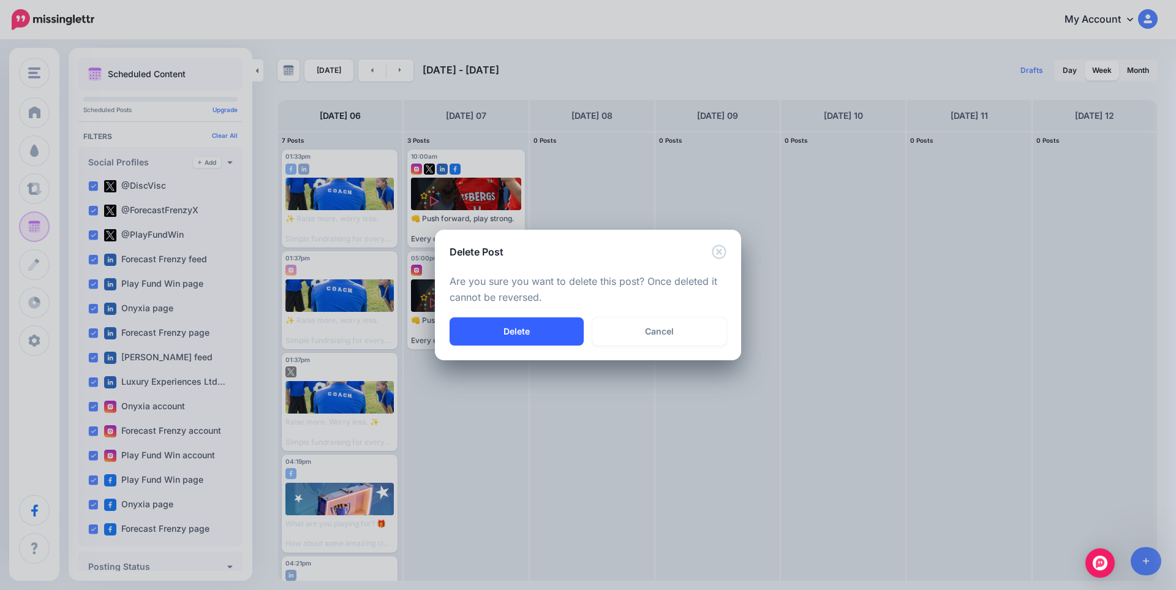
click at [524, 327] on button "Delete" at bounding box center [517, 331] width 134 height 28
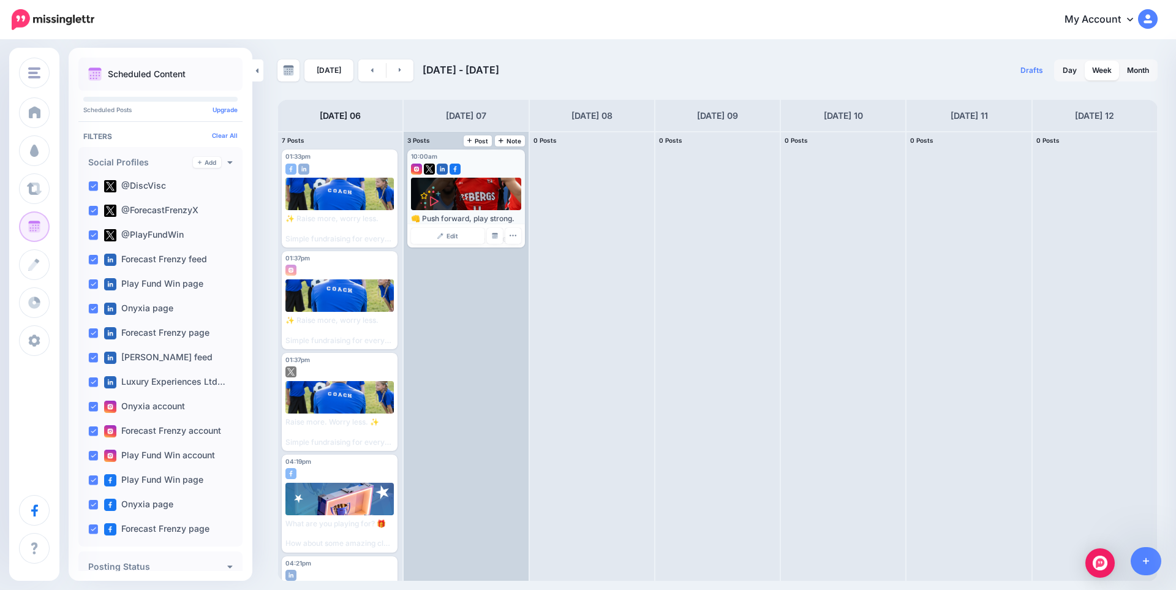
click at [460, 177] on div "10:00am Tue, October 7, 2025 10:00am 👊 Push forward, play strong. Every effort …" at bounding box center [465, 198] width 117 height 98
click at [456, 233] on span "Edit" at bounding box center [453, 236] width 12 height 6
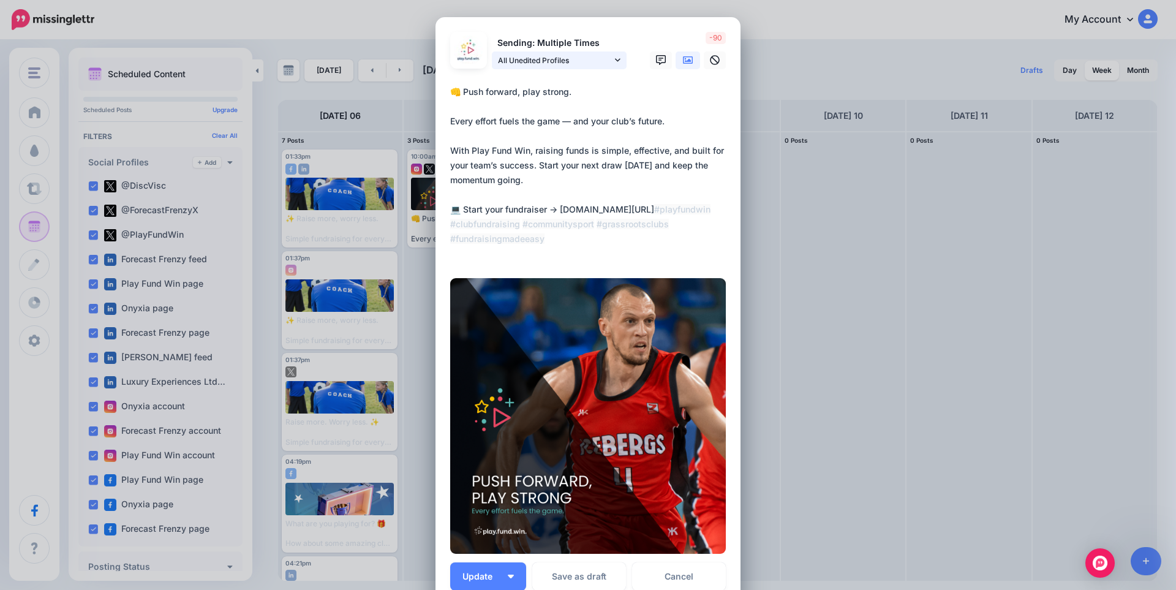
click at [591, 61] on span "All Unedited Profiles" at bounding box center [555, 60] width 114 height 13
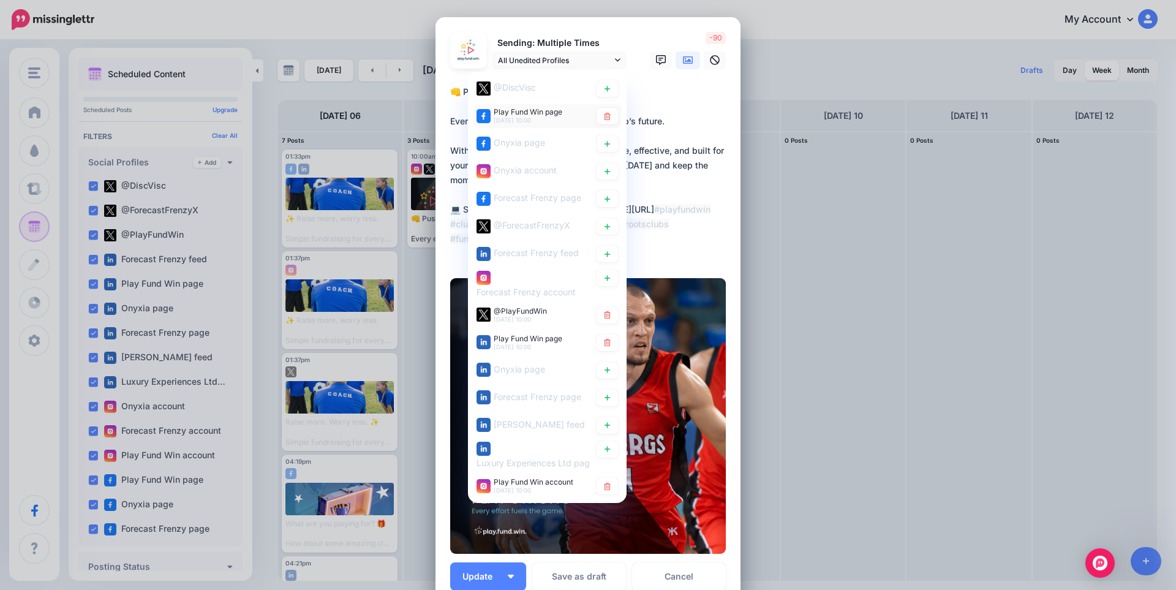
click at [488, 116] on div "Play Fund Win page 7th Oct 10:00" at bounding box center [534, 115] width 114 height 15
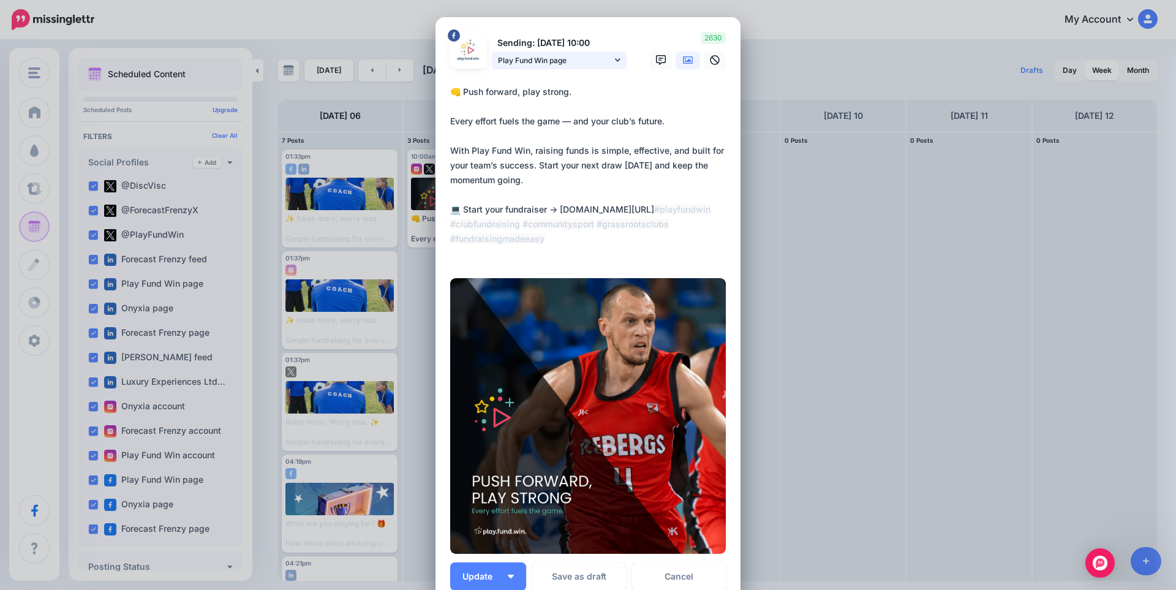
click at [542, 61] on span "Play Fund Win page" at bounding box center [555, 60] width 114 height 13
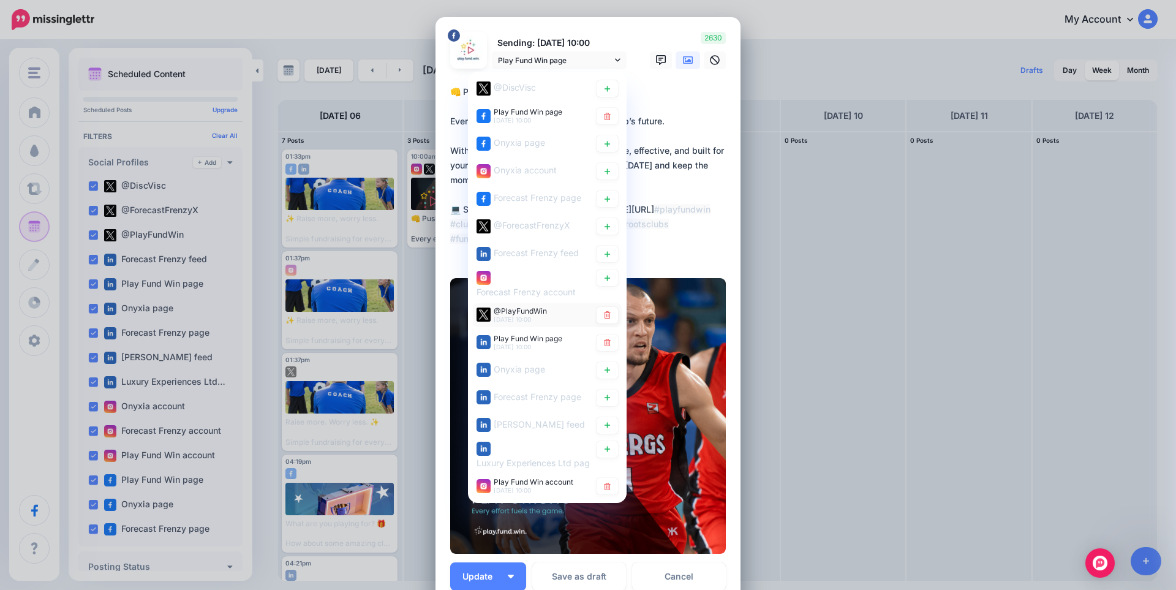
click at [520, 315] on span "7th Oct 10:00" at bounding box center [512, 318] width 37 height 7
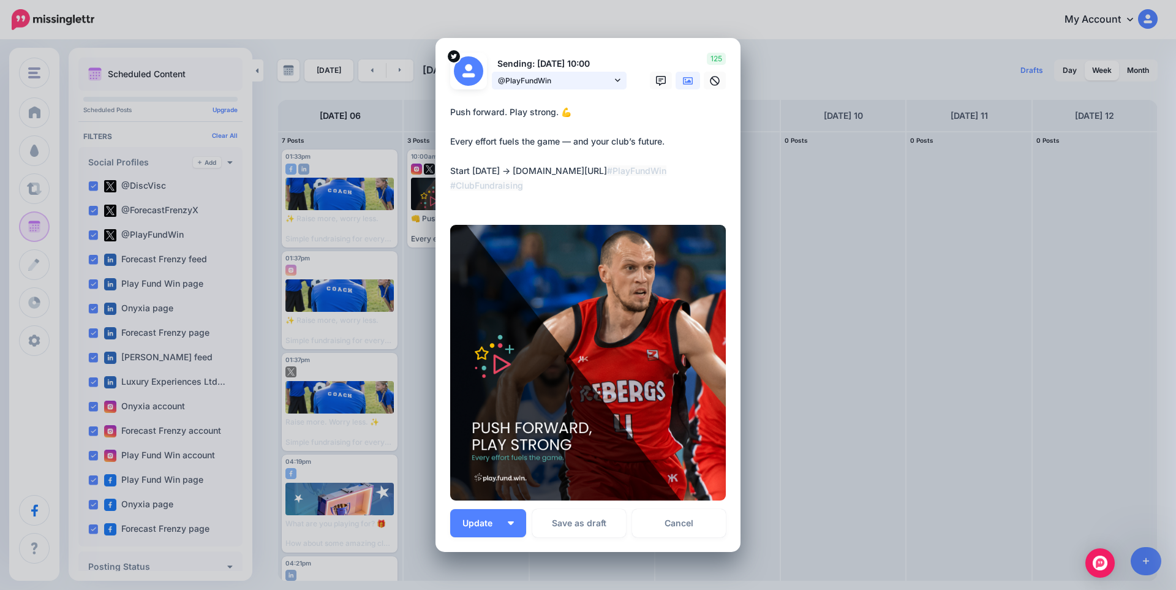
click at [542, 80] on span "@PlayFundWin" at bounding box center [555, 80] width 114 height 13
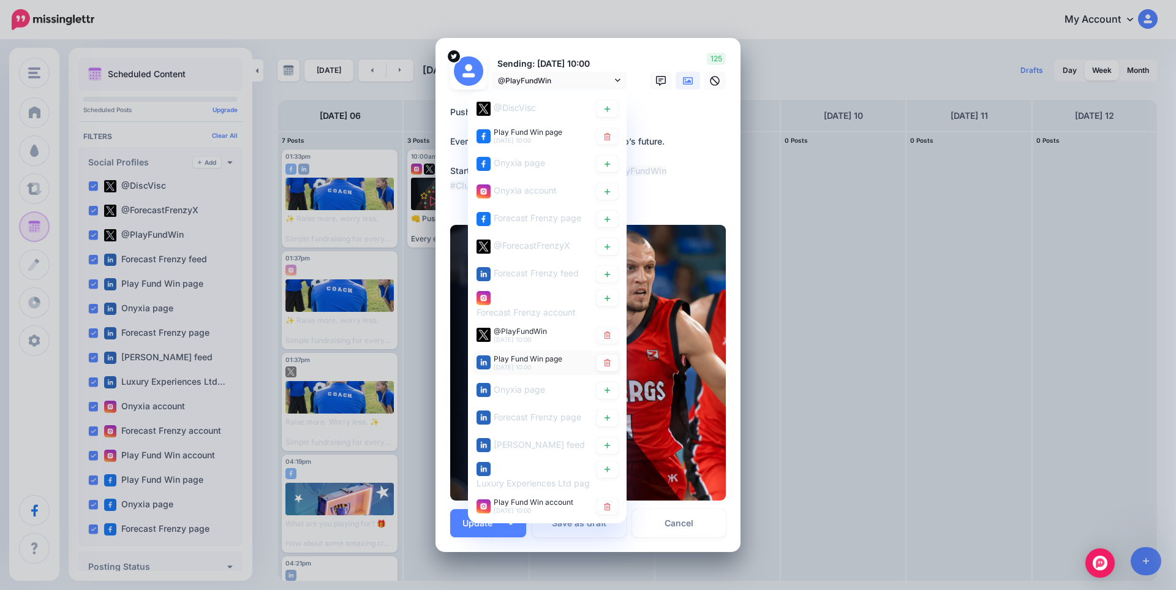
click at [527, 363] on span "7th Oct 10:00" at bounding box center [512, 366] width 37 height 7
type textarea "**********"
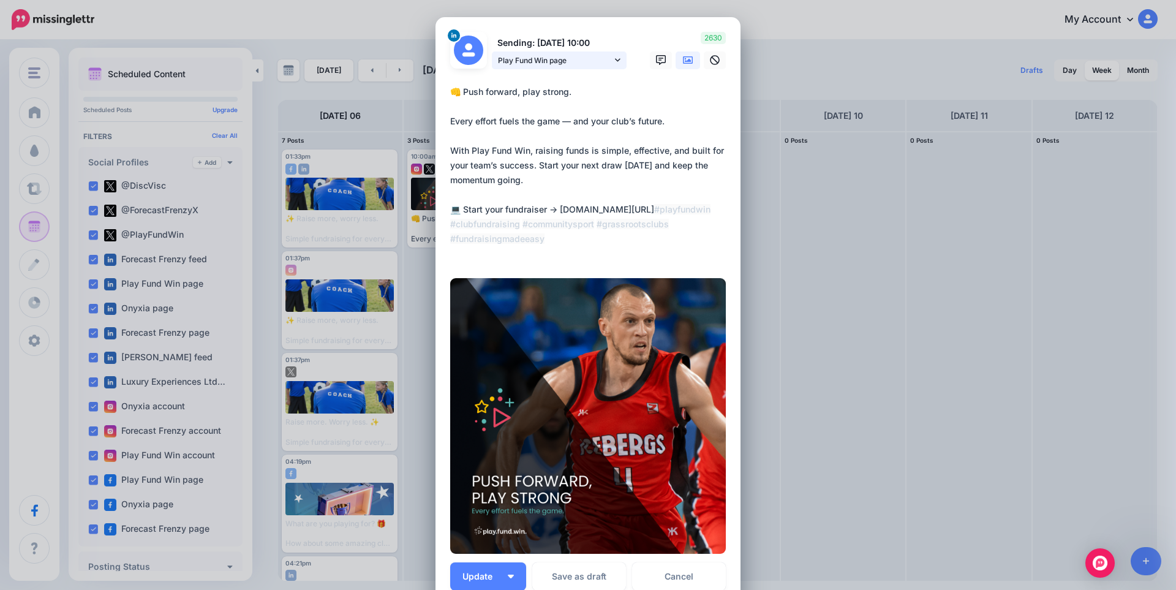
click at [551, 65] on span "Play Fund Win page" at bounding box center [555, 60] width 114 height 13
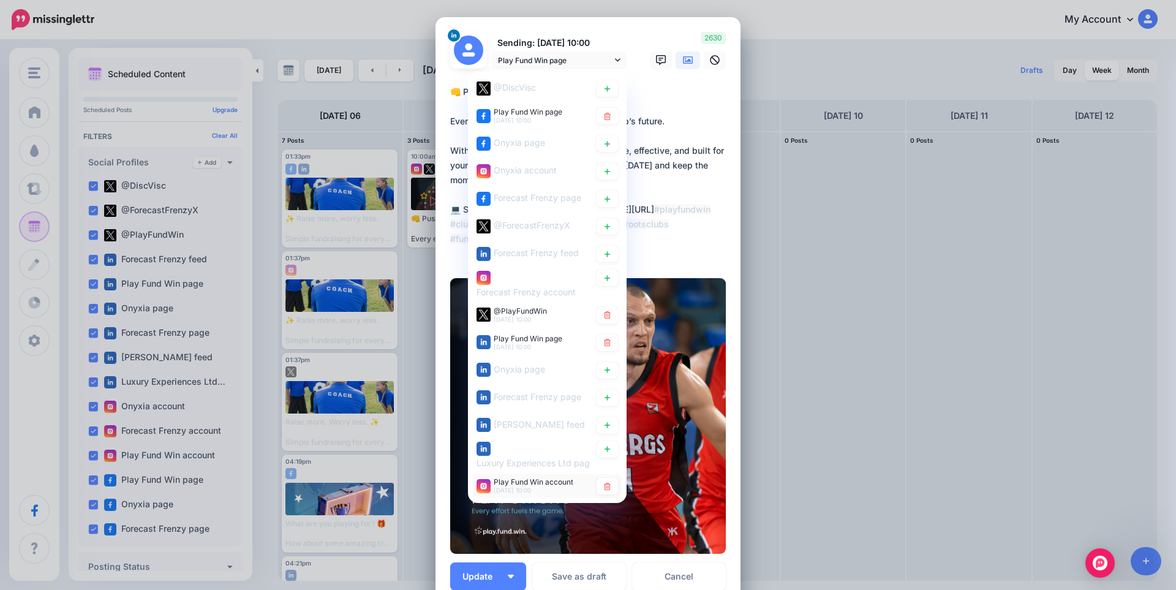
click at [510, 494] on div "Play Fund Win account 7th Oct 10:00" at bounding box center [548, 486] width 142 height 17
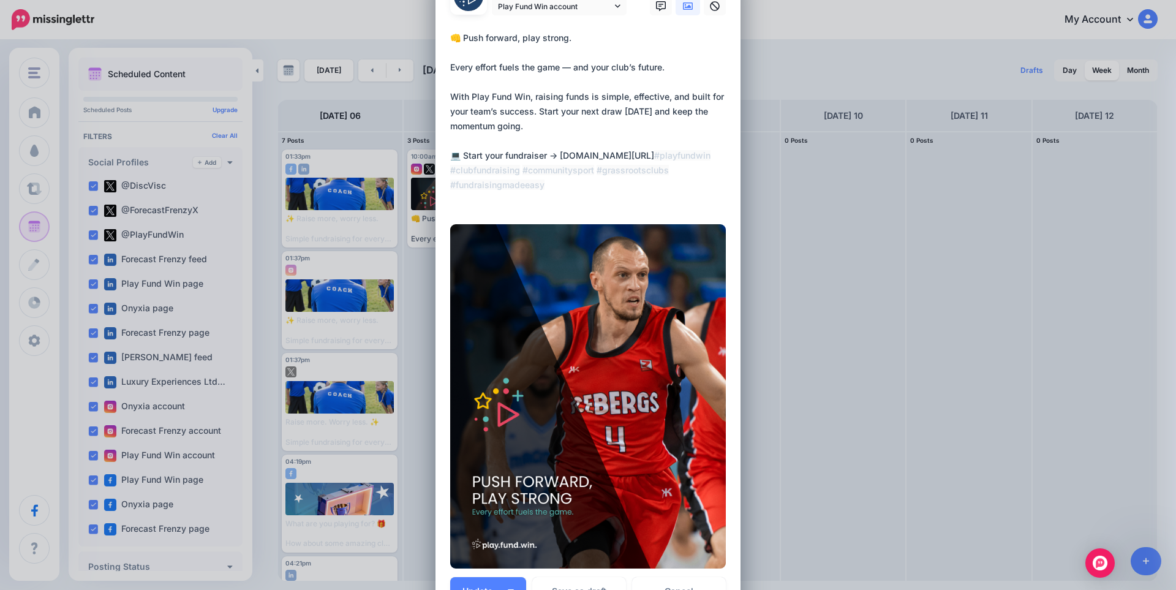
scroll to position [217, 0]
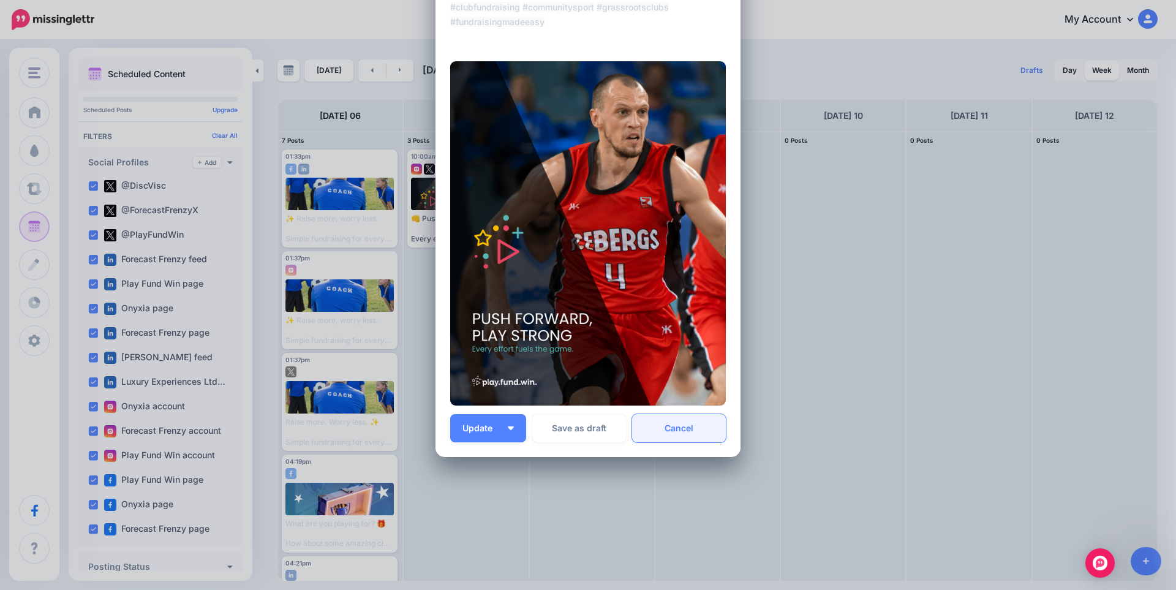
click at [675, 425] on link "Cancel" at bounding box center [679, 428] width 94 height 28
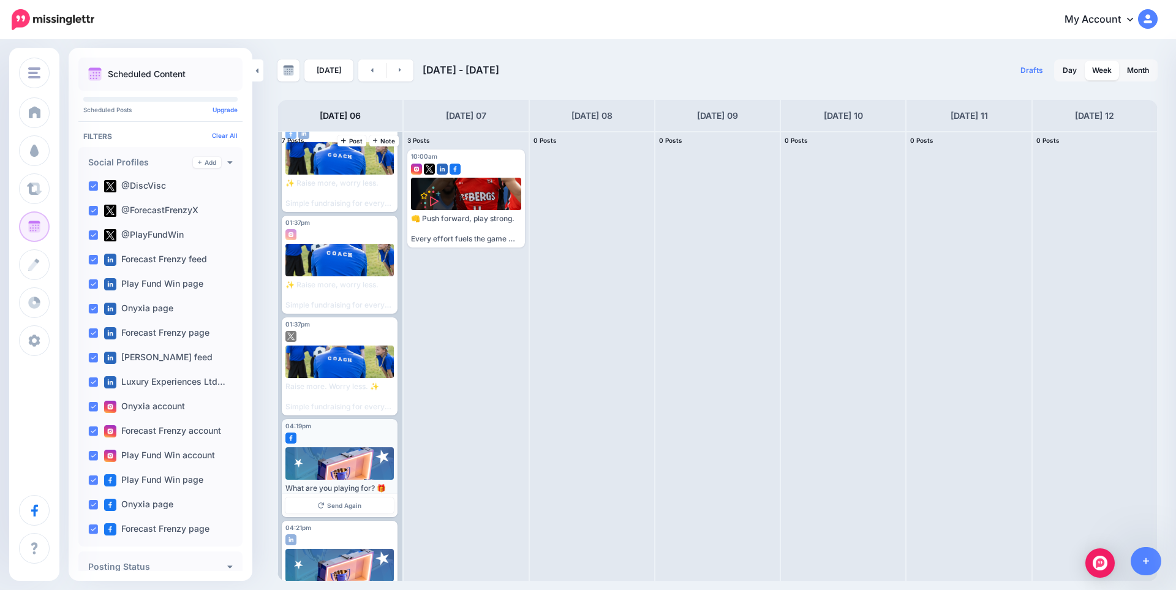
scroll to position [0, 0]
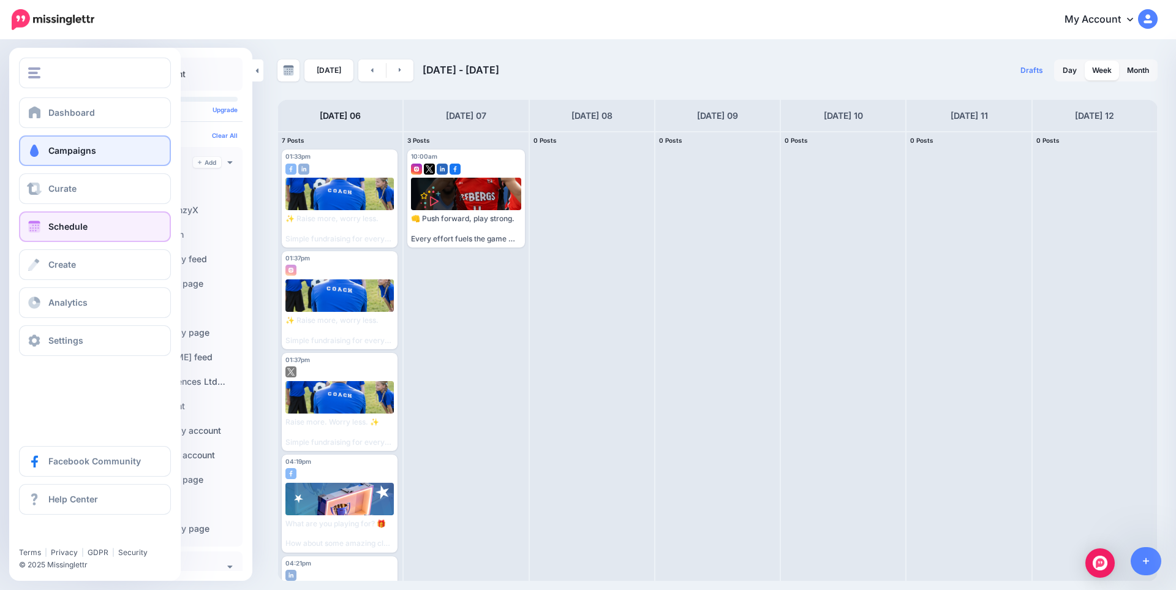
click at [32, 150] on span at bounding box center [34, 151] width 16 height 12
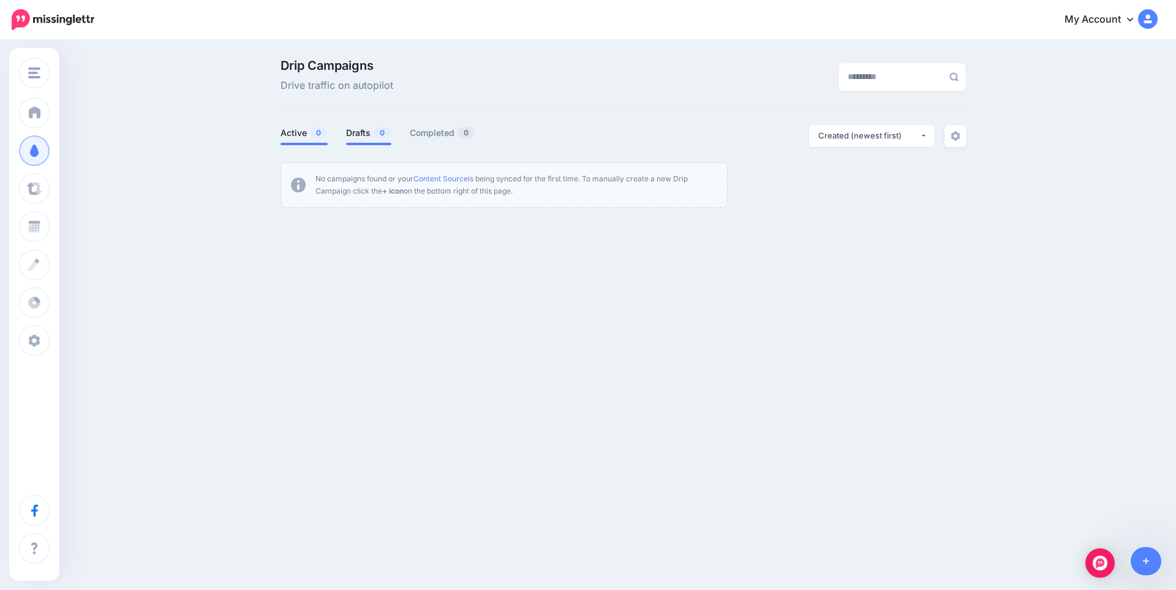
click at [301, 130] on link "Active 0" at bounding box center [304, 133] width 47 height 15
click at [1145, 556] on link at bounding box center [1146, 561] width 31 height 28
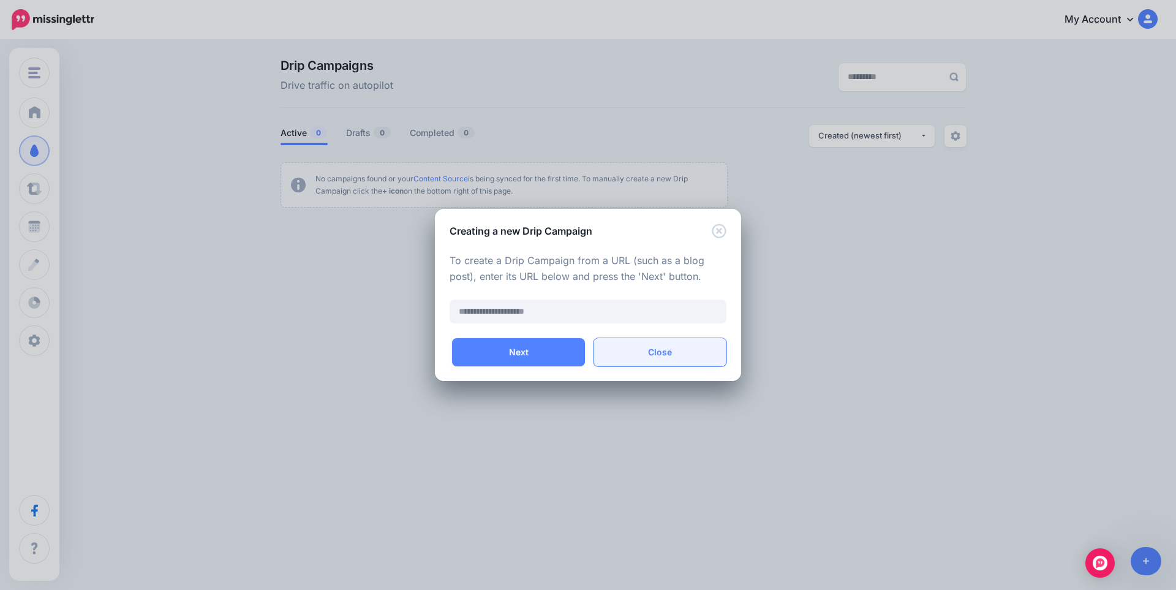
click at [678, 357] on button "Close" at bounding box center [660, 352] width 133 height 28
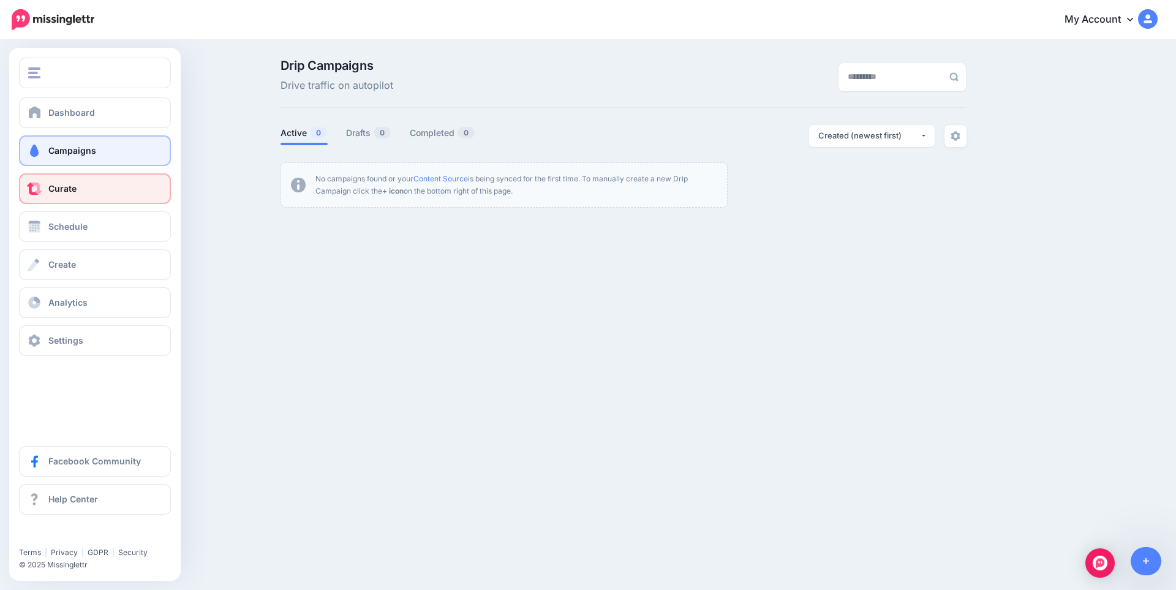
click at [66, 186] on span "Curate" at bounding box center [62, 188] width 28 height 10
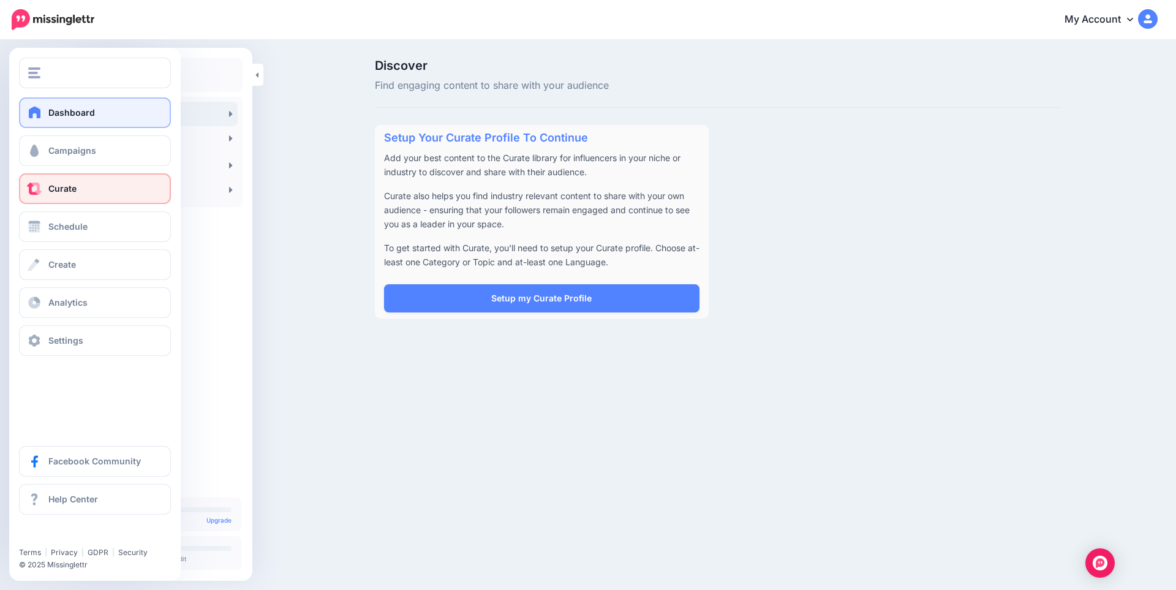
click at [45, 119] on link "Dashboard" at bounding box center [95, 112] width 152 height 31
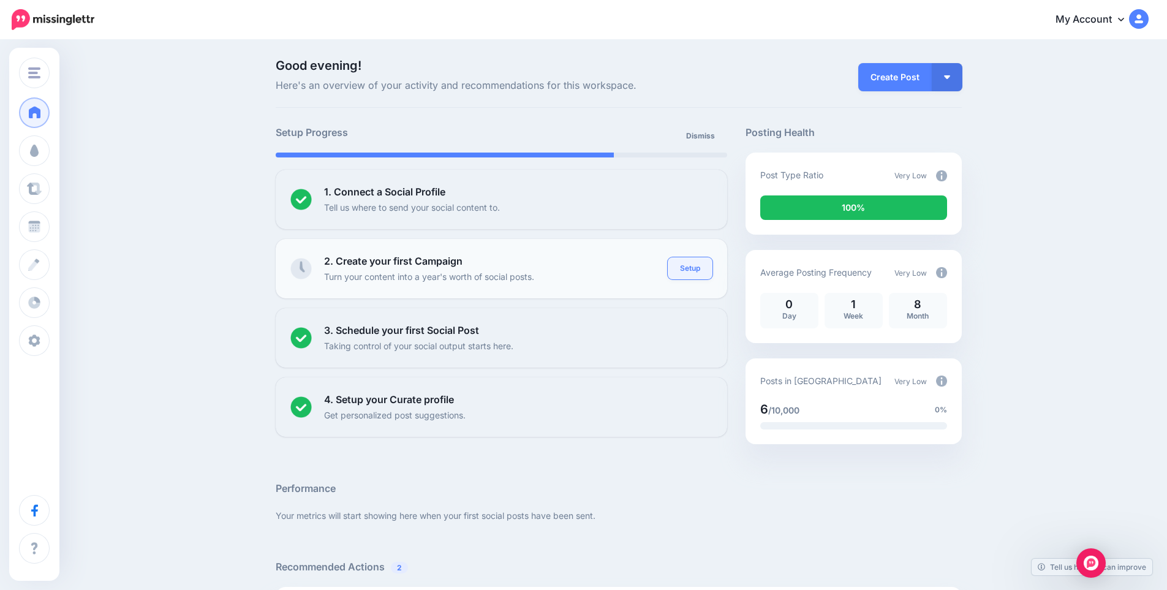
click at [681, 272] on link "Setup" at bounding box center [690, 268] width 45 height 22
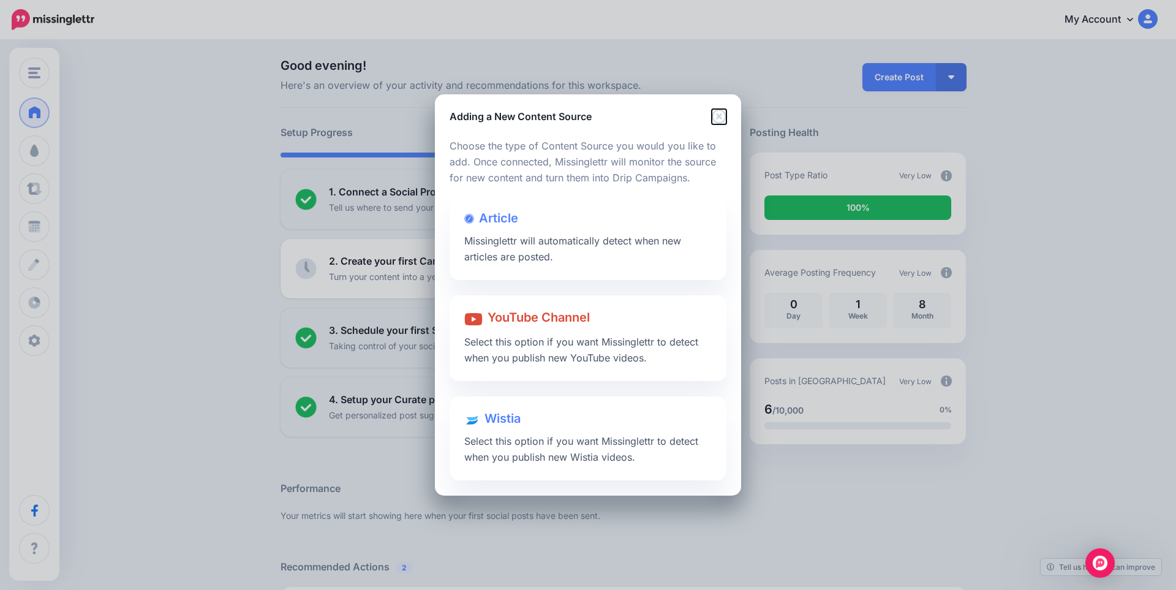
click at [714, 115] on icon "Close" at bounding box center [719, 116] width 15 height 15
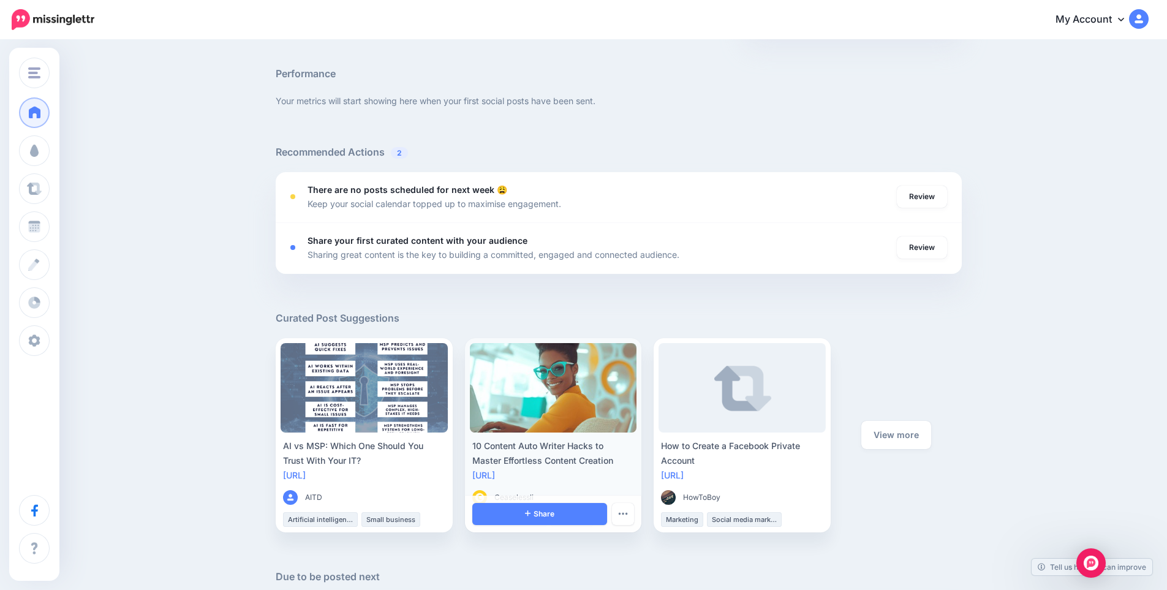
scroll to position [354, 0]
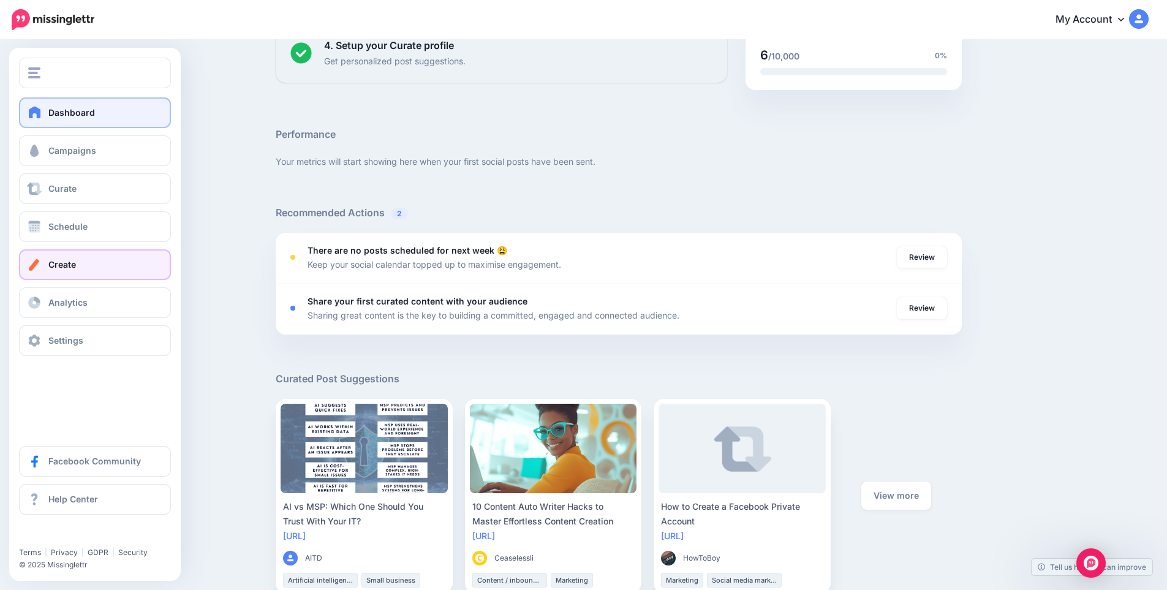
click at [55, 262] on span "Create" at bounding box center [62, 264] width 28 height 10
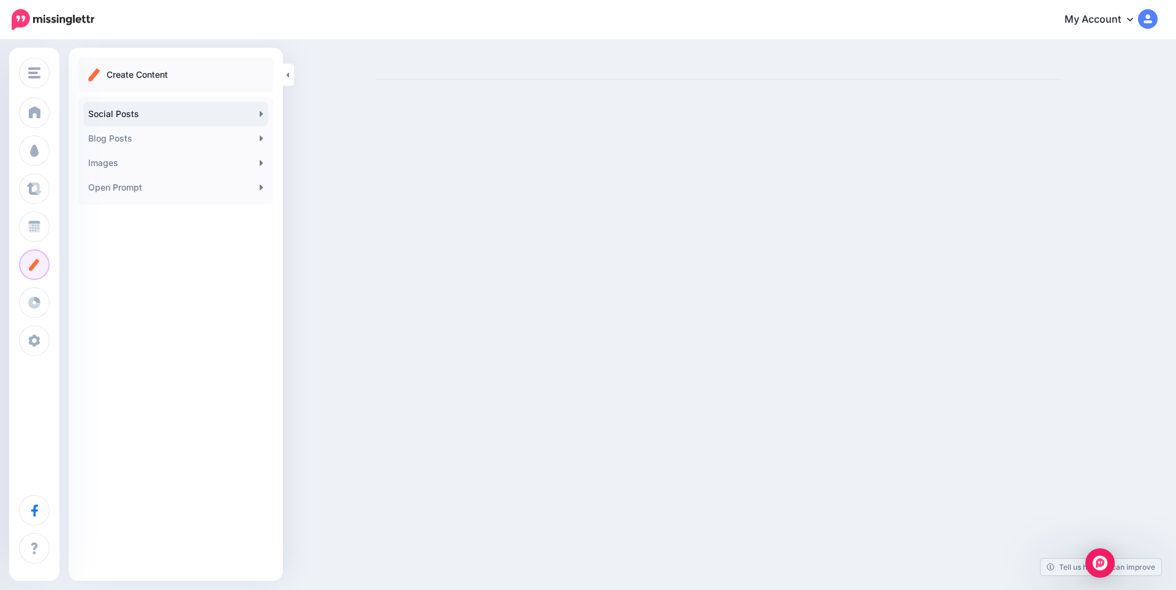
click at [187, 118] on link "Social Posts" at bounding box center [175, 114] width 185 height 25
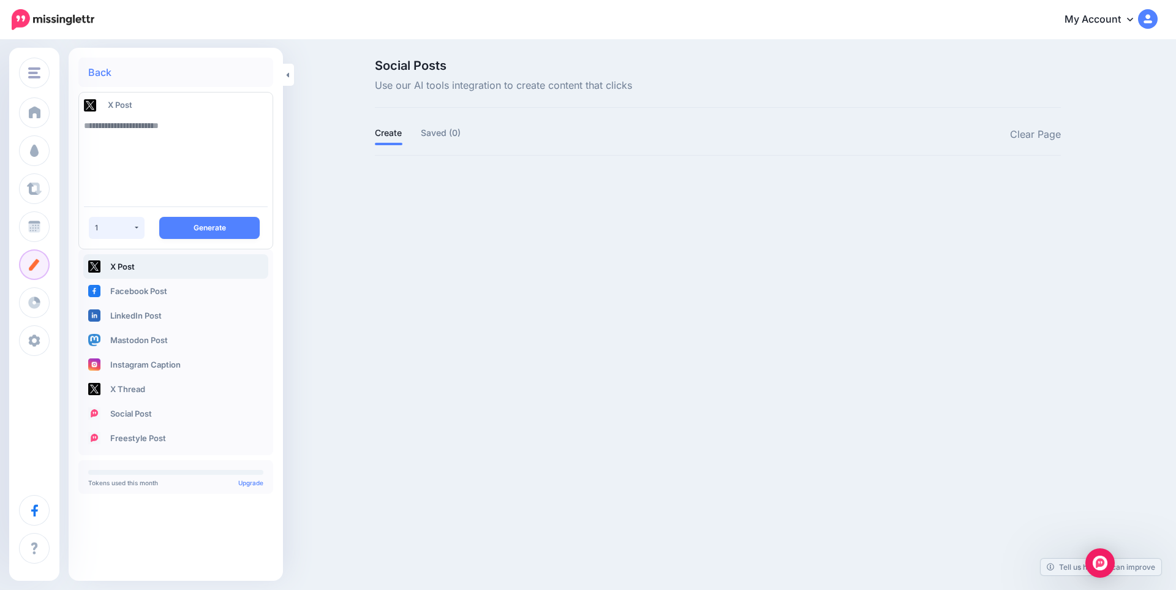
click at [129, 227] on div "1" at bounding box center [114, 227] width 38 height 9
click at [99, 286] on link "2" at bounding box center [106, 286] width 24 height 24
click at [134, 232] on button "2" at bounding box center [117, 228] width 56 height 22
click at [108, 260] on link "1" at bounding box center [106, 258] width 24 height 24
select select "*"
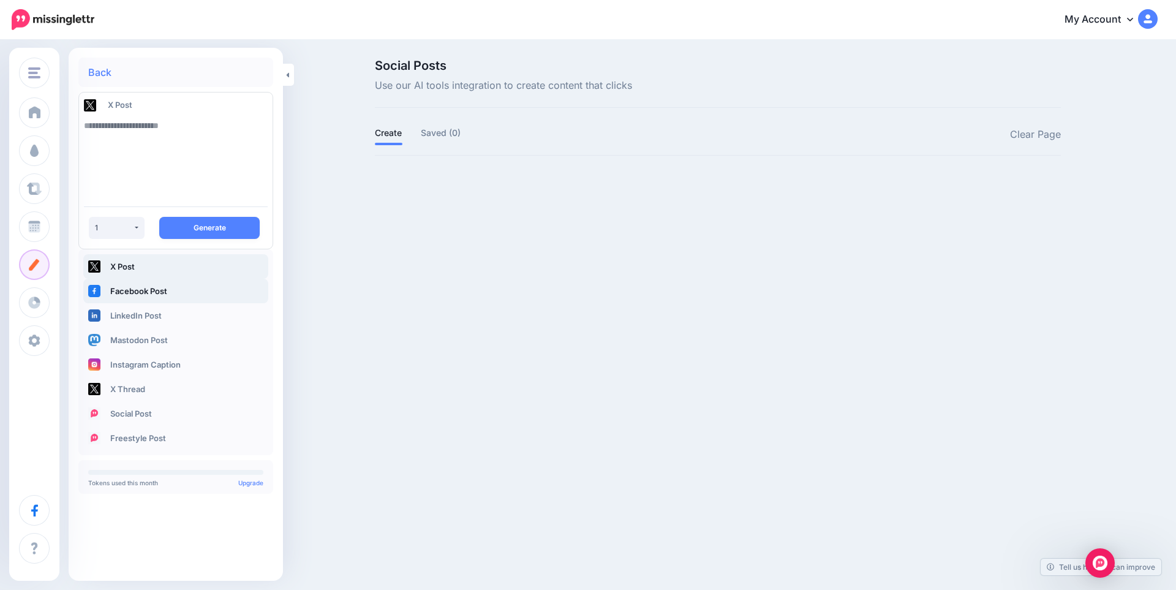
click at [124, 289] on link "Facebook Post" at bounding box center [175, 291] width 185 height 25
click at [120, 311] on link "LinkedIn Post" at bounding box center [175, 315] width 185 height 25
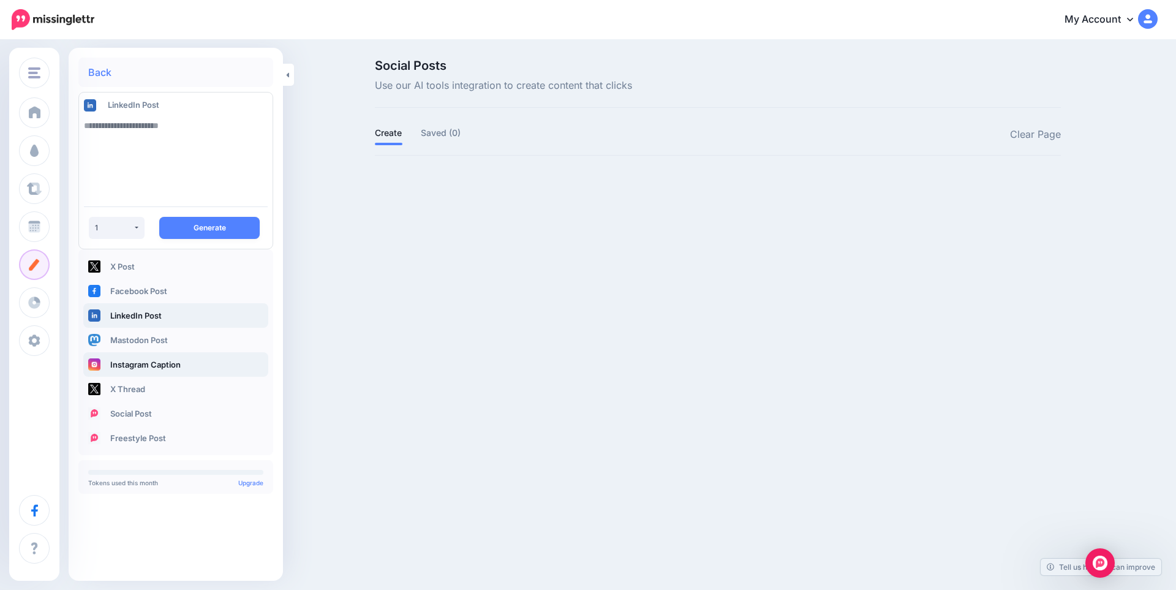
click at [124, 352] on link "Instagram Caption" at bounding box center [175, 364] width 185 height 25
click at [130, 392] on link "X Thread" at bounding box center [175, 389] width 185 height 25
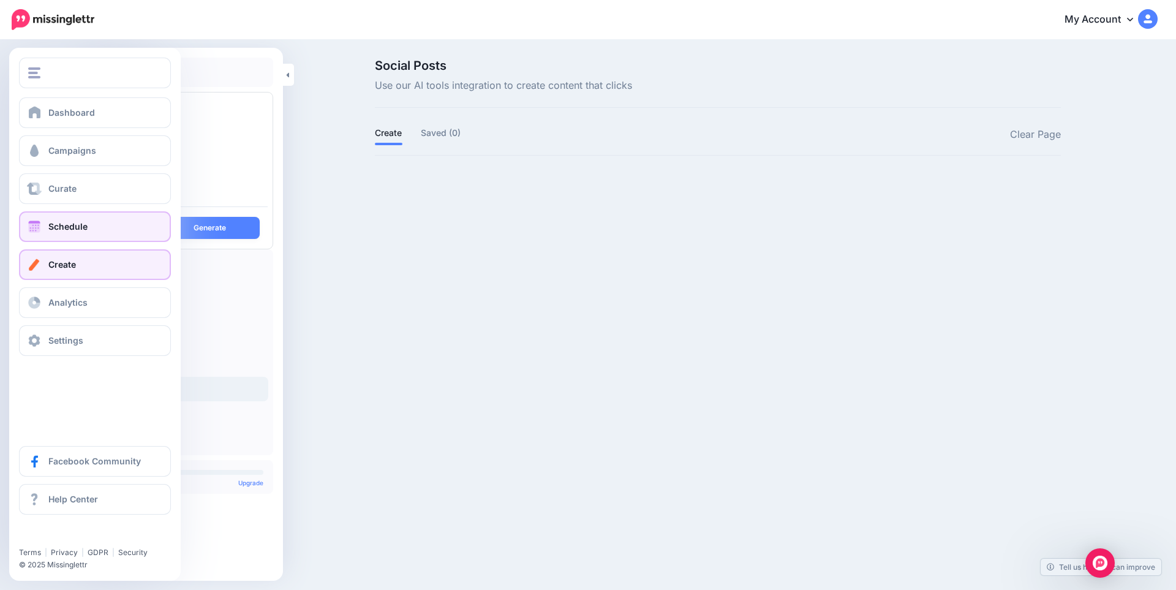
click at [39, 217] on link "Schedule" at bounding box center [95, 226] width 152 height 31
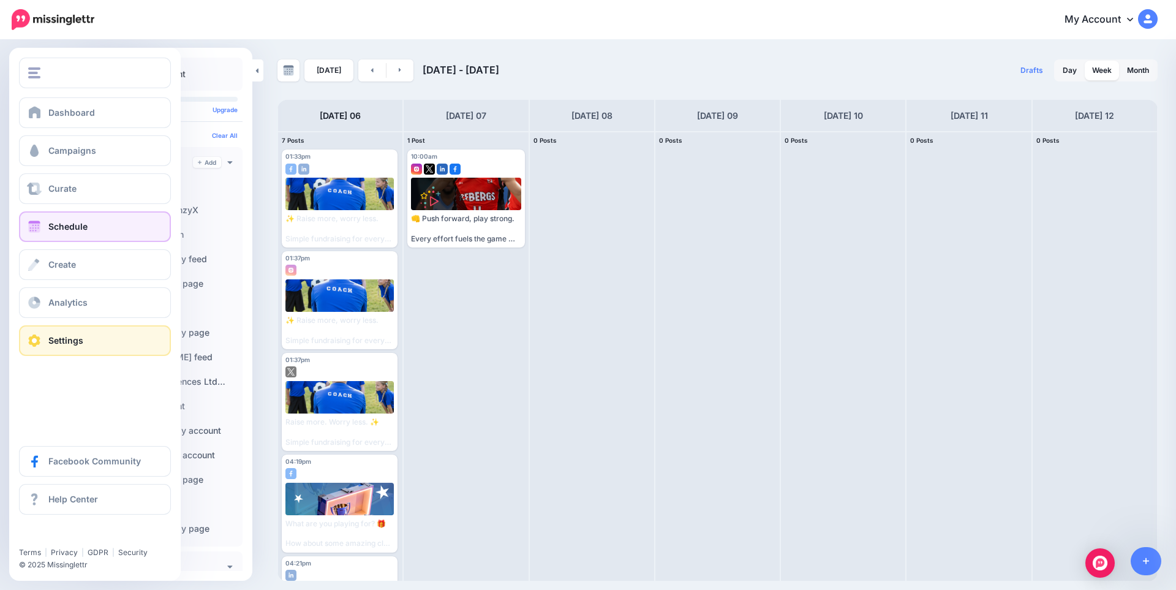
click at [40, 341] on span at bounding box center [34, 341] width 16 height 12
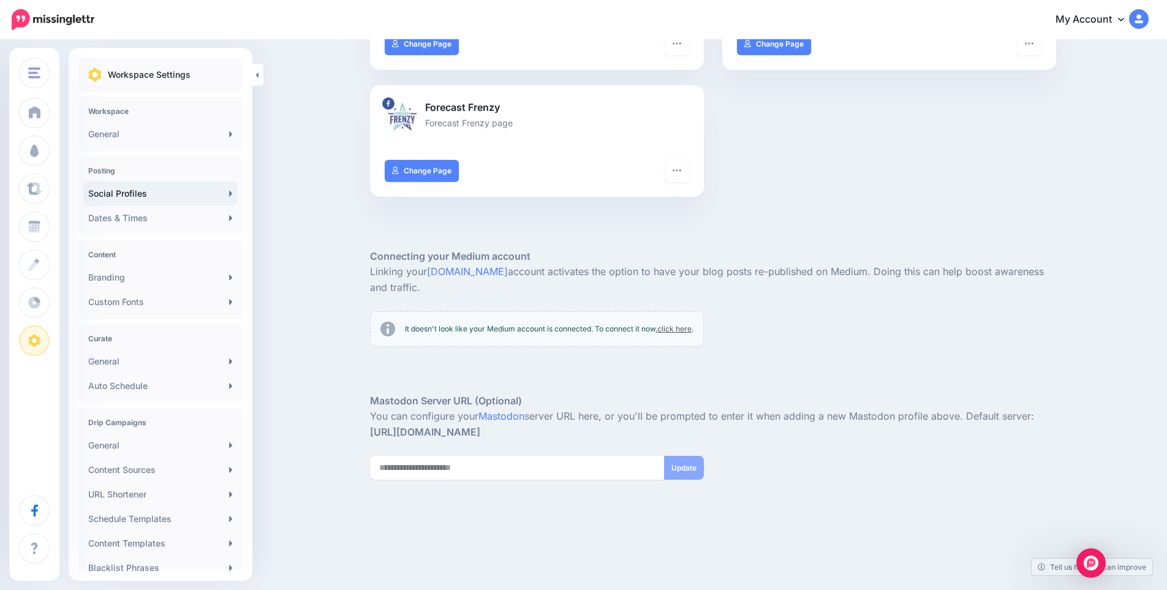
scroll to position [984, 0]
click at [156, 221] on link "Dates & Times" at bounding box center [160, 218] width 154 height 25
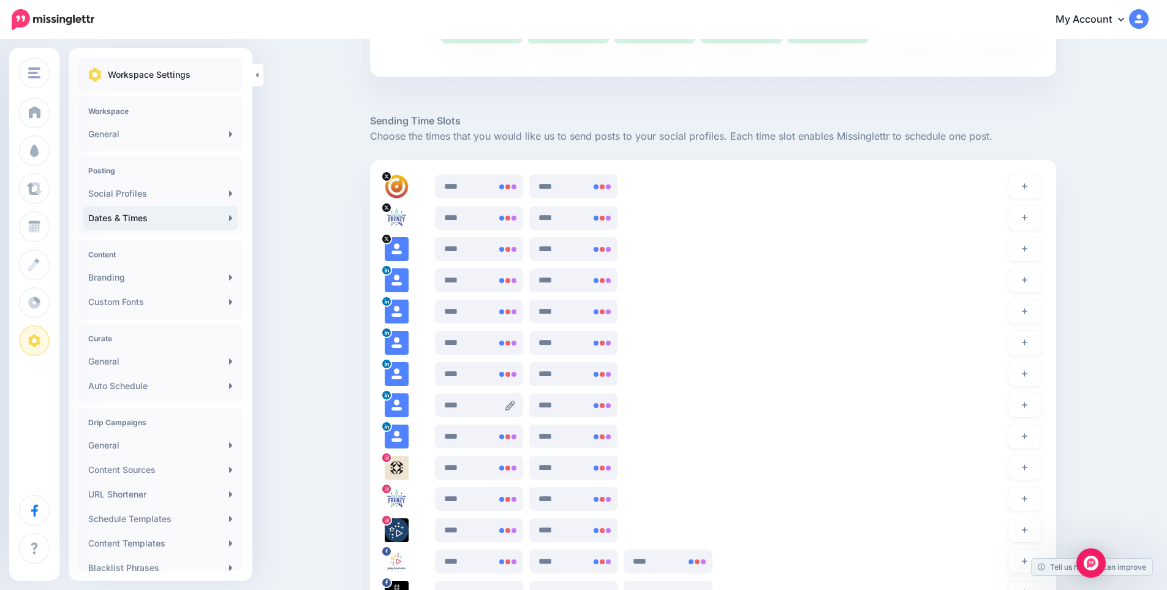
scroll to position [1225, 0]
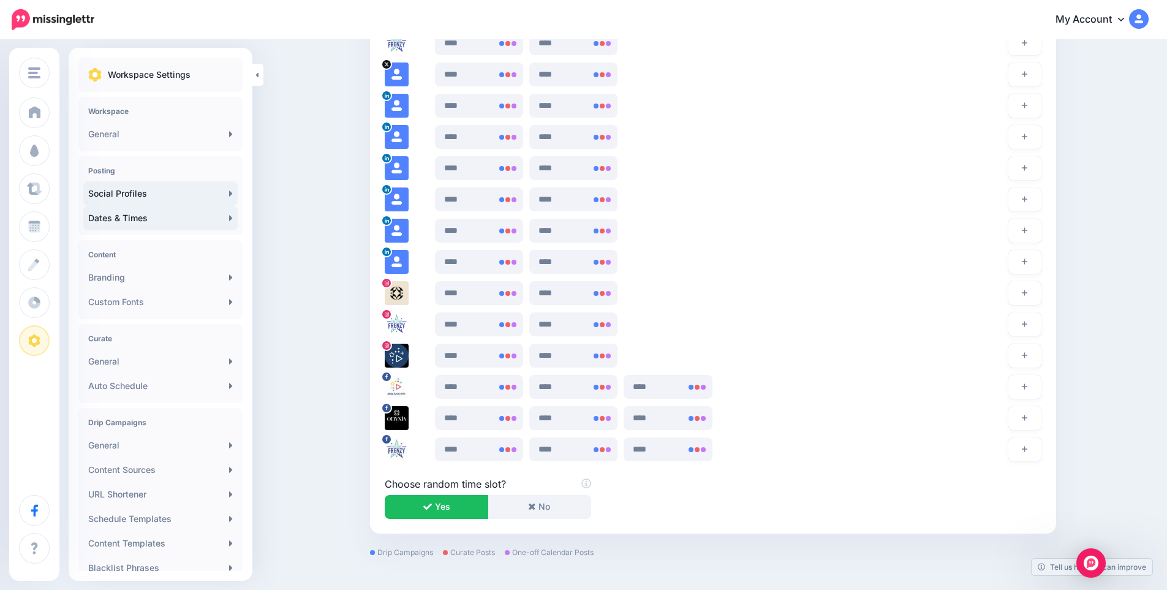
click at [134, 187] on link "Social Profiles" at bounding box center [160, 193] width 154 height 25
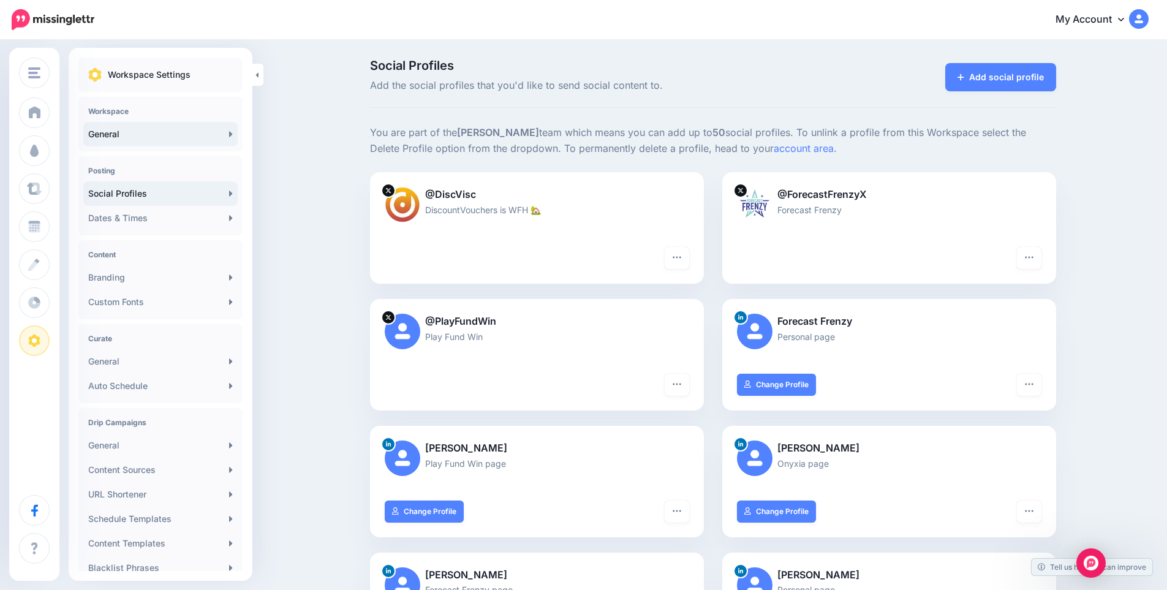
click at [168, 137] on link "General" at bounding box center [160, 134] width 154 height 25
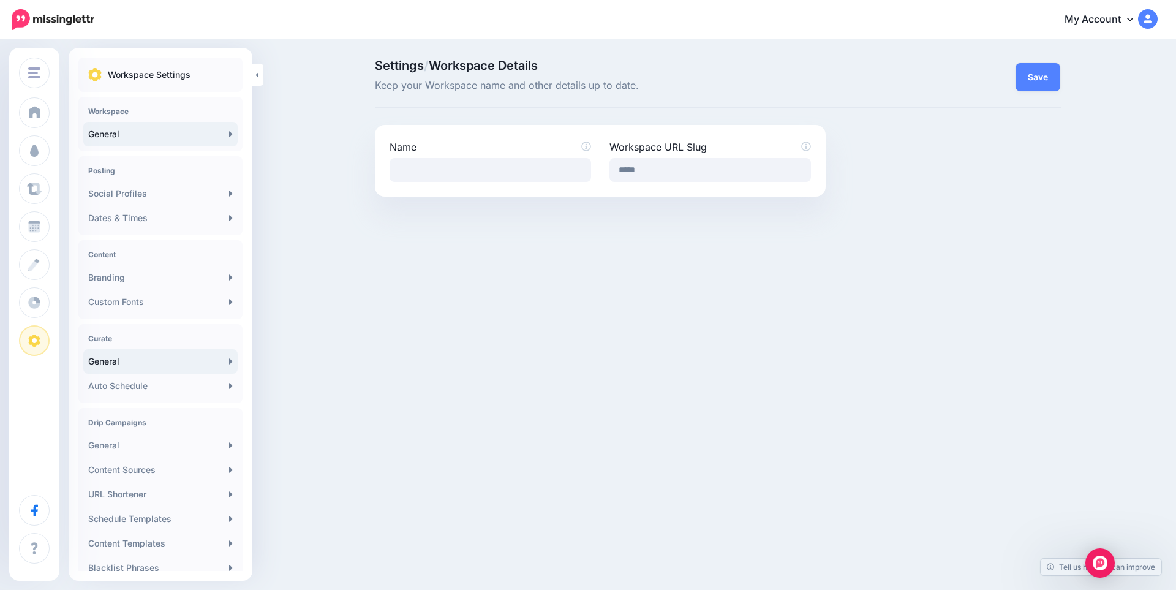
click at [168, 366] on link "General" at bounding box center [160, 361] width 154 height 25
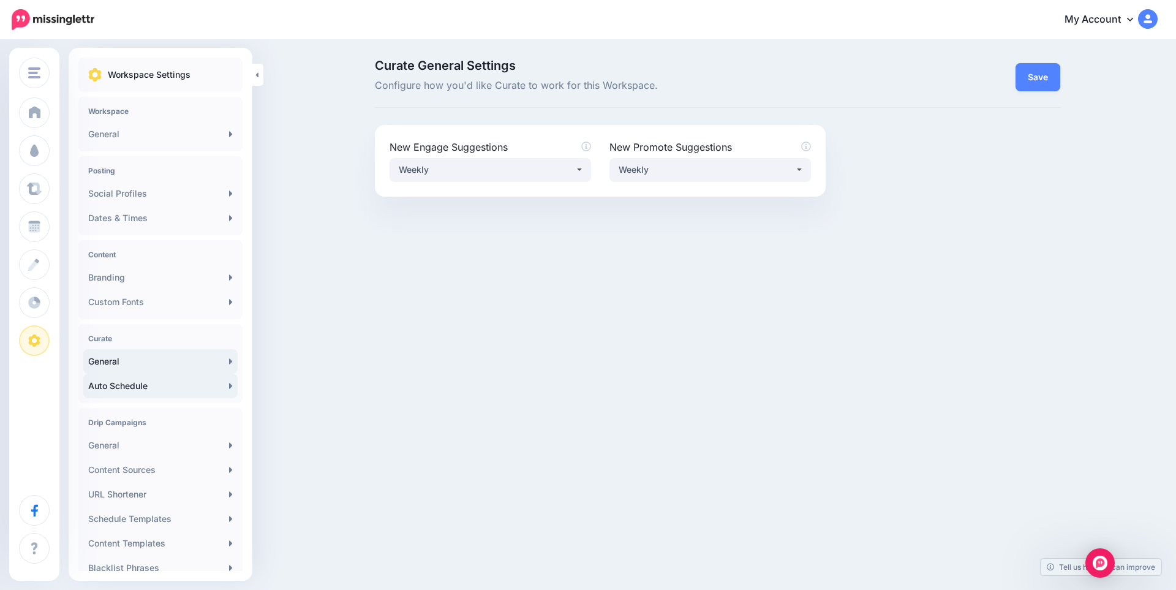
click at [167, 388] on link "Auto Schedule" at bounding box center [160, 386] width 154 height 25
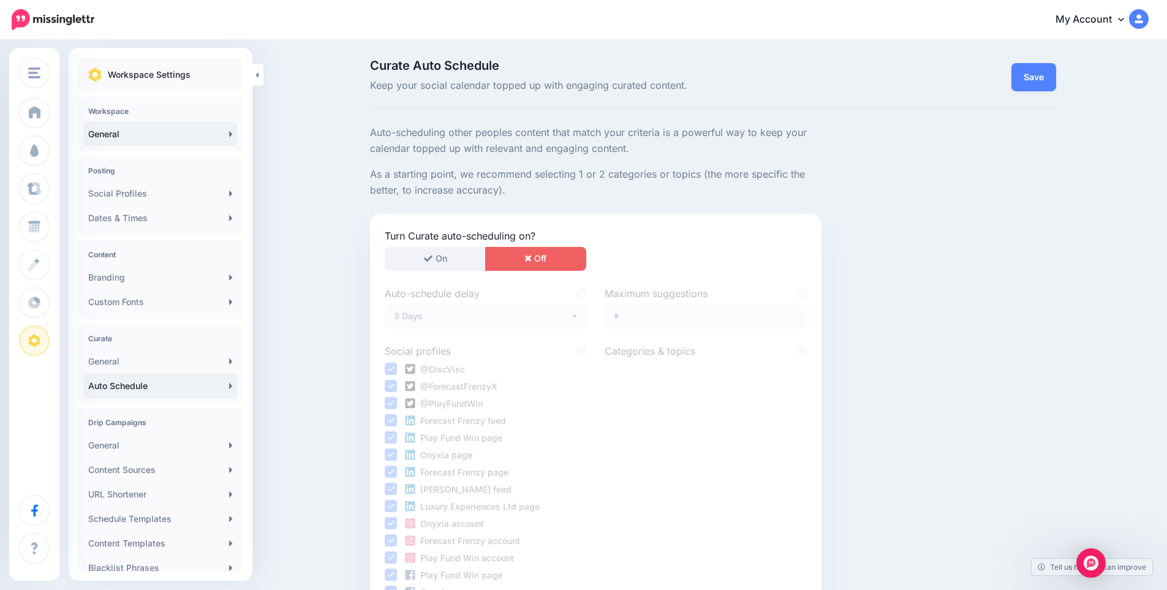
click at [154, 139] on link "General" at bounding box center [160, 134] width 154 height 25
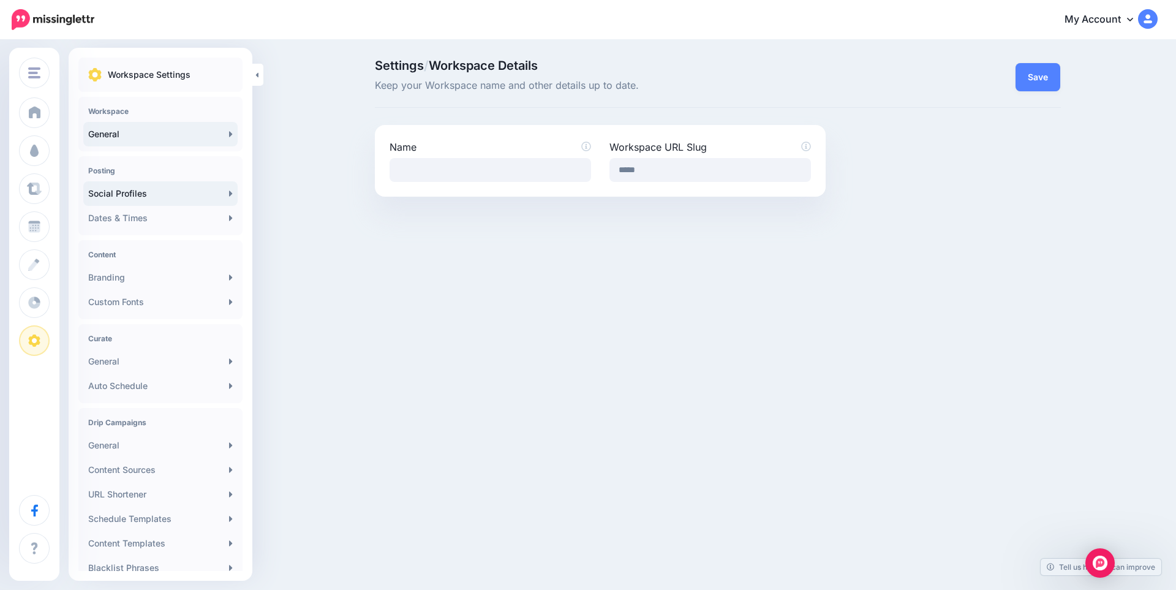
click at [169, 196] on link "Social Profiles" at bounding box center [160, 193] width 154 height 25
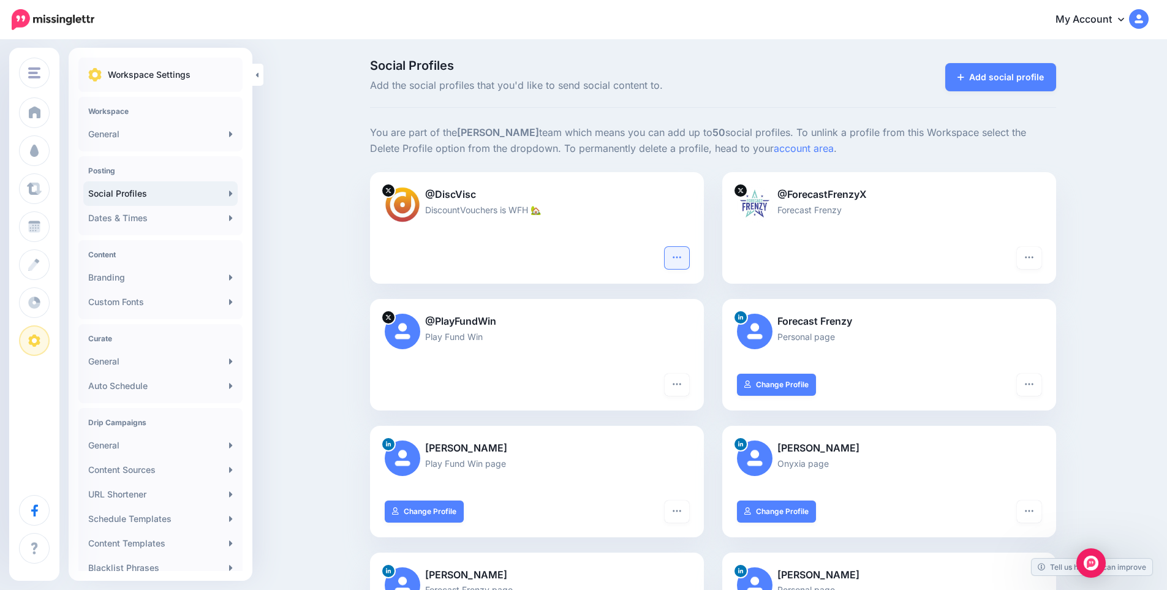
click at [681, 255] on icon "button" at bounding box center [677, 257] width 10 height 10
click at [1121, 20] on link "My Account" at bounding box center [1095, 20] width 105 height 30
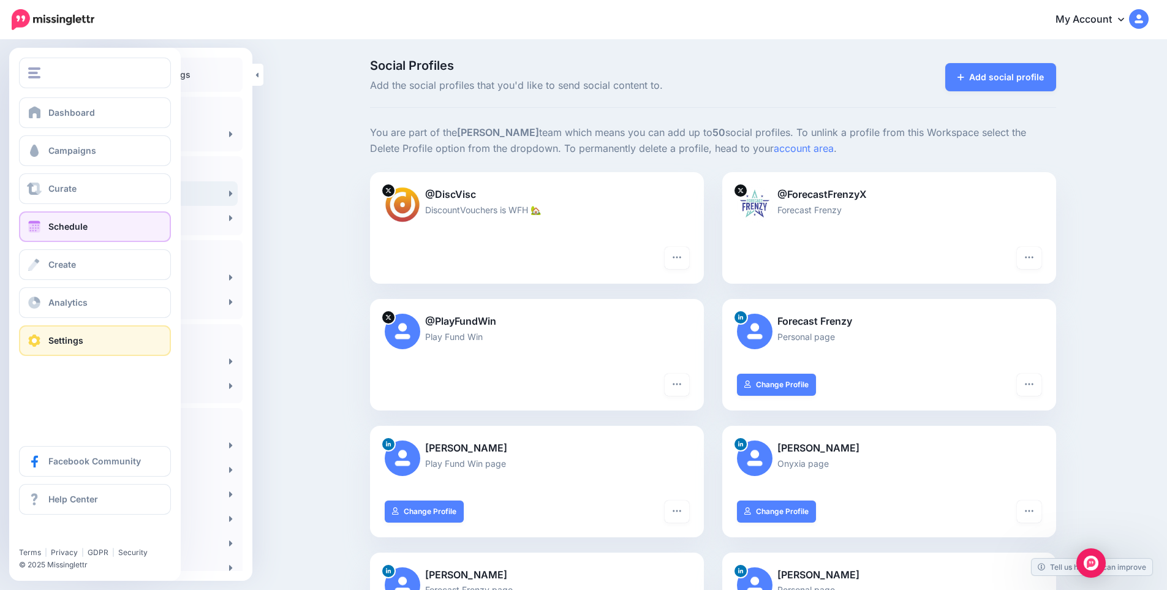
click at [83, 228] on span "Schedule" at bounding box center [67, 226] width 39 height 10
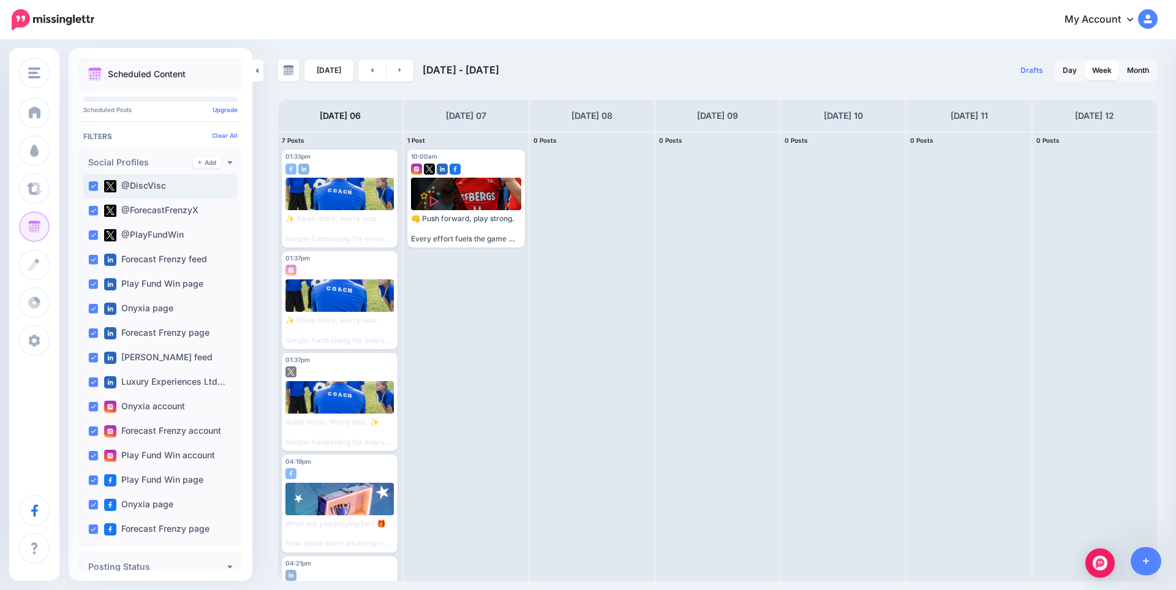
click at [95, 191] on ins at bounding box center [93, 186] width 10 height 10
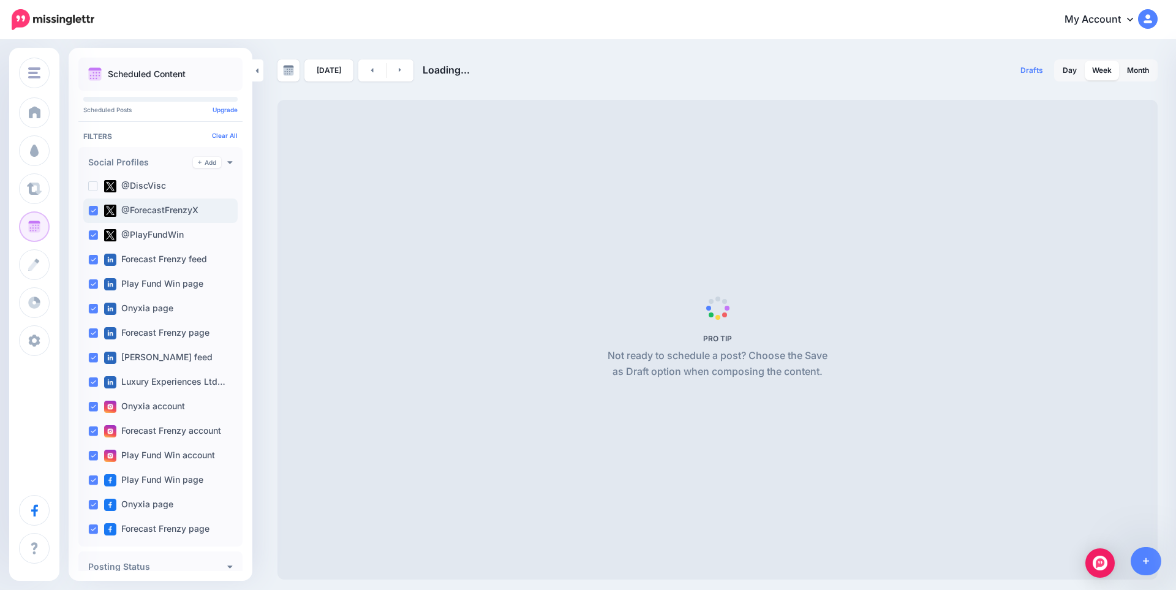
click at [94, 211] on ins at bounding box center [93, 211] width 10 height 10
click at [91, 236] on ins at bounding box center [93, 235] width 10 height 10
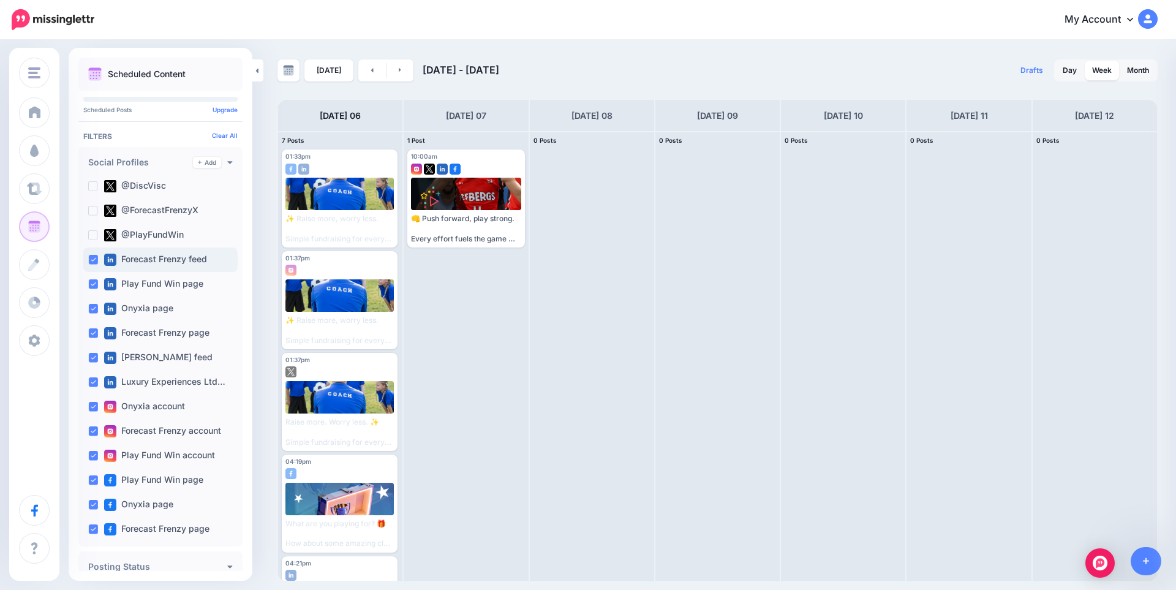
click at [96, 256] on ins at bounding box center [93, 260] width 10 height 10
click at [95, 286] on ins at bounding box center [93, 284] width 10 height 10
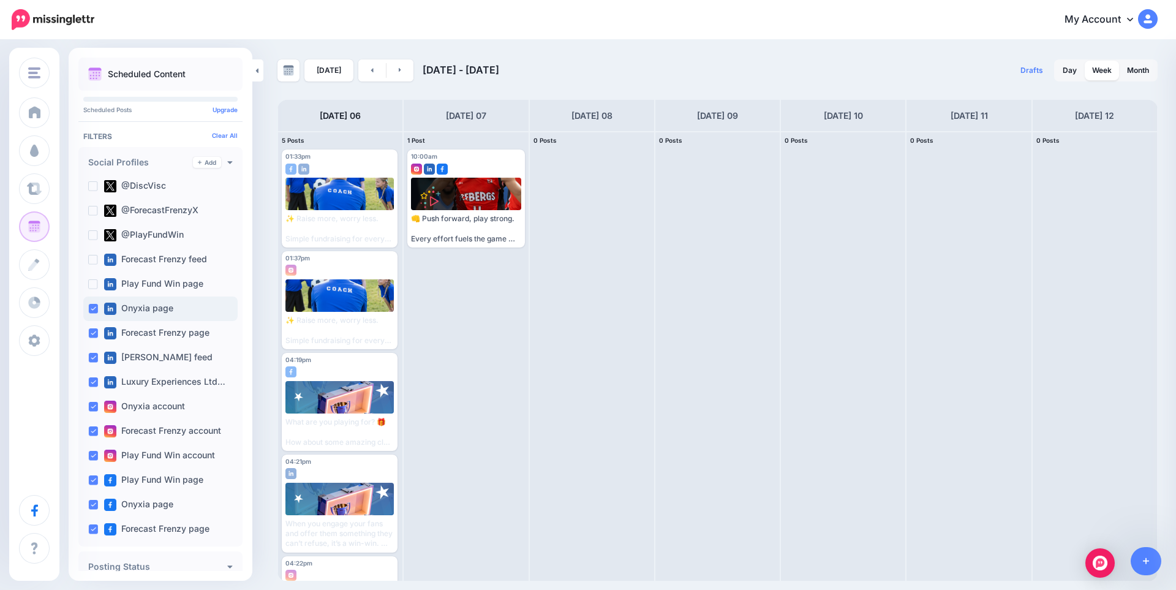
click at [95, 309] on ins at bounding box center [93, 309] width 10 height 10
click at [93, 333] on ins at bounding box center [93, 333] width 10 height 10
click at [94, 358] on ins at bounding box center [93, 358] width 10 height 10
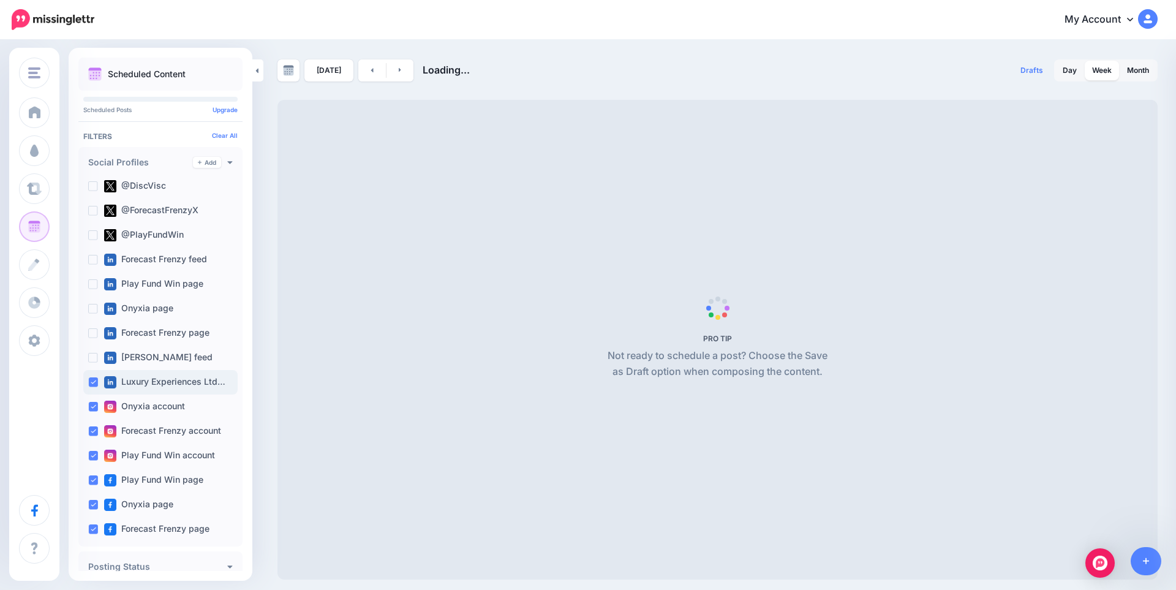
click at [93, 390] on div "Luxury Experiences Ltd…" at bounding box center [160, 382] width 154 height 25
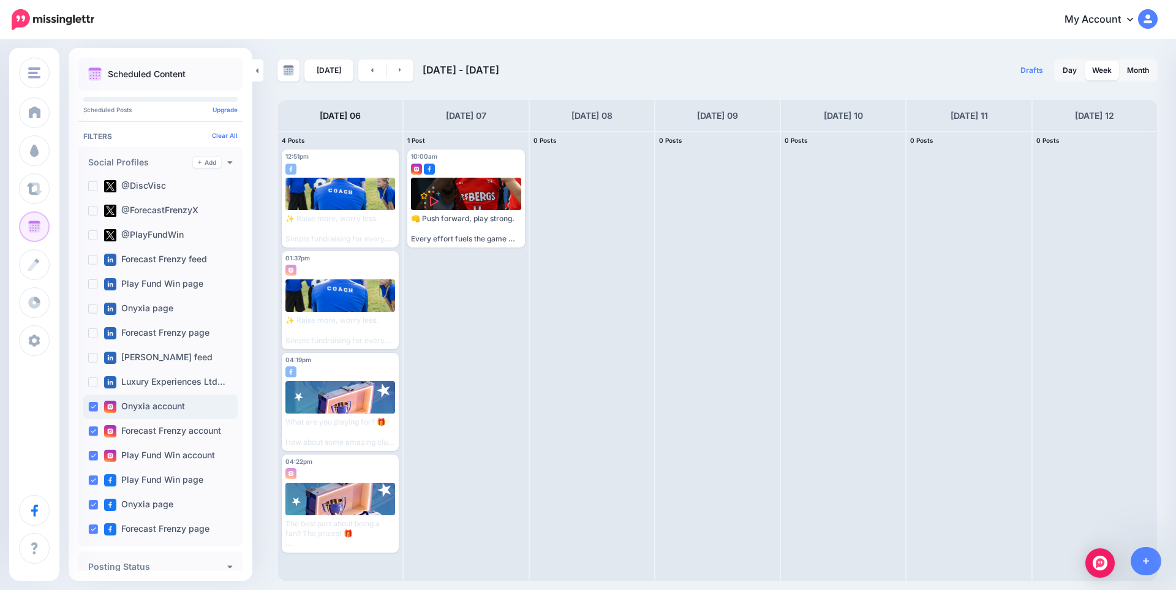
click at [91, 410] on ins at bounding box center [93, 407] width 10 height 10
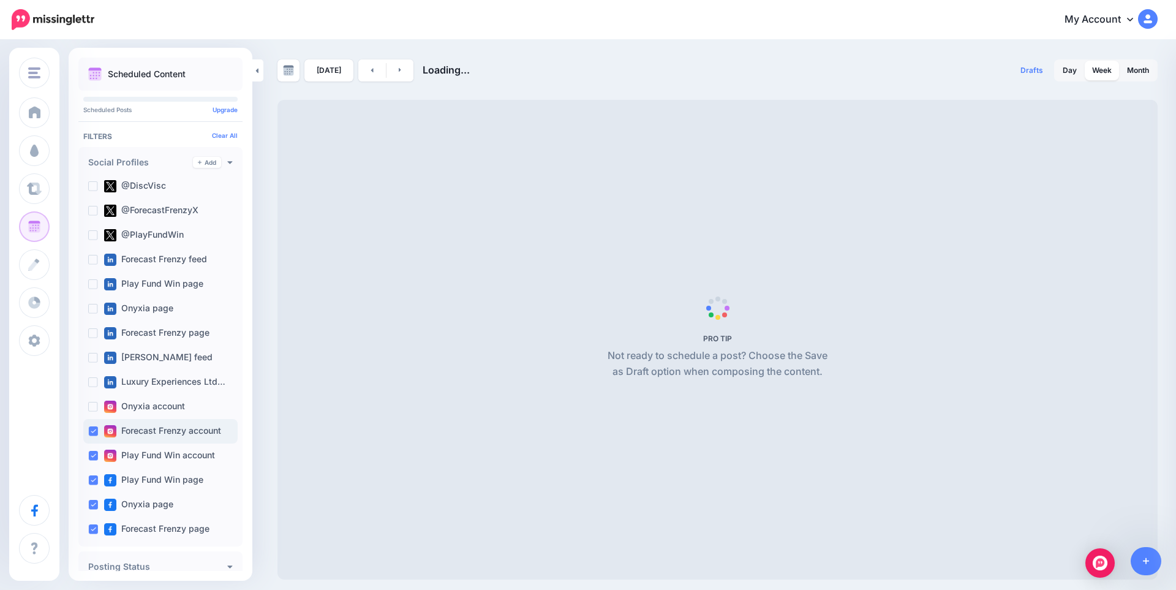
click at [91, 430] on ins at bounding box center [93, 431] width 10 height 10
click at [93, 460] on ins at bounding box center [93, 456] width 10 height 10
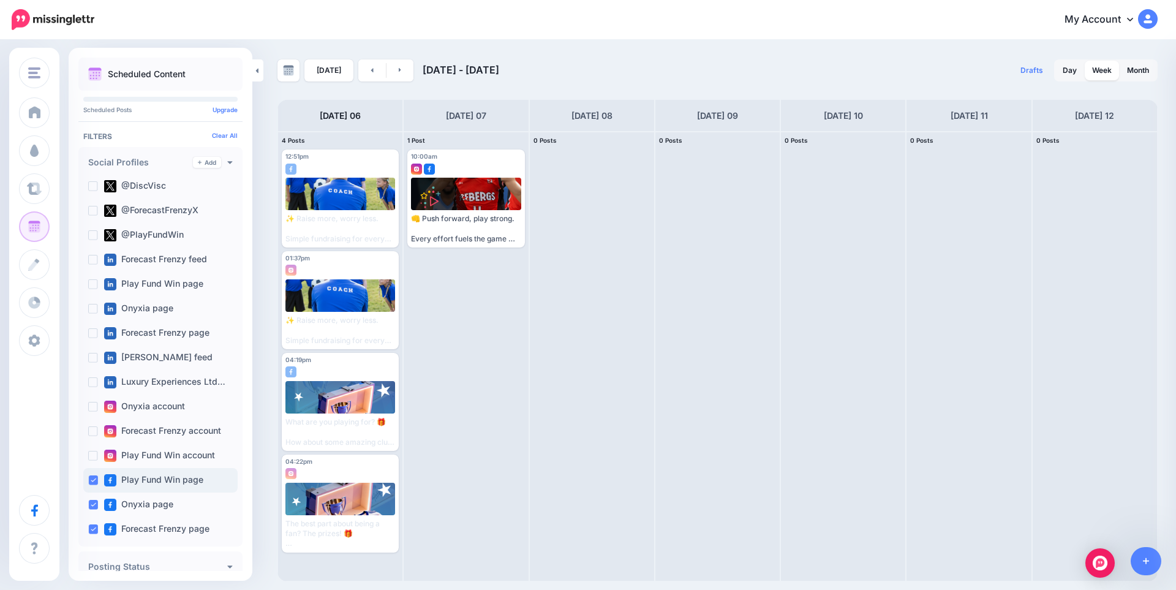
click at [94, 485] on div "Play Fund Win page" at bounding box center [160, 480] width 154 height 25
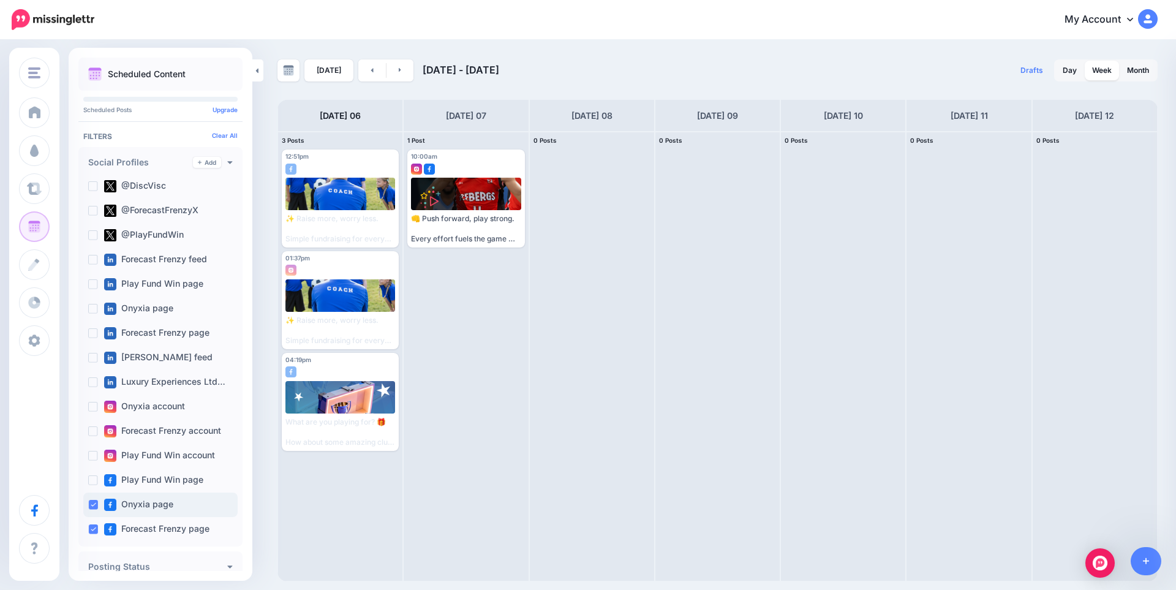
click at [91, 504] on ins at bounding box center [93, 505] width 10 height 10
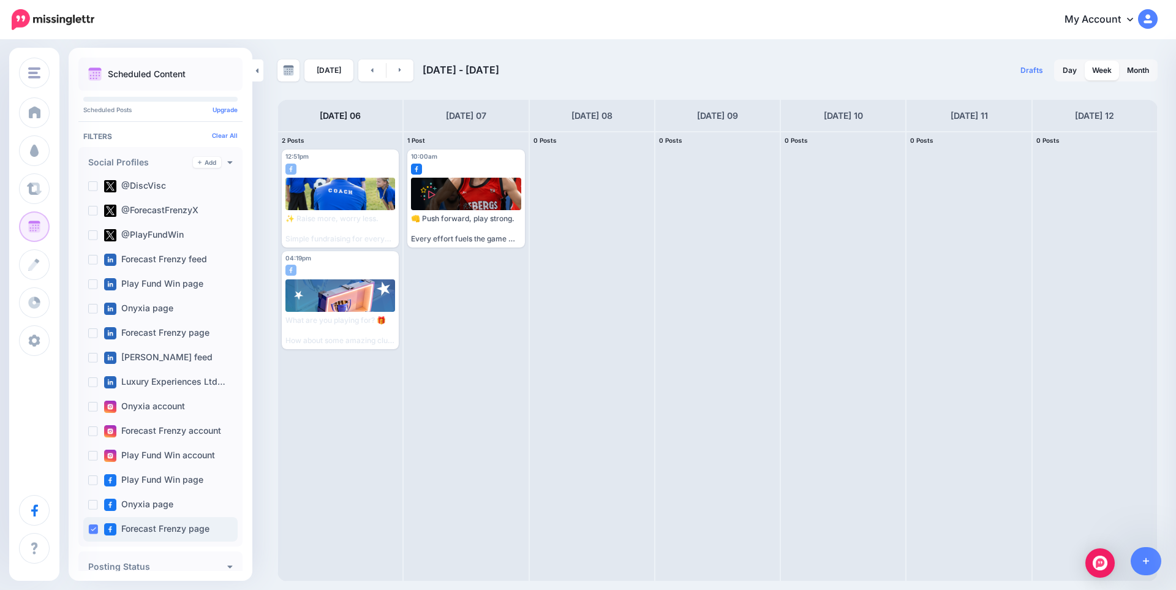
click at [97, 528] on ins at bounding box center [93, 529] width 10 height 10
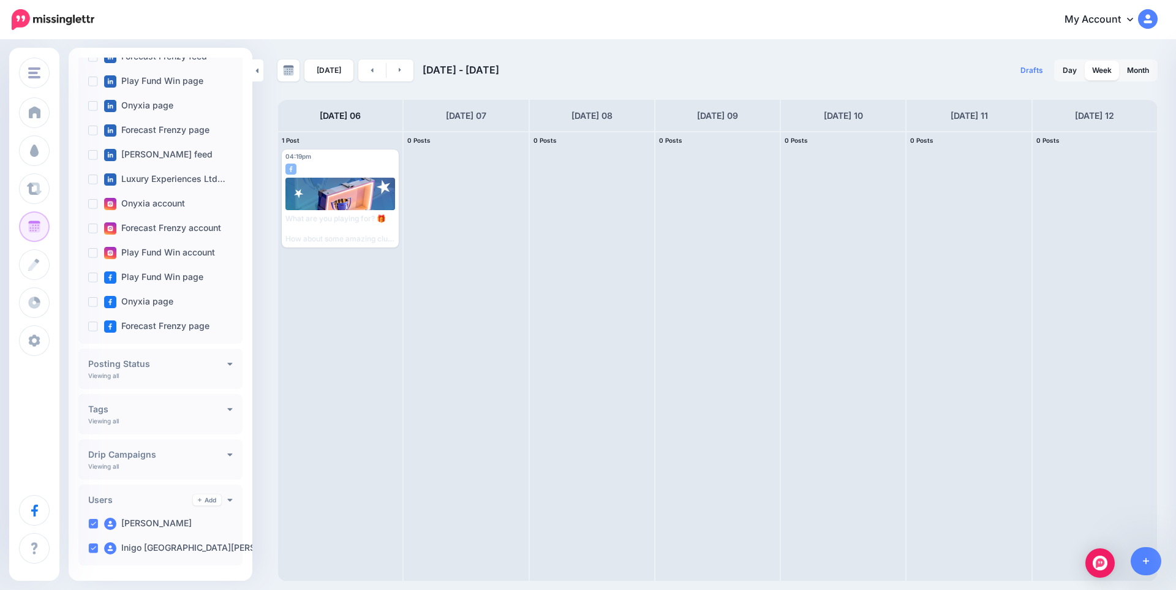
scroll to position [204, 0]
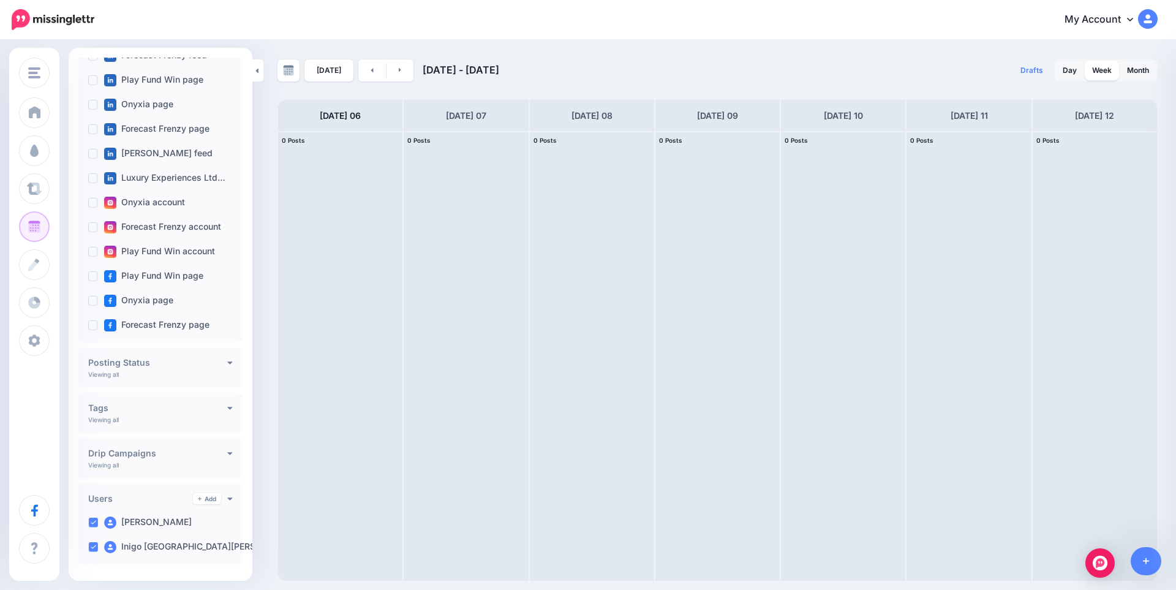
click at [160, 366] on h4 "Posting Status" at bounding box center [157, 362] width 139 height 9
click at [174, 360] on h4 "Posting Status" at bounding box center [157, 362] width 139 height 9
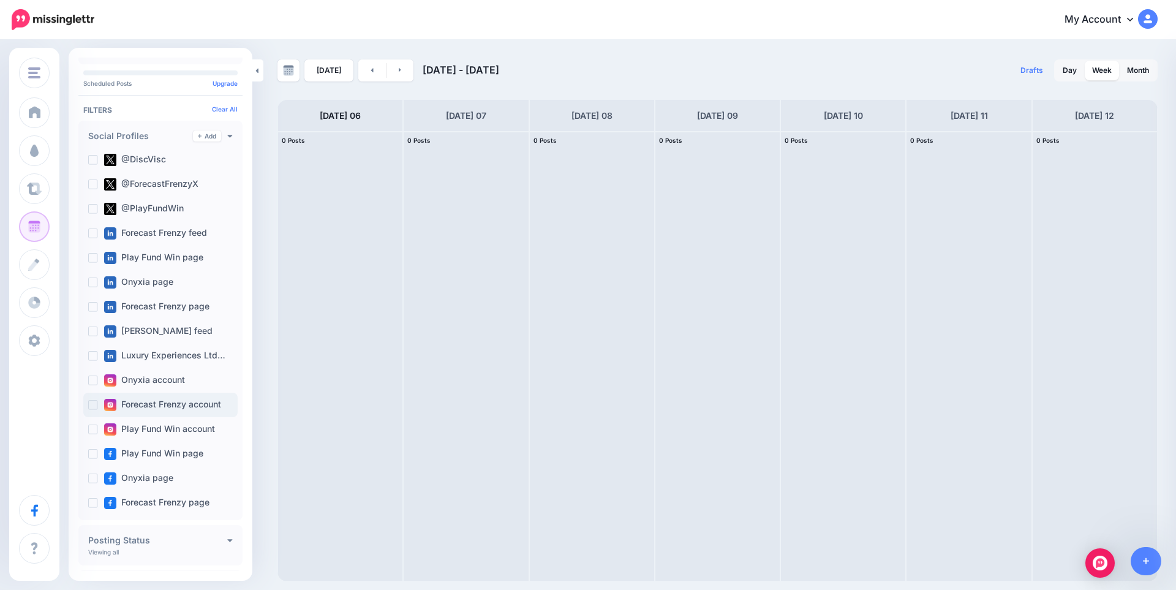
scroll to position [0, 0]
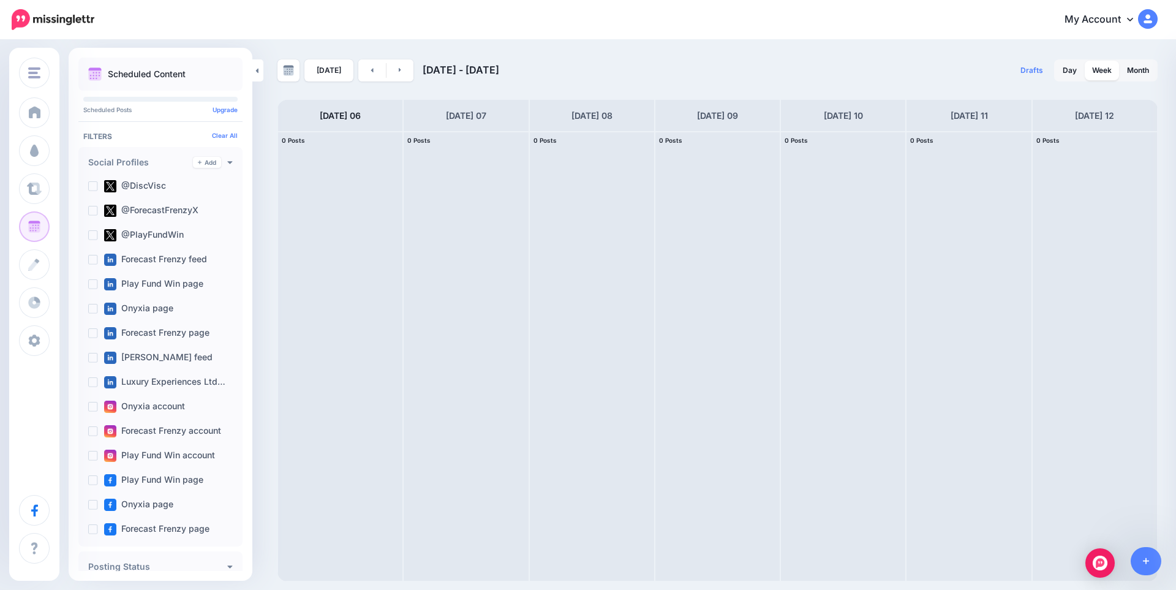
click at [227, 162] on div "Social Profiles Add @DiscVisc @ForecastFrenzyX @PlayFundWin" at bounding box center [160, 346] width 164 height 399
click at [227, 164] on div "Social Profiles Add @DiscVisc @ForecastFrenzyX @PlayFundWin" at bounding box center [160, 346] width 164 height 399
click at [228, 162] on icon at bounding box center [230, 162] width 5 height 3
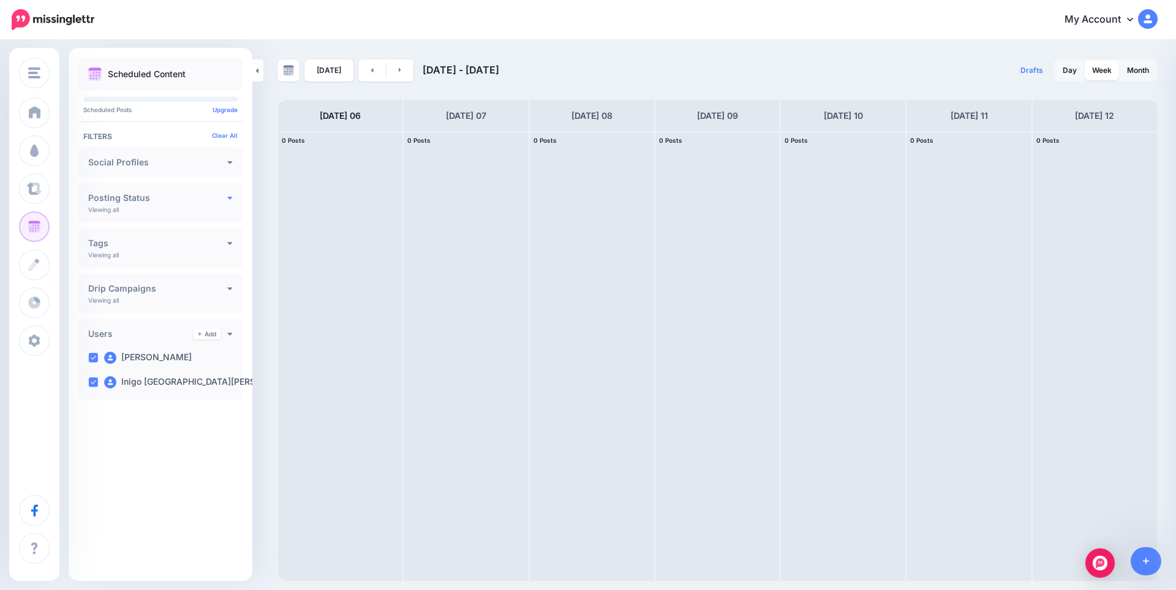
click at [229, 200] on icon at bounding box center [230, 197] width 6 height 9
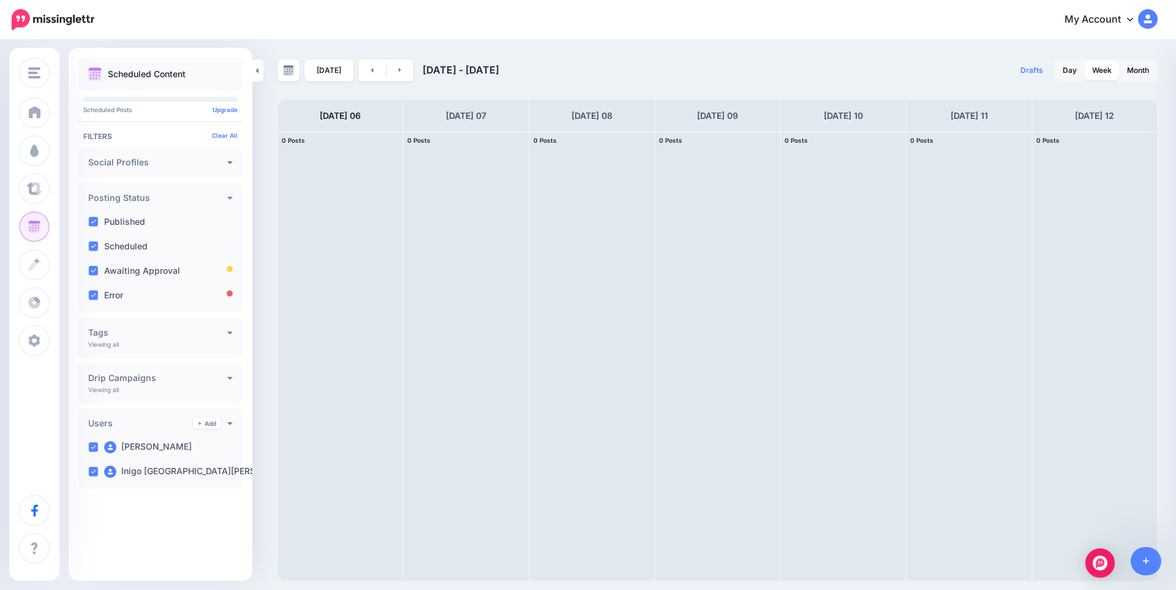
click at [229, 200] on icon at bounding box center [230, 197] width 6 height 9
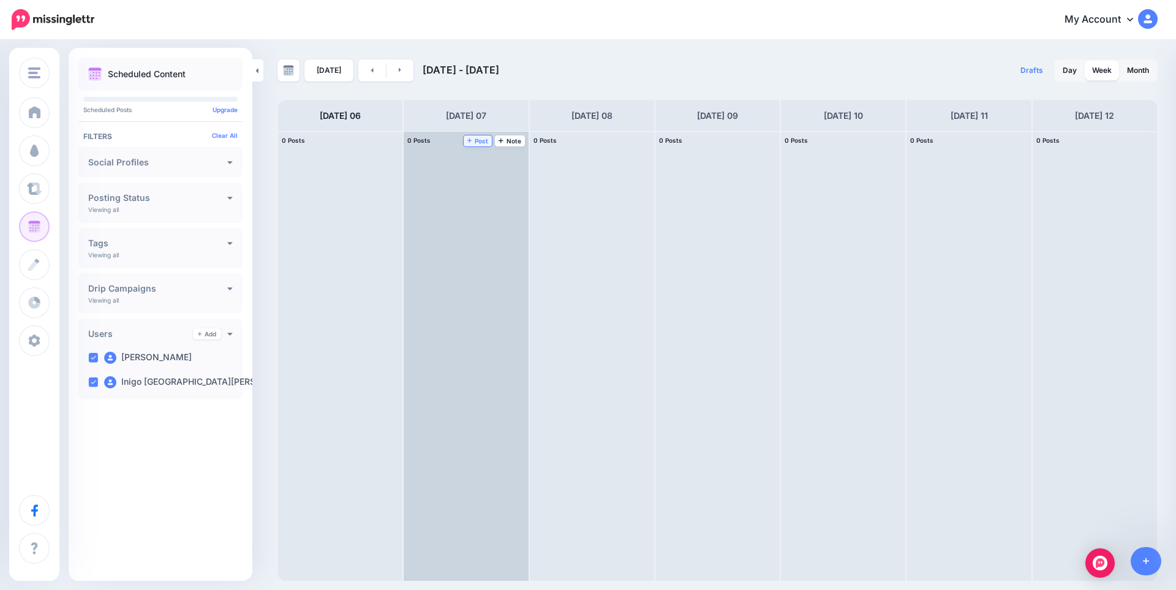
click at [484, 138] on span "Post" at bounding box center [477, 141] width 21 height 6
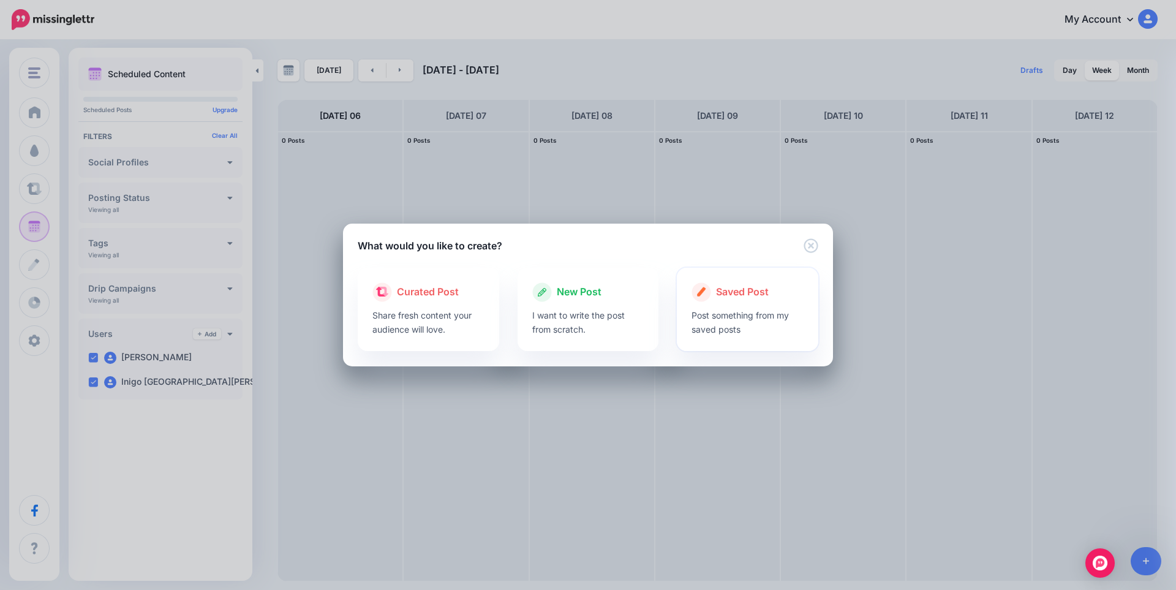
click at [744, 304] on div at bounding box center [748, 305] width 112 height 6
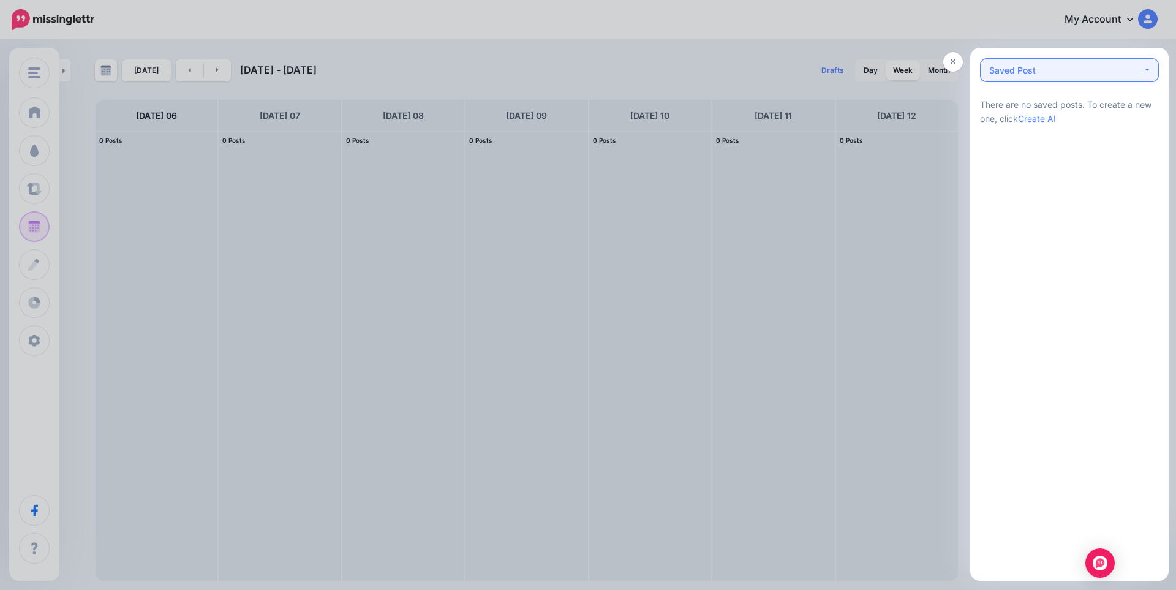
click at [1050, 63] on div "Saved Post 0" at bounding box center [1065, 70] width 153 height 15
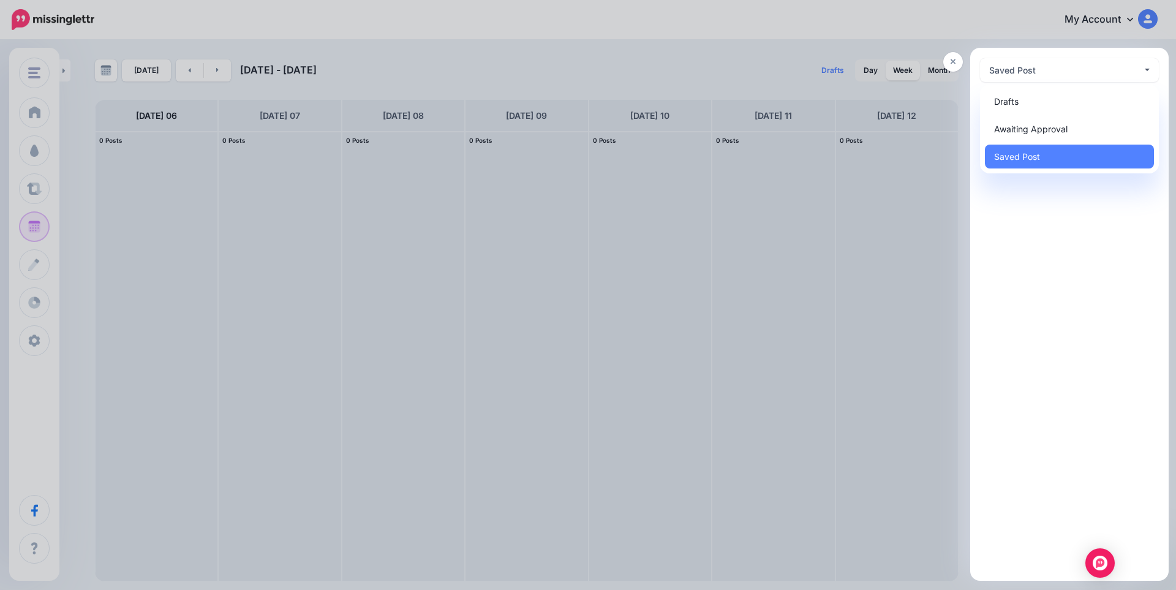
click at [520, 63] on div at bounding box center [588, 295] width 1176 height 590
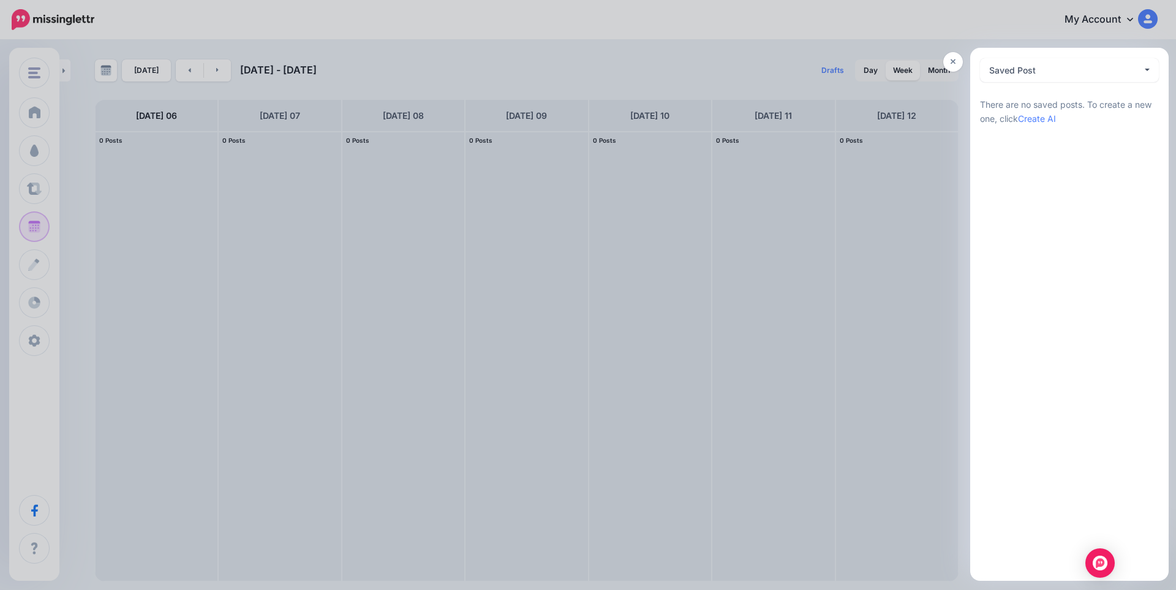
click at [287, 177] on div at bounding box center [588, 295] width 1176 height 590
click at [955, 54] on link at bounding box center [953, 62] width 20 height 20
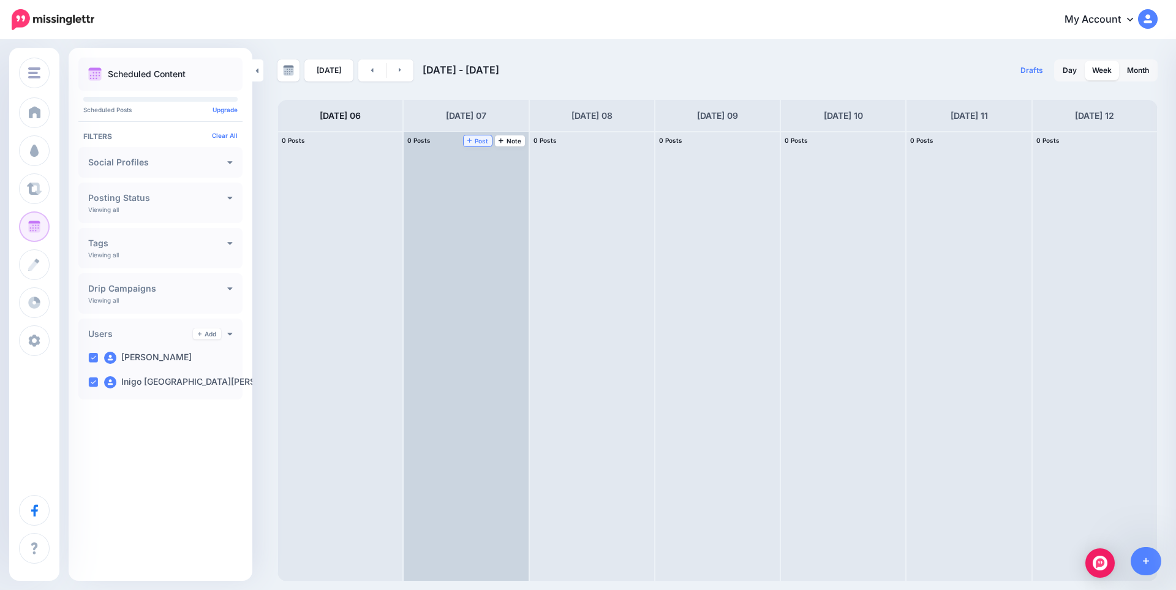
click at [474, 144] on span "Post" at bounding box center [477, 141] width 21 height 6
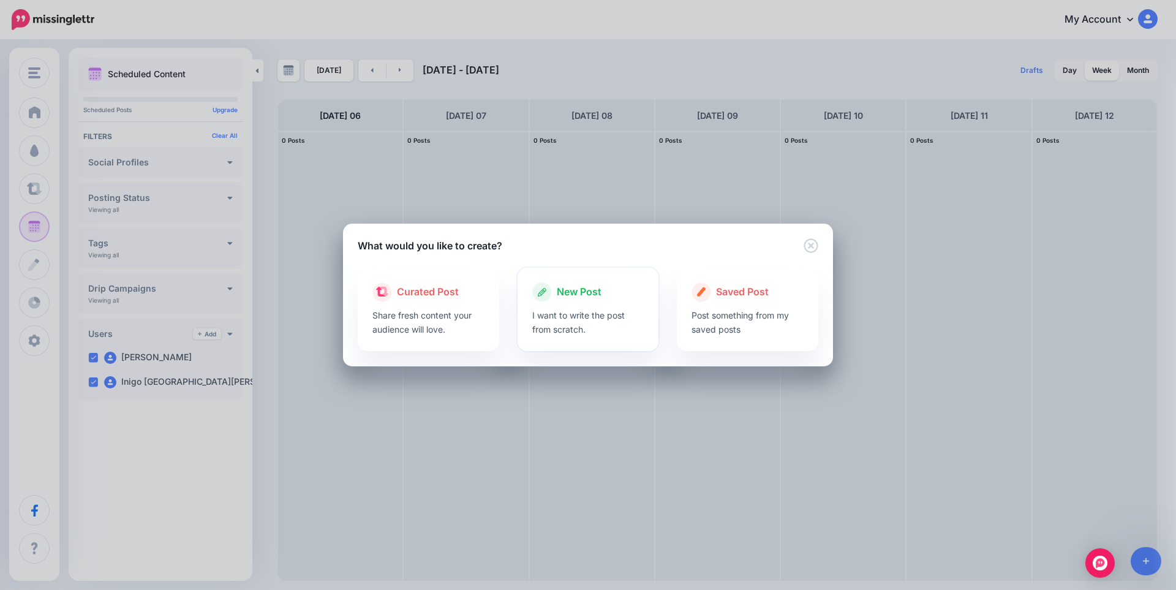
click at [582, 293] on span "New Post" at bounding box center [579, 292] width 45 height 16
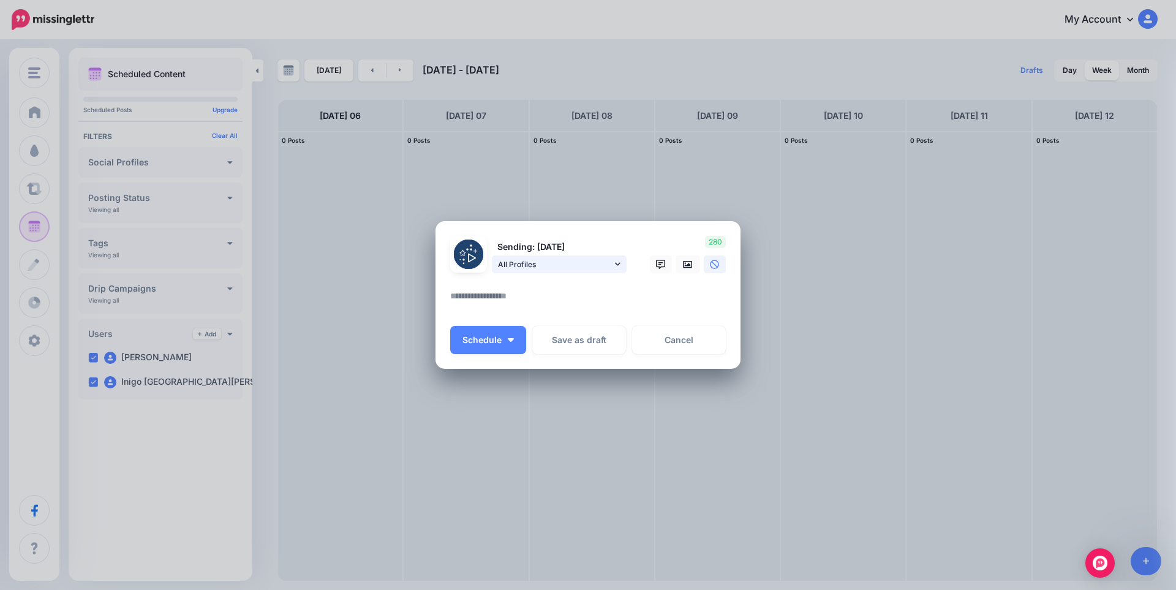
click at [553, 262] on span "All Profiles" at bounding box center [555, 264] width 114 height 13
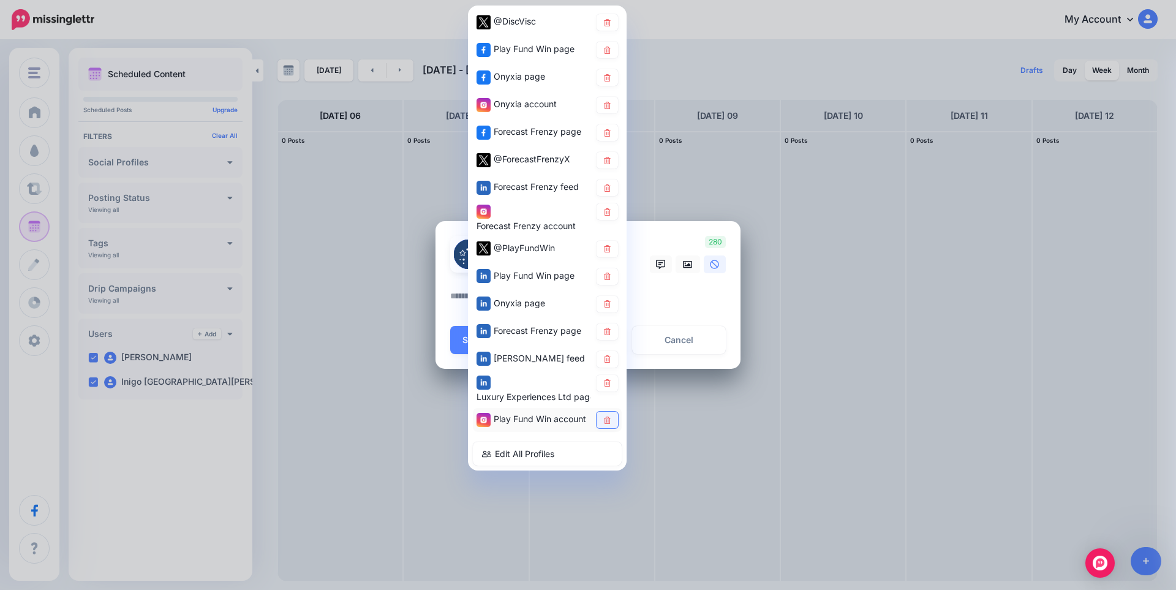
click at [612, 423] on link at bounding box center [607, 420] width 21 height 17
click at [611, 385] on icon at bounding box center [607, 382] width 9 height 7
click at [541, 453] on link "Edit All Profiles" at bounding box center [547, 454] width 149 height 24
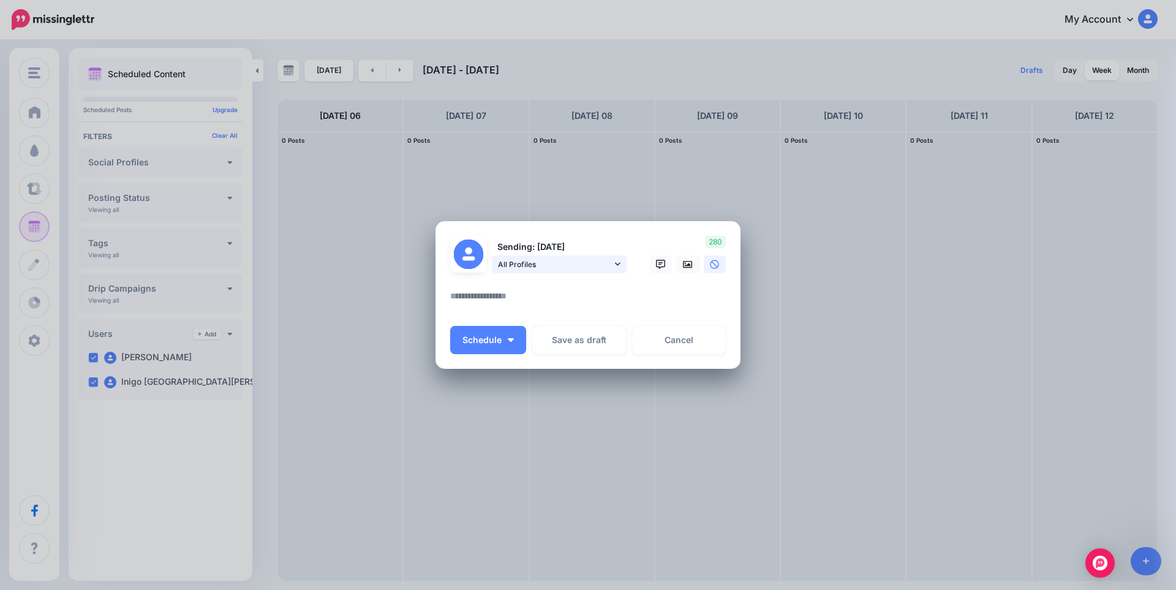
click at [545, 270] on span "All Profiles" at bounding box center [555, 264] width 114 height 13
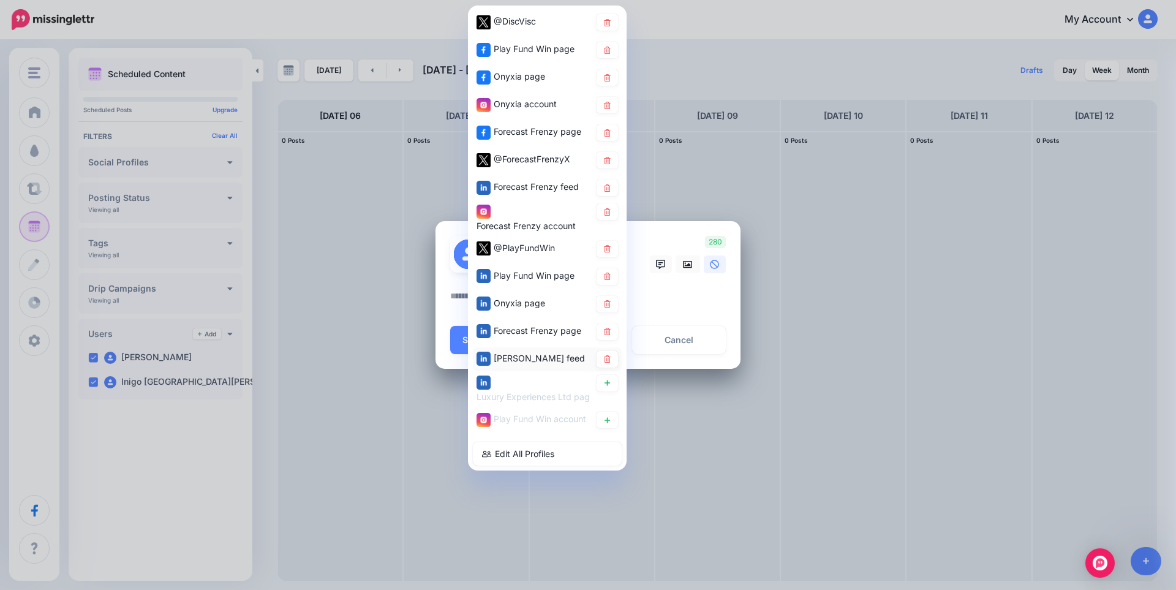
click at [552, 355] on span "[PERSON_NAME] feed" at bounding box center [539, 358] width 91 height 10
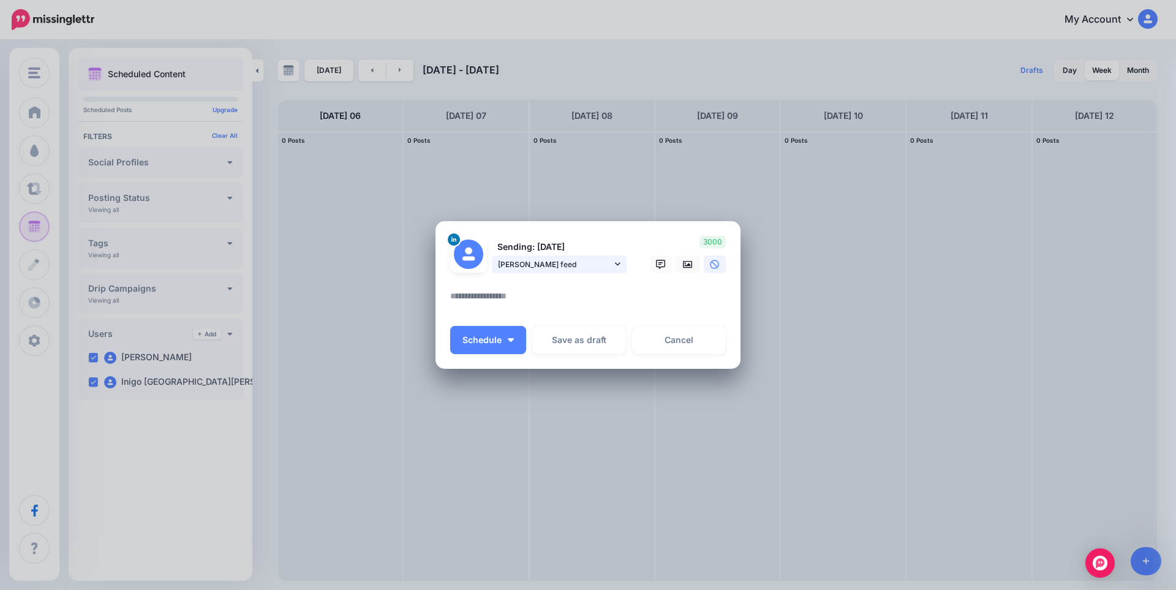
click at [569, 267] on span "[PERSON_NAME] feed" at bounding box center [555, 264] width 114 height 13
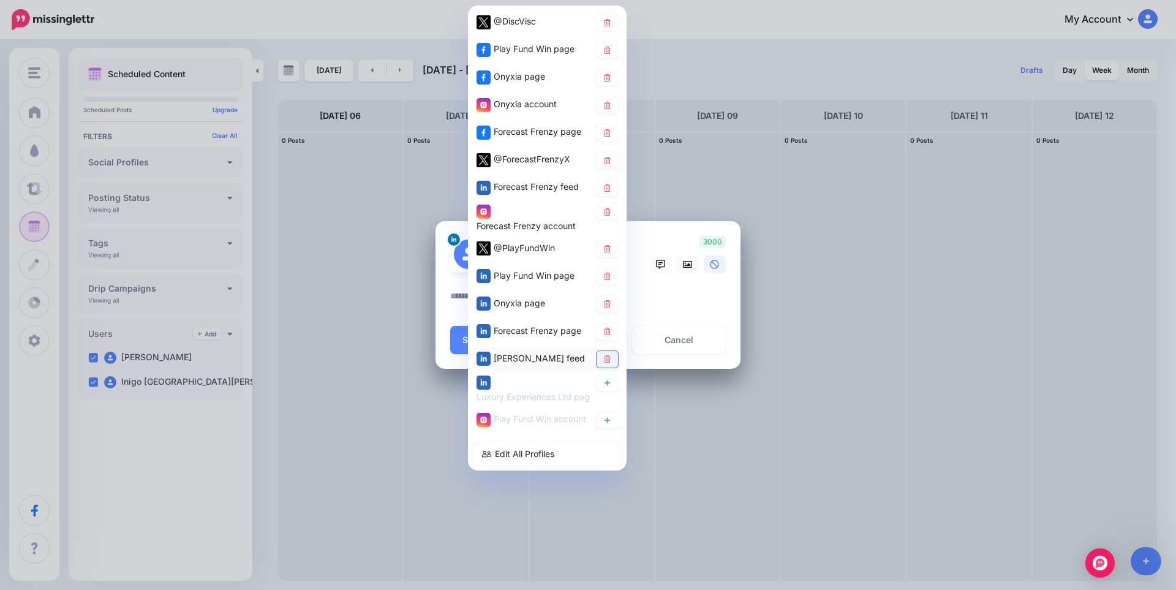
click at [607, 355] on link at bounding box center [607, 359] width 21 height 17
click at [608, 334] on icon at bounding box center [607, 331] width 9 height 7
click at [605, 307] on icon at bounding box center [607, 303] width 7 height 7
click at [607, 270] on link at bounding box center [607, 276] width 21 height 17
click at [611, 245] on icon at bounding box center [607, 248] width 9 height 7
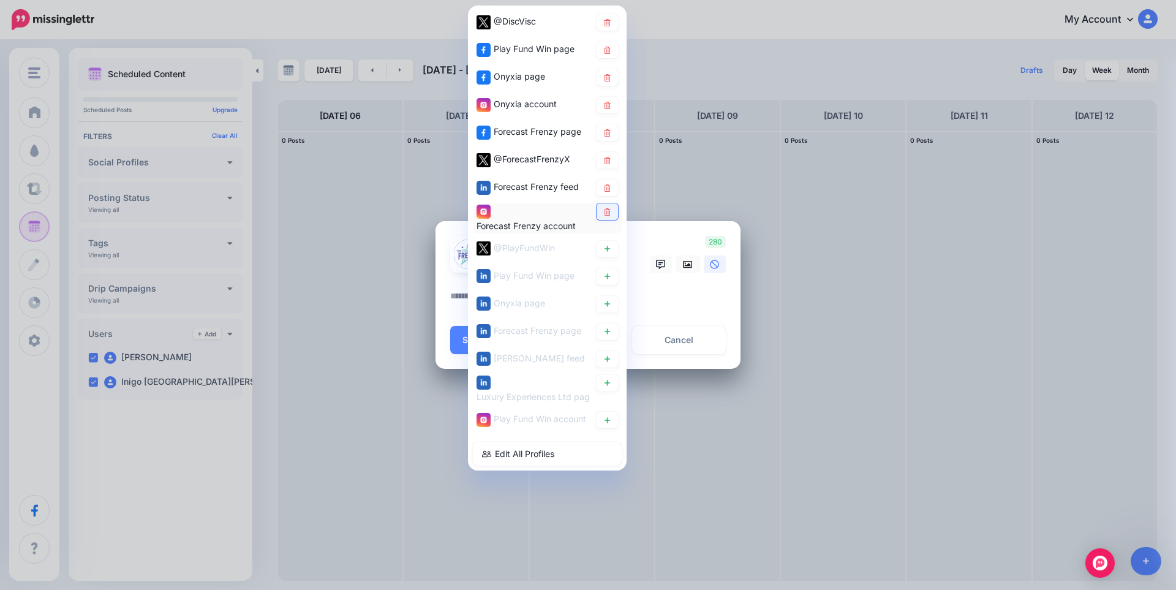
click at [607, 208] on icon at bounding box center [607, 211] width 9 height 7
click at [608, 178] on div "Forecast Frenzy feed" at bounding box center [547, 188] width 149 height 24
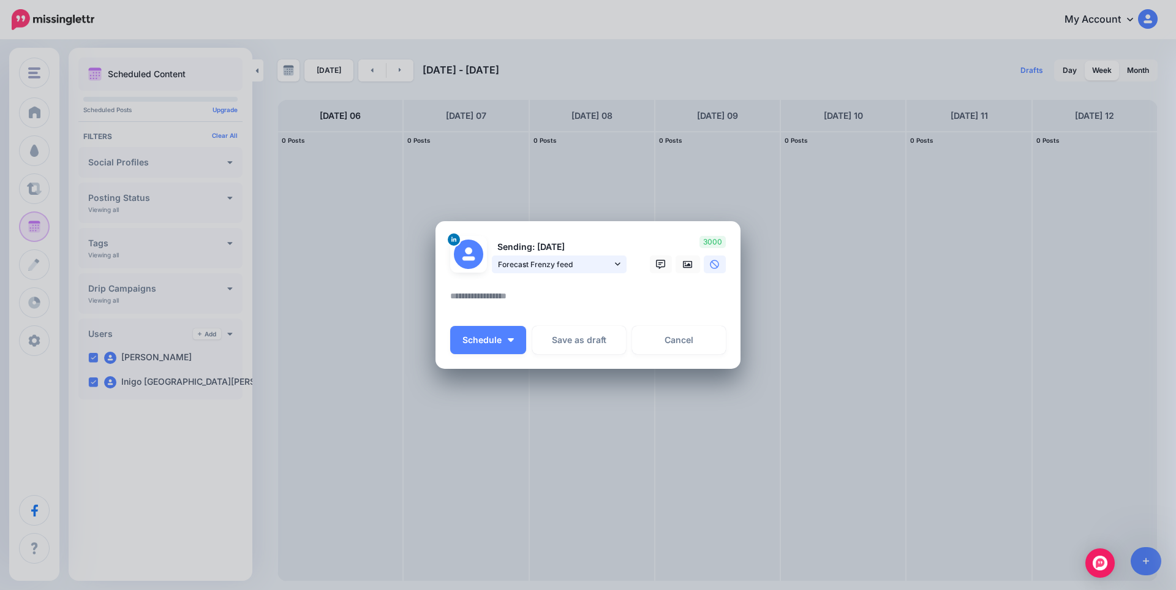
click at [588, 265] on span "Forecast Frenzy feed" at bounding box center [555, 264] width 114 height 13
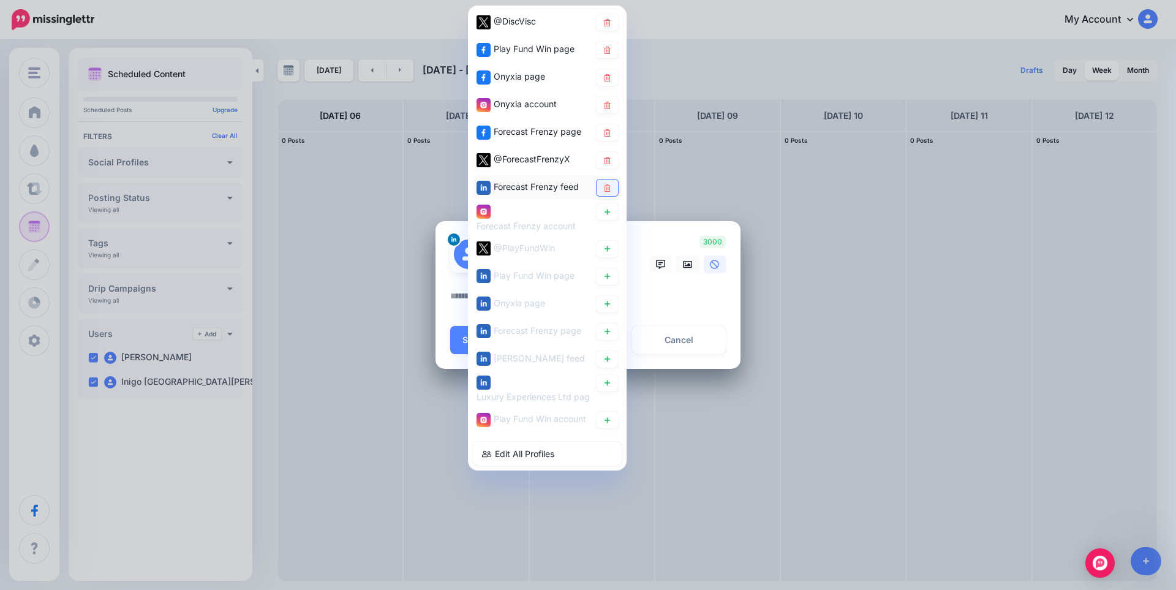
click at [611, 187] on link at bounding box center [607, 188] width 21 height 17
click at [611, 160] on icon at bounding box center [607, 159] width 9 height 7
click at [608, 132] on icon at bounding box center [607, 132] width 9 height 7
click at [609, 105] on icon at bounding box center [607, 104] width 9 height 7
click at [608, 77] on icon at bounding box center [607, 77] width 9 height 7
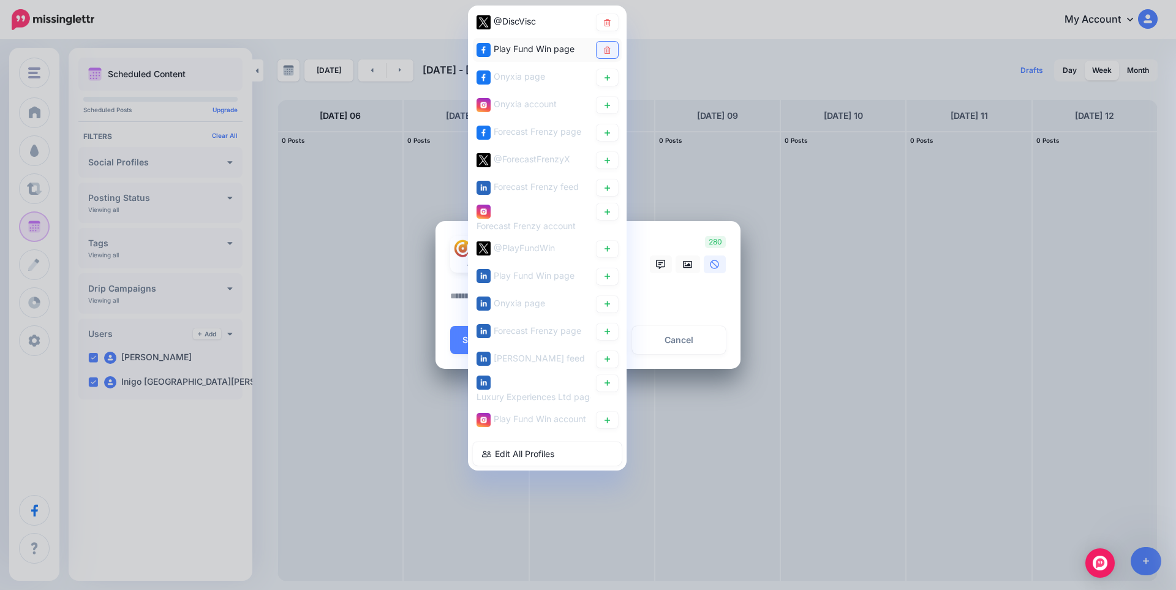
click at [608, 47] on icon at bounding box center [607, 49] width 9 height 7
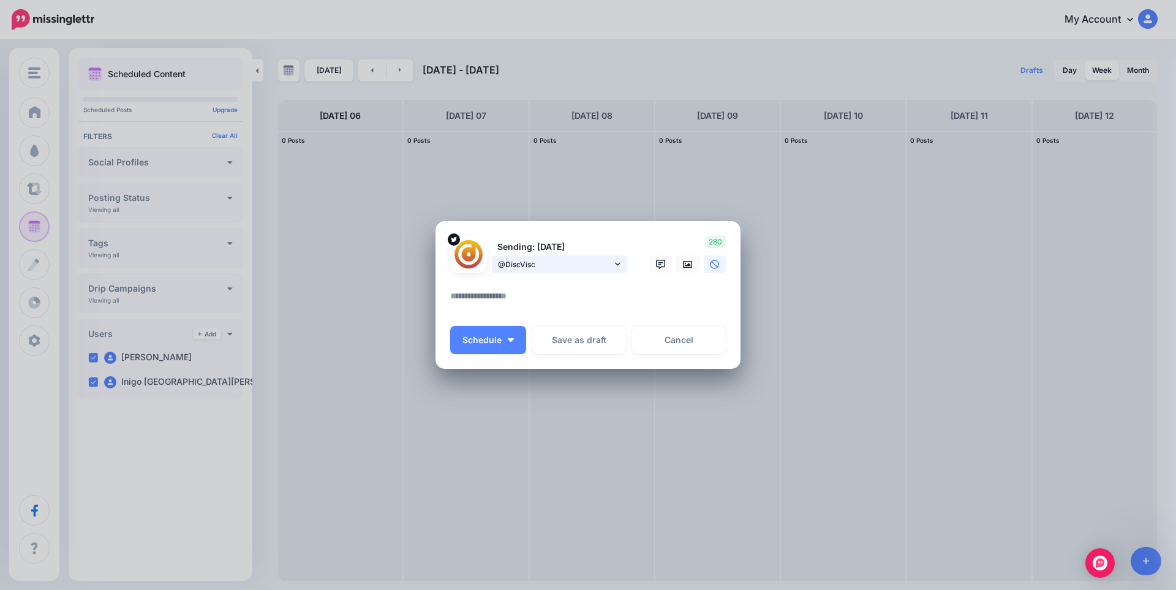
click at [589, 268] on span "@DiscVisc" at bounding box center [555, 264] width 114 height 13
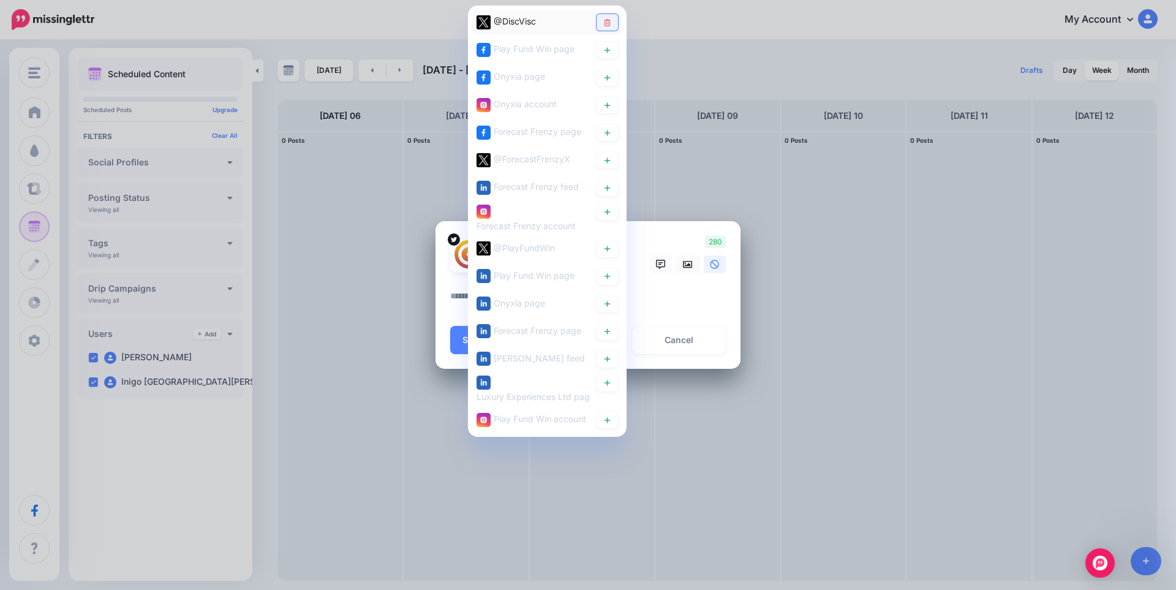
click at [613, 23] on link at bounding box center [607, 22] width 21 height 17
click at [648, 303] on textarea at bounding box center [591, 301] width 282 height 24
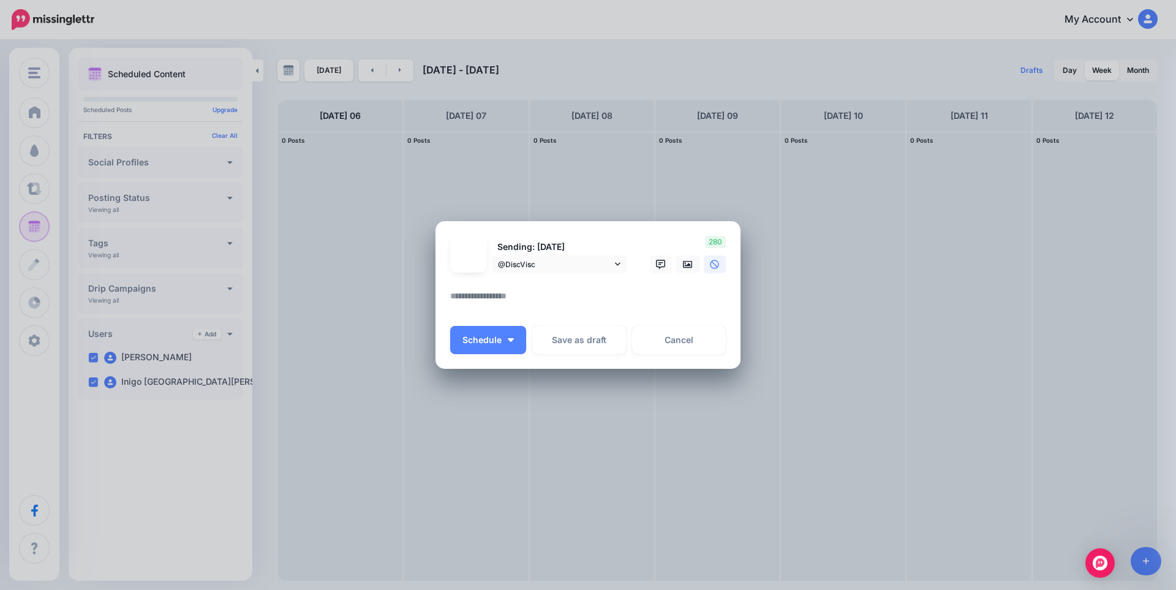
click at [554, 302] on textarea at bounding box center [591, 301] width 282 height 24
click at [682, 344] on link "Cancel" at bounding box center [679, 340] width 94 height 28
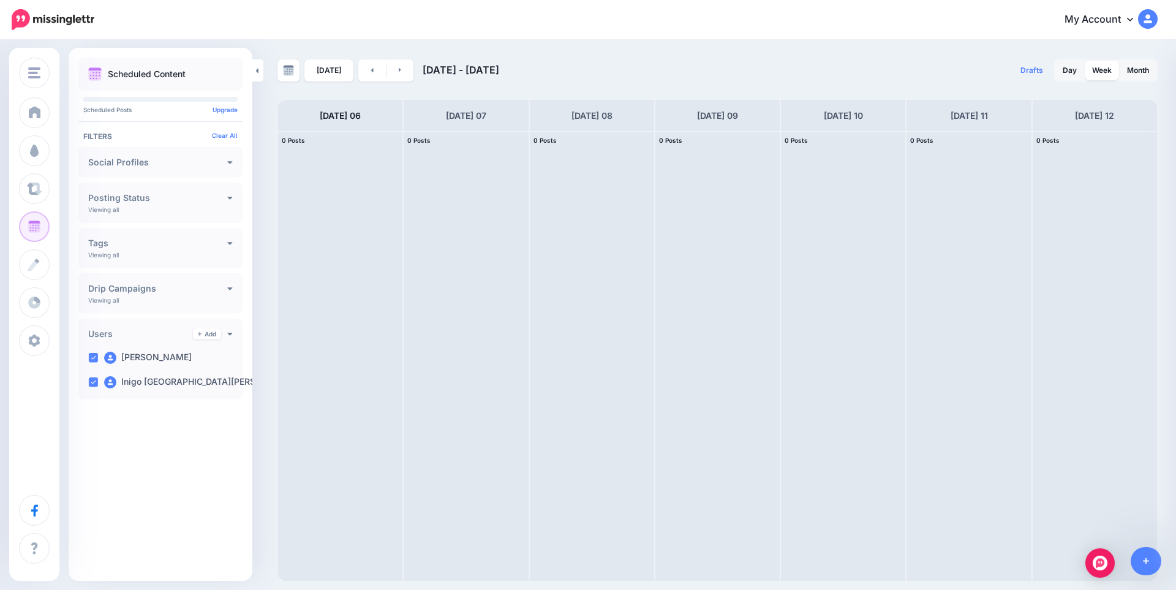
click at [171, 164] on h4 "Social Profiles" at bounding box center [157, 162] width 139 height 9
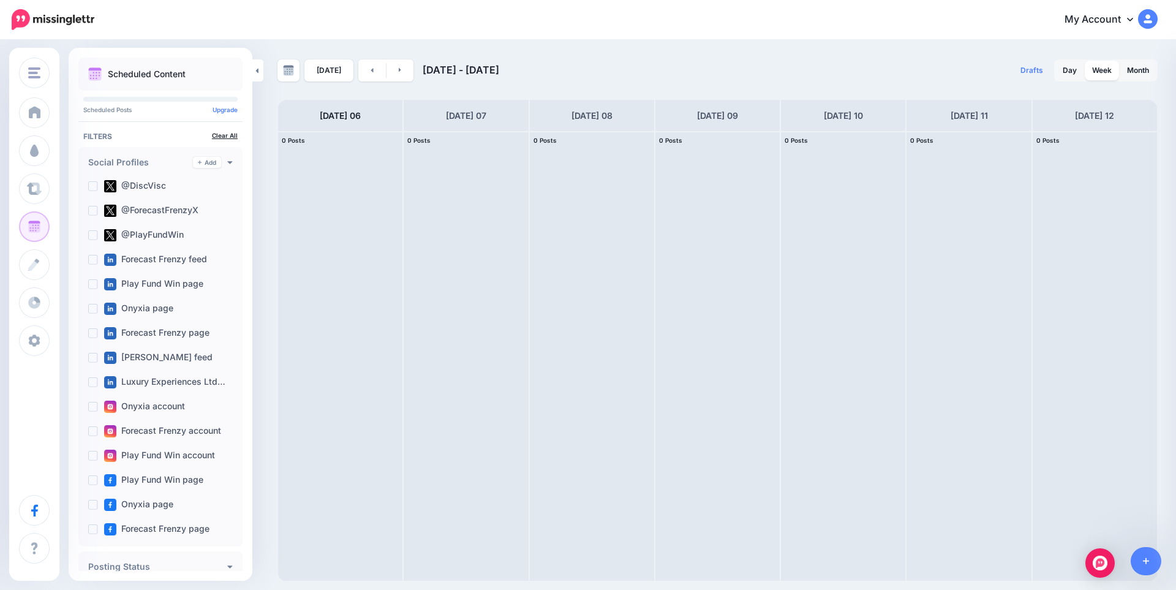
click at [217, 138] on link "Clear All" at bounding box center [225, 135] width 26 height 7
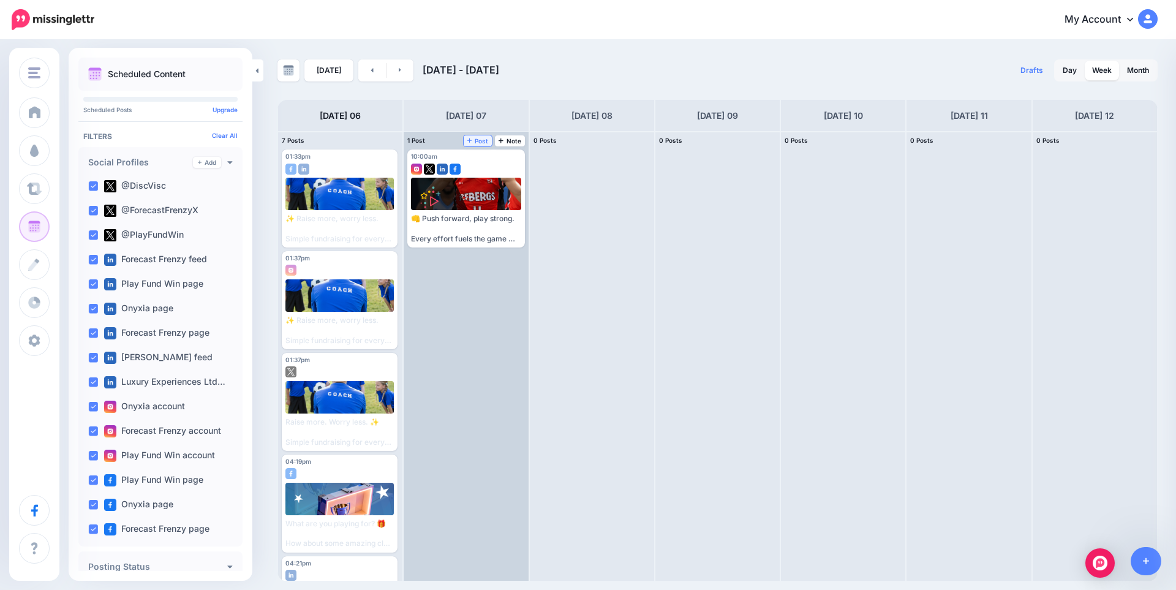
click at [480, 139] on span "Post" at bounding box center [477, 141] width 21 height 6
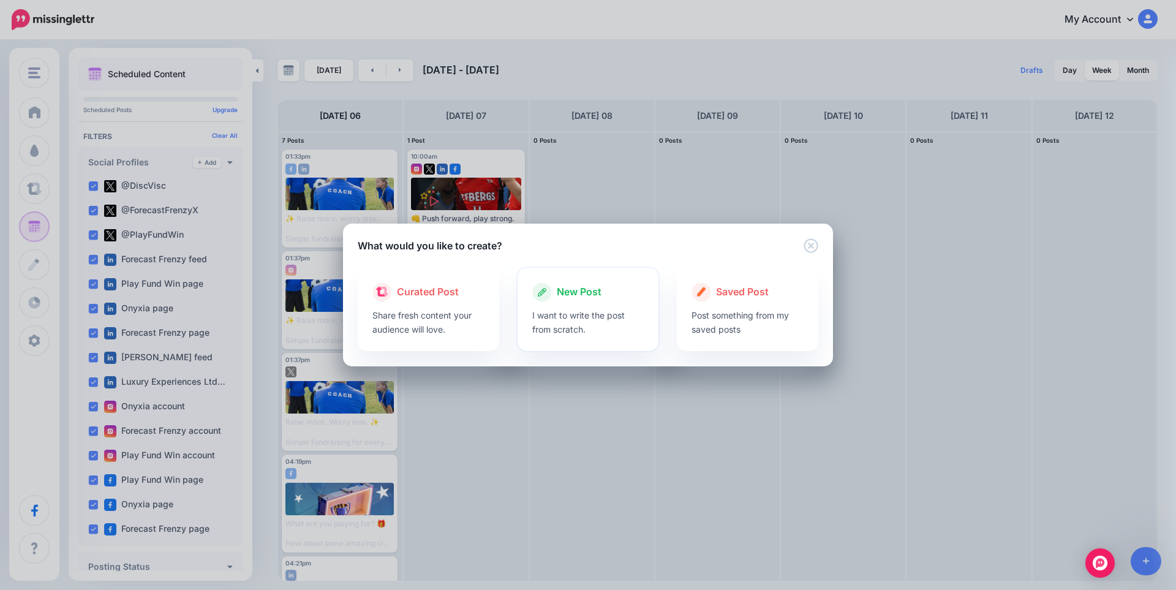
click at [550, 311] on p "I want to write the post from scratch." at bounding box center [588, 322] width 112 height 28
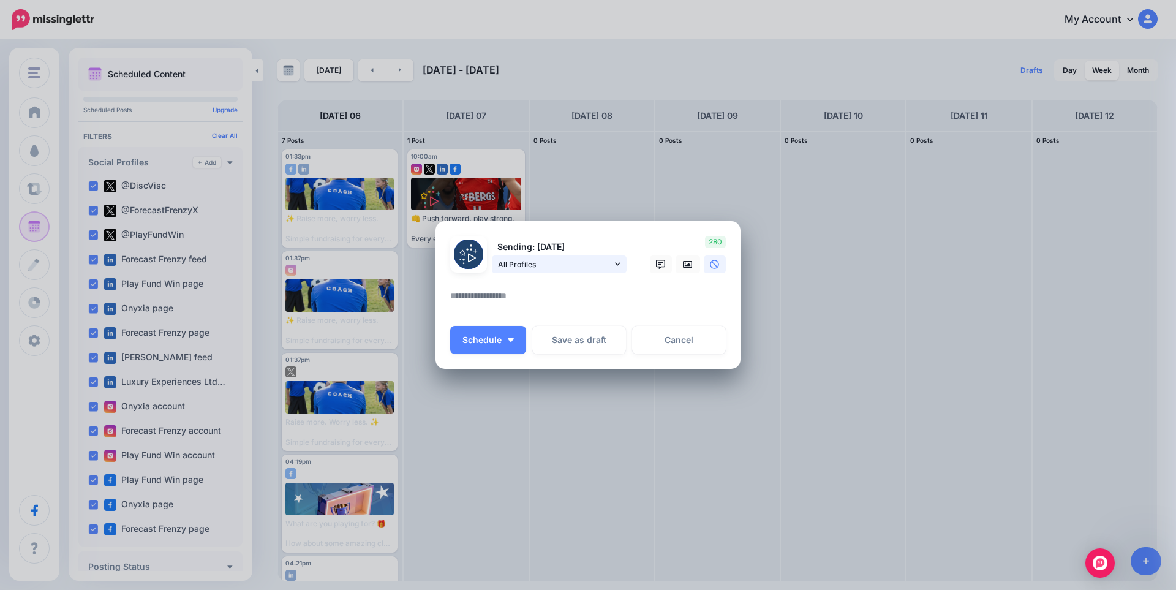
click at [544, 264] on span "All Profiles" at bounding box center [555, 264] width 114 height 13
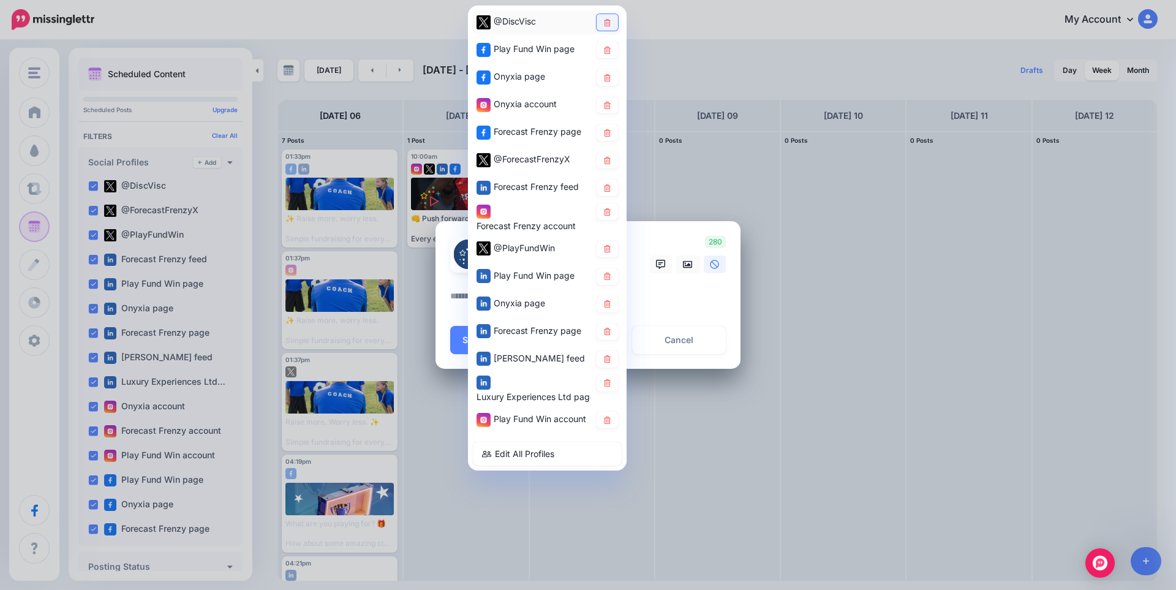
click at [608, 26] on link at bounding box center [607, 22] width 21 height 17
click at [610, 78] on icon at bounding box center [607, 77] width 7 height 7
click at [610, 110] on link at bounding box center [607, 105] width 21 height 17
click at [611, 137] on link at bounding box center [607, 132] width 21 height 17
click at [610, 165] on link at bounding box center [607, 160] width 21 height 17
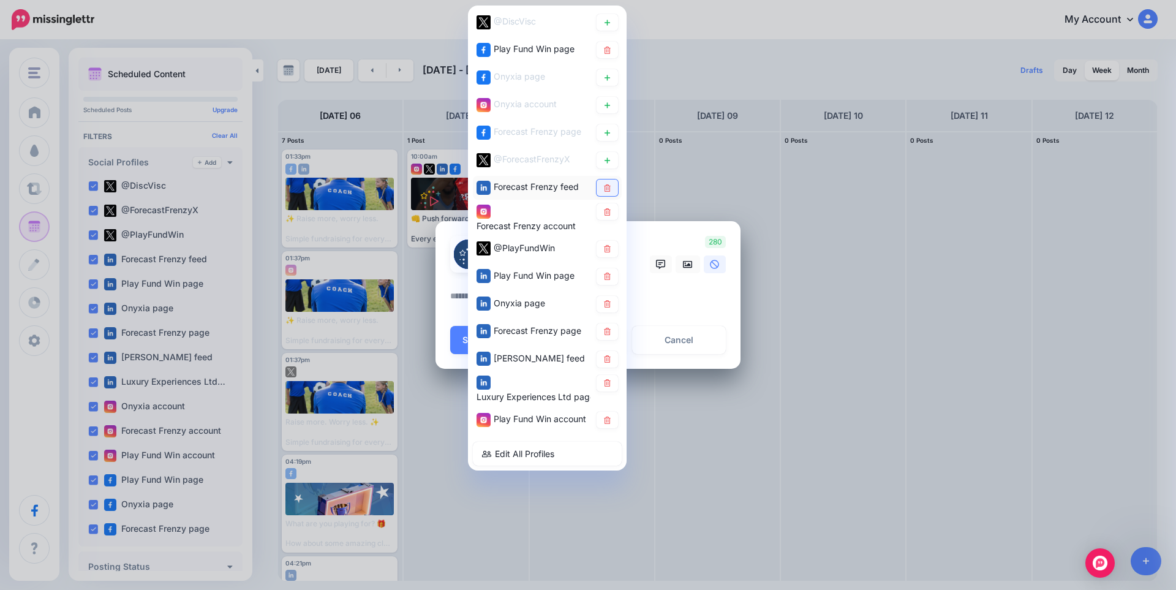
click at [609, 188] on icon at bounding box center [607, 187] width 9 height 7
click at [606, 212] on icon at bounding box center [607, 211] width 9 height 7
click at [606, 304] on icon at bounding box center [607, 303] width 9 height 7
click at [610, 328] on icon at bounding box center [607, 331] width 9 height 7
click at [610, 363] on icon at bounding box center [607, 358] width 7 height 7
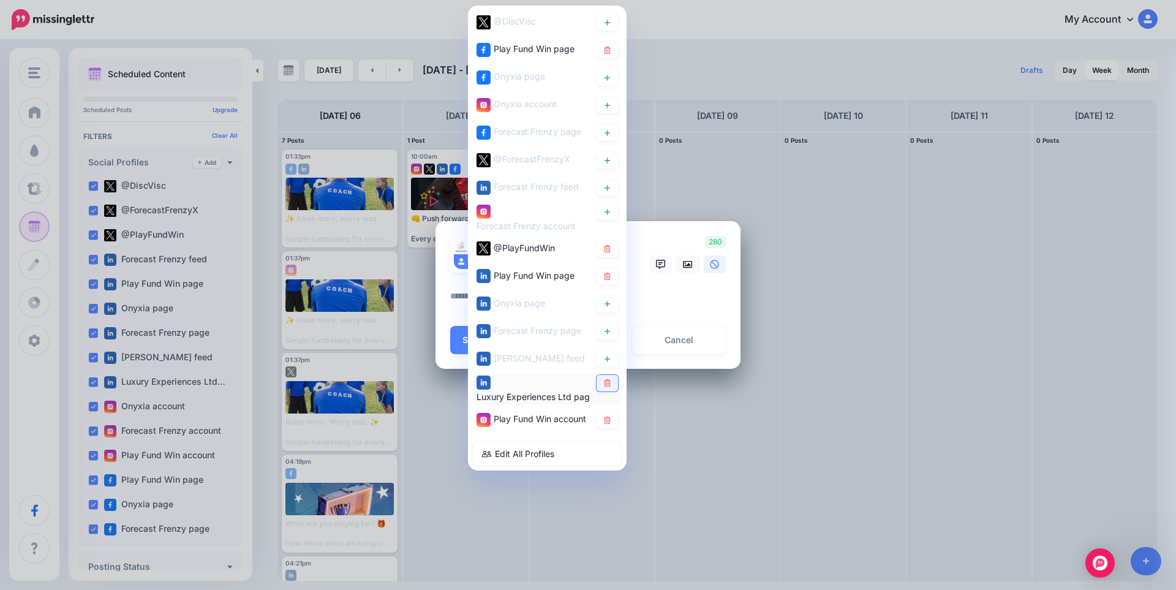
click at [613, 383] on link at bounding box center [607, 383] width 21 height 17
click at [542, 454] on link "Edit All Profiles" at bounding box center [547, 454] width 149 height 24
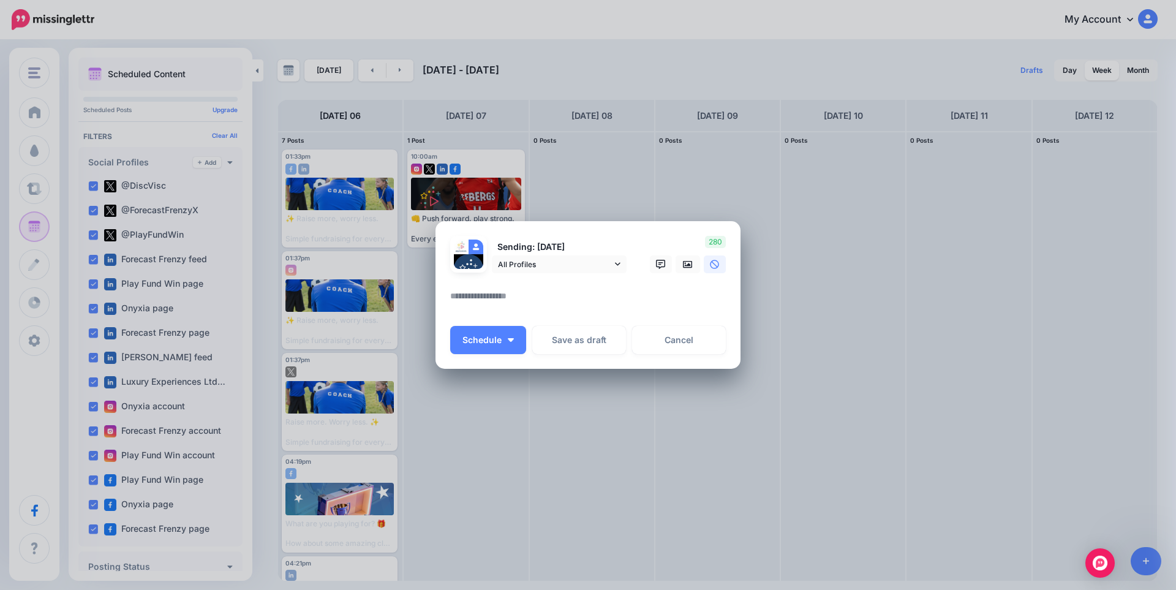
click at [531, 298] on textarea at bounding box center [591, 301] width 282 height 24
click at [561, 268] on span "All Profiles" at bounding box center [555, 264] width 114 height 13
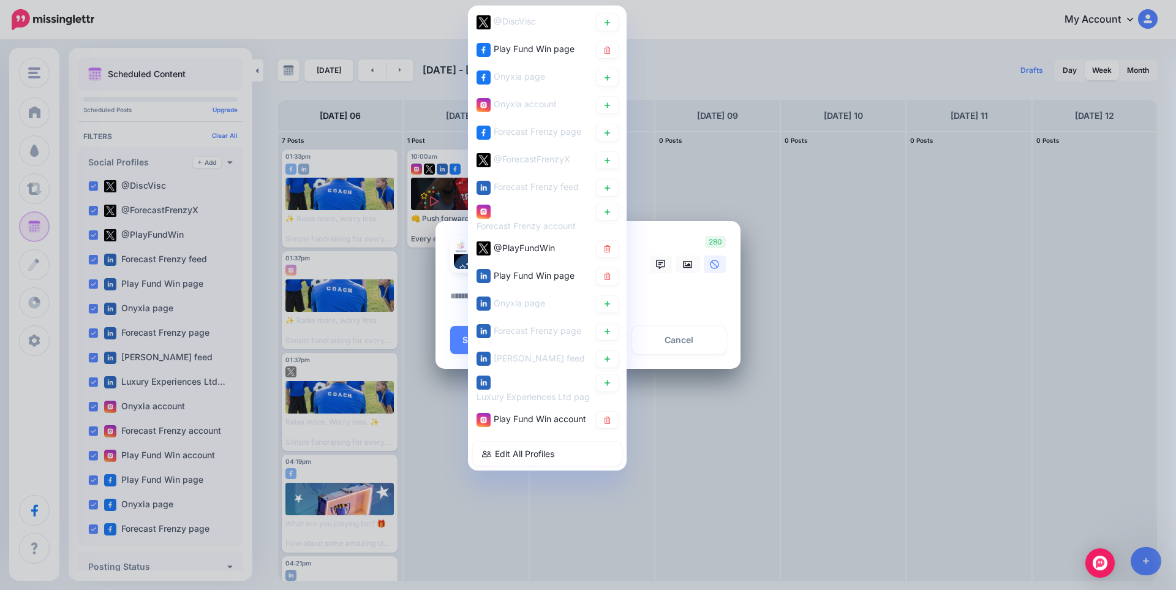
click at [681, 298] on textarea at bounding box center [591, 301] width 282 height 24
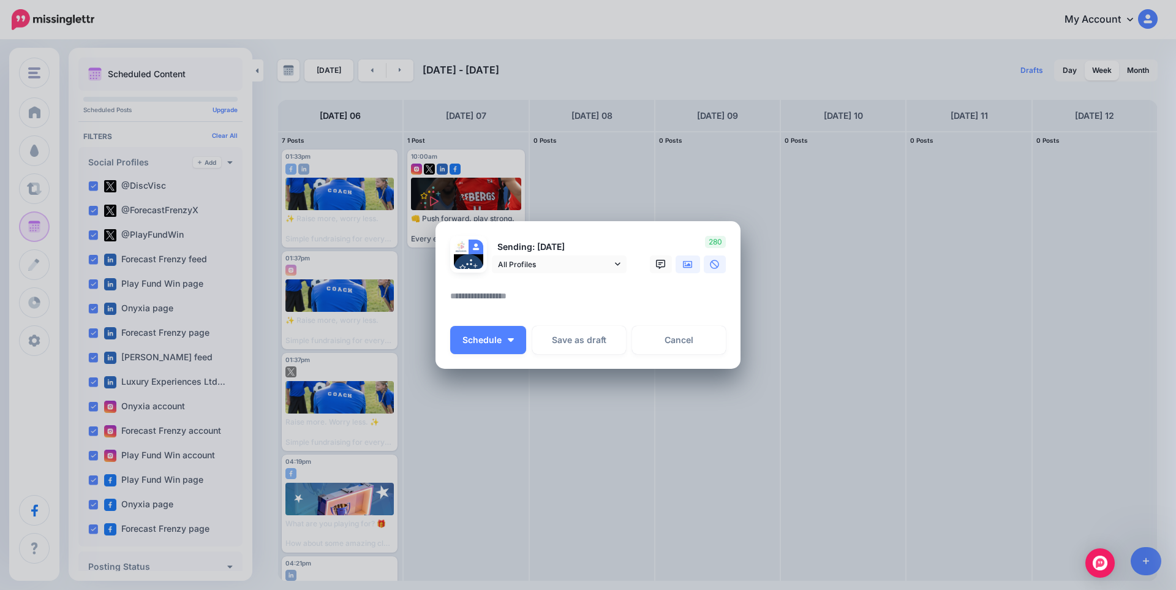
click at [688, 266] on icon at bounding box center [688, 263] width 10 height 7
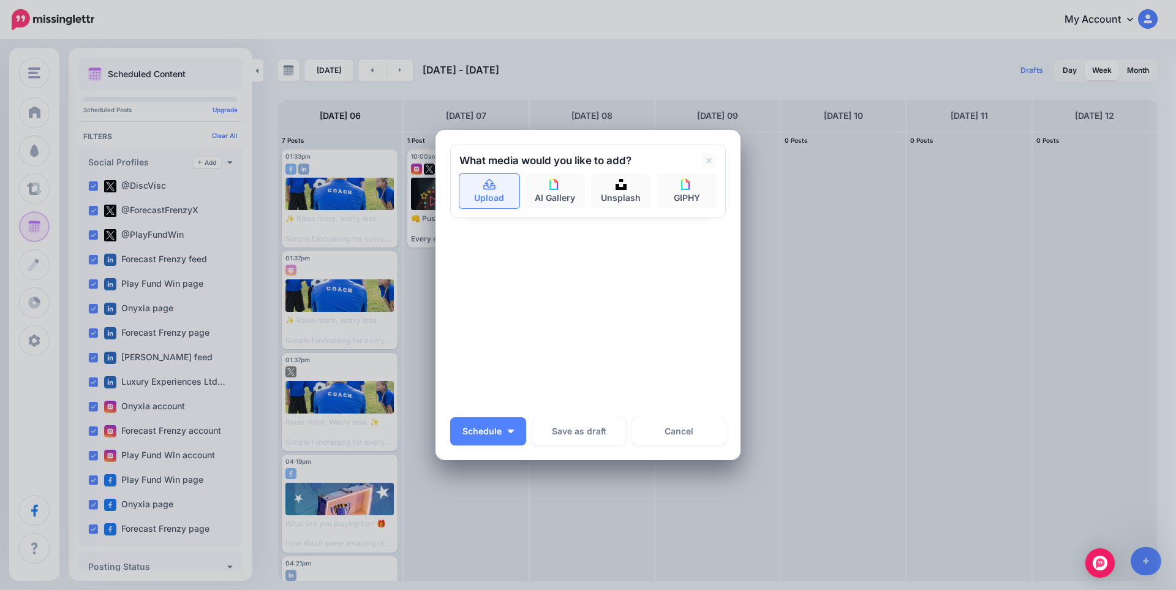
click at [497, 187] on link "Upload" at bounding box center [489, 191] width 60 height 34
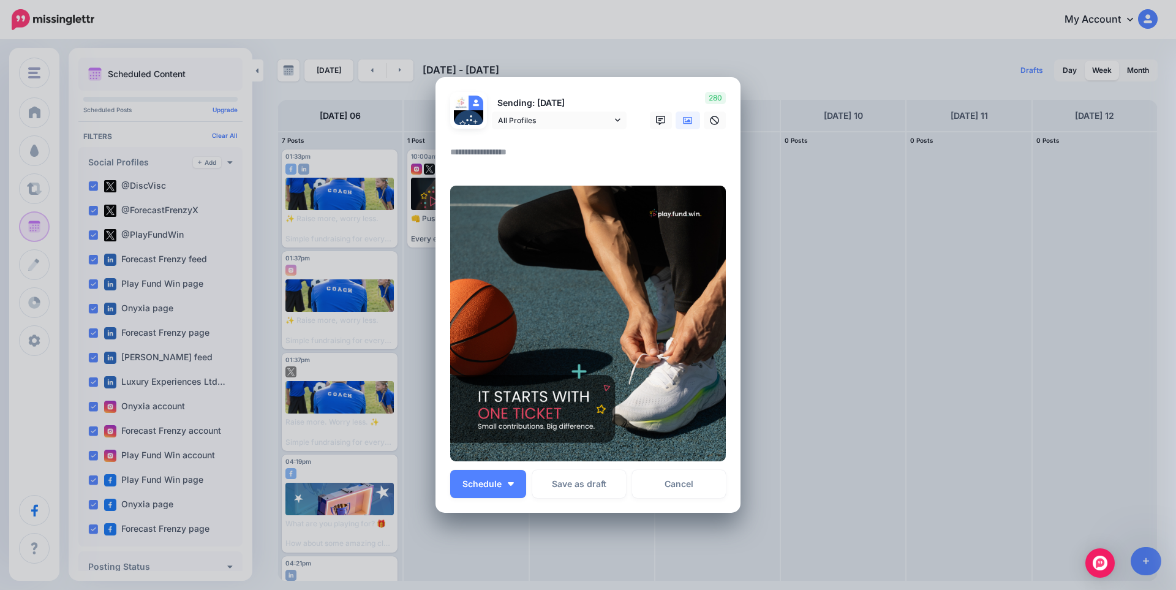
click at [508, 153] on textarea at bounding box center [591, 157] width 282 height 24
paste textarea "**********"
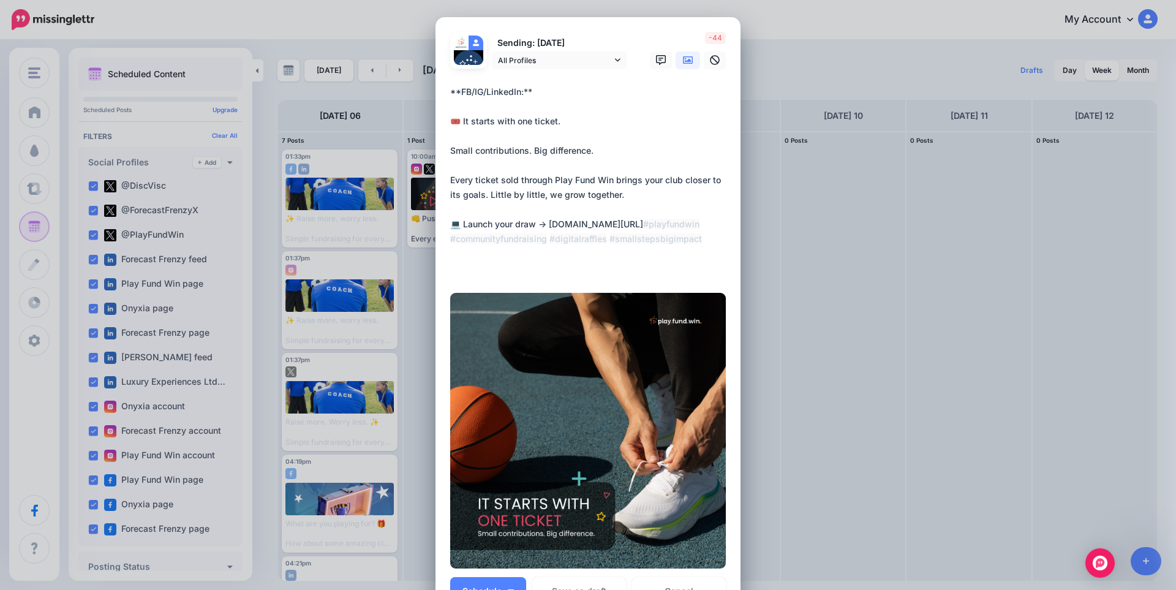
click at [505, 148] on textarea "**********" at bounding box center [591, 180] width 282 height 191
paste textarea
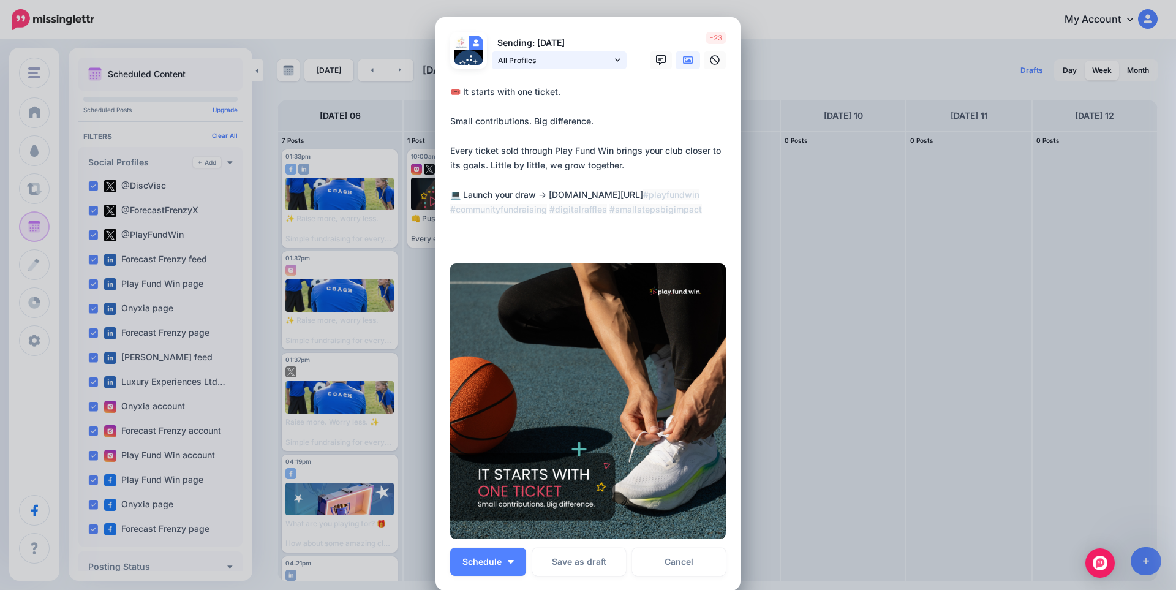
click at [567, 69] on link "All Profiles" at bounding box center [559, 60] width 135 height 18
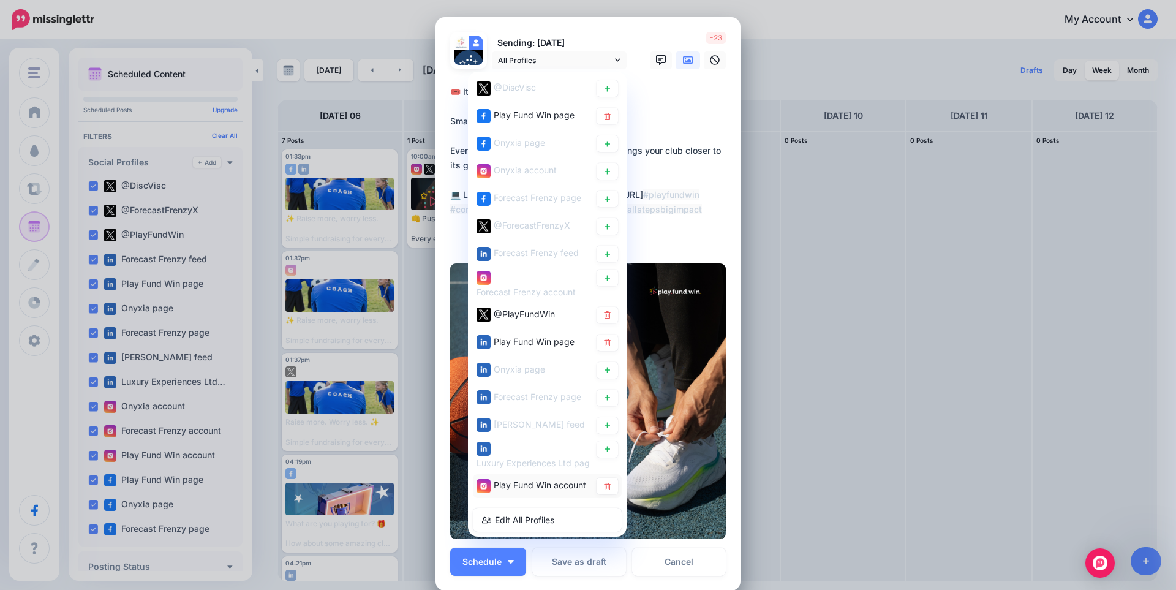
click at [546, 483] on span "Play Fund Win account" at bounding box center [540, 485] width 93 height 10
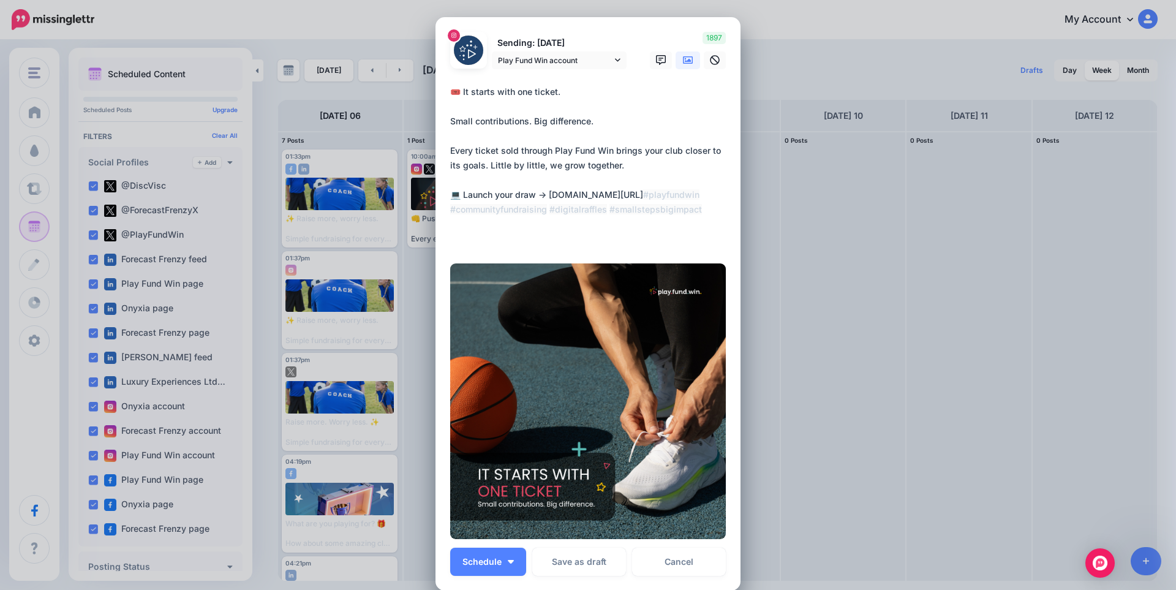
click at [687, 61] on icon at bounding box center [688, 59] width 10 height 7
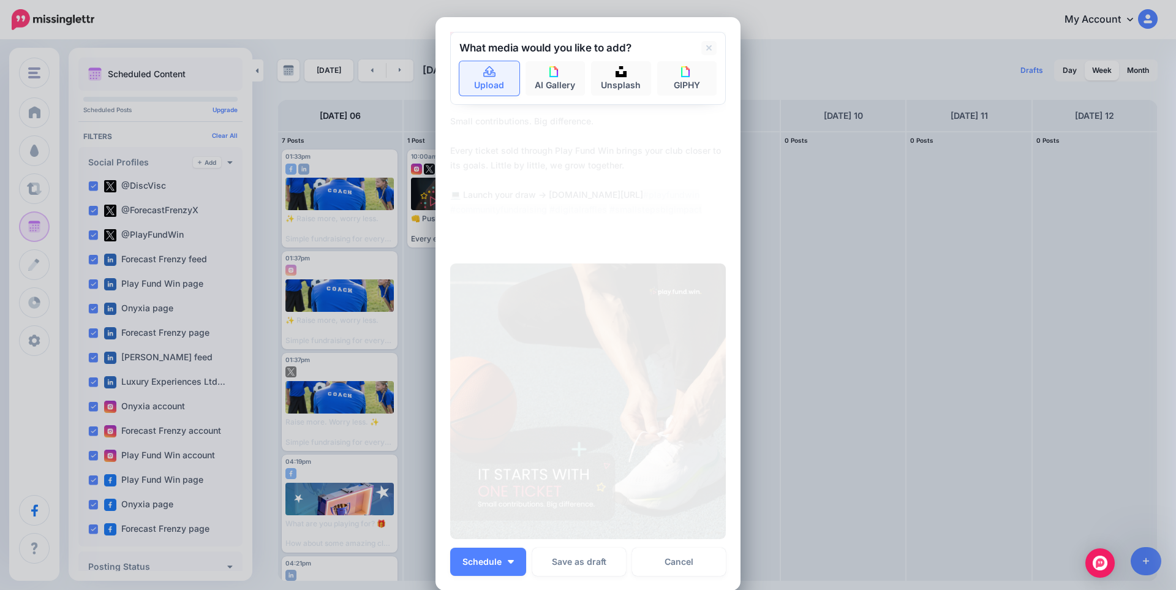
click at [490, 72] on icon at bounding box center [490, 72] width 14 height 11
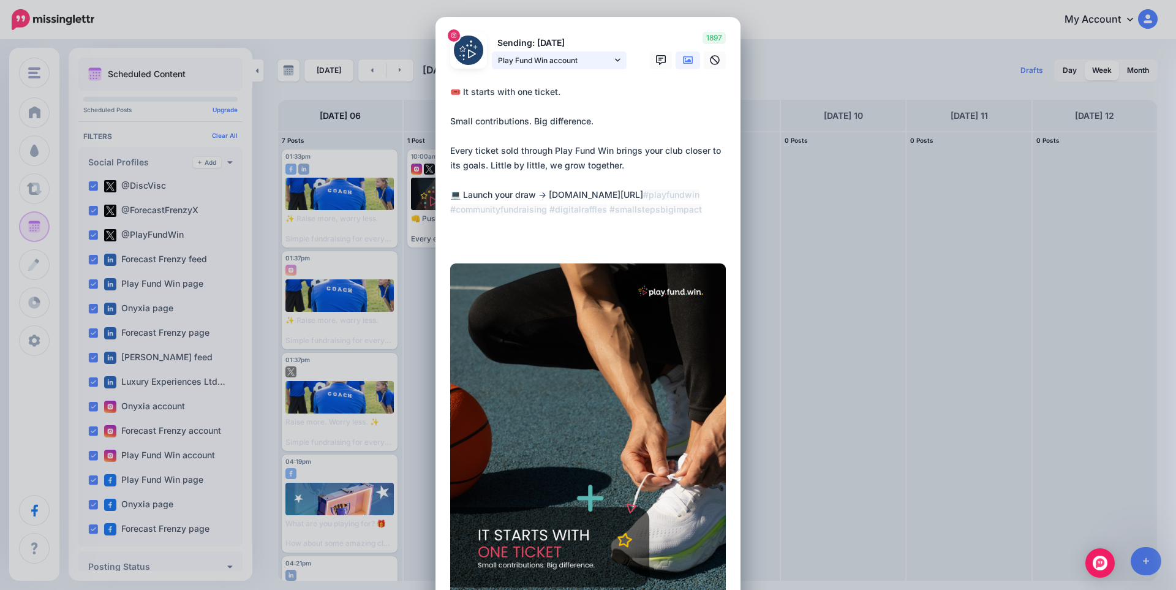
click at [557, 58] on span "Play Fund Win account" at bounding box center [555, 60] width 114 height 13
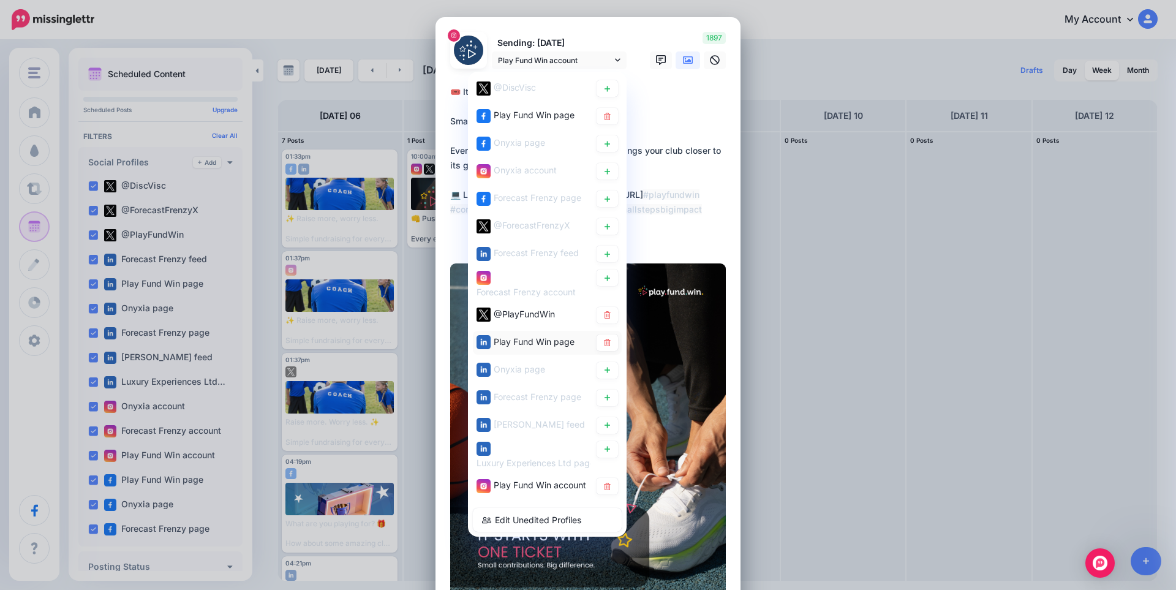
click at [542, 341] on span "Play Fund Win page" at bounding box center [534, 341] width 81 height 10
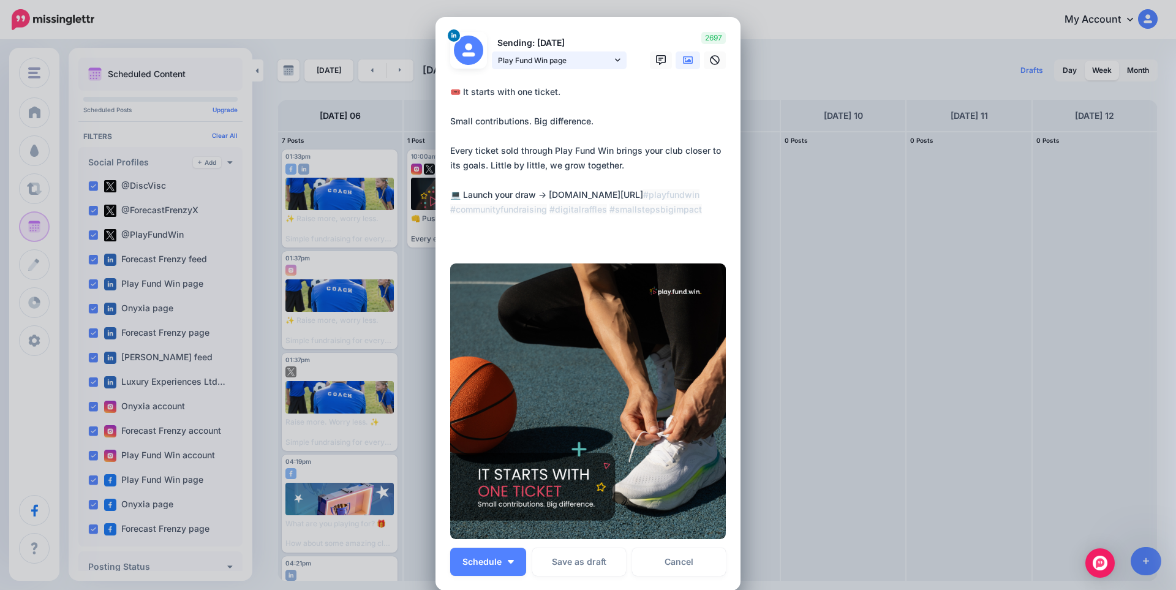
click at [531, 66] on span "Play Fund Win page" at bounding box center [555, 60] width 114 height 13
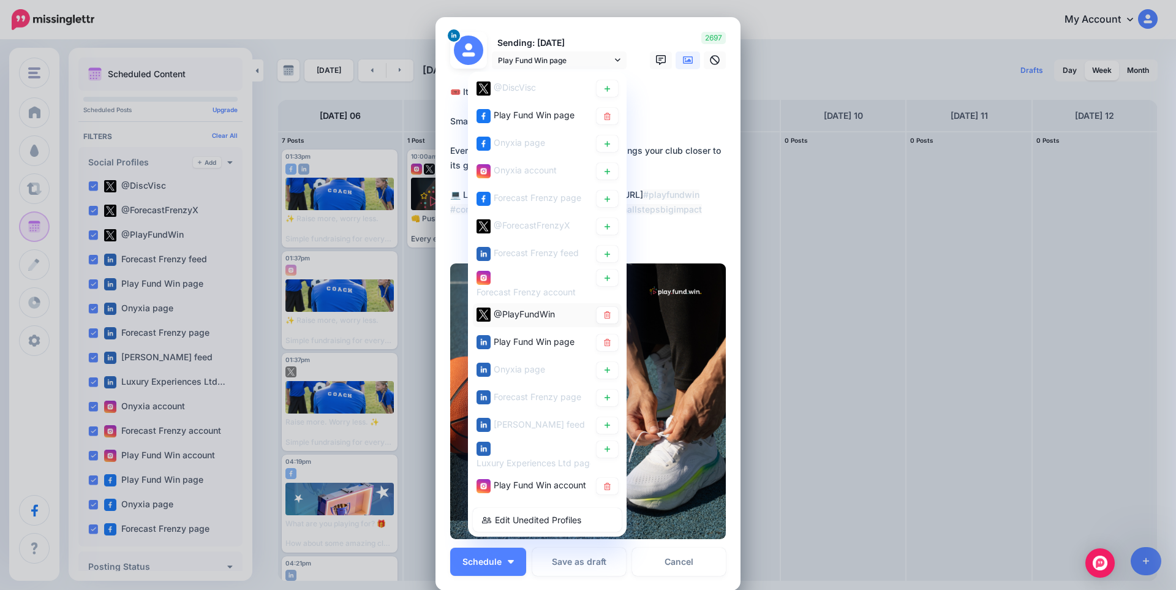
click at [504, 315] on span "@PlayFundWin" at bounding box center [524, 313] width 61 height 10
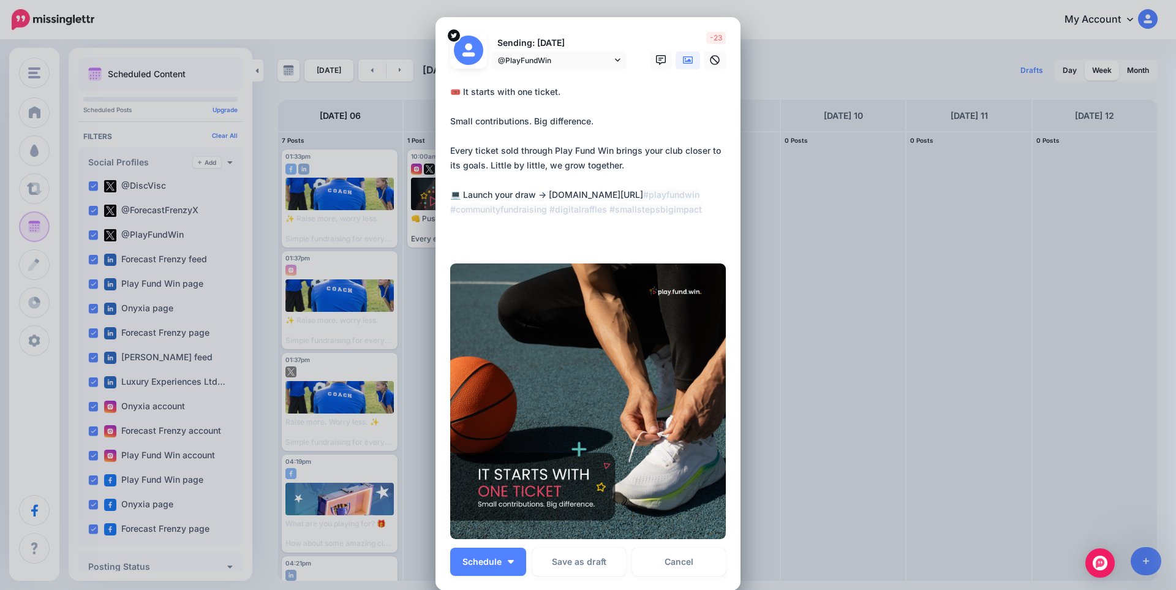
click at [516, 140] on textarea "**********" at bounding box center [591, 166] width 282 height 162
paste textarea
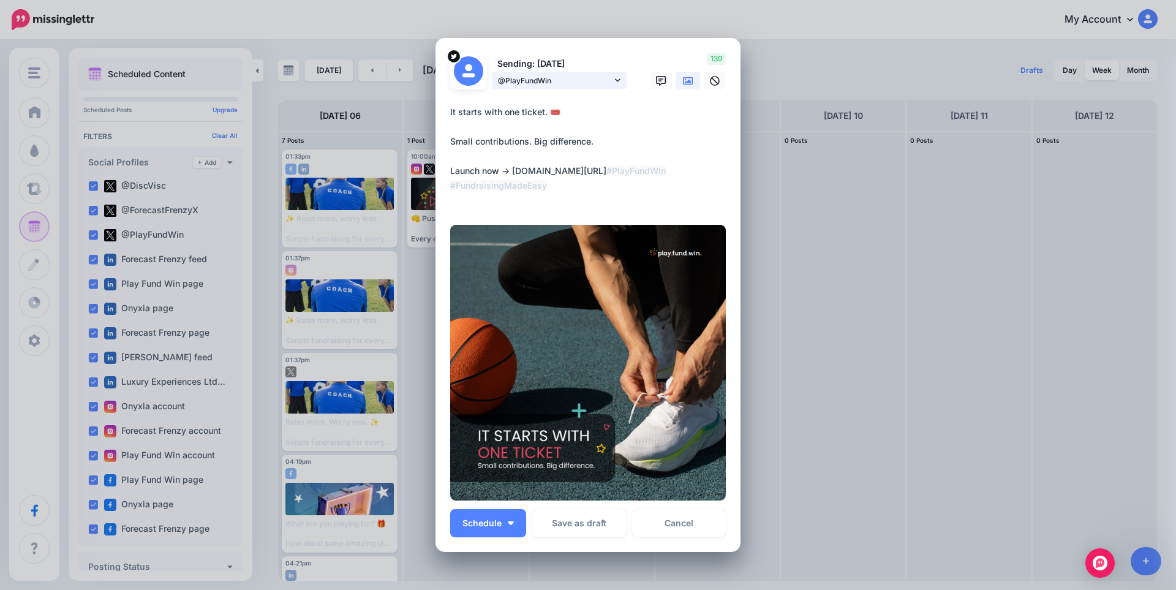
click at [616, 79] on icon at bounding box center [618, 80] width 6 height 9
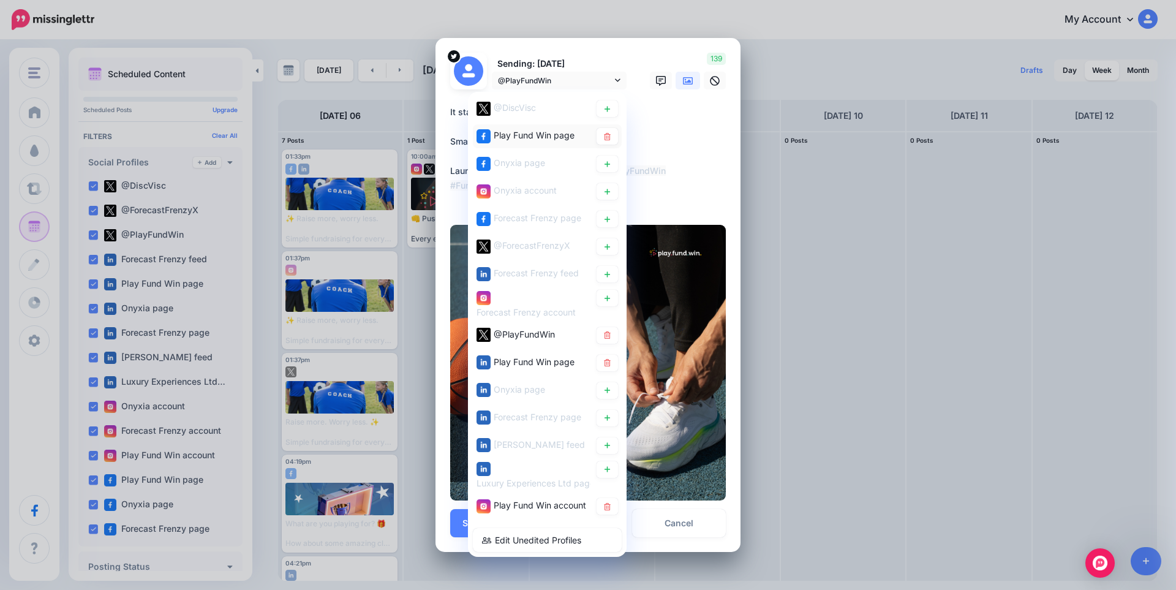
click at [539, 136] on span "Play Fund Win page" at bounding box center [534, 135] width 81 height 10
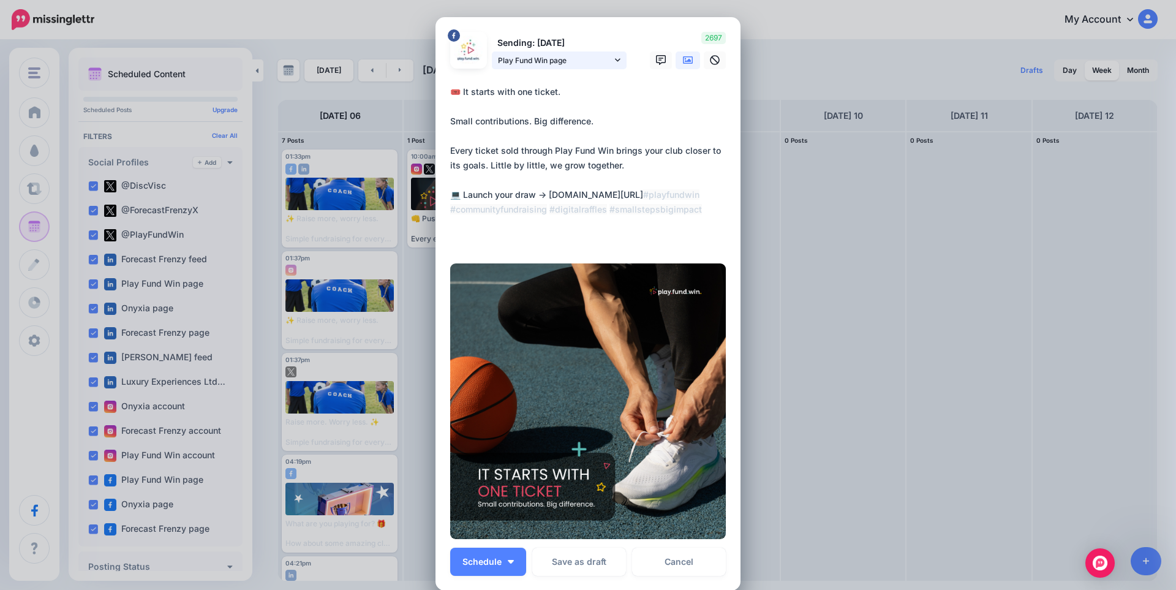
click at [558, 62] on span "Play Fund Win page" at bounding box center [555, 60] width 114 height 13
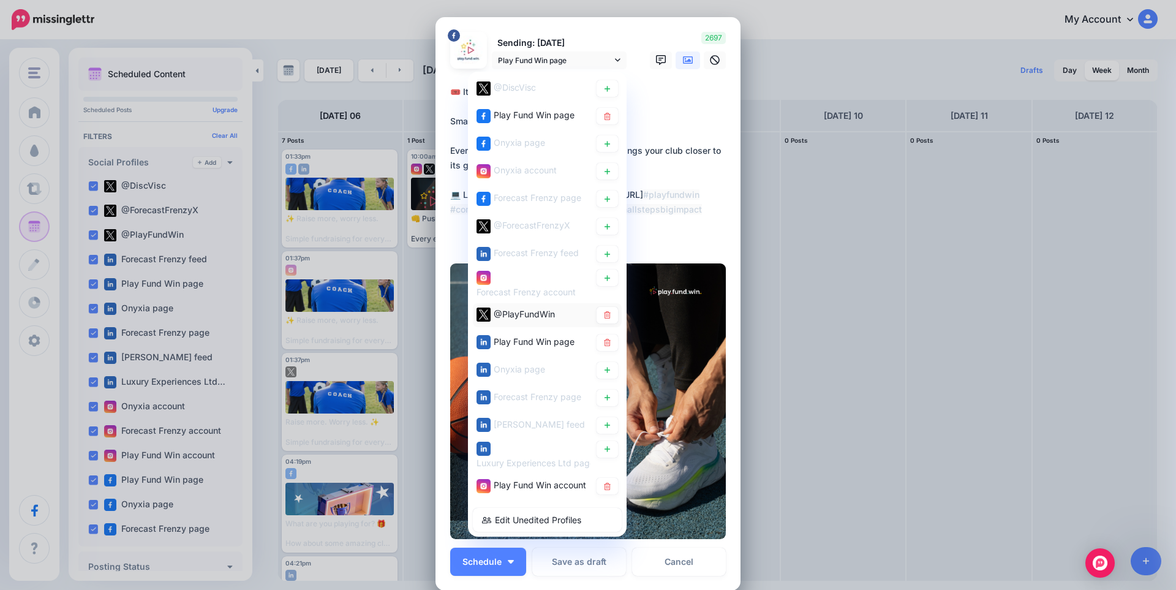
click at [521, 318] on span "@PlayFundWin" at bounding box center [524, 313] width 61 height 10
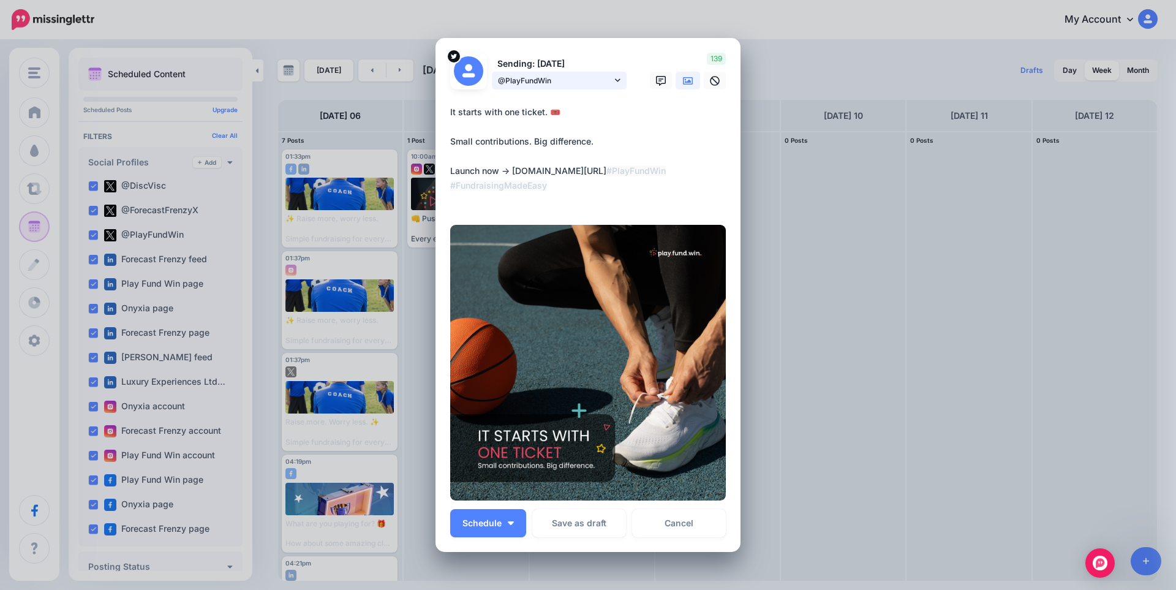
click at [570, 80] on span "@PlayFundWin" at bounding box center [555, 80] width 114 height 13
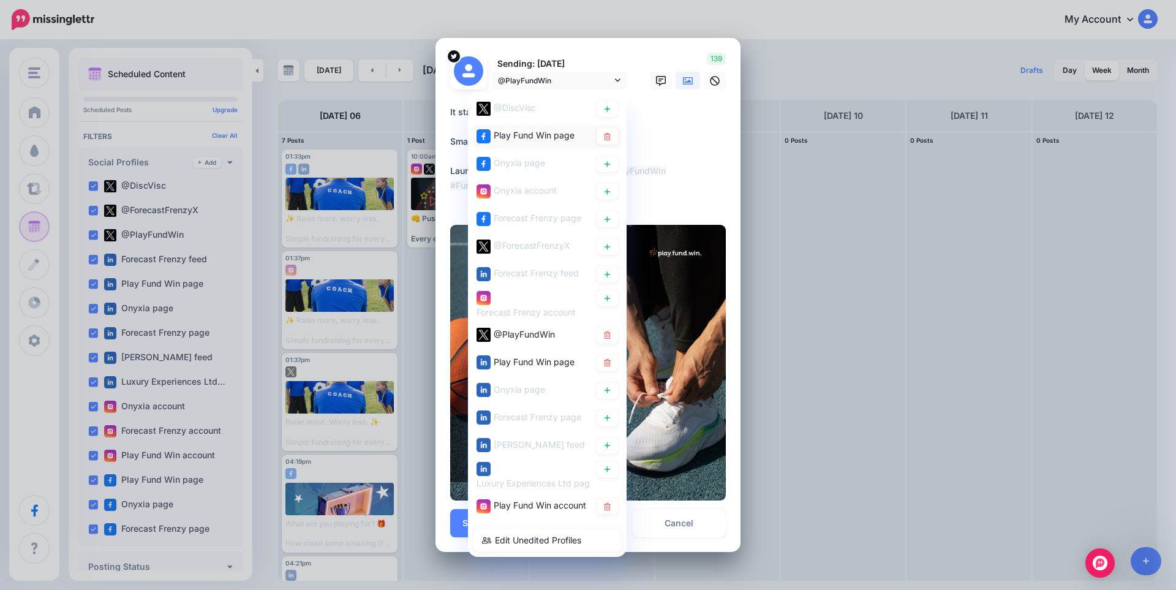
click at [540, 139] on span "Play Fund Win page" at bounding box center [534, 135] width 81 height 10
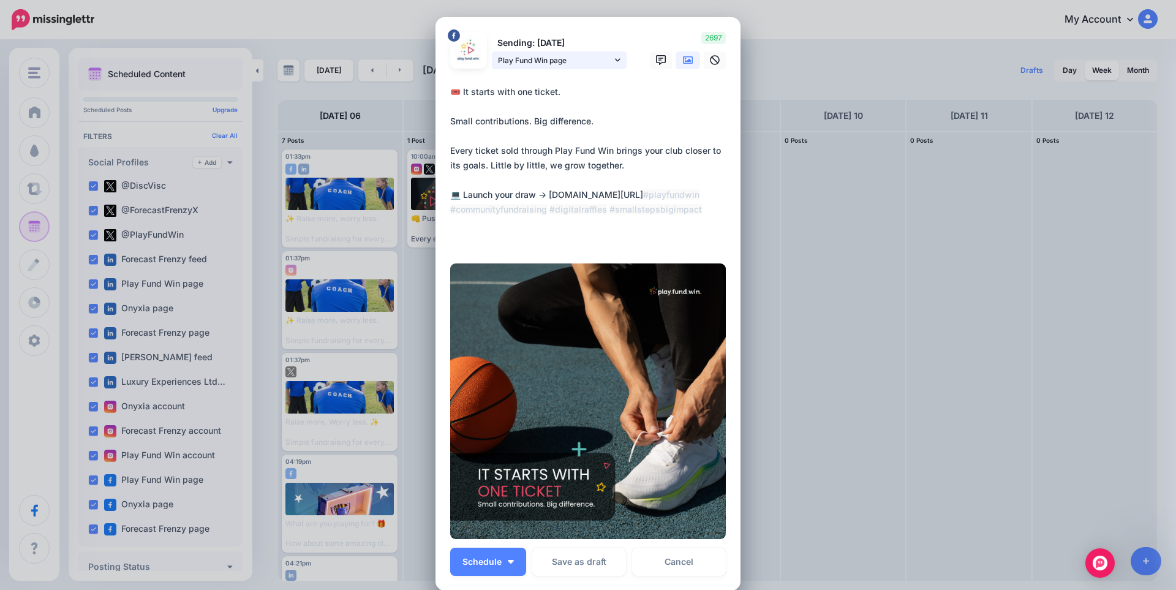
click at [566, 63] on span "Play Fund Win page" at bounding box center [555, 60] width 114 height 13
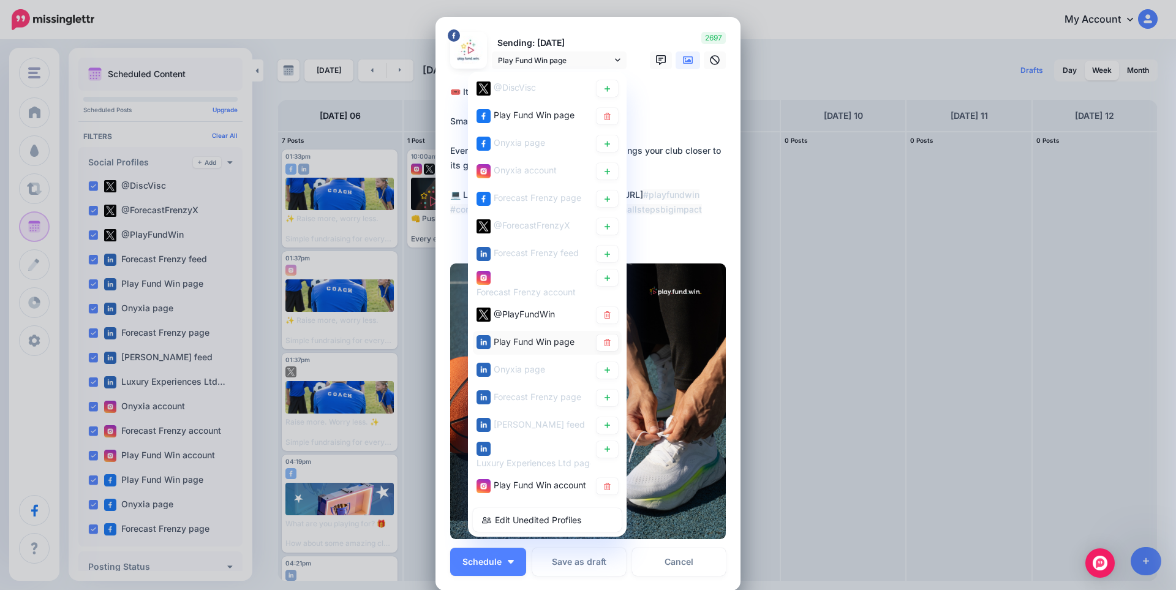
click at [532, 341] on span "Play Fund Win page" at bounding box center [534, 341] width 81 height 10
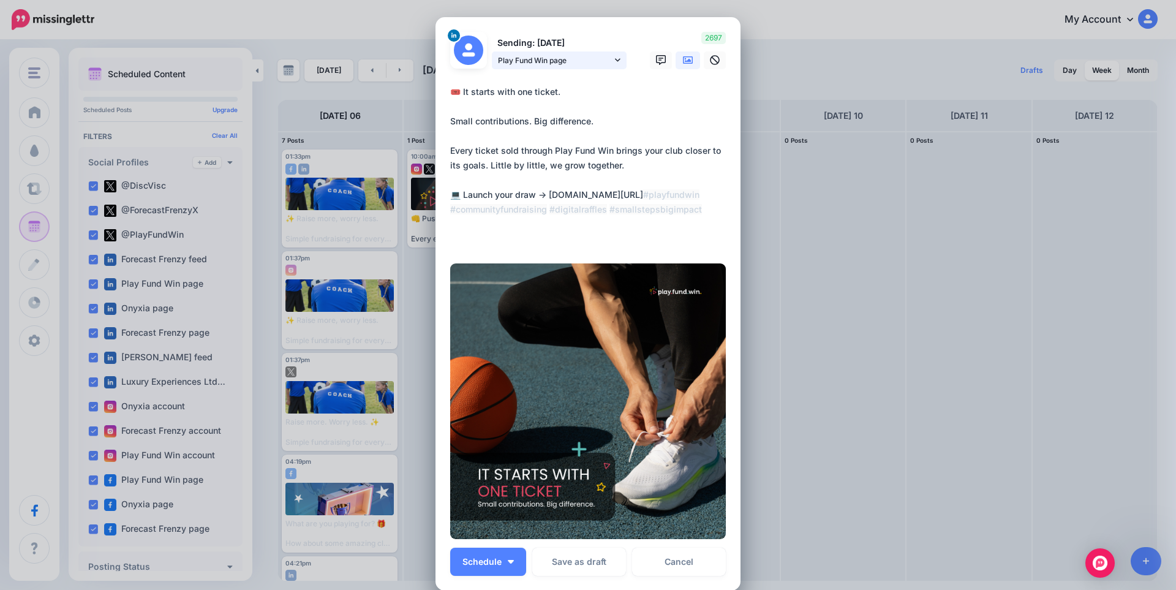
click at [573, 61] on span "Play Fund Win page" at bounding box center [555, 60] width 114 height 13
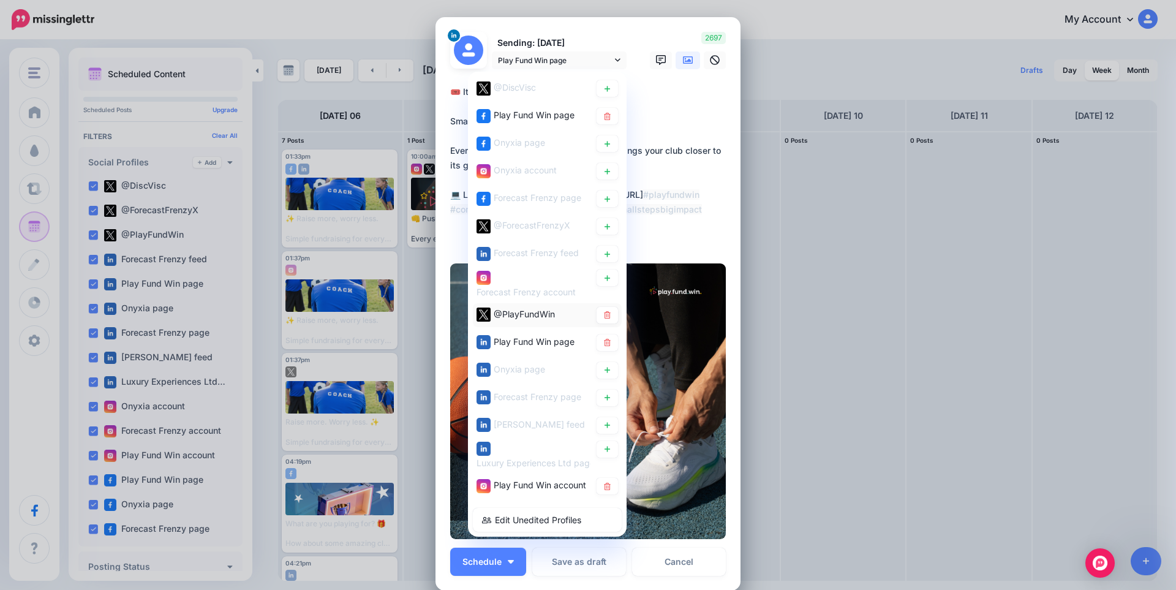
click at [532, 309] on span "@PlayFundWin" at bounding box center [524, 313] width 61 height 10
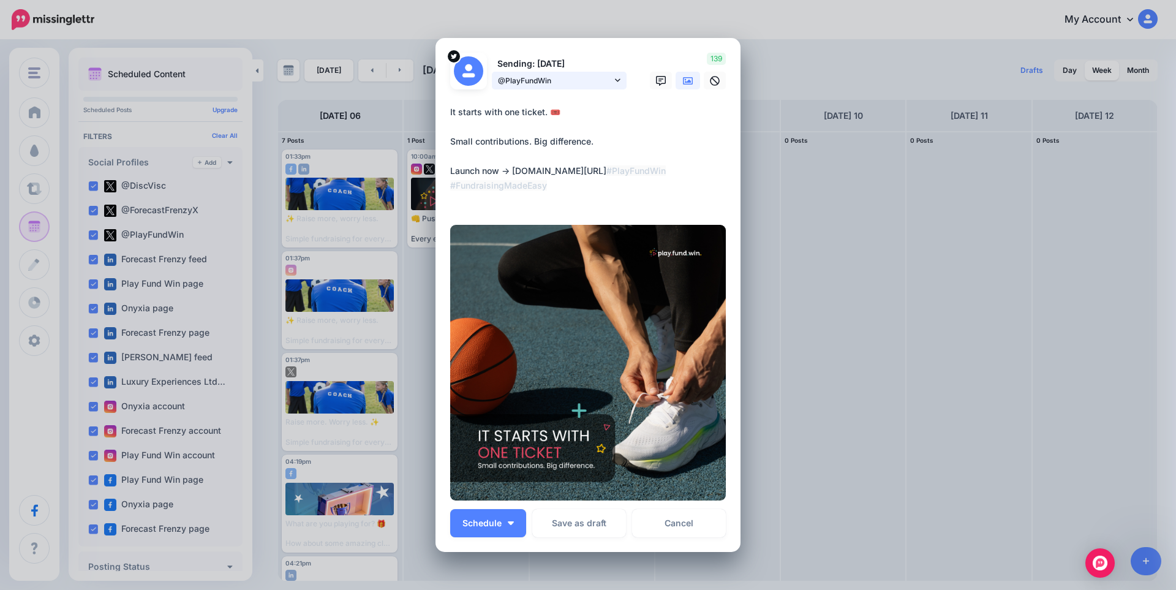
click at [569, 72] on link "@PlayFundWin" at bounding box center [559, 81] width 135 height 18
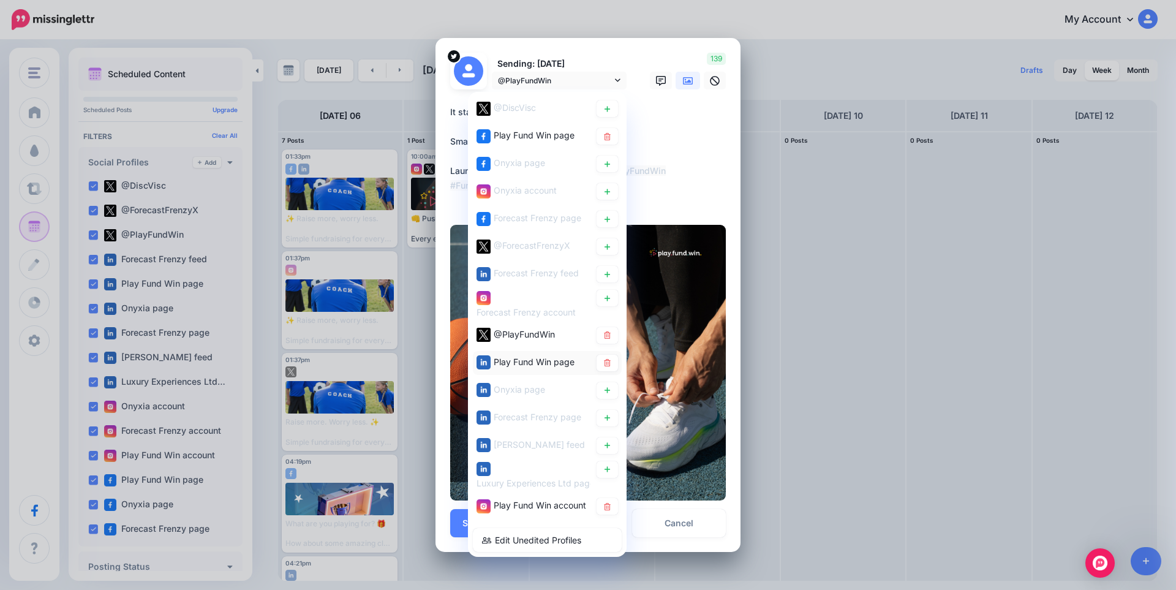
click at [508, 358] on span "Play Fund Win page" at bounding box center [534, 362] width 81 height 10
type textarea "**********"
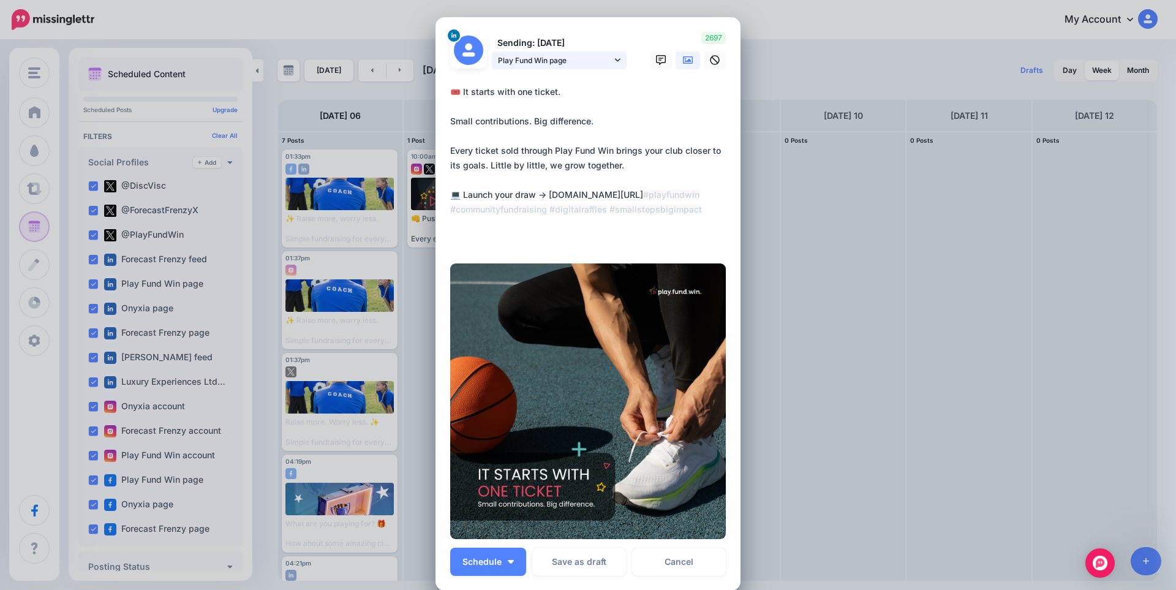
click at [538, 62] on span "Play Fund Win page" at bounding box center [555, 60] width 114 height 13
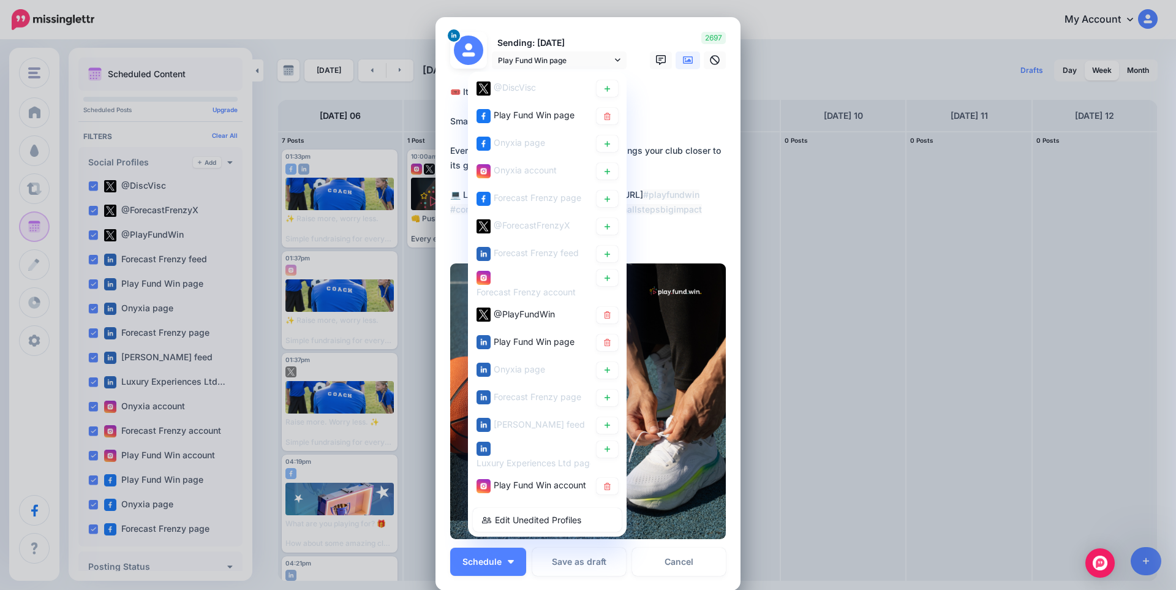
click at [526, 477] on div "Play Fund Win account" at bounding box center [547, 486] width 149 height 24
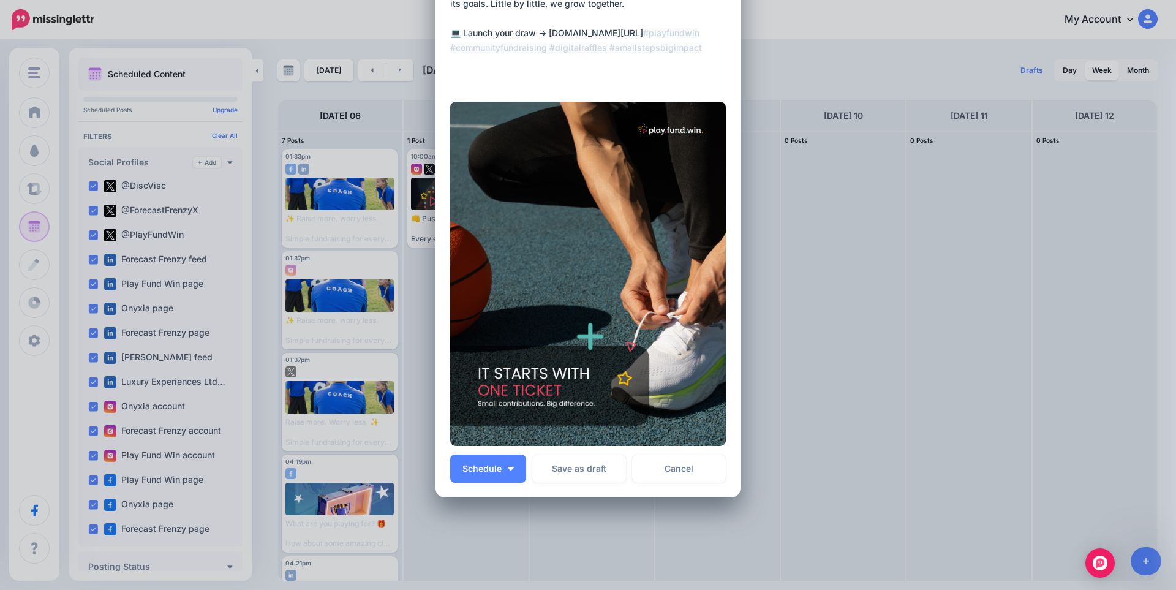
scroll to position [202, 0]
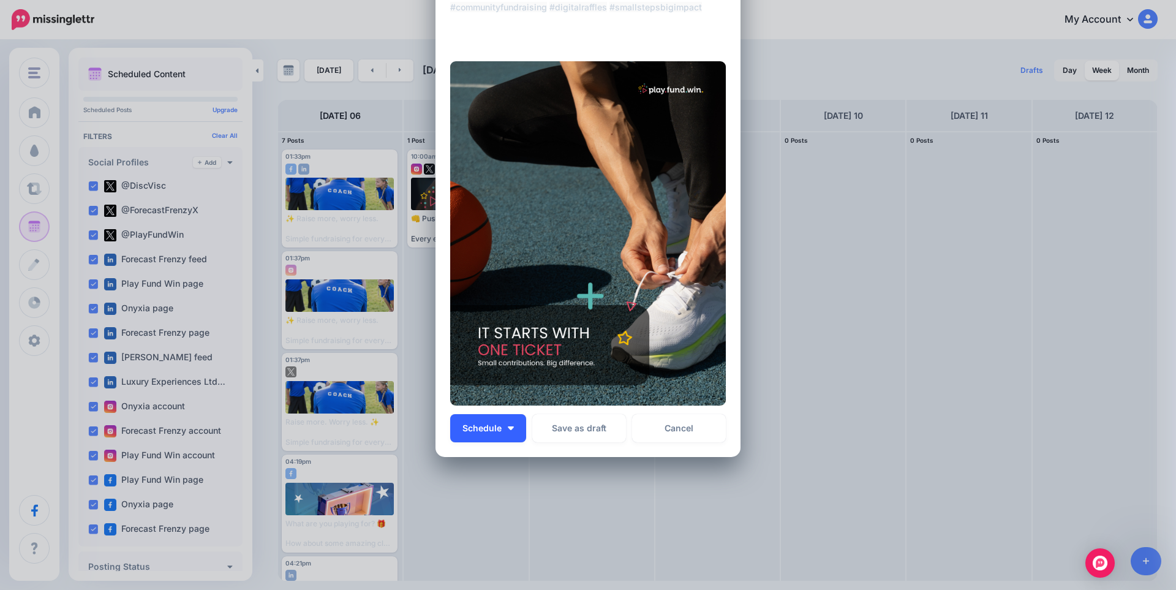
click at [509, 426] on button "Schedule" at bounding box center [488, 428] width 76 height 28
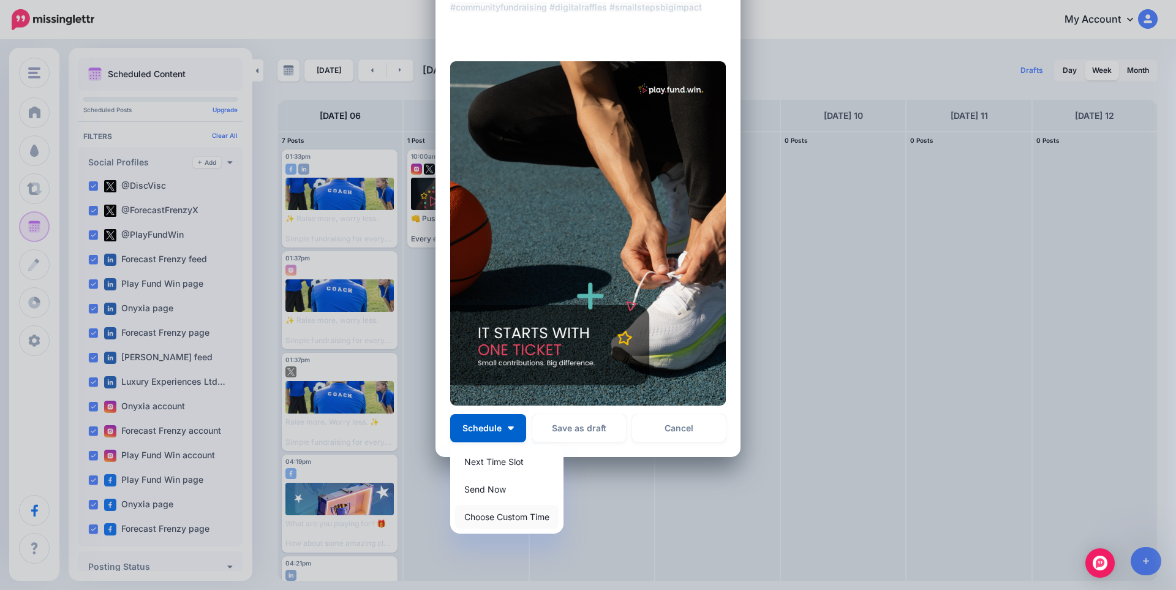
click at [504, 518] on link "Choose Custom Time" at bounding box center [507, 517] width 104 height 24
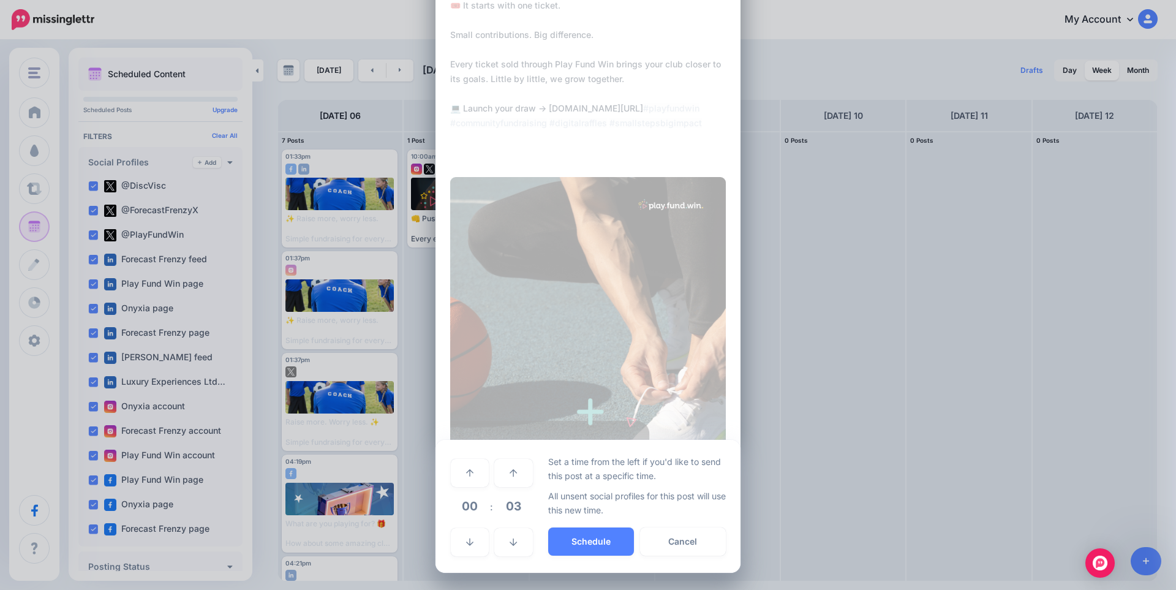
scroll to position [86, 0]
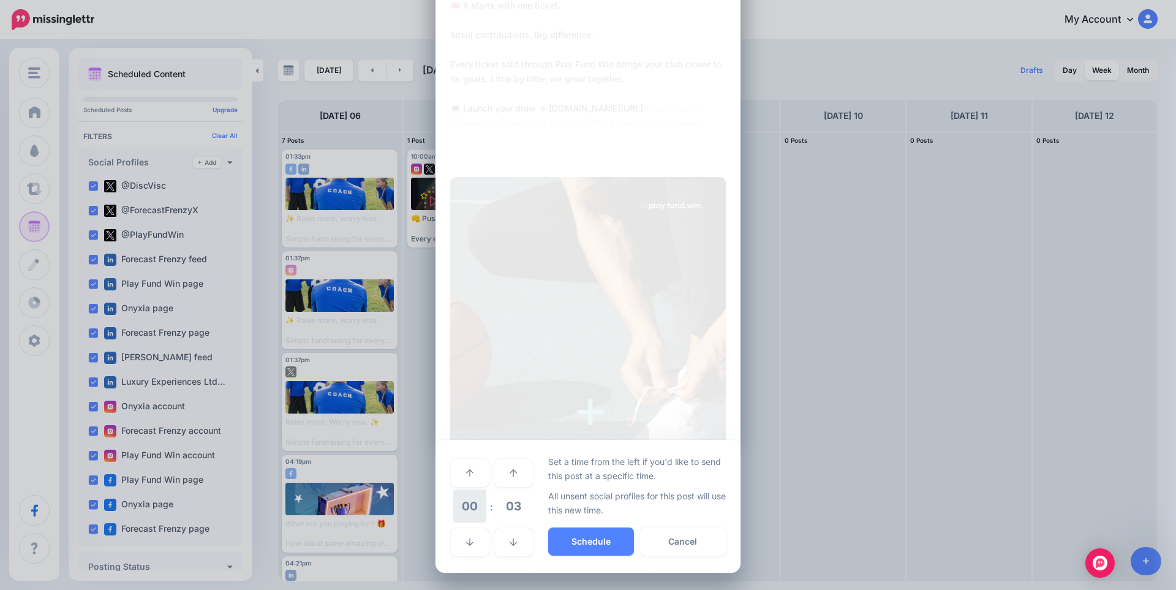
click at [472, 504] on span "00" at bounding box center [469, 506] width 33 height 33
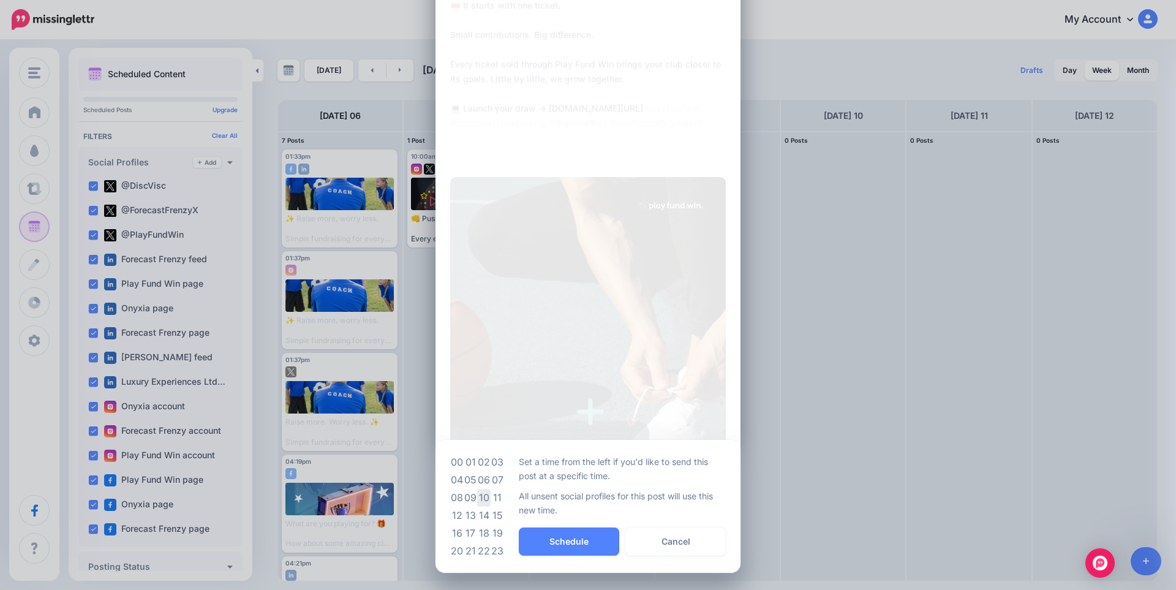
click at [484, 503] on td "10" at bounding box center [483, 498] width 13 height 18
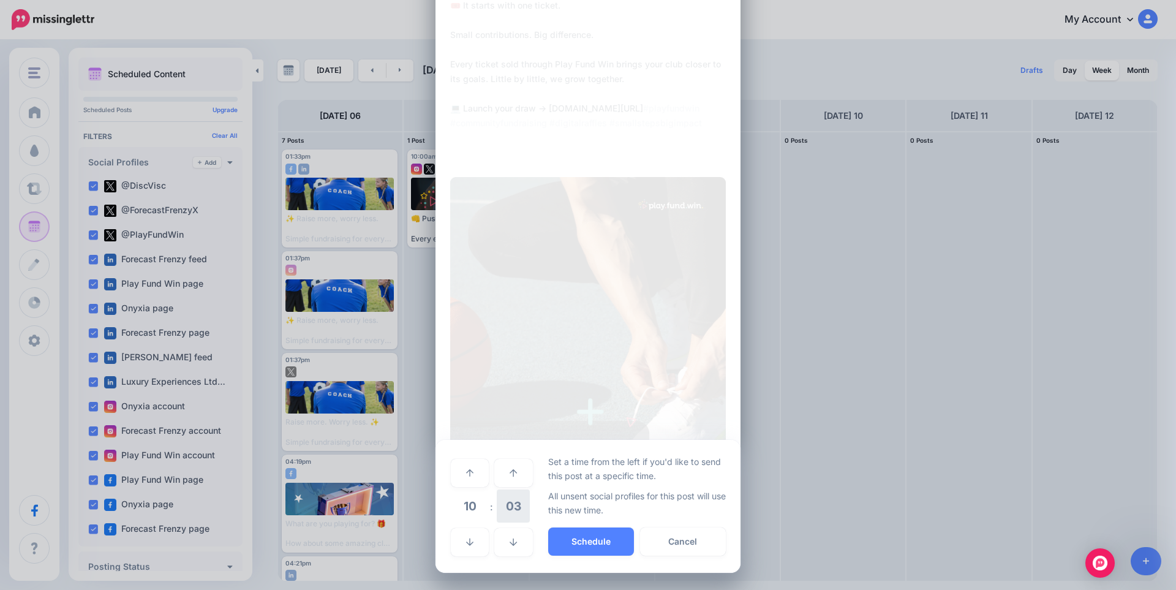
click at [509, 508] on span "03" at bounding box center [513, 506] width 33 height 33
click at [454, 472] on td "00" at bounding box center [456, 472] width 13 height 34
click at [591, 548] on button "Schedule" at bounding box center [591, 541] width 86 height 28
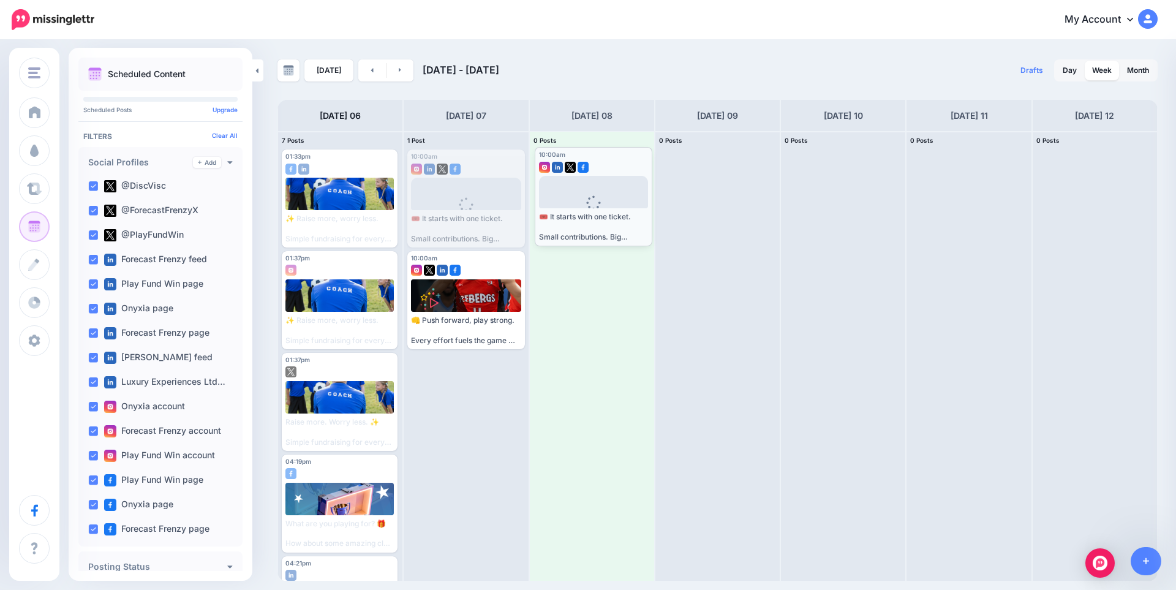
drag, startPoint x: 478, startPoint y: 195, endPoint x: 606, endPoint y: 193, distance: 127.5
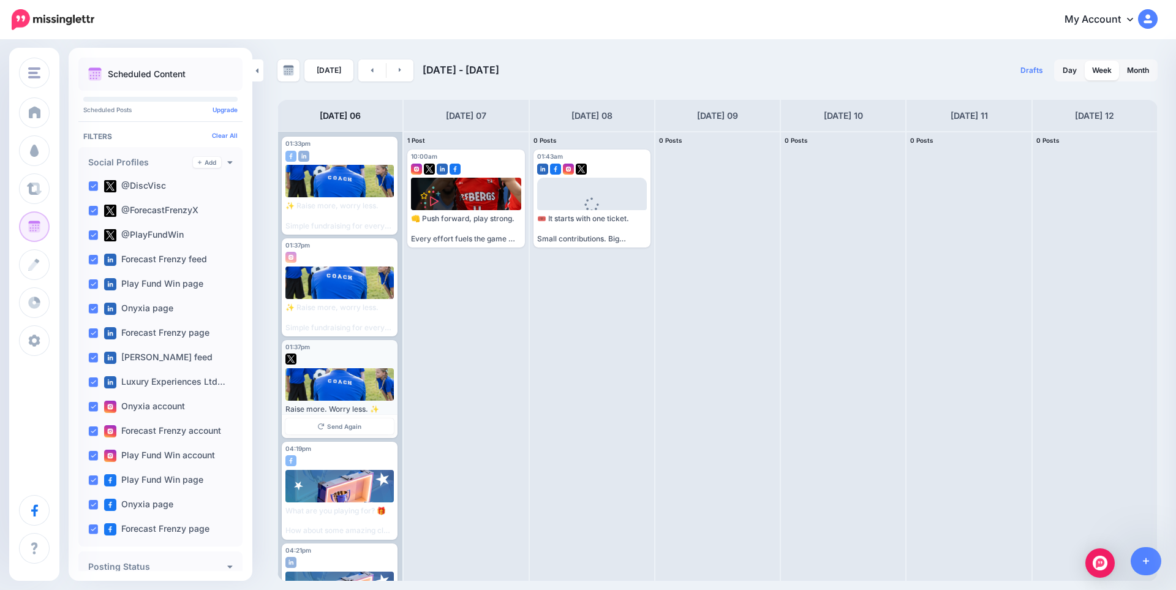
scroll to position [0, 0]
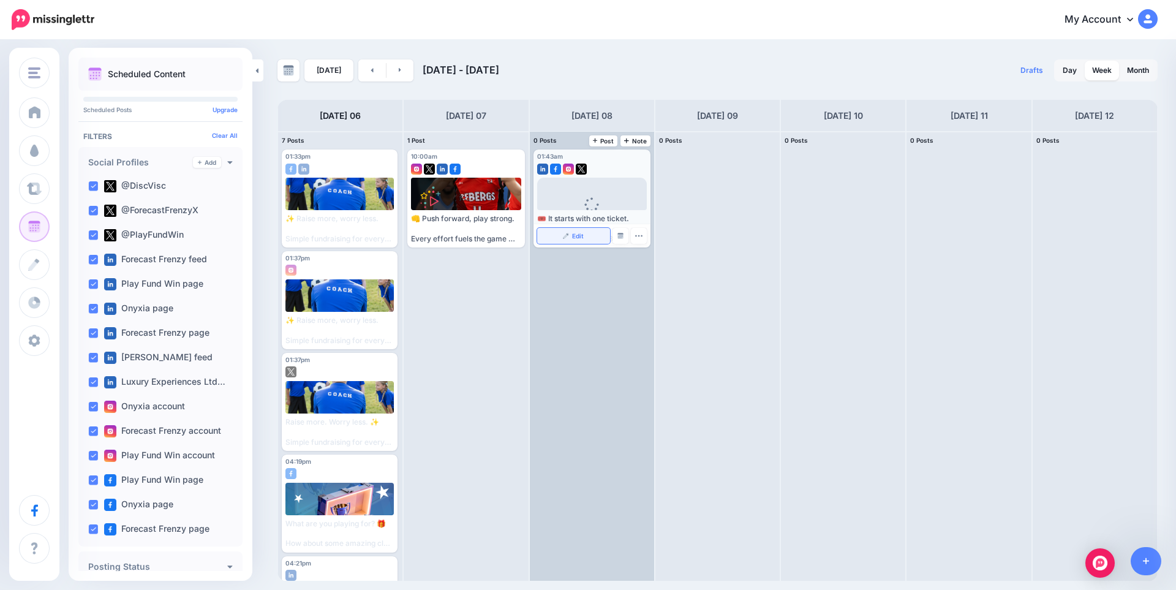
click at [566, 238] on img at bounding box center [566, 236] width 6 height 6
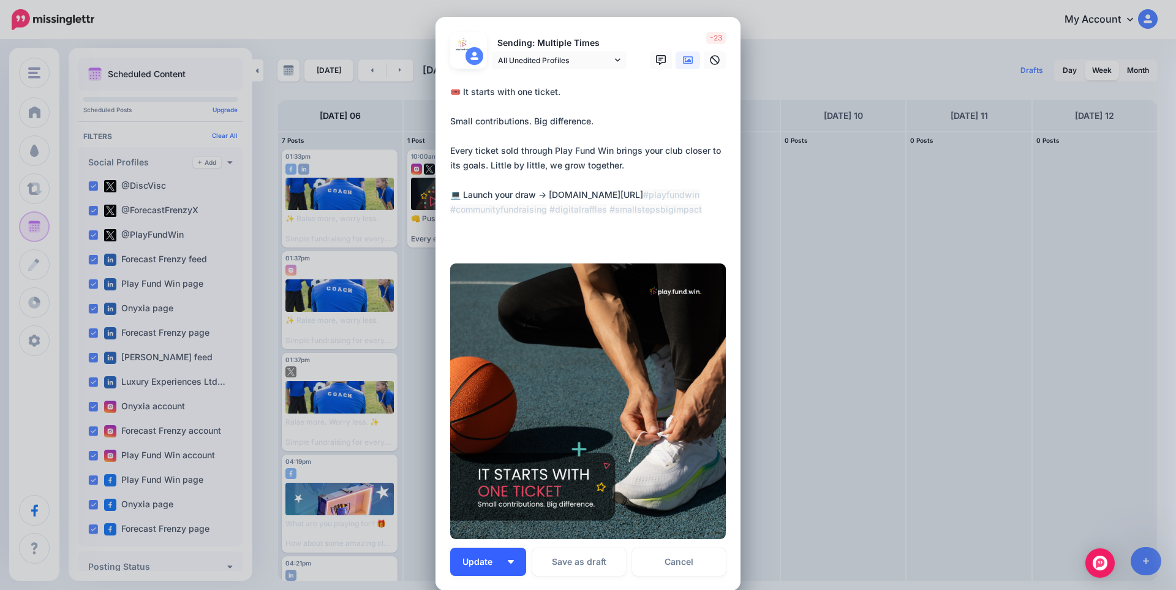
click at [501, 565] on button "Update" at bounding box center [488, 562] width 76 height 28
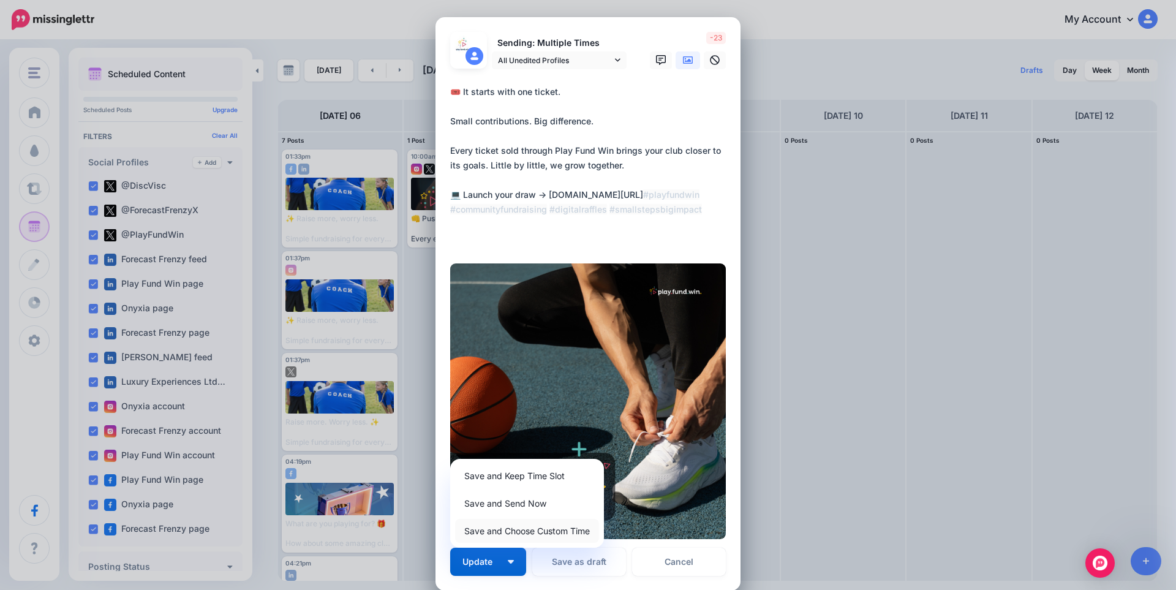
click at [530, 535] on link "Save and Choose Custom Time" at bounding box center [527, 531] width 144 height 24
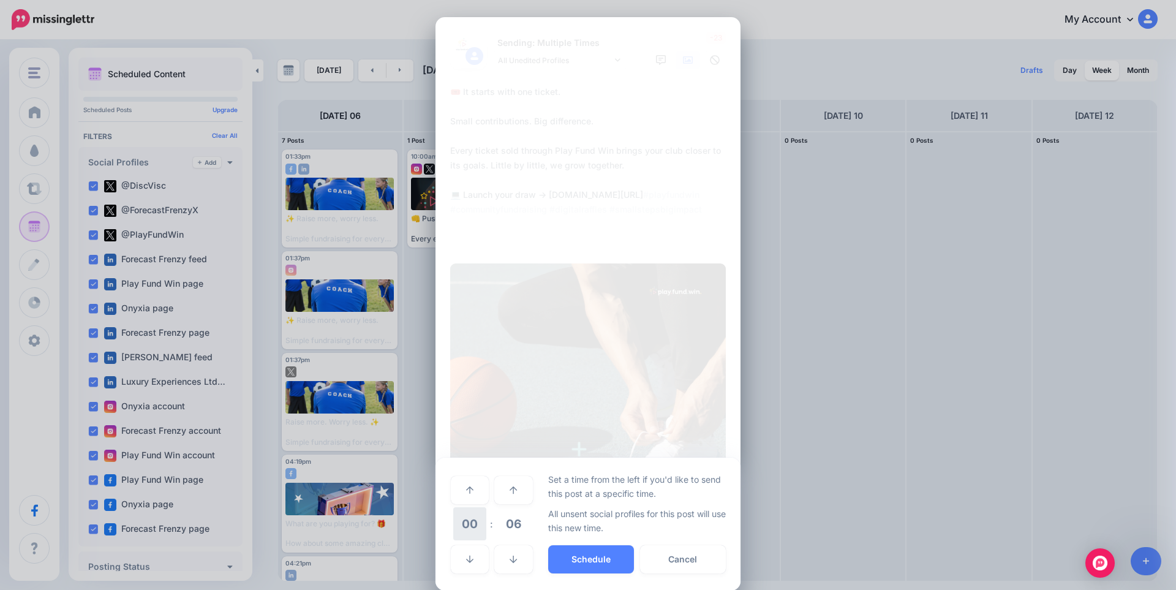
click at [474, 524] on span "00" at bounding box center [469, 523] width 33 height 33
click at [480, 511] on td "10" at bounding box center [483, 515] width 13 height 18
click at [502, 527] on span "06" at bounding box center [513, 523] width 33 height 33
click at [457, 495] on td "00" at bounding box center [456, 489] width 13 height 34
click at [600, 561] on button "Schedule" at bounding box center [591, 559] width 86 height 28
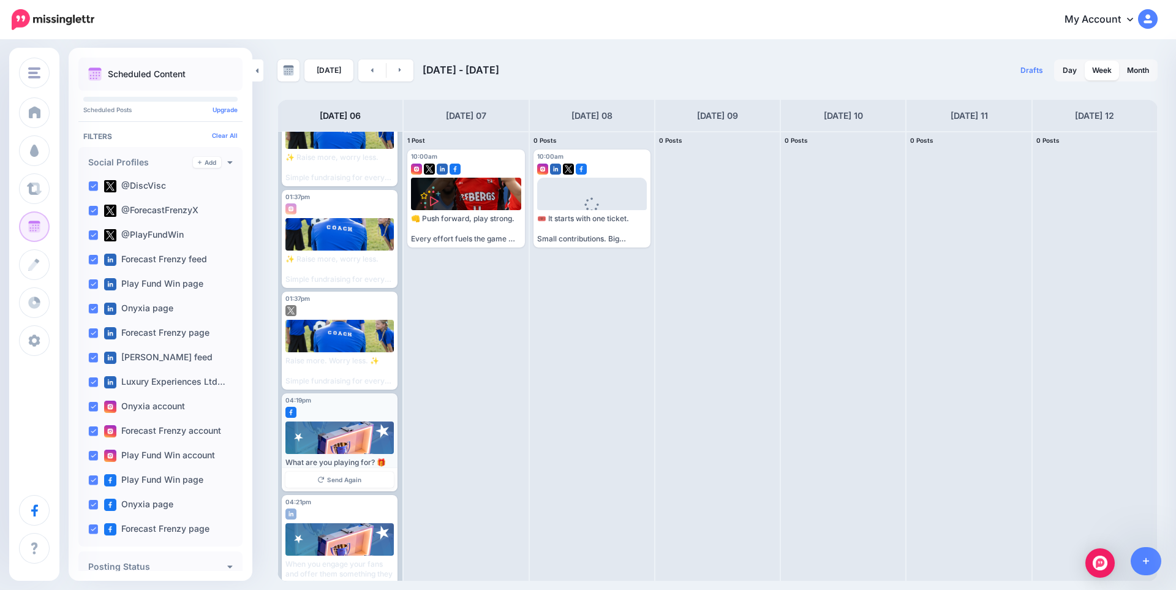
scroll to position [245, 0]
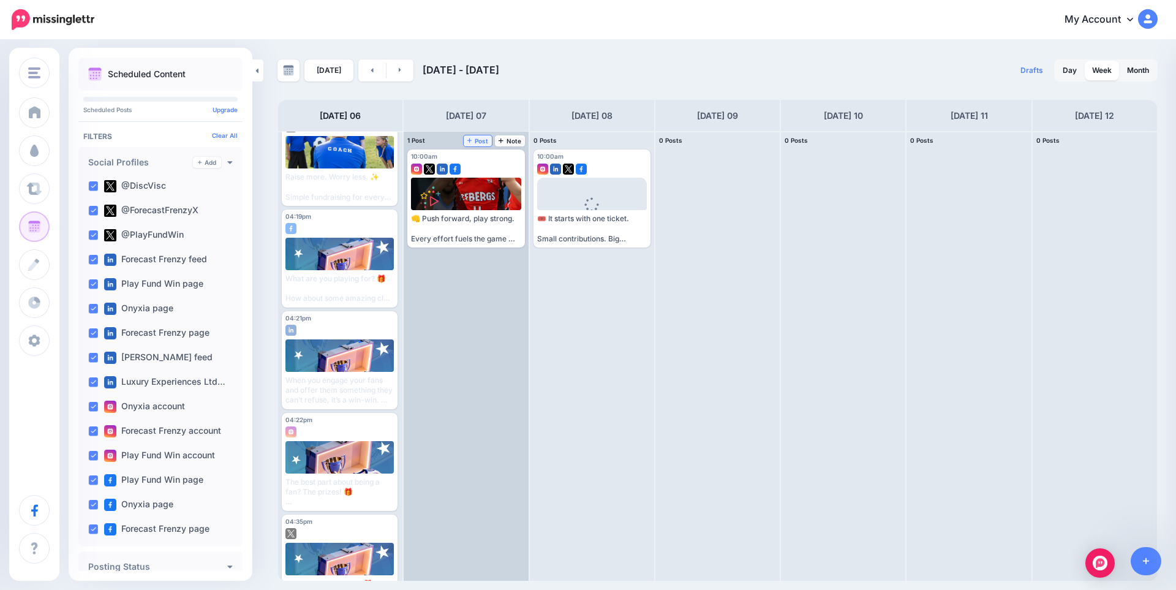
click at [471, 138] on icon at bounding box center [469, 140] width 5 height 6
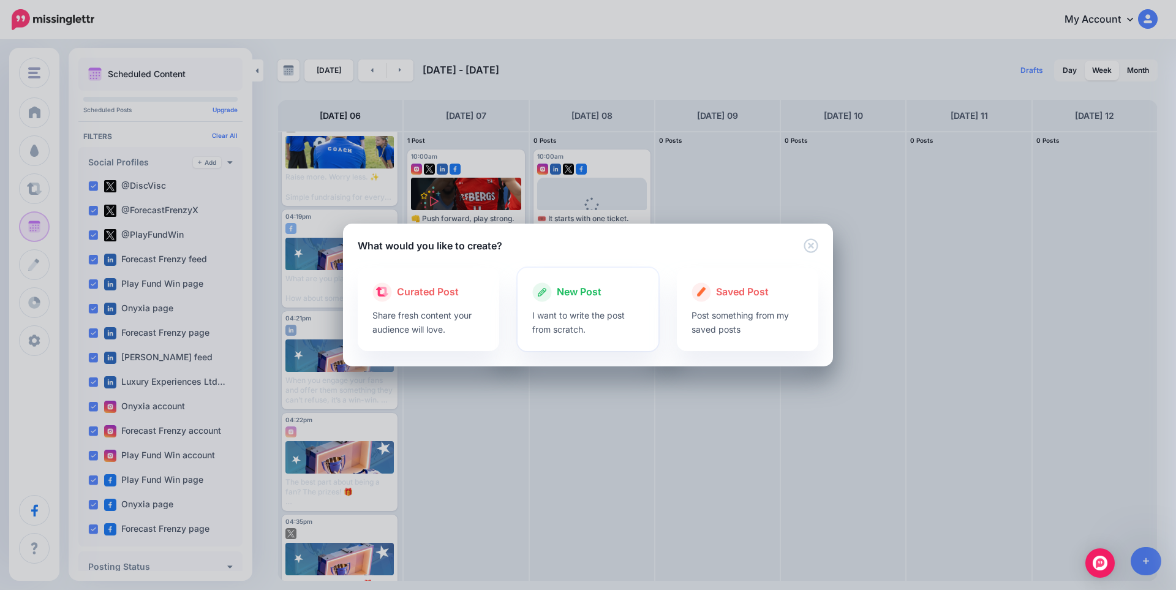
click at [587, 301] on div "New Post" at bounding box center [588, 292] width 112 height 20
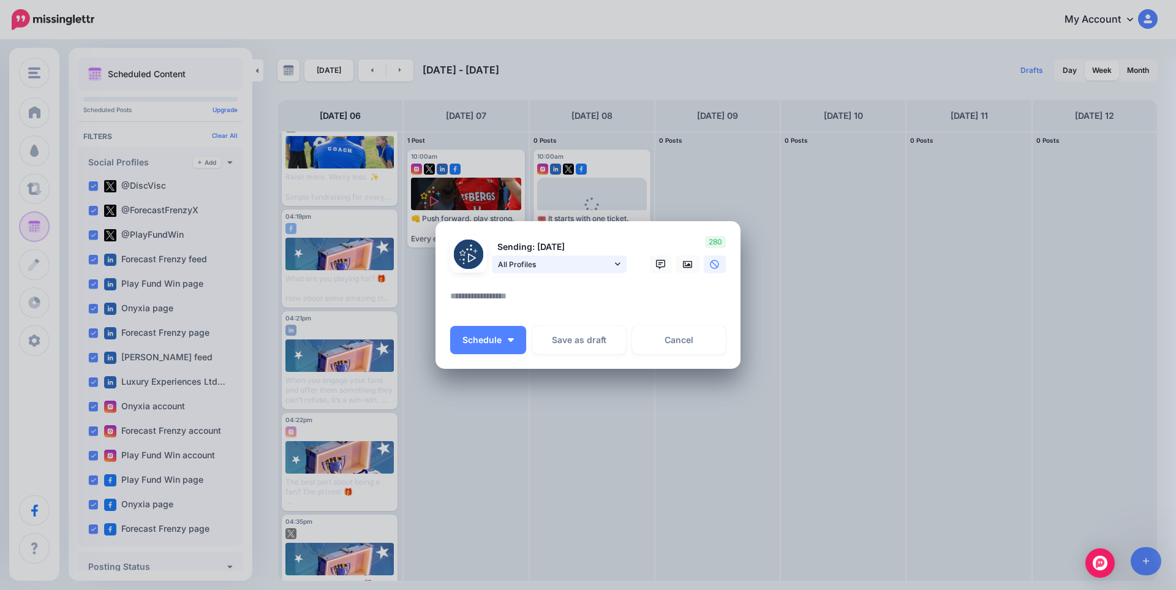
click at [556, 267] on span "All Profiles" at bounding box center [555, 264] width 114 height 13
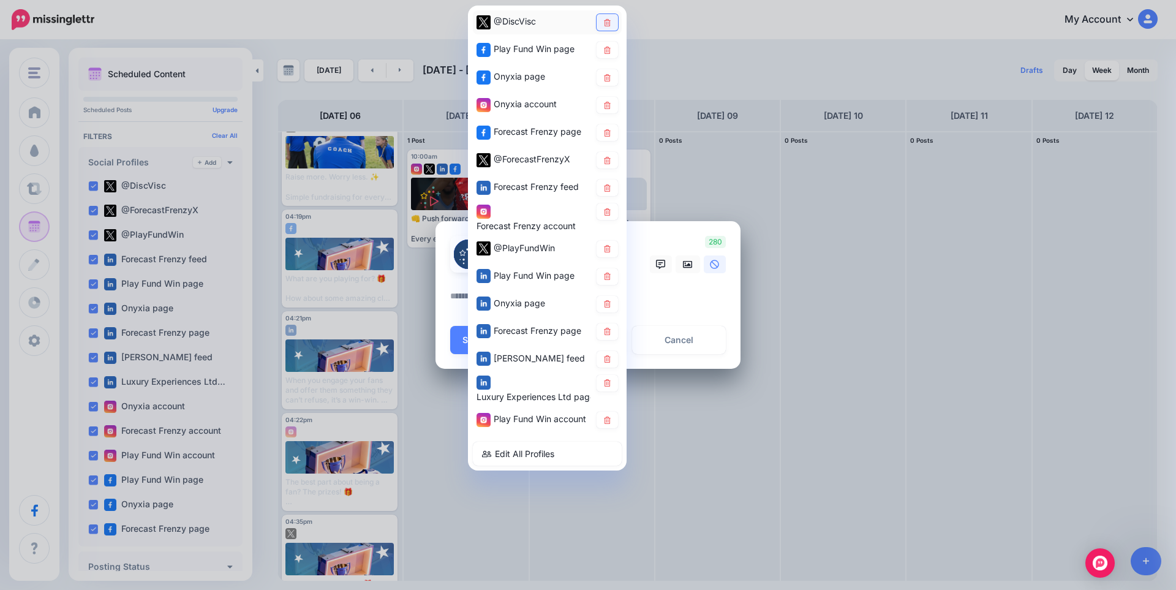
click at [609, 26] on link at bounding box center [607, 22] width 21 height 17
click at [609, 50] on icon at bounding box center [607, 49] width 9 height 7
click at [611, 78] on icon at bounding box center [607, 77] width 9 height 7
click at [612, 99] on link at bounding box center [607, 105] width 21 height 17
click at [611, 192] on link at bounding box center [607, 188] width 21 height 17
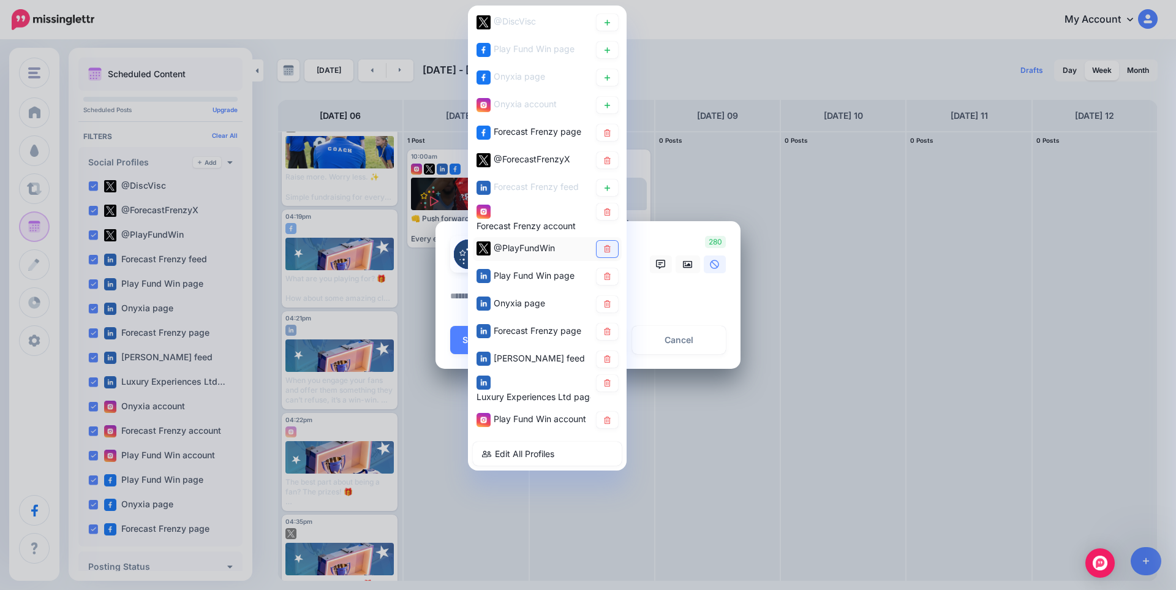
click at [603, 251] on icon at bounding box center [607, 248] width 9 height 7
click at [608, 274] on icon at bounding box center [607, 276] width 7 height 7
click at [608, 300] on link at bounding box center [607, 304] width 21 height 17
click at [604, 366] on link at bounding box center [607, 359] width 21 height 17
click at [608, 384] on icon at bounding box center [607, 382] width 7 height 7
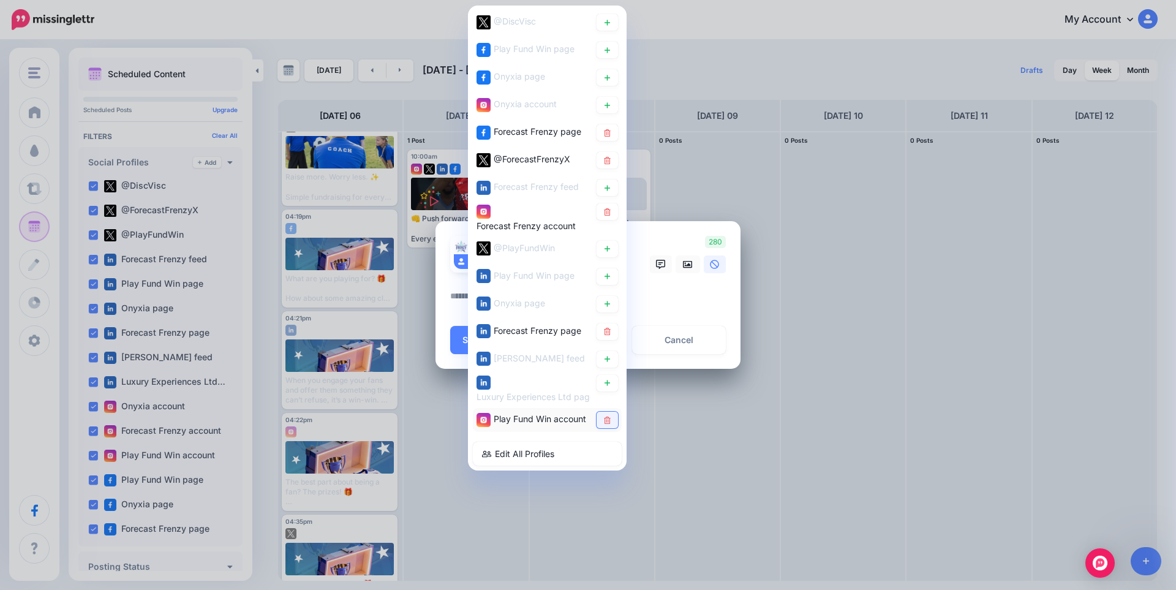
click at [608, 423] on icon at bounding box center [607, 420] width 9 height 7
click at [547, 128] on span "Forecast Frenzy page" at bounding box center [538, 131] width 88 height 10
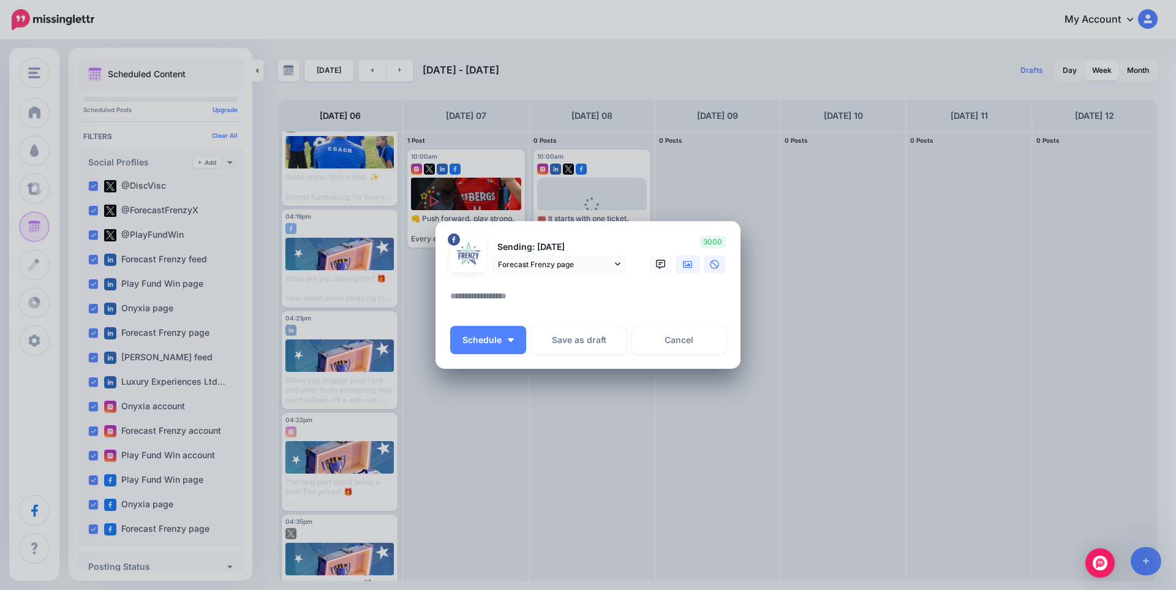
click at [684, 265] on icon at bounding box center [688, 265] width 10 height 10
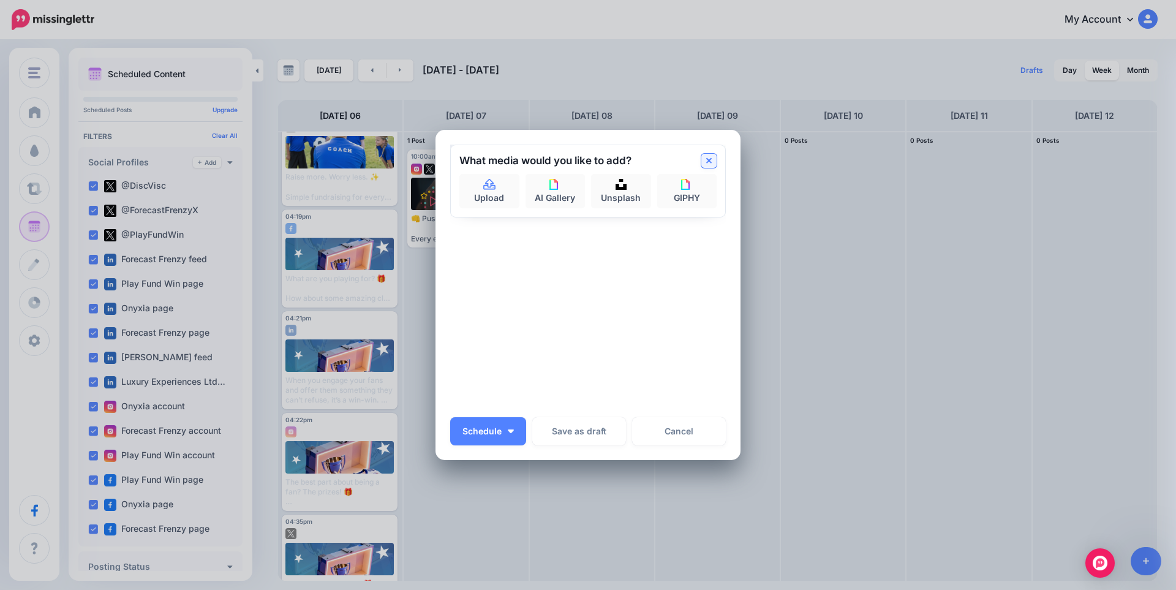
click at [710, 158] on link at bounding box center [708, 161] width 15 height 14
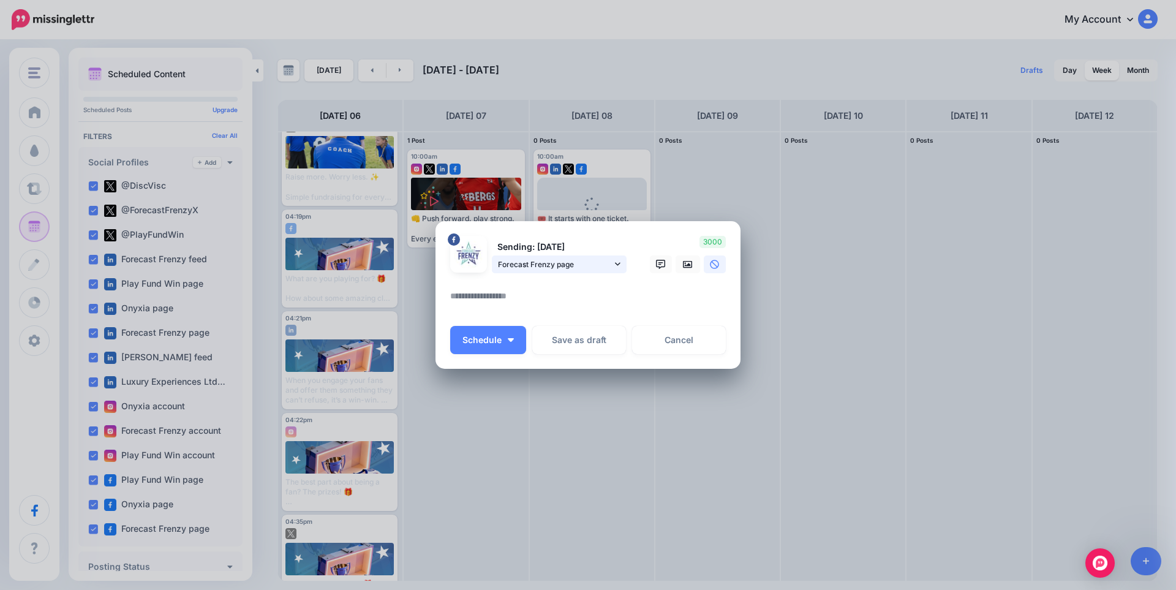
click at [554, 265] on span "Forecast Frenzy page" at bounding box center [555, 264] width 114 height 13
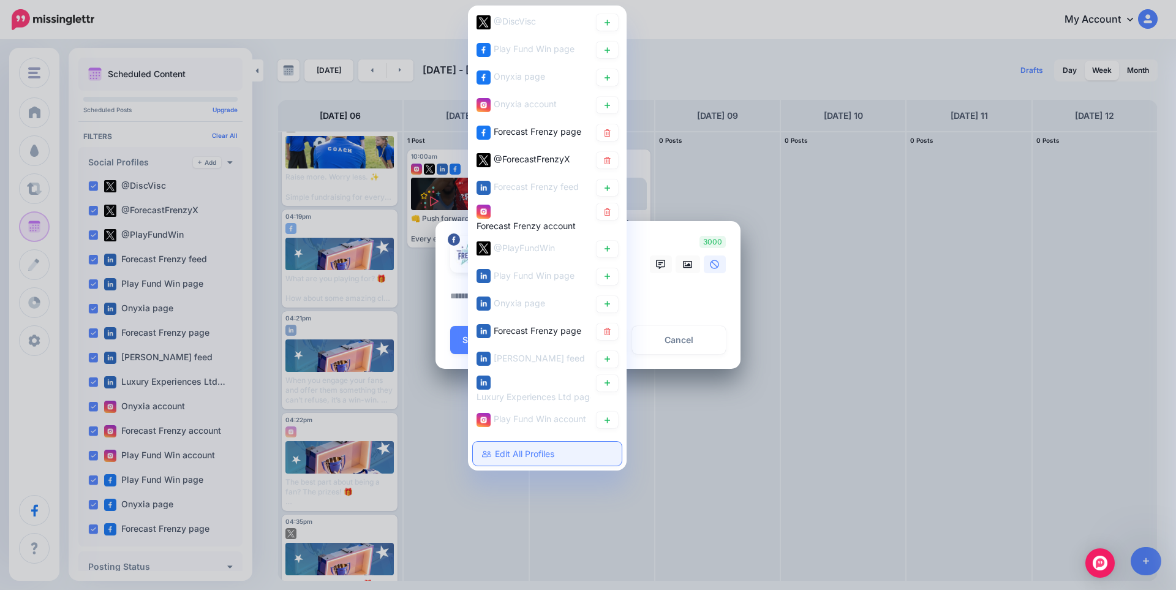
click at [540, 454] on link "Edit All Profiles" at bounding box center [547, 454] width 149 height 24
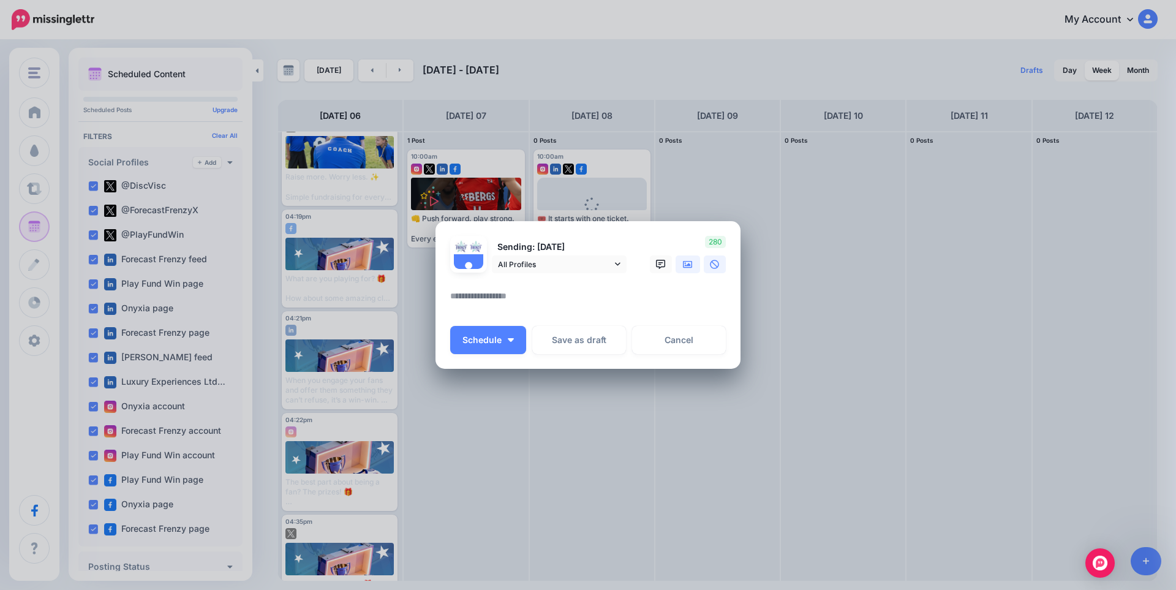
click at [689, 263] on icon at bounding box center [688, 263] width 10 height 7
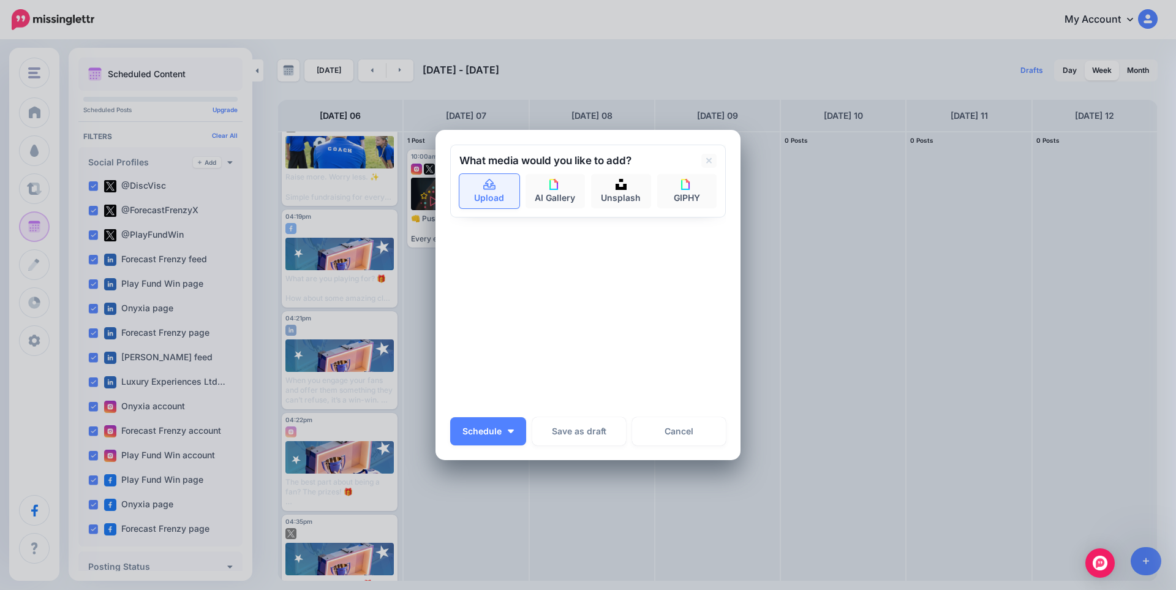
click at [489, 191] on link "Upload" at bounding box center [489, 191] width 60 height 34
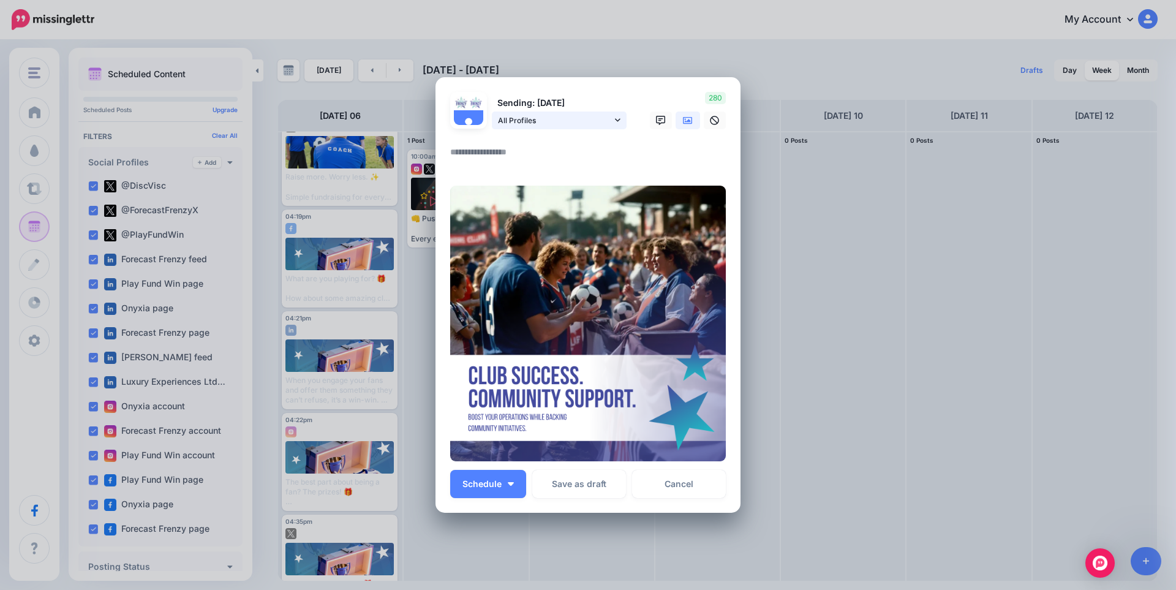
click at [533, 126] on span "All Profiles" at bounding box center [555, 120] width 114 height 13
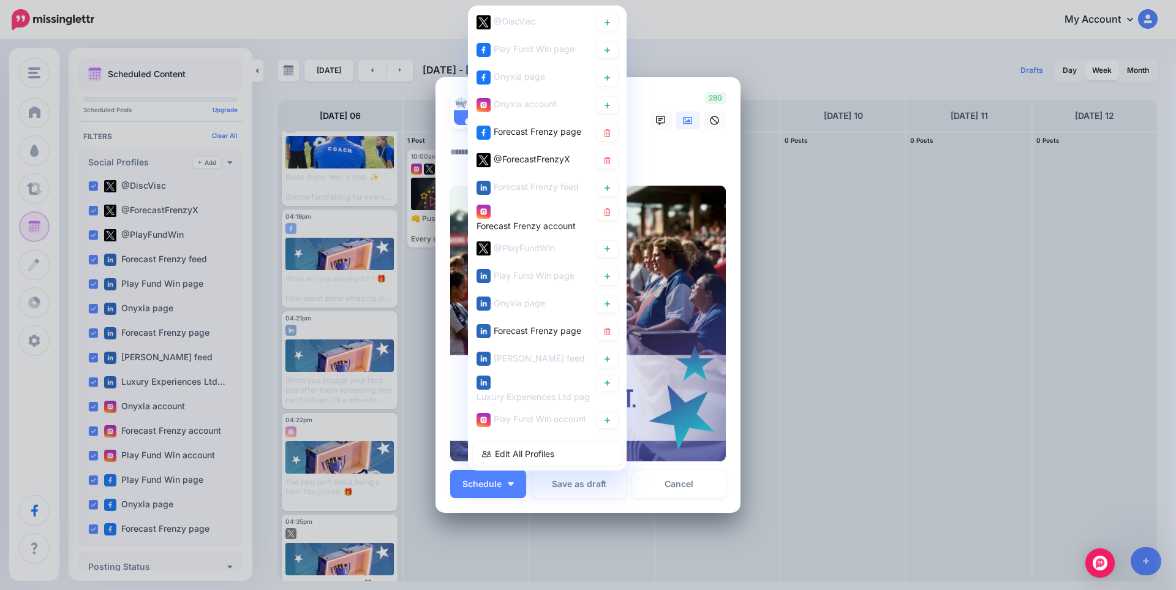
click at [533, 126] on span "Forecast Frenzy page" at bounding box center [538, 131] width 88 height 10
